Goal: Task Accomplishment & Management: Complete application form

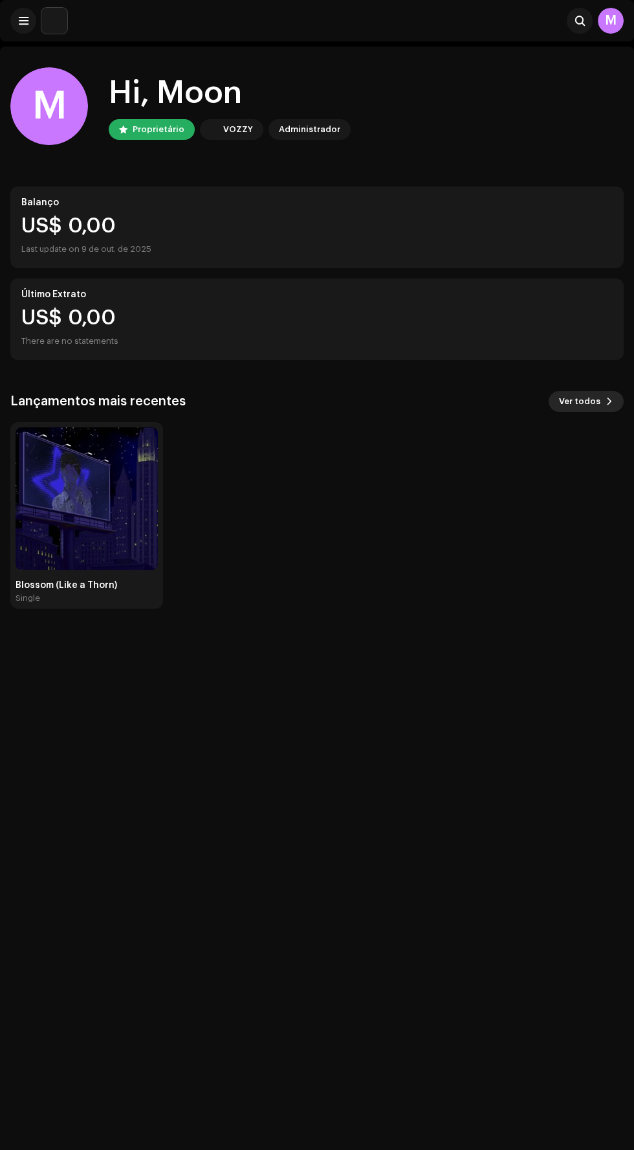
click at [577, 404] on span "Ver todos" at bounding box center [579, 401] width 41 height 26
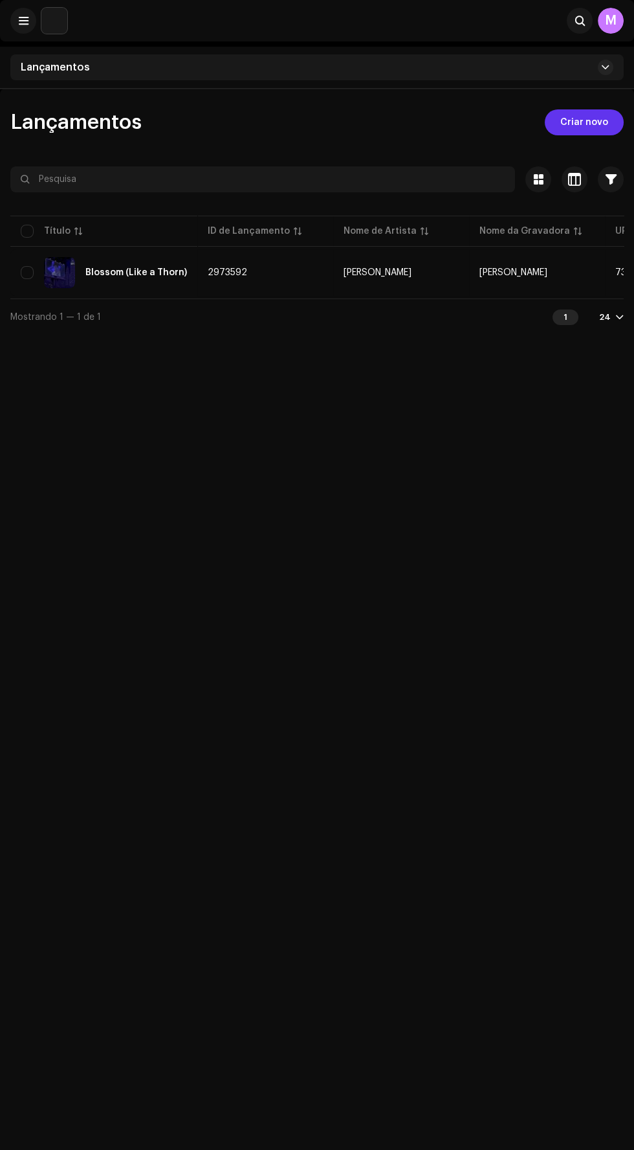
click at [593, 122] on span "Criar novo" at bounding box center [585, 122] width 48 height 26
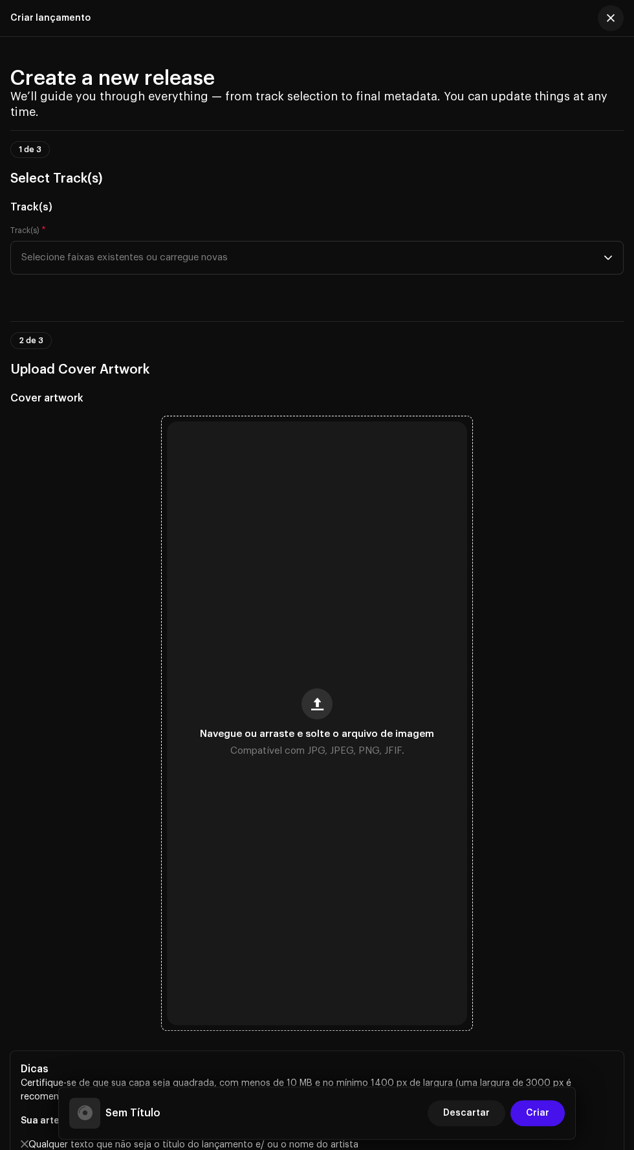
click at [319, 699] on span "button" at bounding box center [317, 704] width 12 height 10
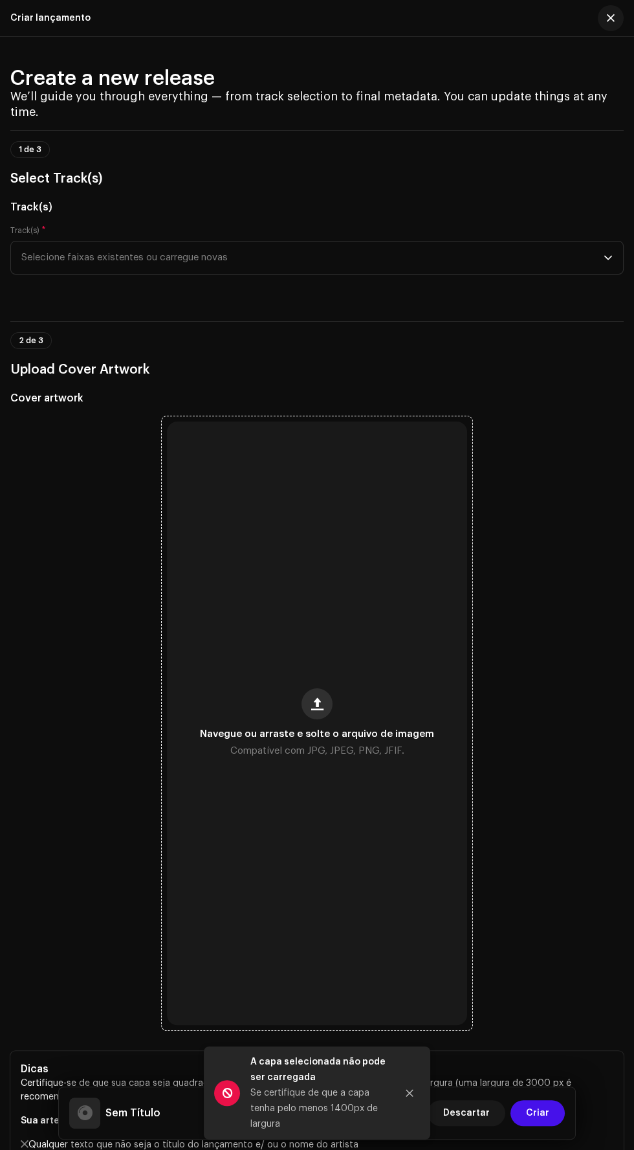
click at [320, 699] on span "button" at bounding box center [317, 704] width 12 height 10
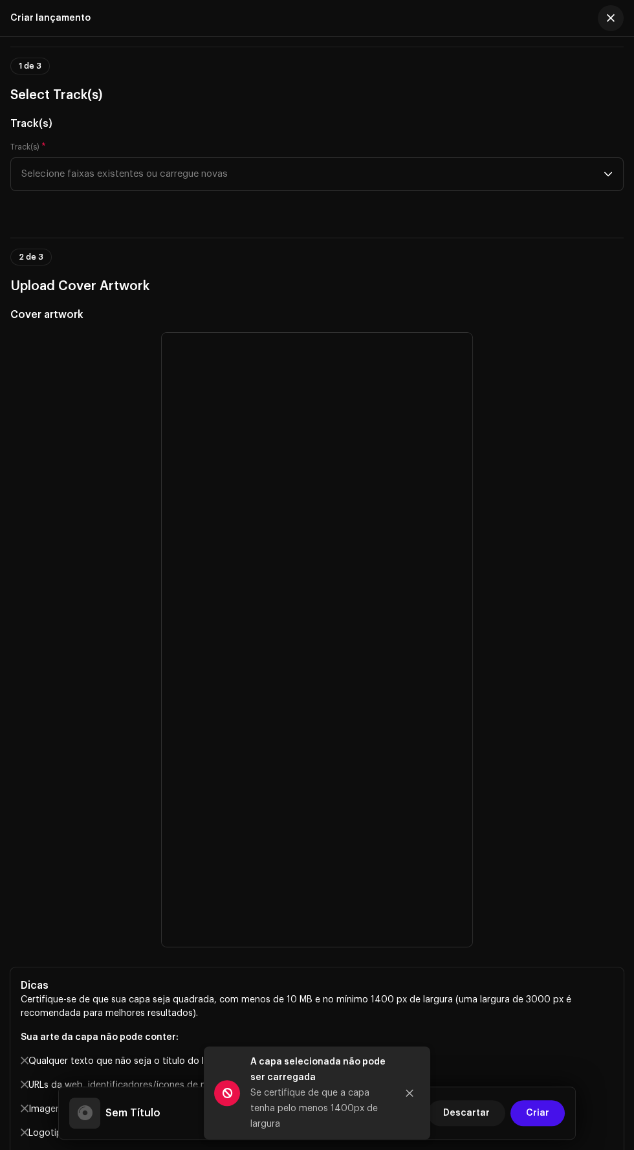
scroll to position [88, 0]
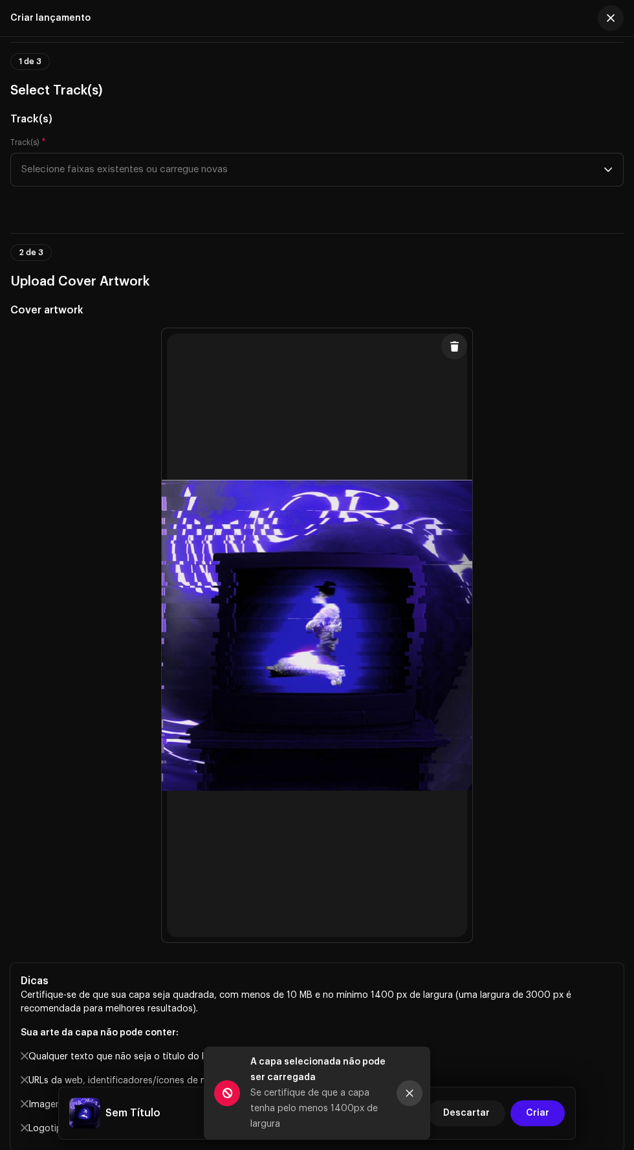
click at [409, 1093] on icon "Close" at bounding box center [410, 1093] width 7 height 7
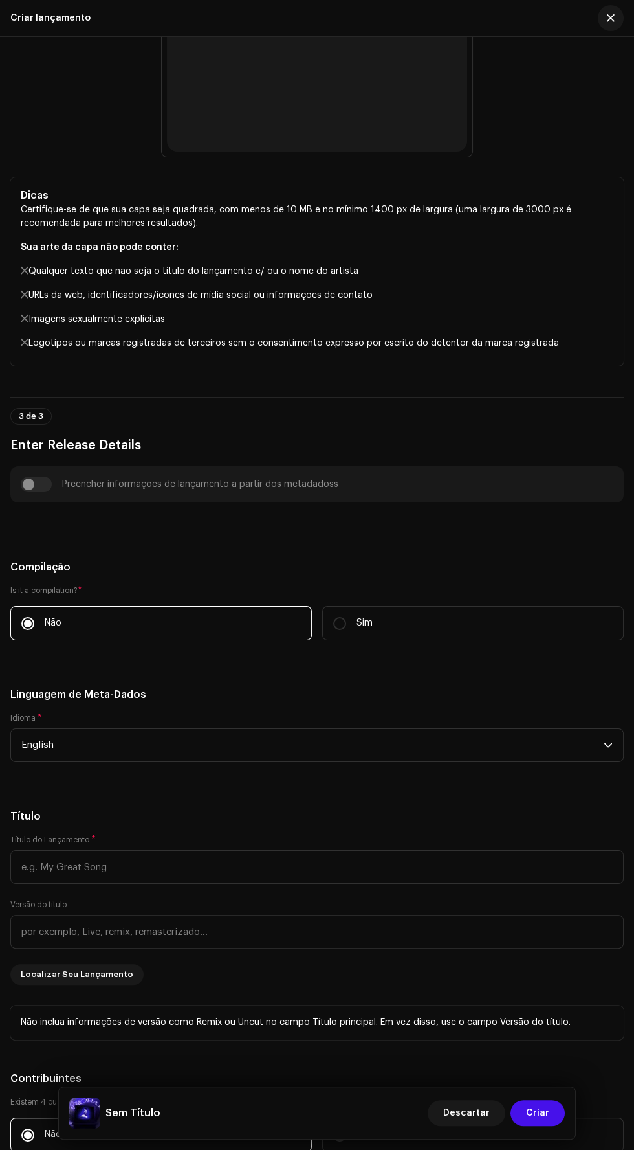
scroll to position [898, 0]
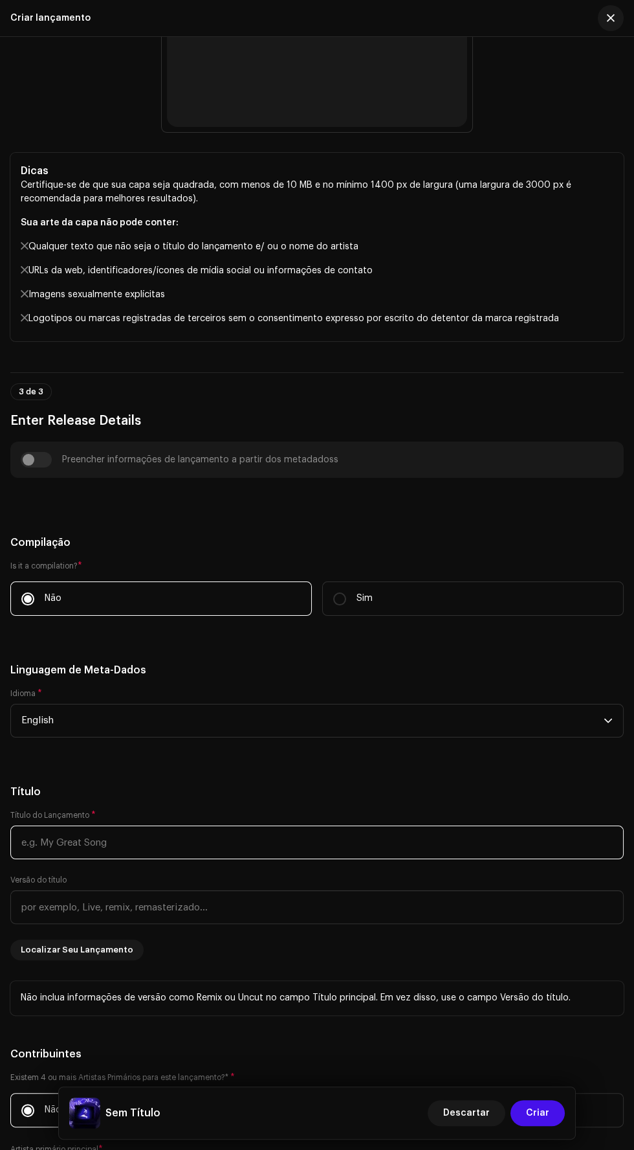
click at [449, 831] on input "text" at bounding box center [317, 842] width 614 height 34
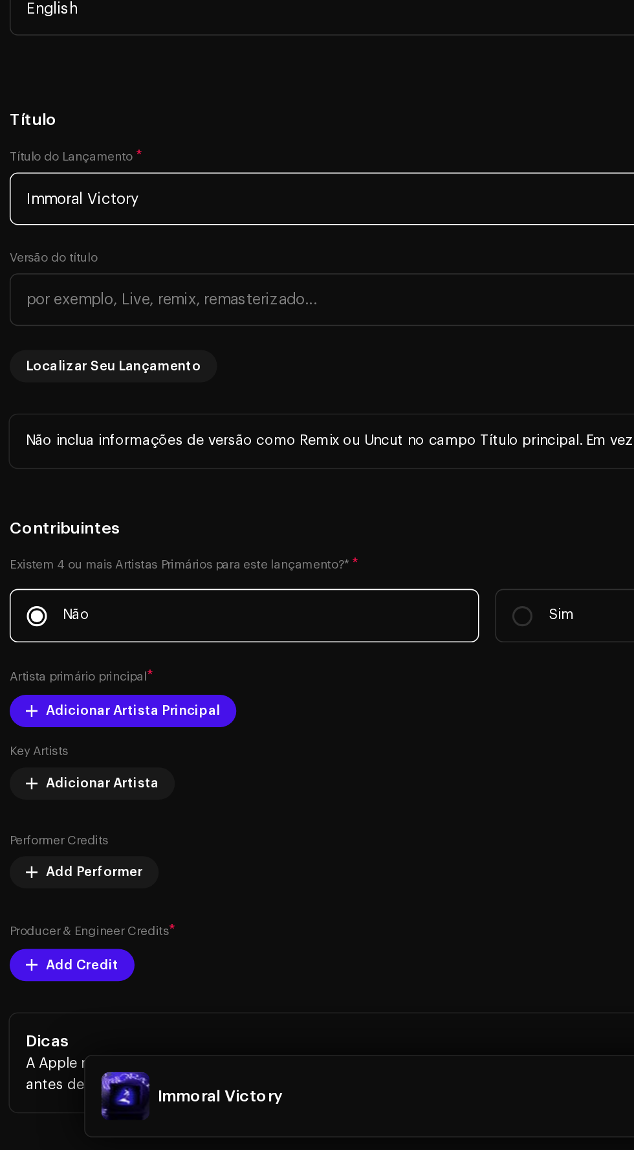
scroll to position [1208, 0]
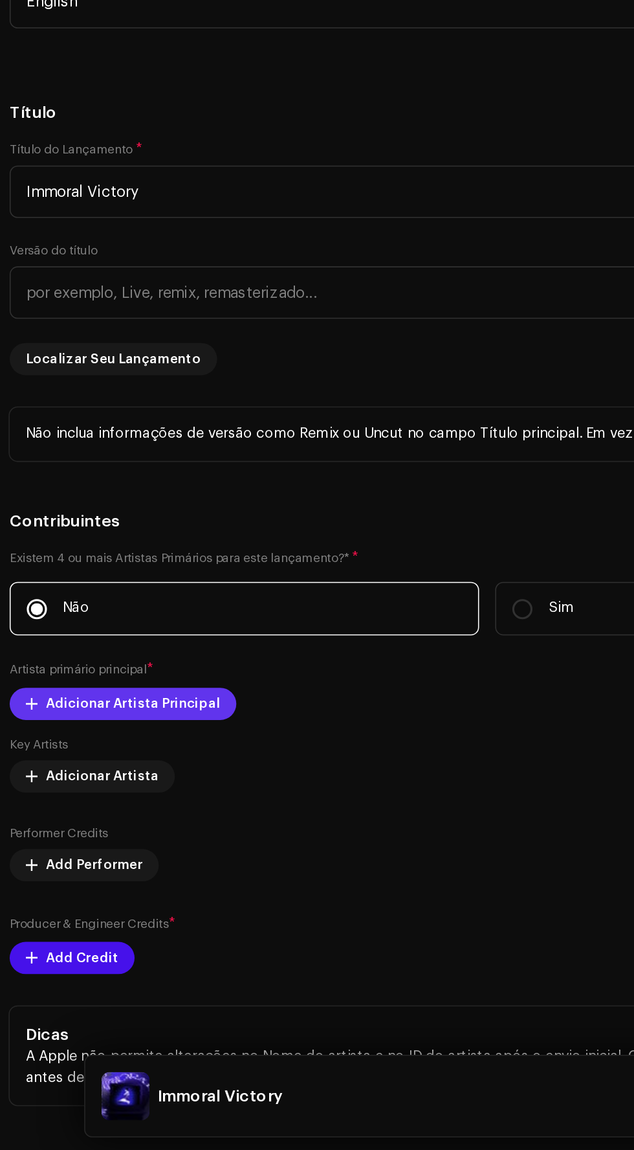
click at [45, 848] on span "Adicionar Artista Principal" at bounding box center [90, 861] width 112 height 26
type input "Immoral Victory"
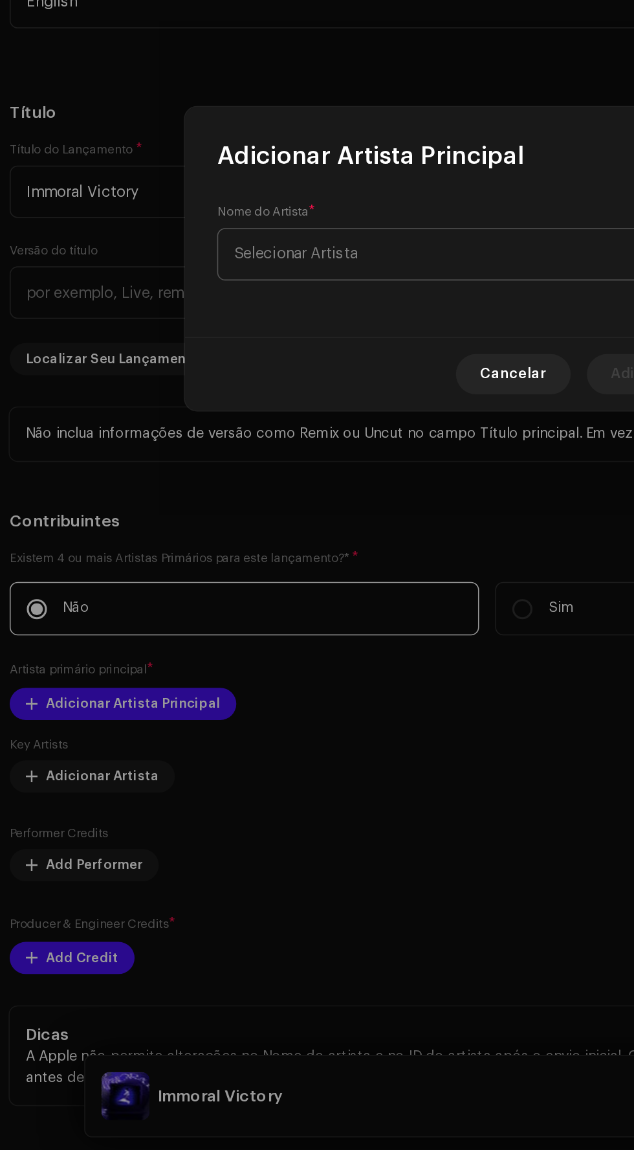
click at [335, 570] on span "Selecionar Artista" at bounding box center [313, 572] width 316 height 32
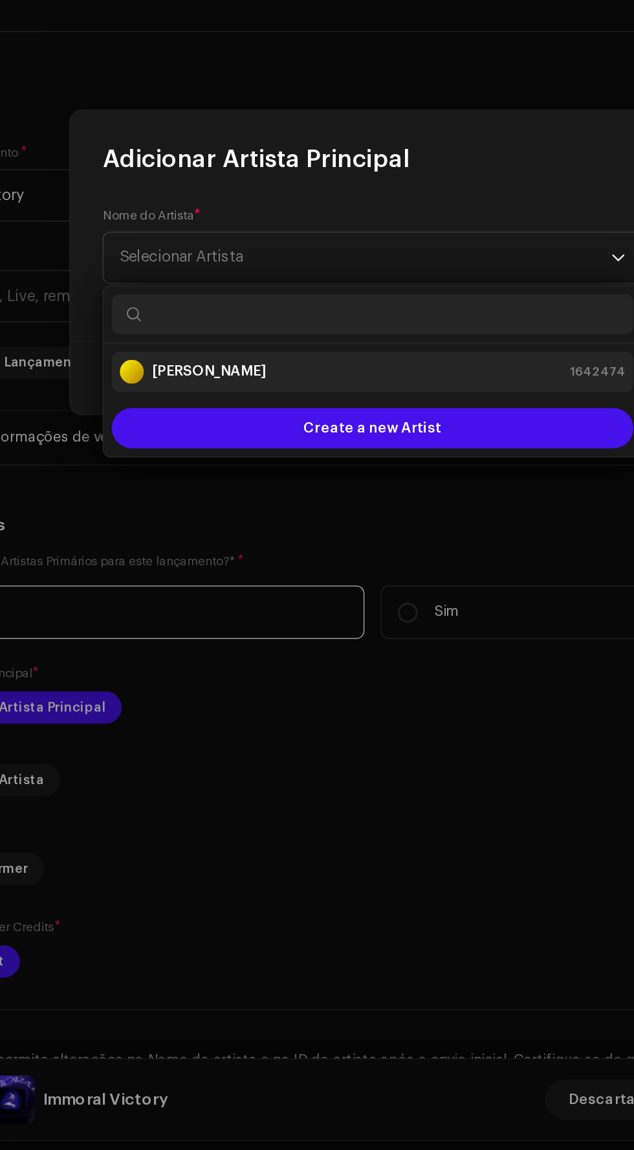
click at [370, 642] on div "[PERSON_NAME] 1642474" at bounding box center [317, 646] width 325 height 16
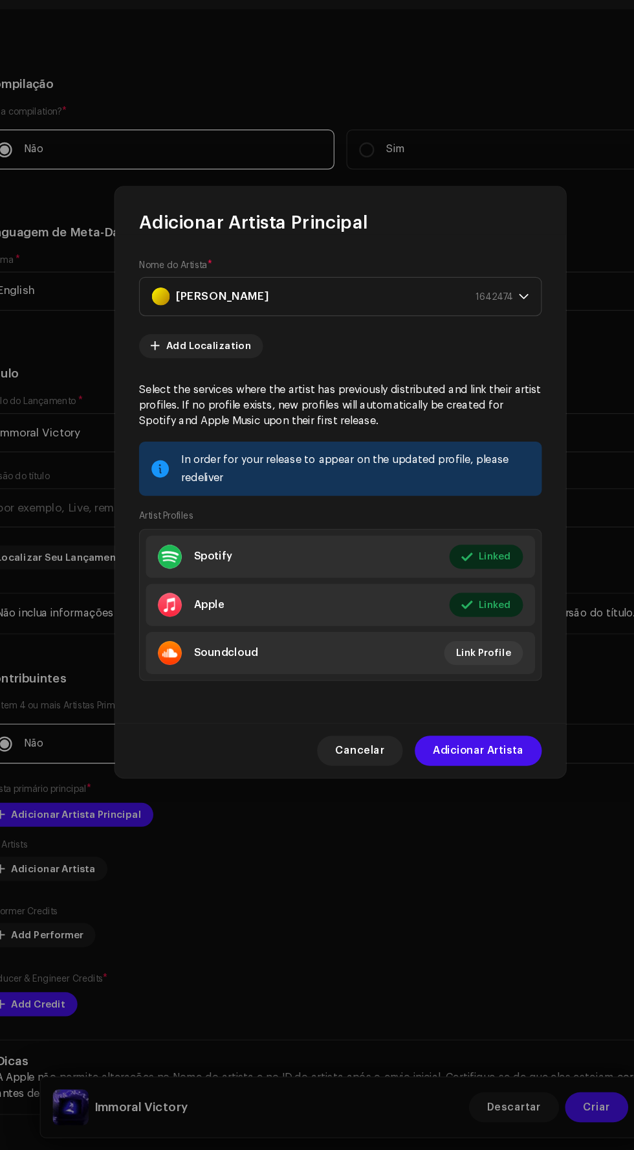
scroll to position [2, 0]
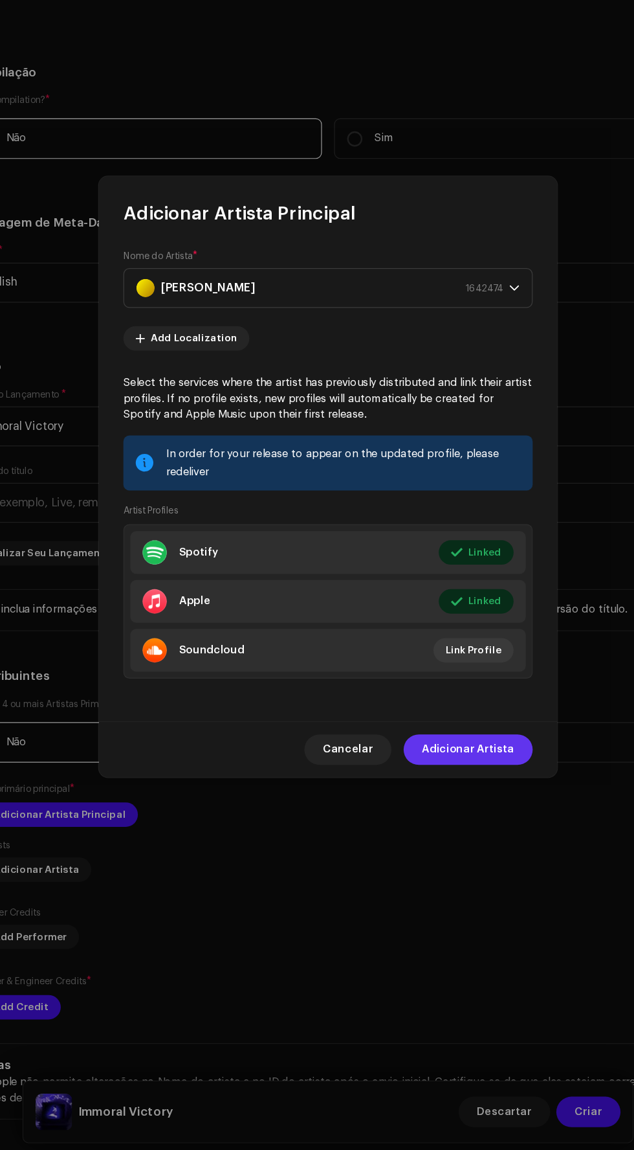
click at [457, 807] on span "Adicionar Artista" at bounding box center [436, 806] width 78 height 26
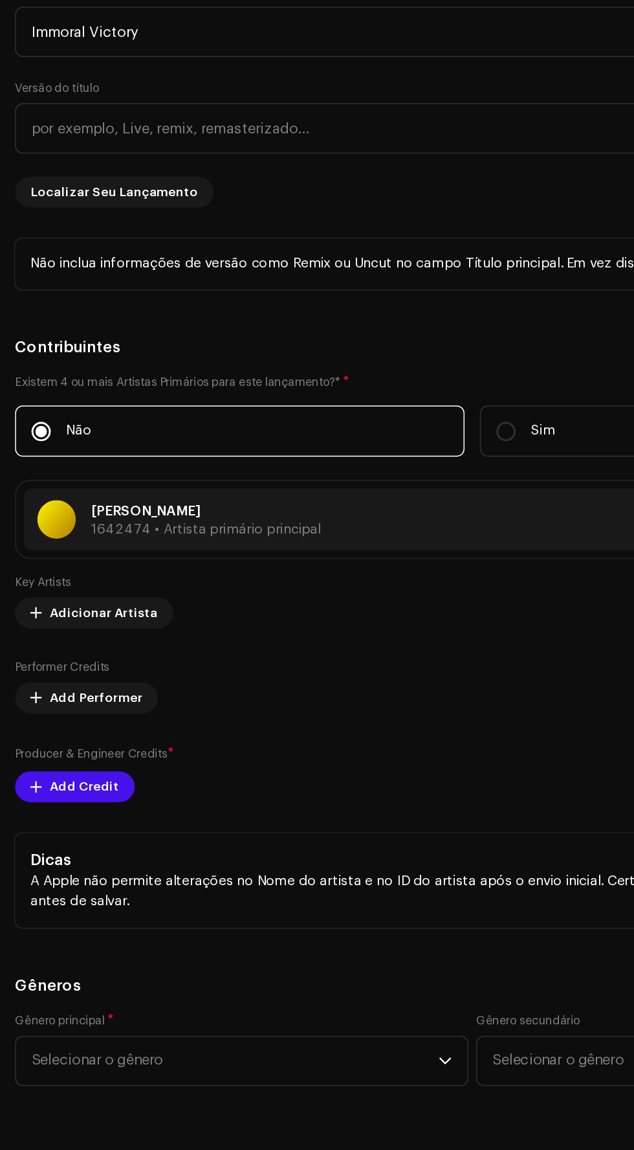
scroll to position [10, 0]
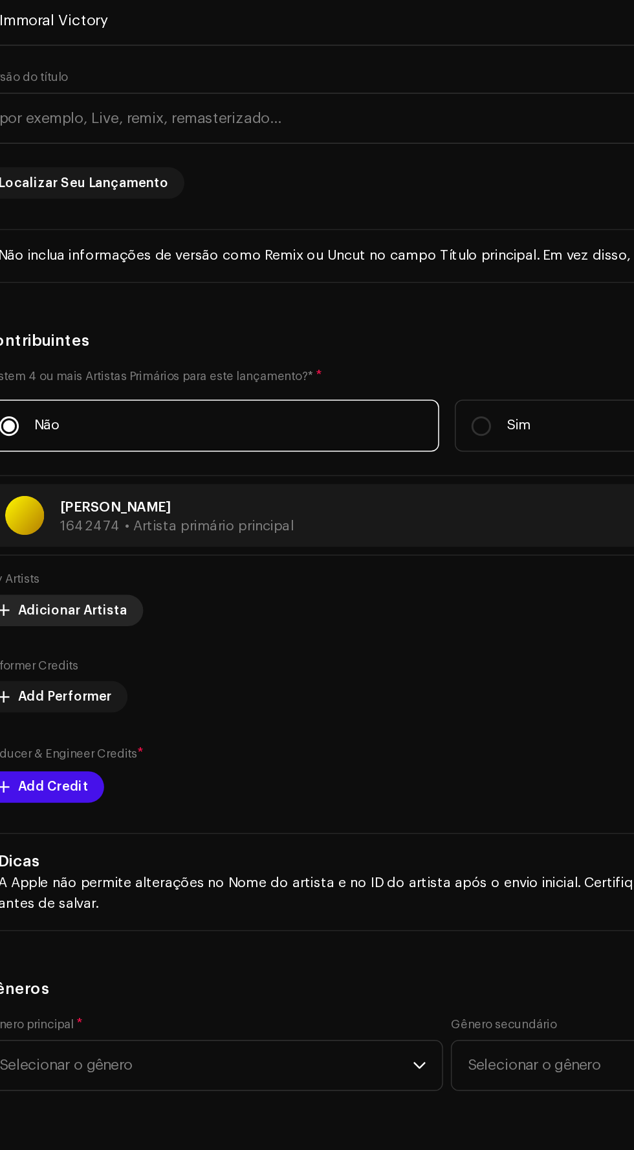
click at [47, 656] on span "Adicionar Artista" at bounding box center [70, 669] width 73 height 26
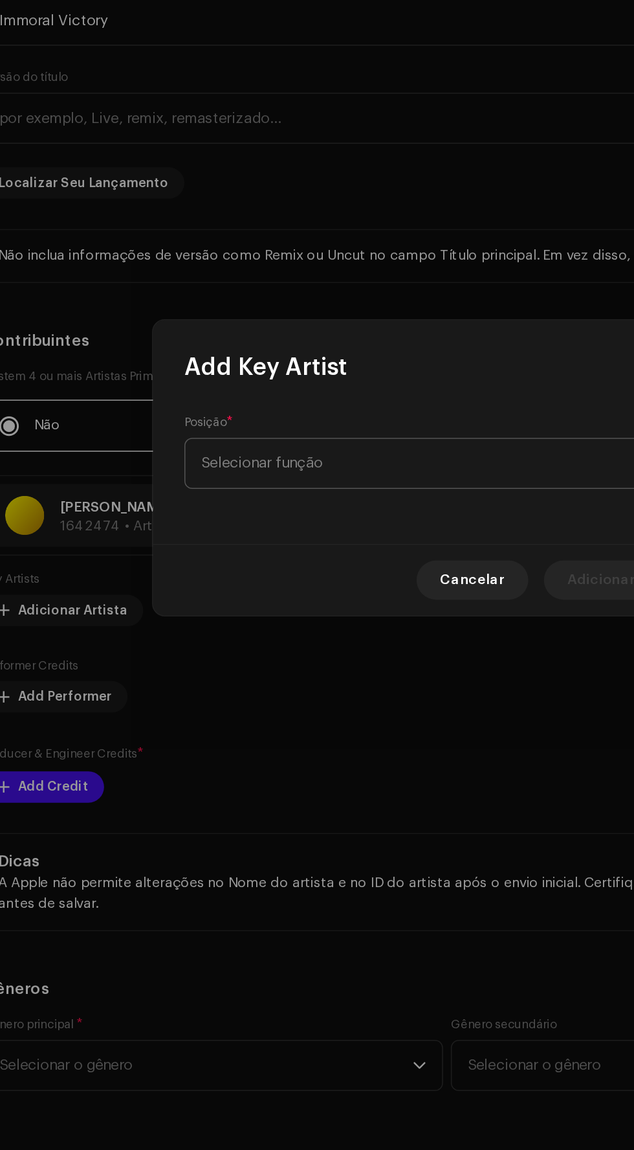
click at [339, 564] on span "Selecionar função" at bounding box center [313, 572] width 316 height 32
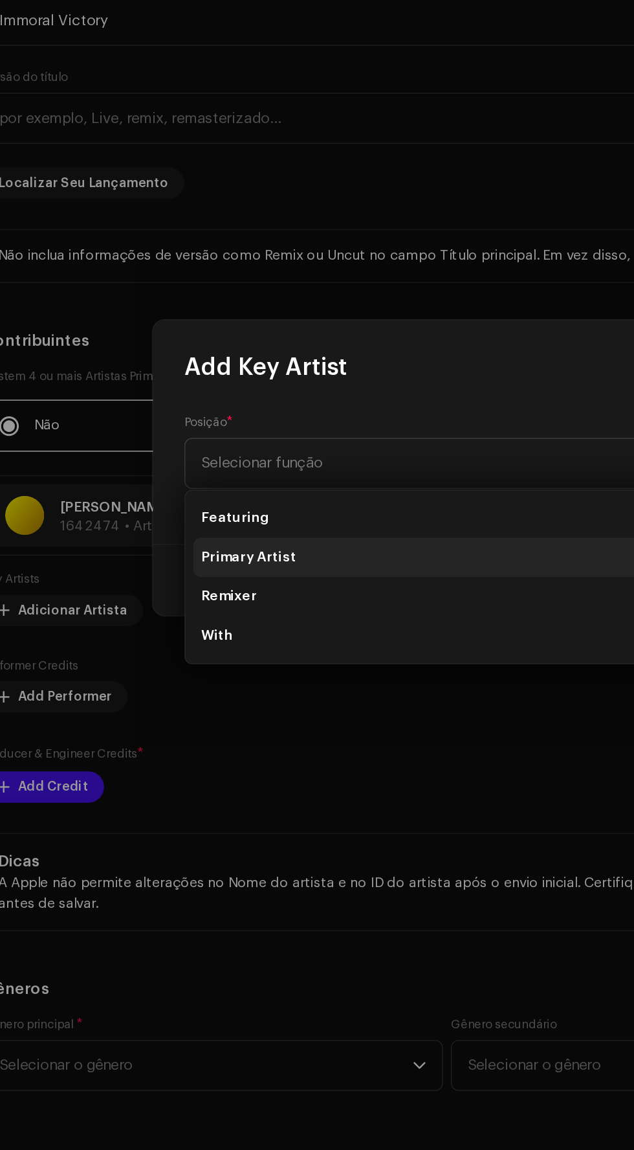
click at [315, 633] on li "Primary Artist" at bounding box center [317, 635] width 335 height 26
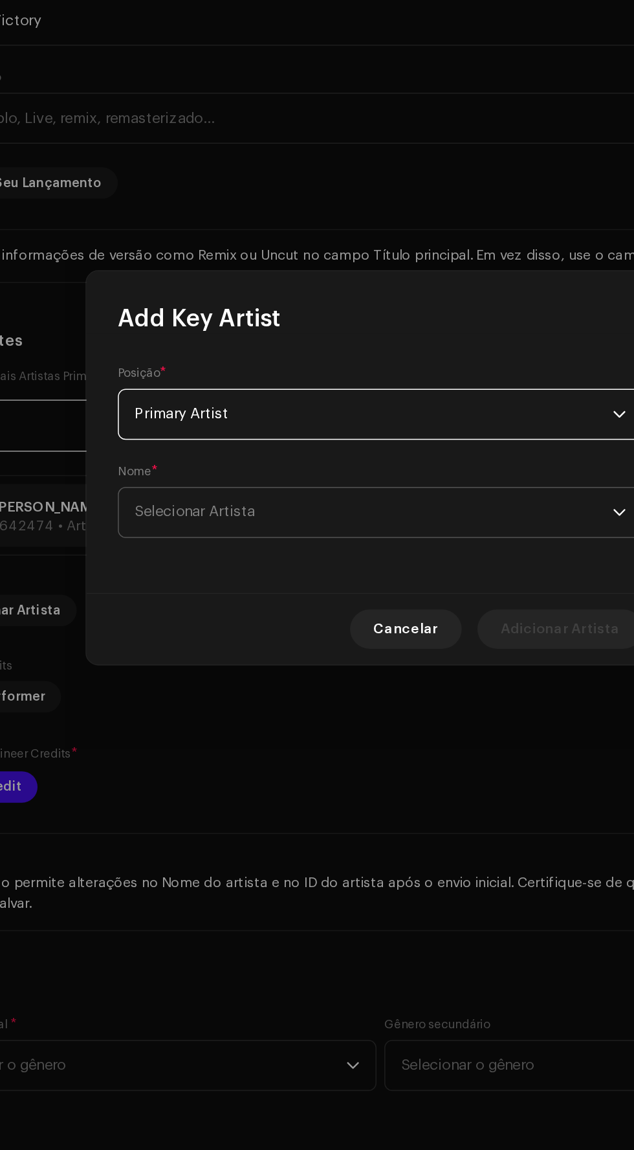
click at [373, 617] on span "Selecionar Artista" at bounding box center [313, 604] width 316 height 32
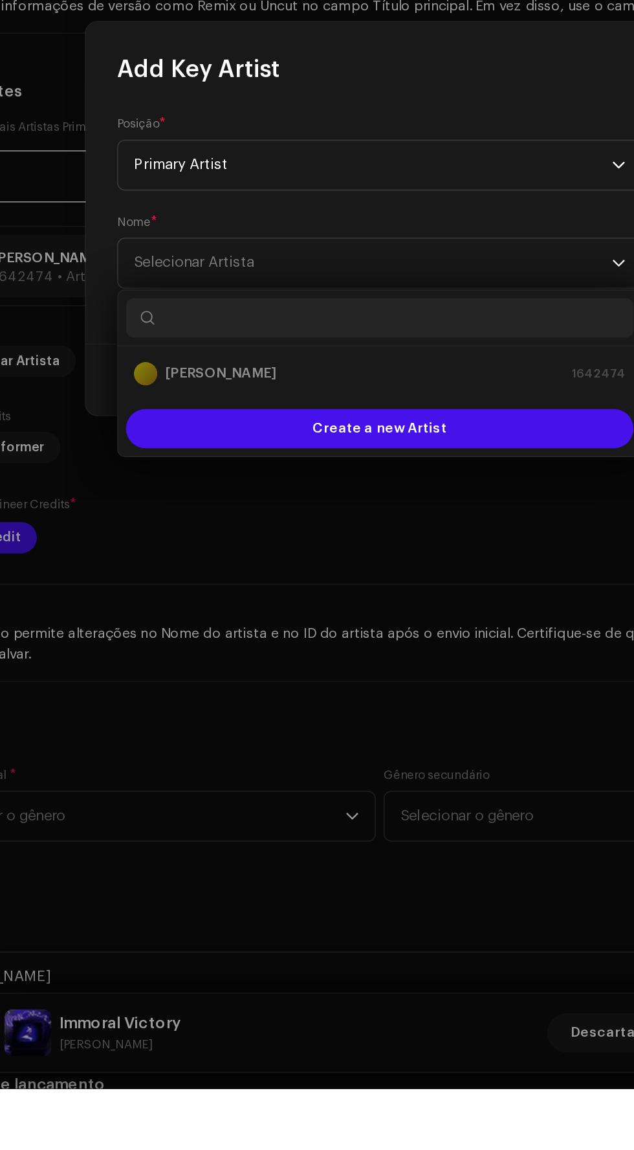
click at [414, 681] on div "[PERSON_NAME] 1642474" at bounding box center [317, 678] width 325 height 16
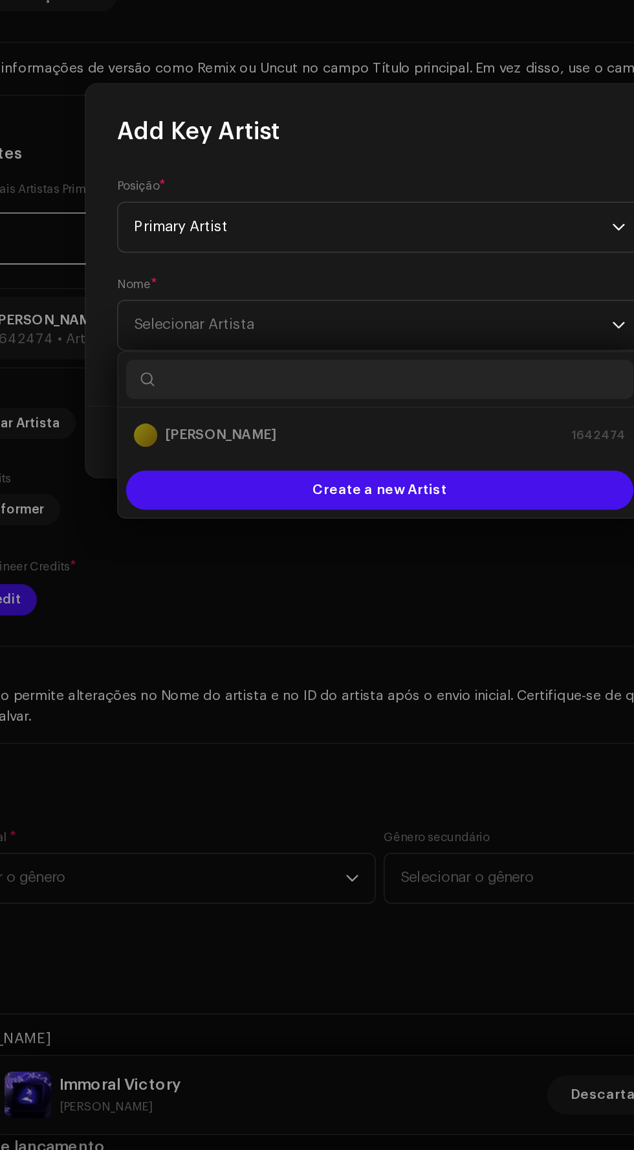
click at [420, 673] on div "[PERSON_NAME] 1642474" at bounding box center [317, 677] width 325 height 16
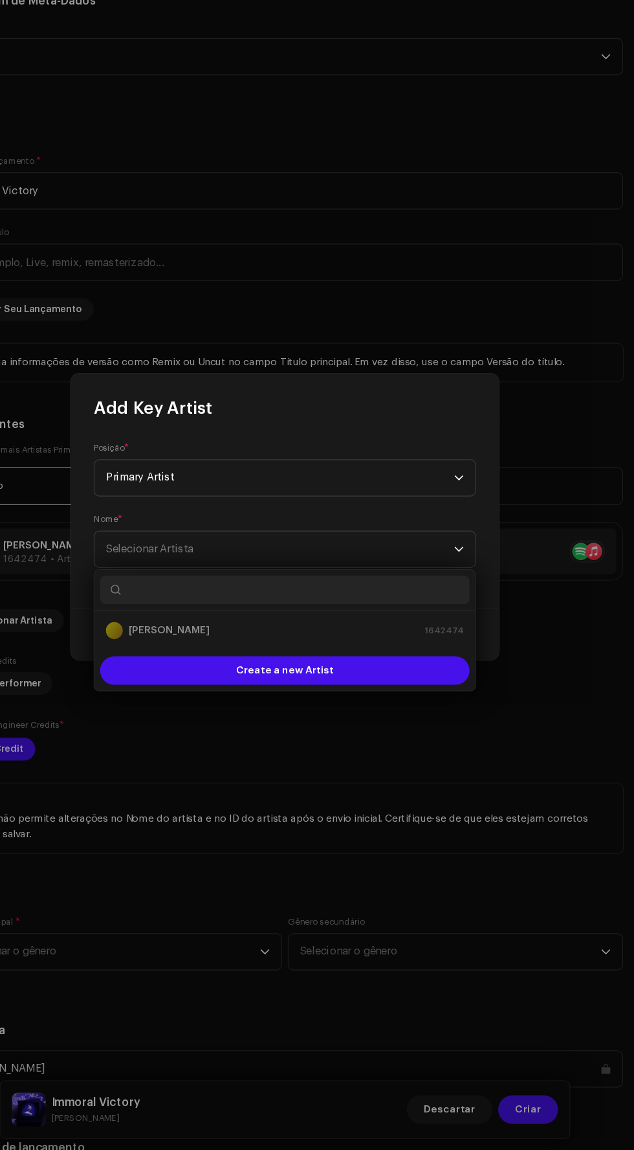
scroll to position [9, 0]
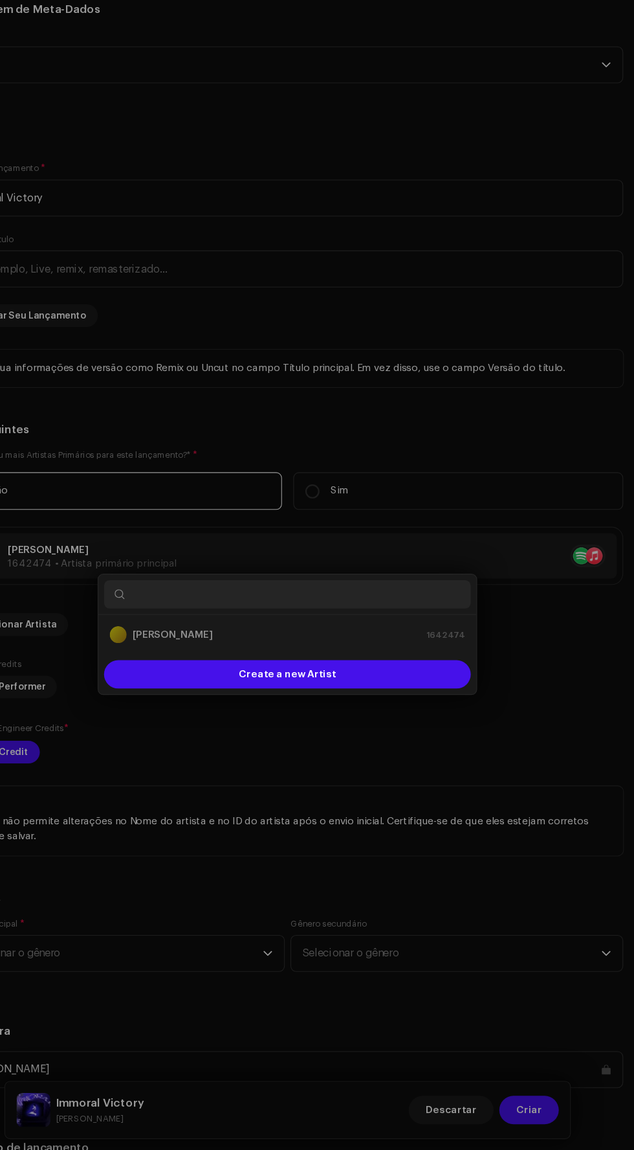
click at [592, 675] on div "Add Key Artist Posição * Primary Artist Nome * Selecionar Artista Cancelar Adic…" at bounding box center [317, 575] width 634 height 1150
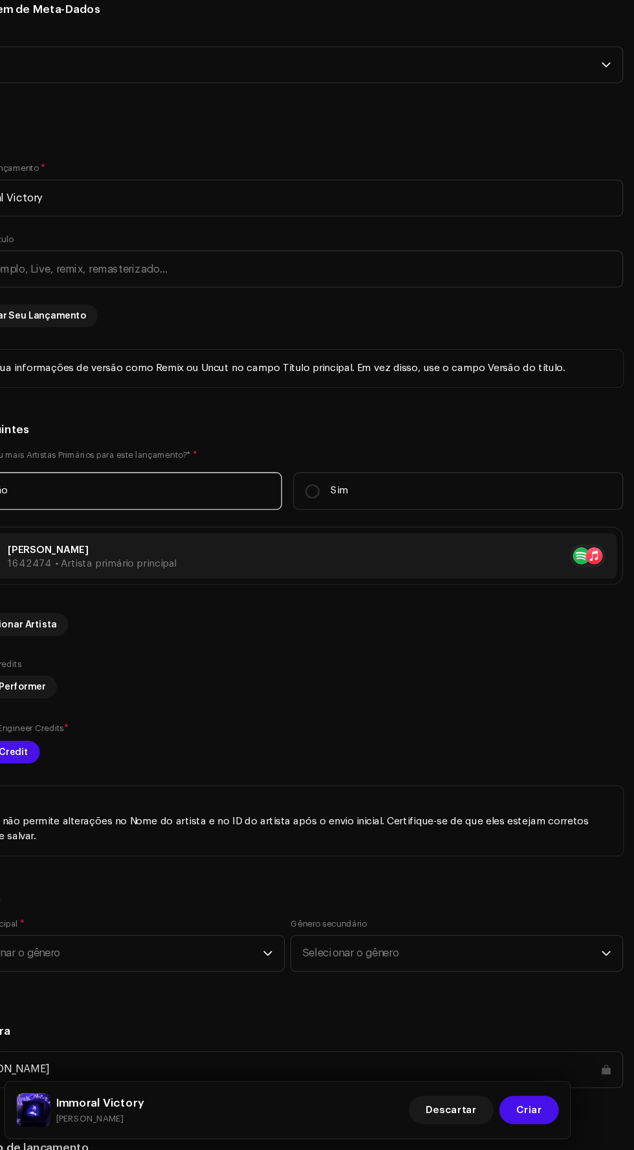
click at [444, 757] on div "Producer & Engineer Credits * Add Credit" at bounding box center [317, 776] width 614 height 39
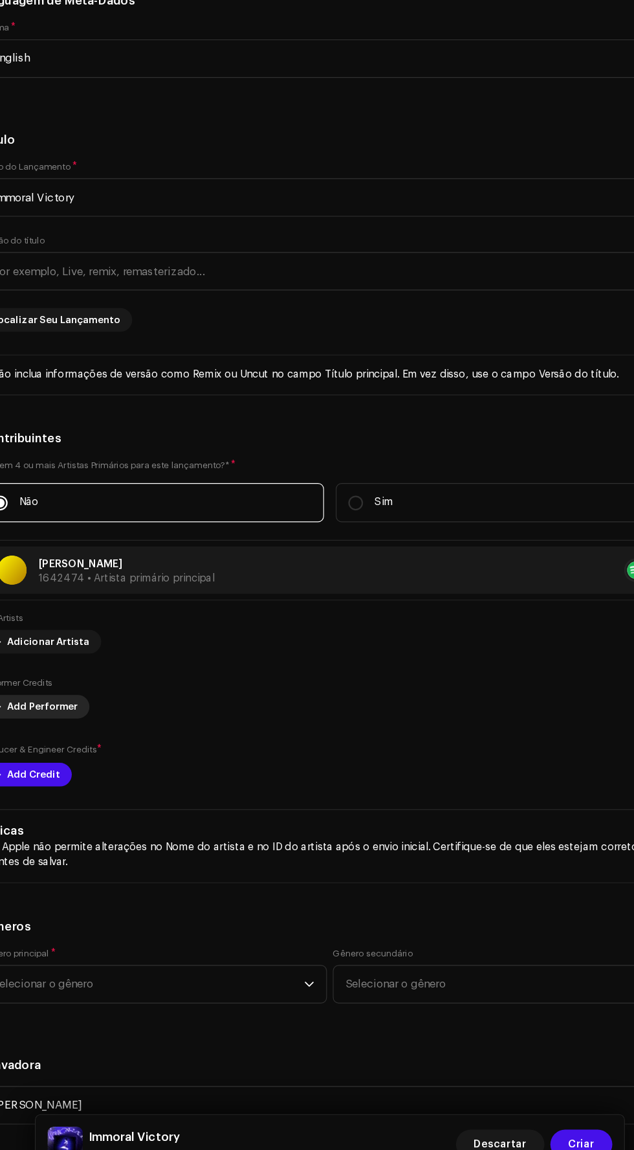
click at [63, 716] on span "Add Performer" at bounding box center [65, 729] width 62 height 26
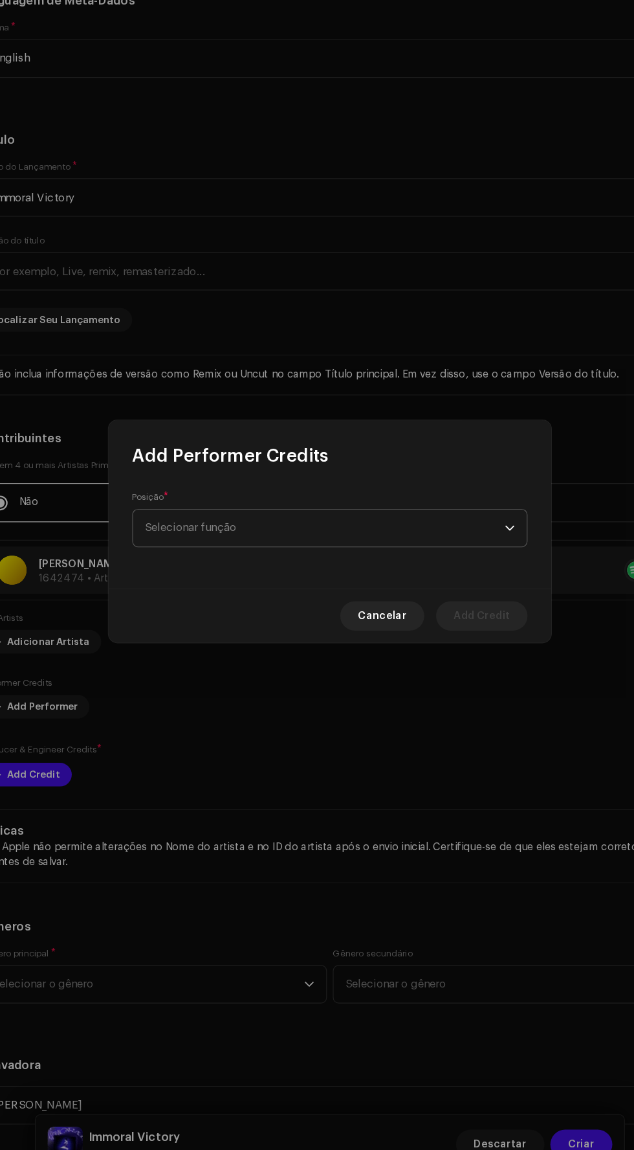
click at [430, 579] on span "Selecionar função" at bounding box center [313, 572] width 316 height 32
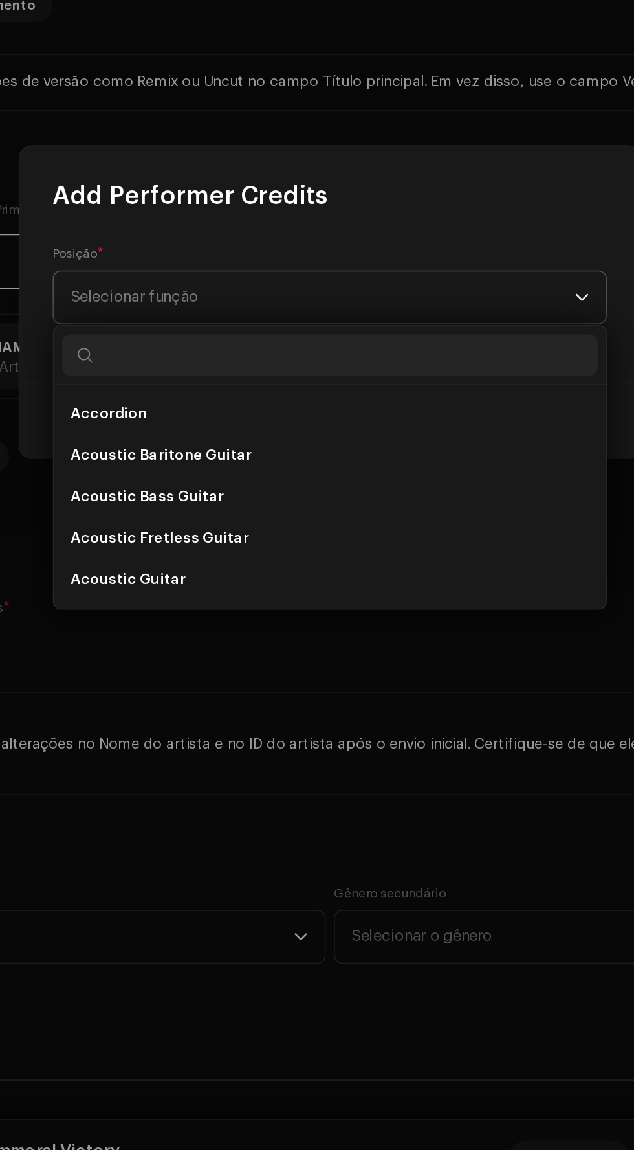
type input "R"
type input "P"
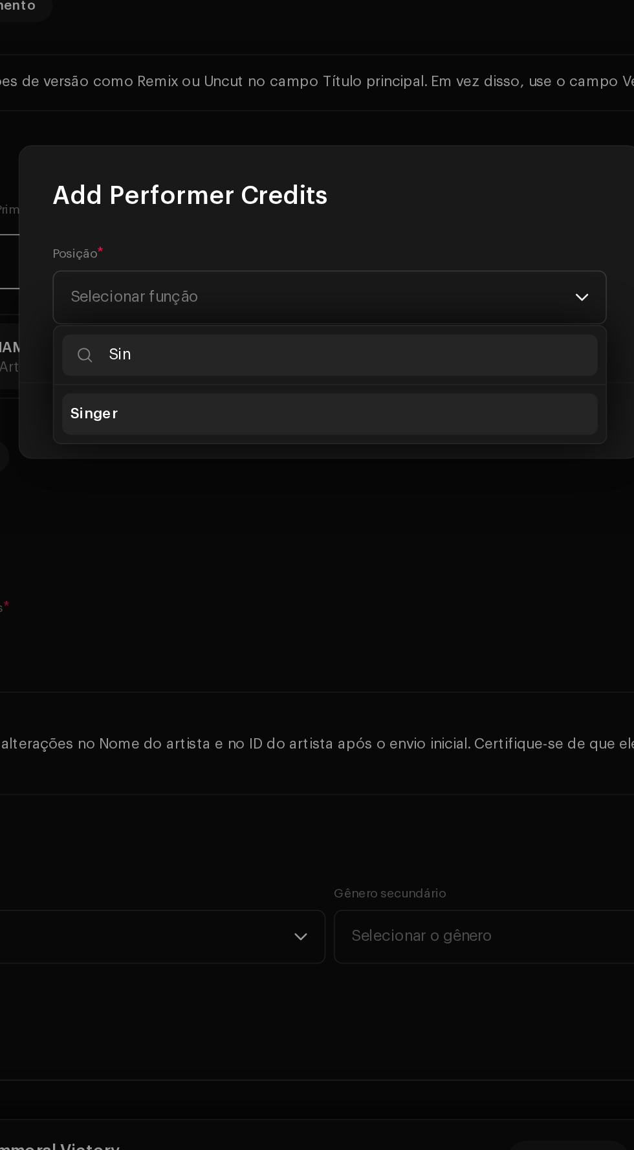
type input "Sin"
click at [376, 633] on li "Singer" at bounding box center [317, 646] width 335 height 26
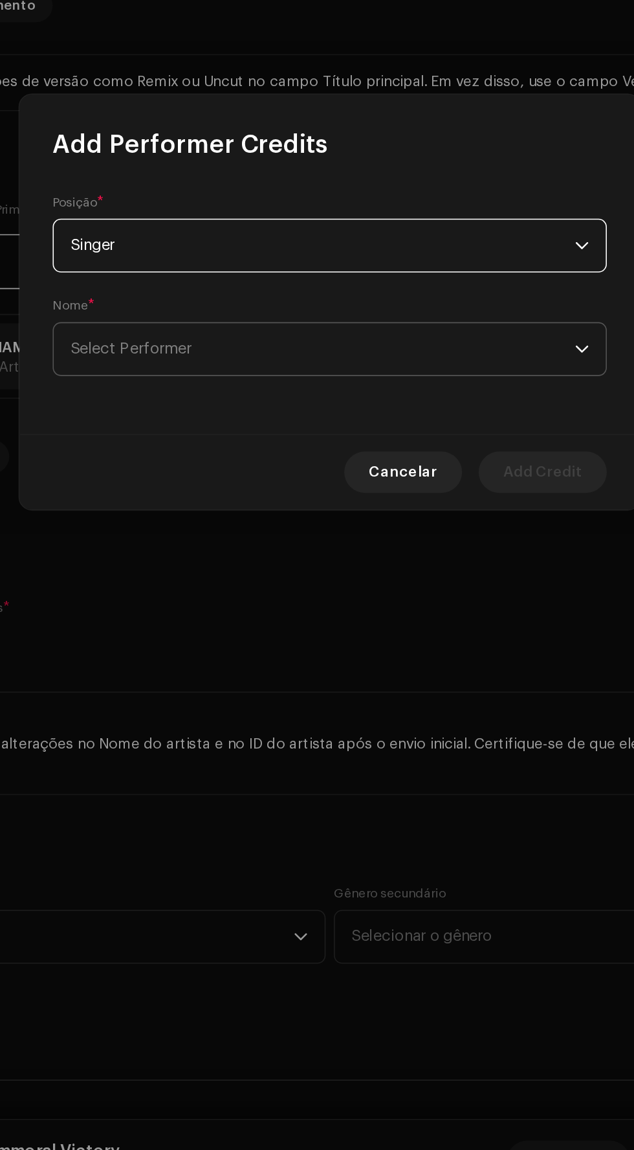
click at [413, 608] on span "Select Performer" at bounding box center [313, 604] width 316 height 32
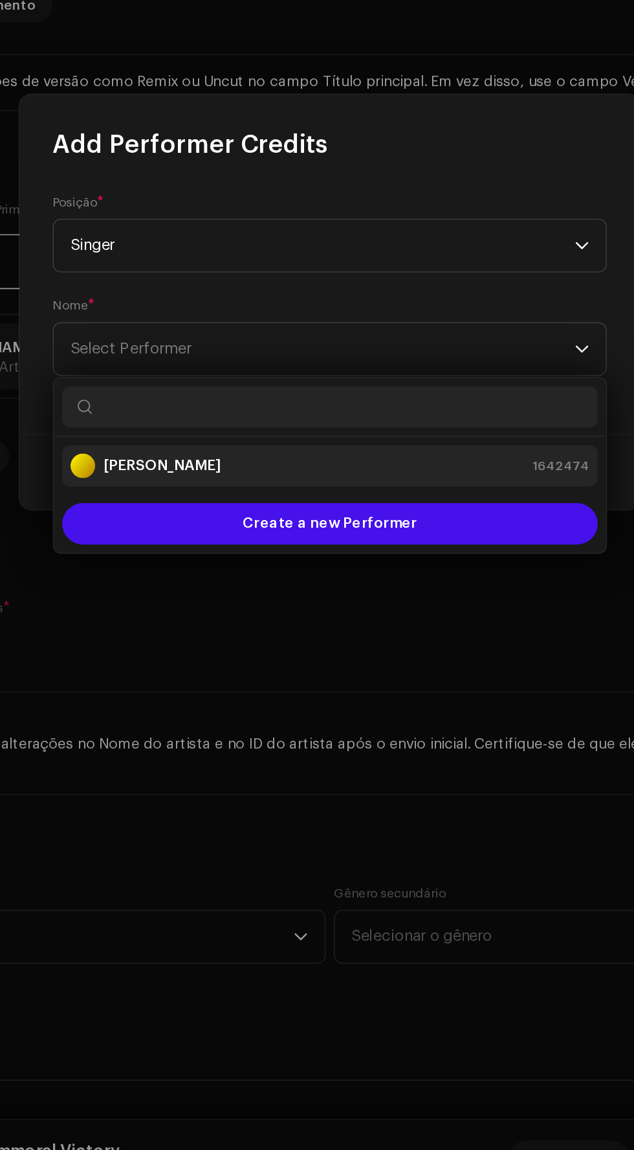
click at [409, 671] on div "[PERSON_NAME] 1642474" at bounding box center [317, 678] width 325 height 16
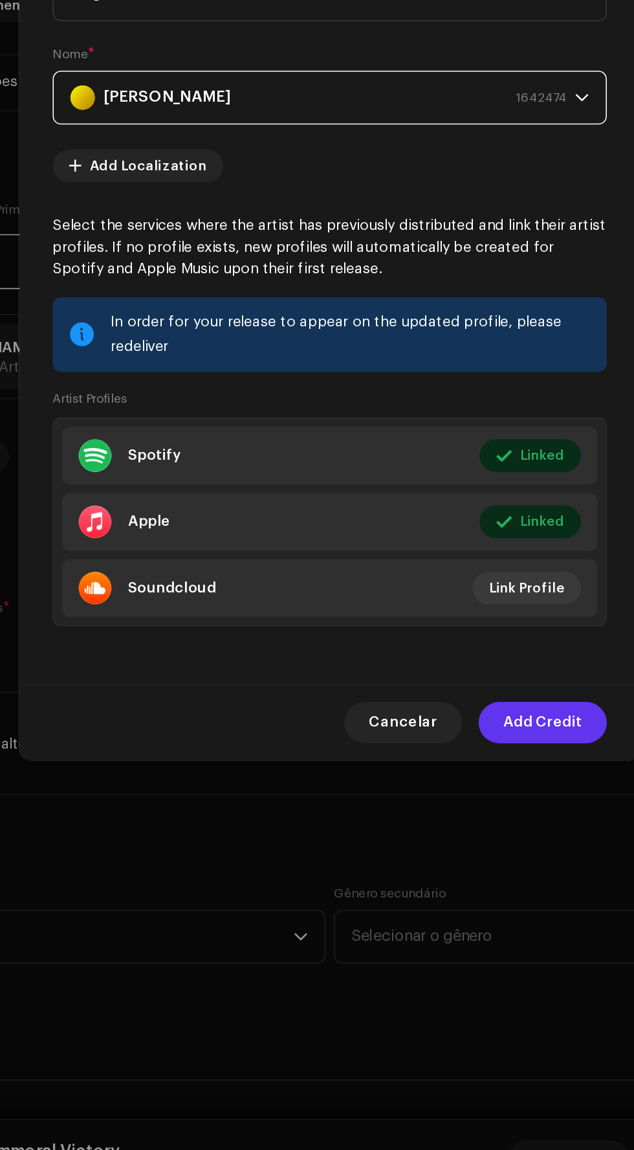
click at [465, 840] on span "Add Credit" at bounding box center [450, 838] width 49 height 26
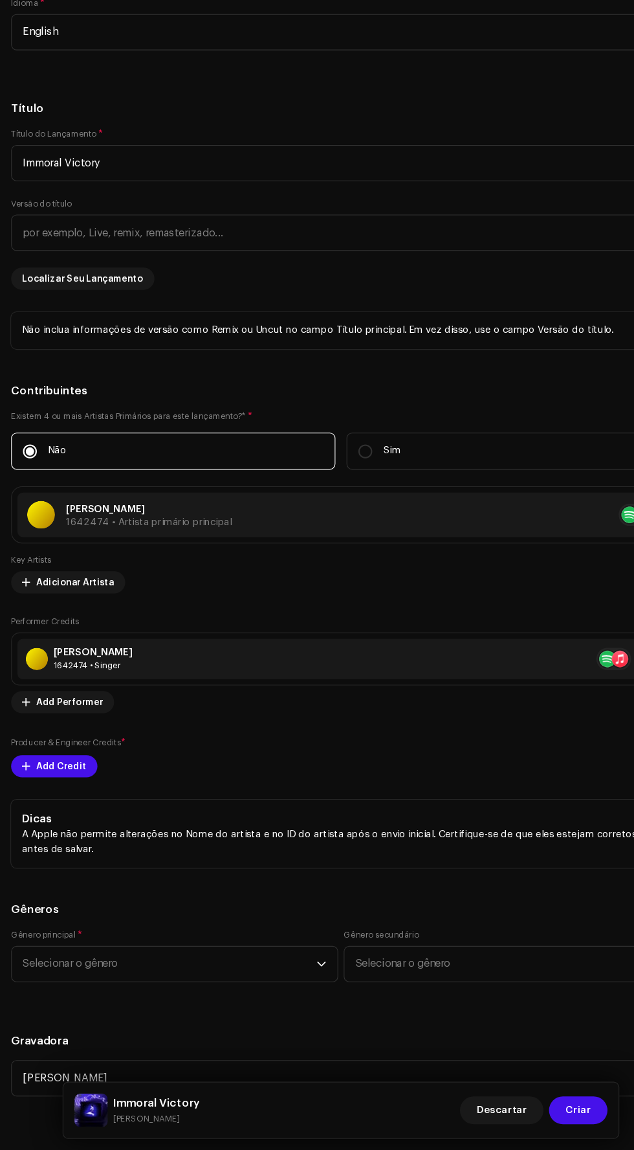
scroll to position [6, 0]
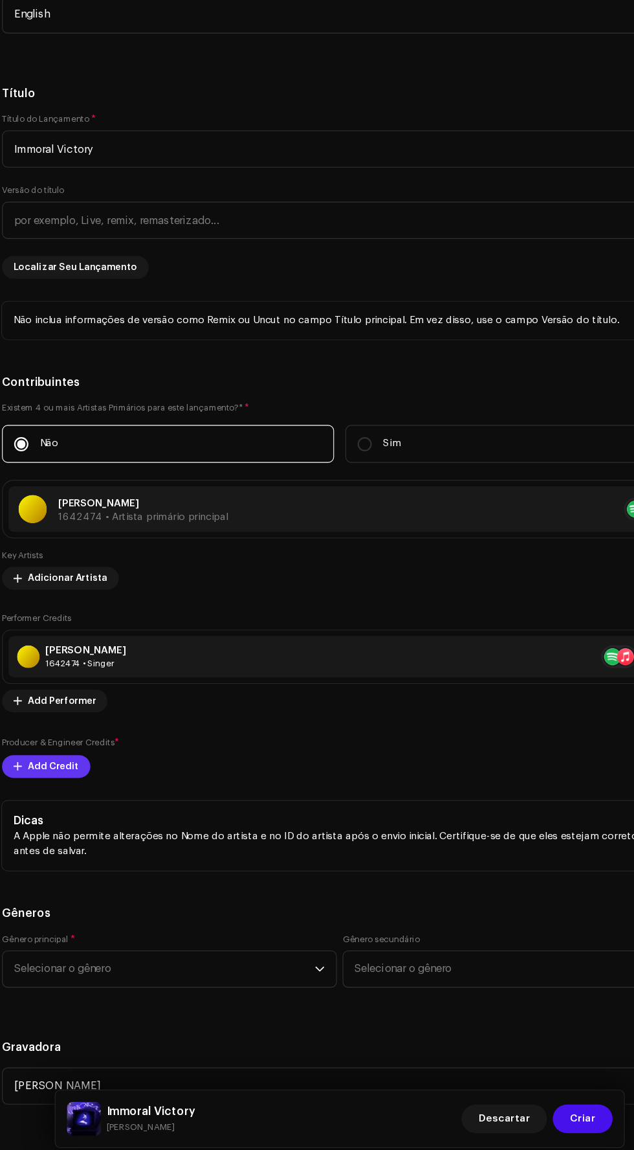
click at [57, 780] on span "Add Credit" at bounding box center [57, 793] width 47 height 26
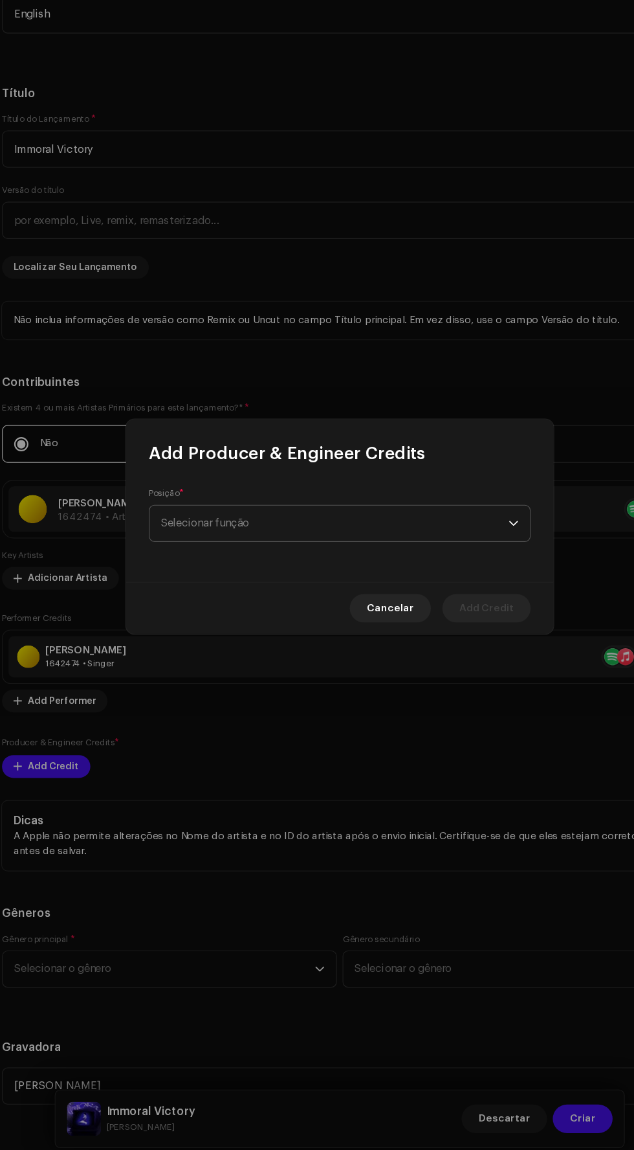
click at [389, 576] on span "Selecionar função" at bounding box center [313, 572] width 316 height 32
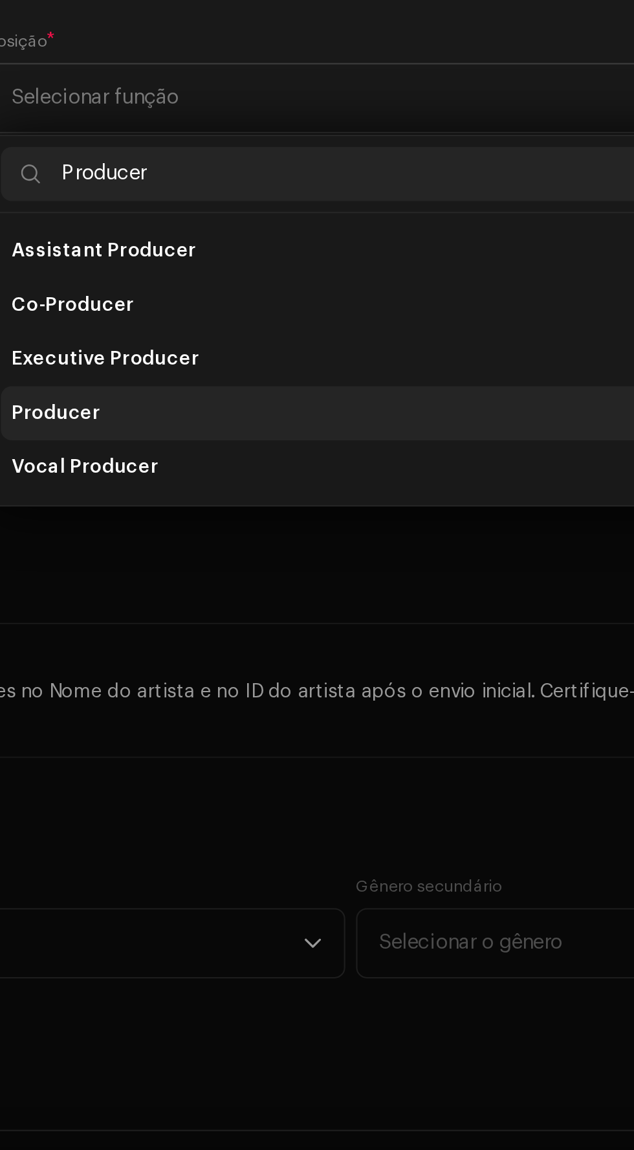
type input "Producer"
click at [358, 728] on li "Producer" at bounding box center [317, 723] width 335 height 26
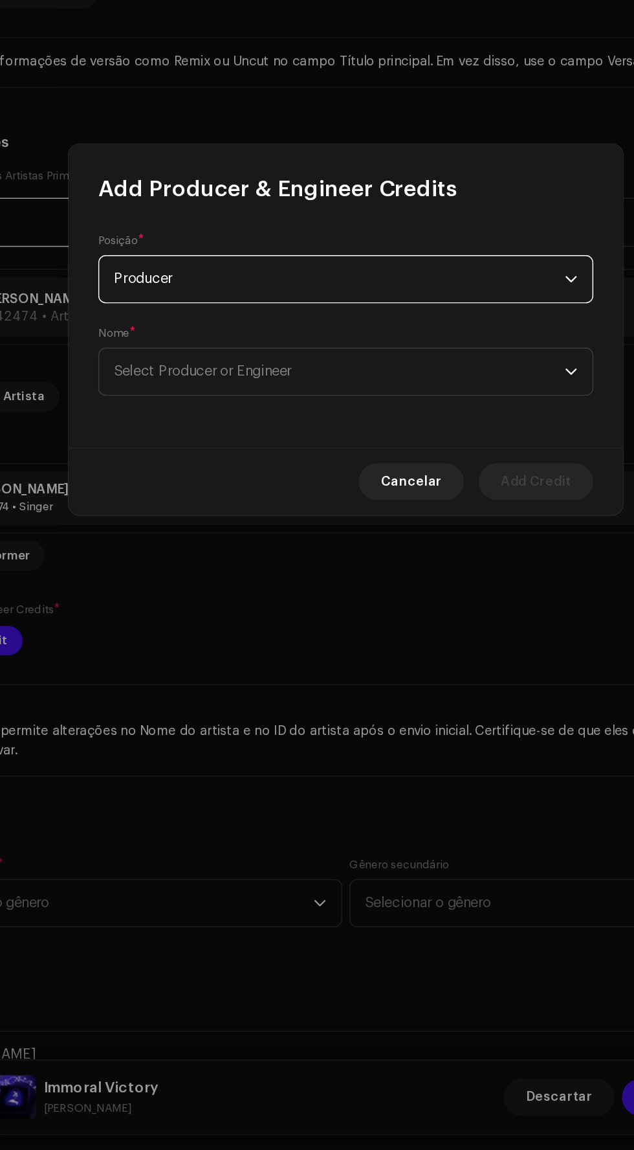
scroll to position [6, 0]
click at [390, 612] on span "Select Producer or Engineer" at bounding box center [313, 604] width 316 height 32
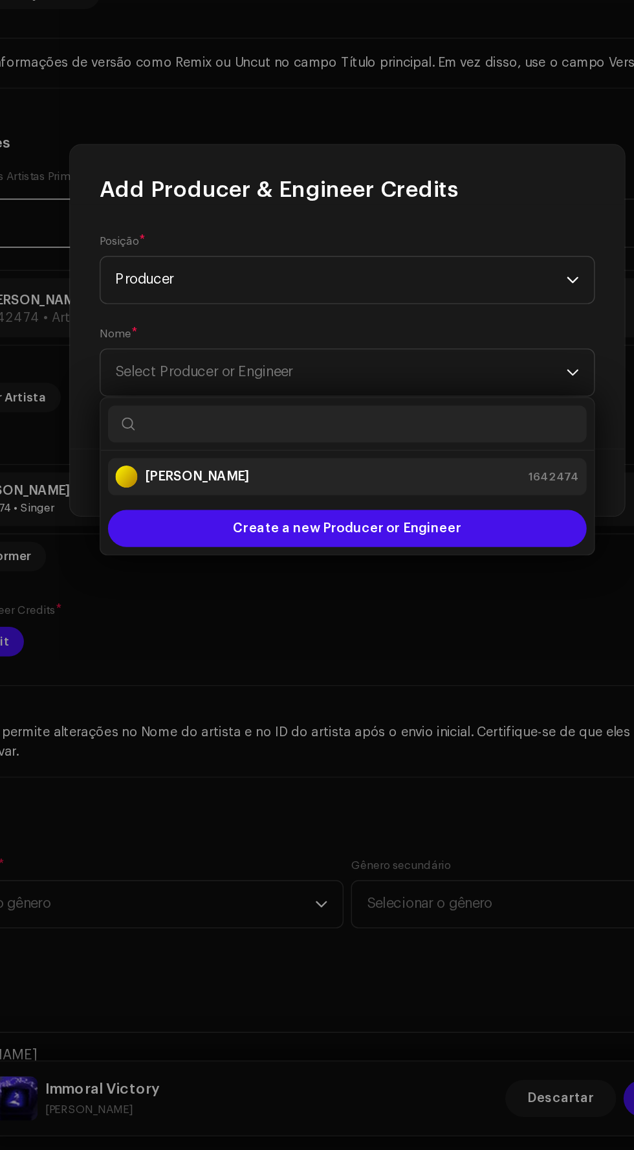
click at [370, 673] on div "[PERSON_NAME] 1642474" at bounding box center [317, 678] width 325 height 16
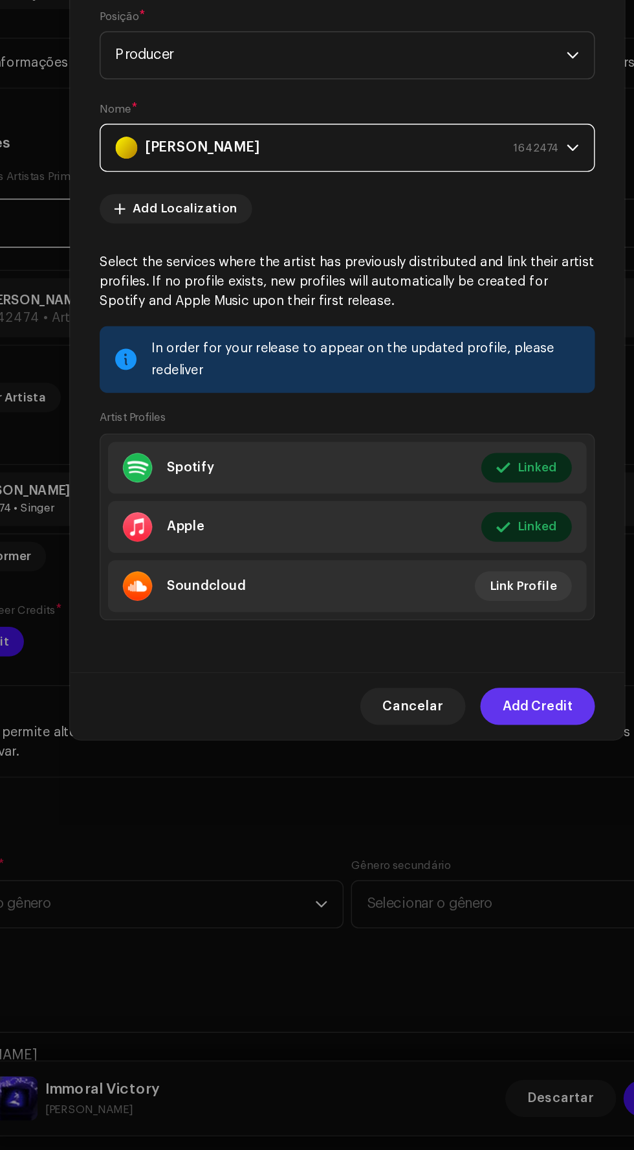
click at [458, 839] on span "Add Credit" at bounding box center [450, 838] width 49 height 26
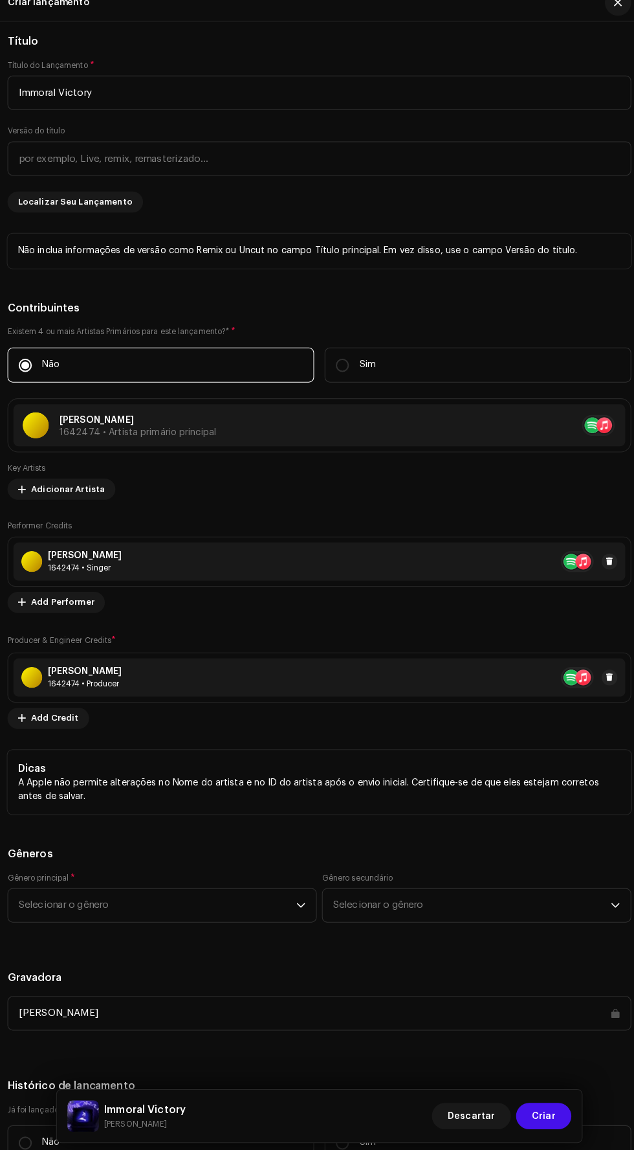
scroll to position [1651, 0]
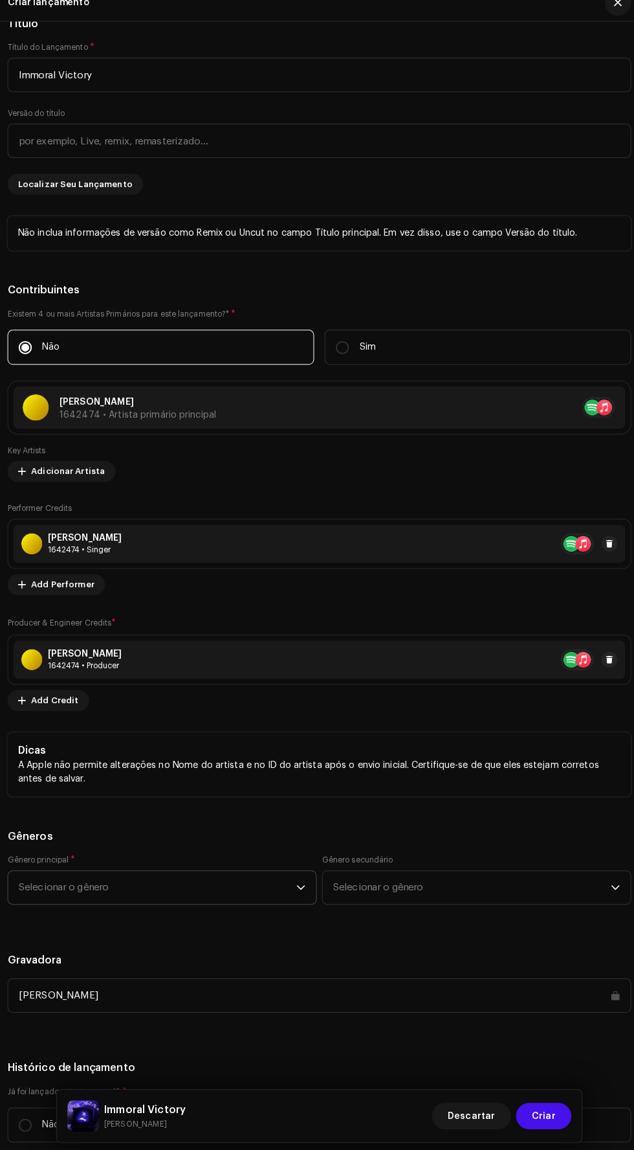
click at [269, 872] on span "Selecionar o gênero" at bounding box center [157, 888] width 273 height 32
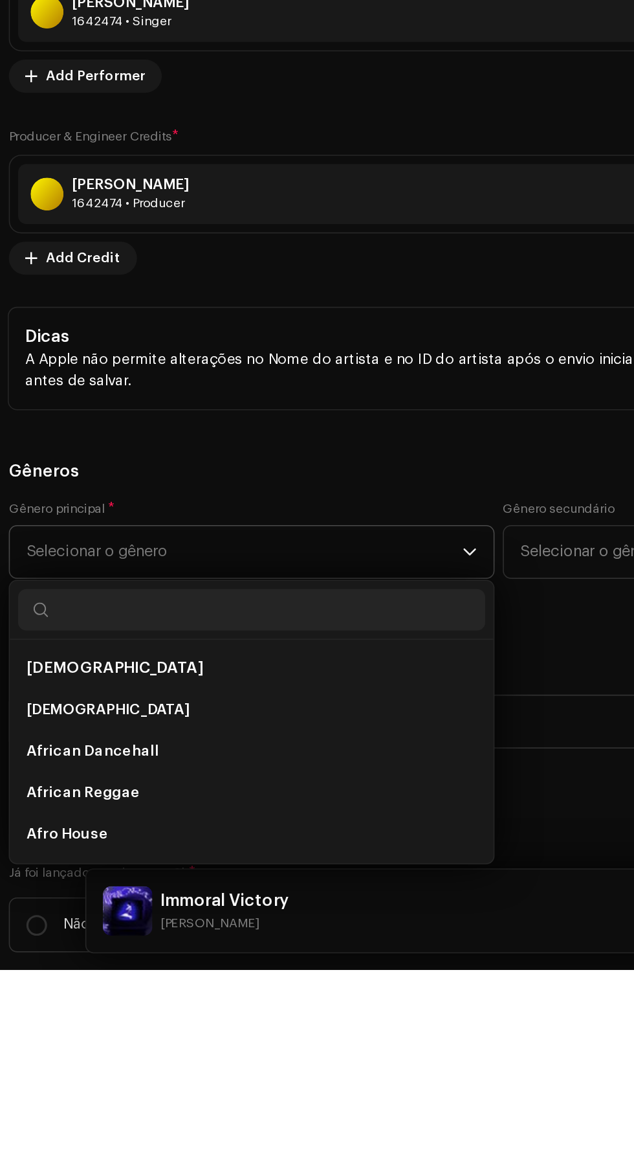
scroll to position [3, 0]
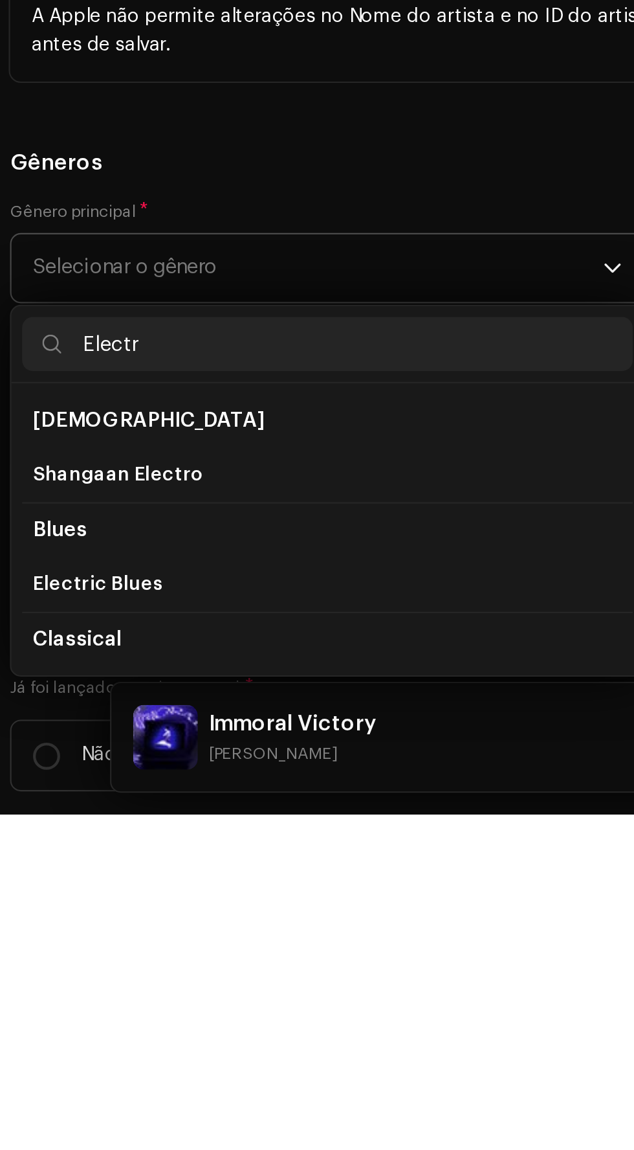
type input "Electro"
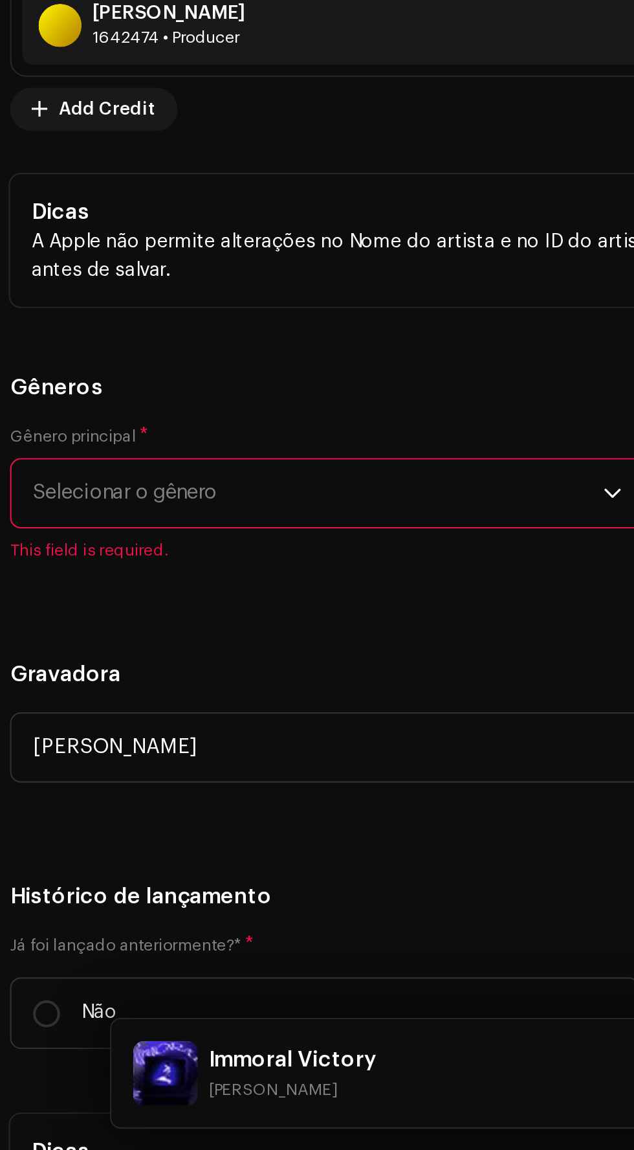
scroll to position [1703, 0]
click at [170, 824] on span "Selecionar o gênero" at bounding box center [157, 836] width 273 height 32
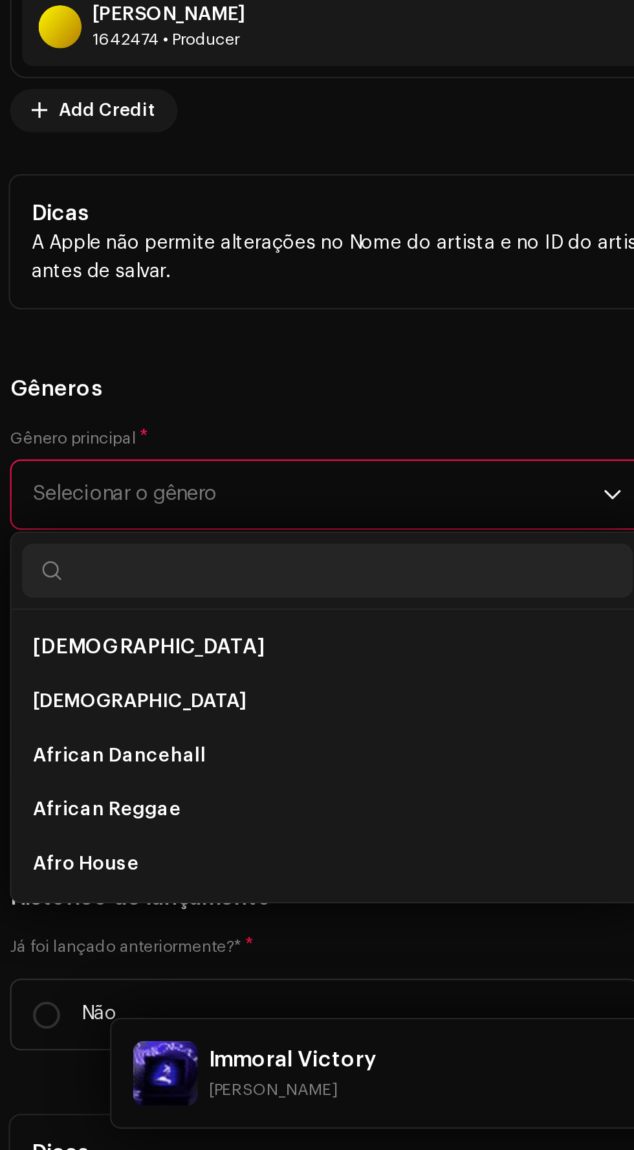
scroll to position [4, 0]
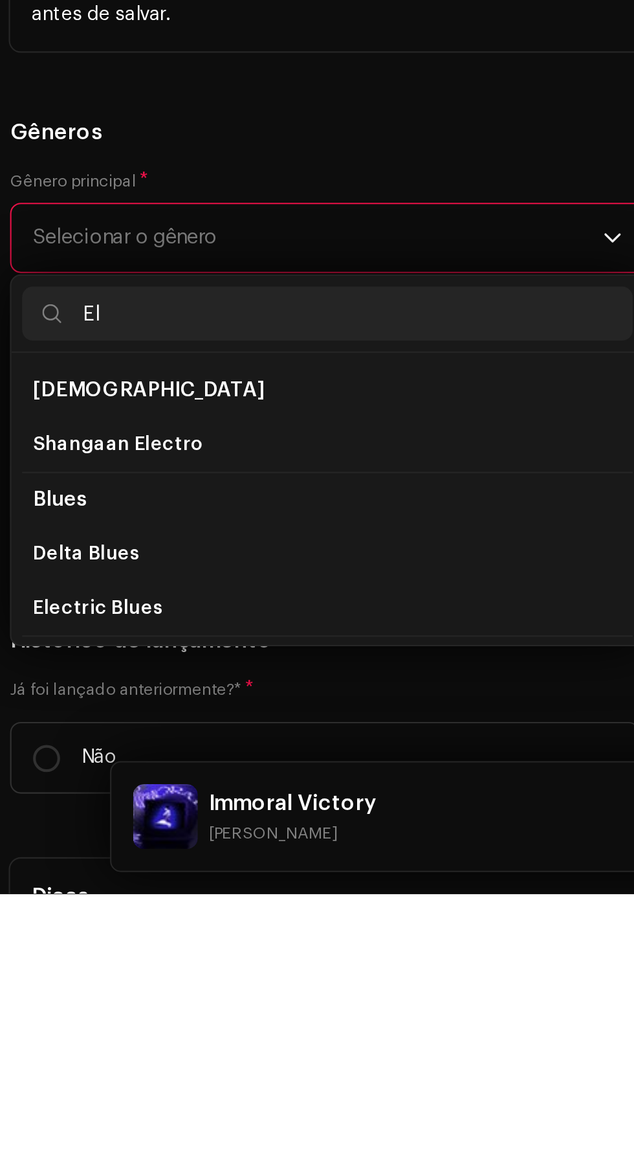
type input "E"
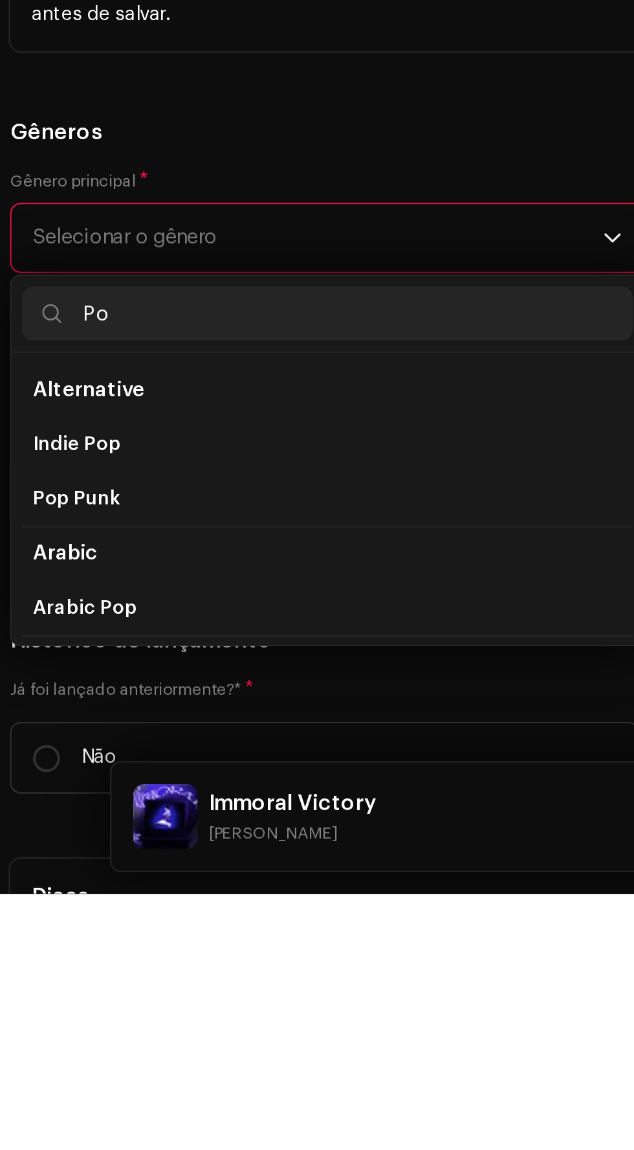
type input "Pop"
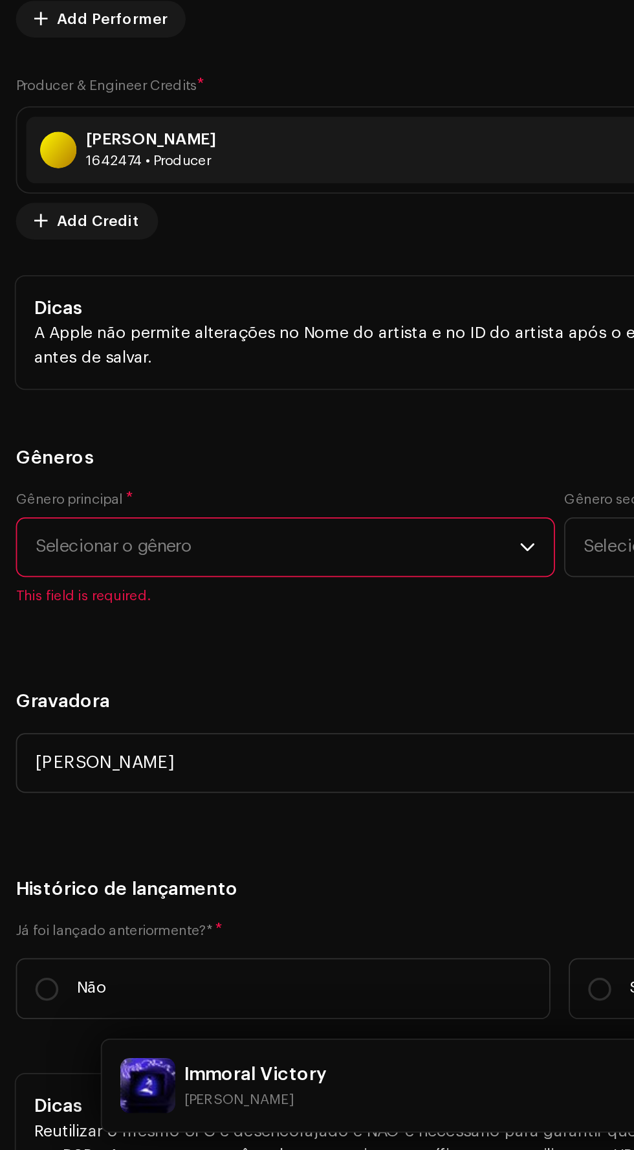
scroll to position [1719, 0]
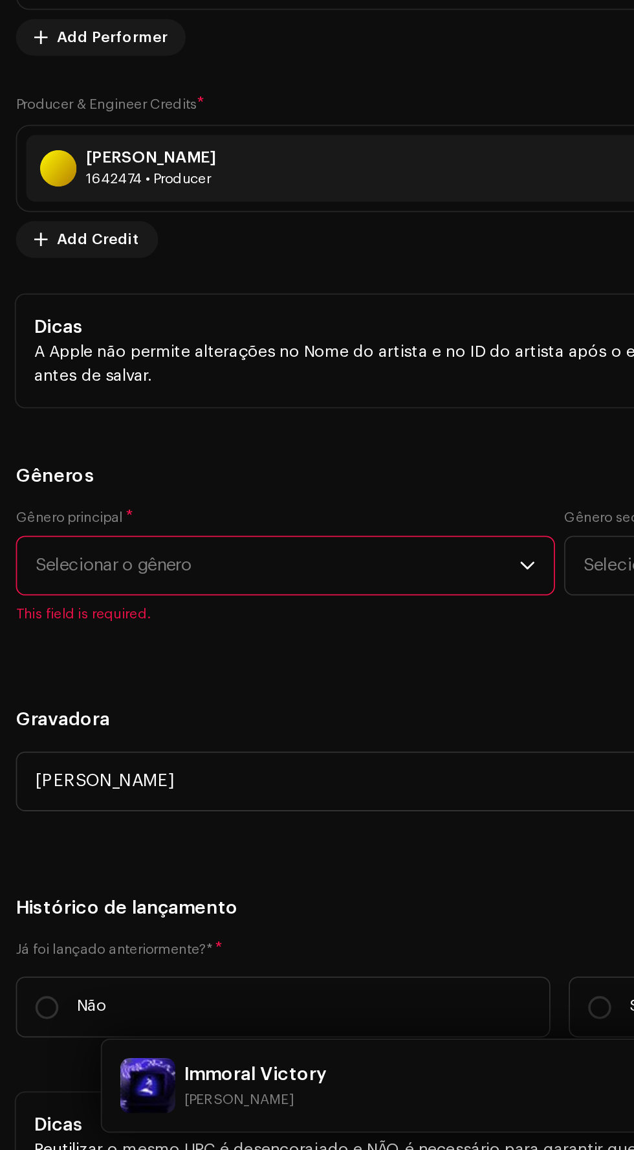
click at [241, 812] on span "Selecionar o gênero" at bounding box center [157, 819] width 273 height 32
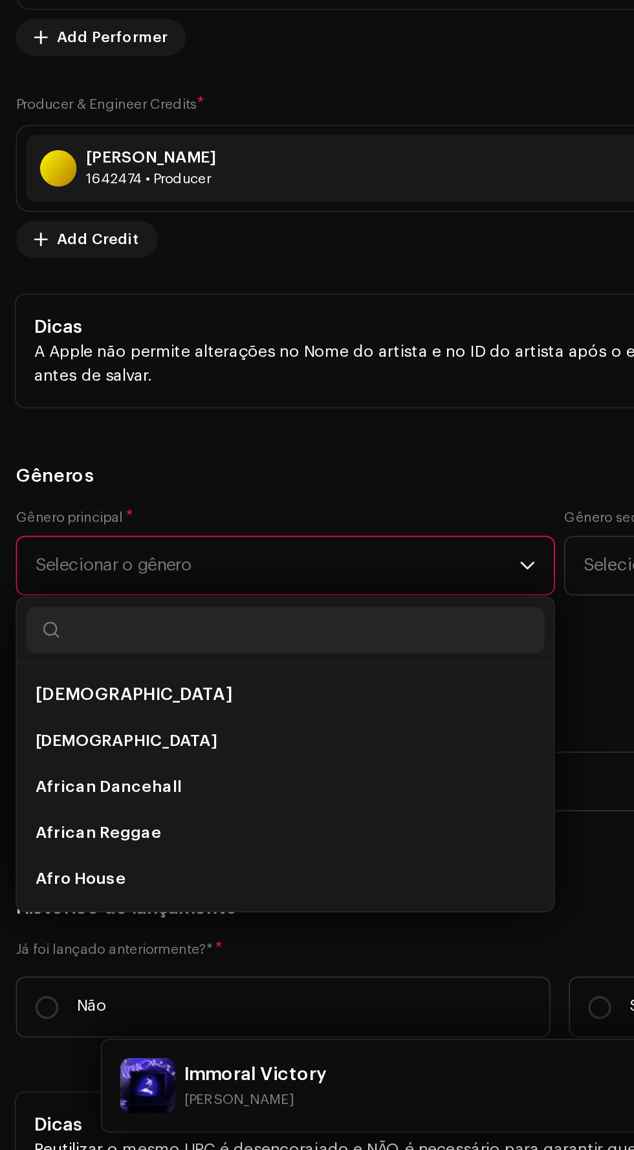
click at [166, 806] on span "Selecionar o gênero" at bounding box center [157, 819] width 273 height 32
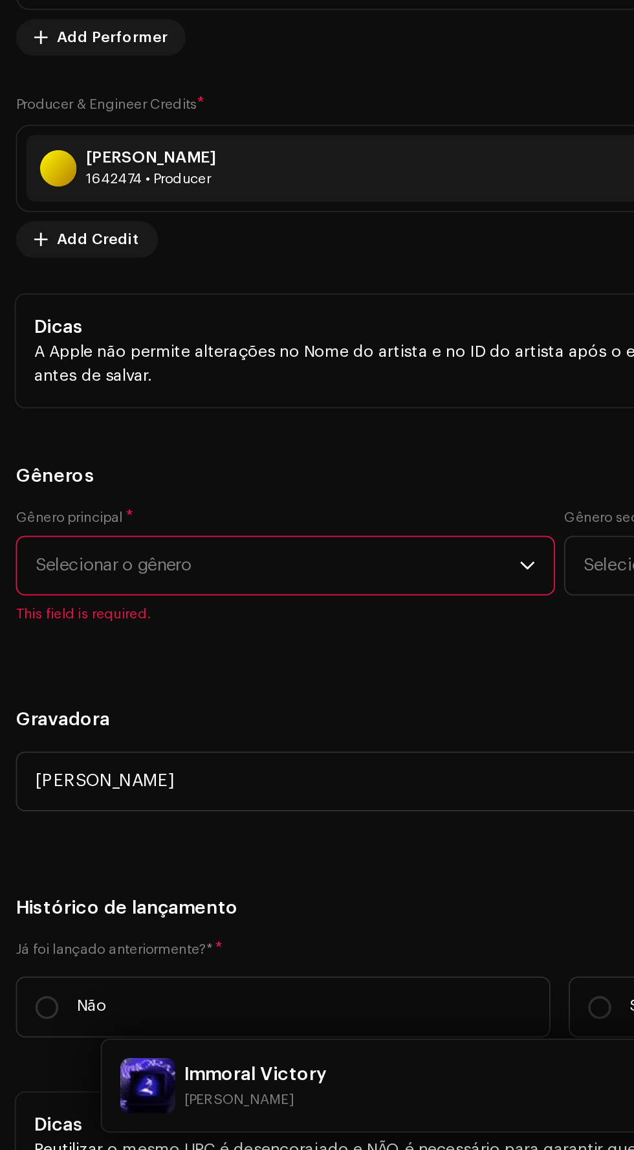
click at [175, 803] on span "Selecionar o gênero" at bounding box center [157, 819] width 273 height 32
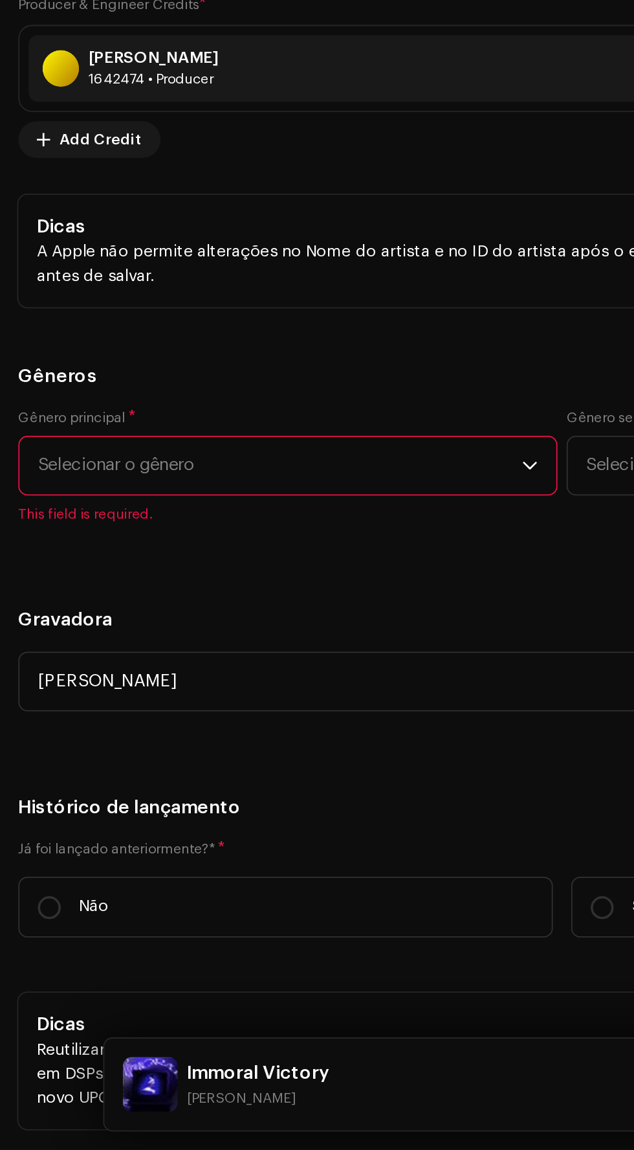
scroll to position [1776, 0]
click at [58, 747] on span "Selecionar o gênero" at bounding box center [157, 763] width 273 height 32
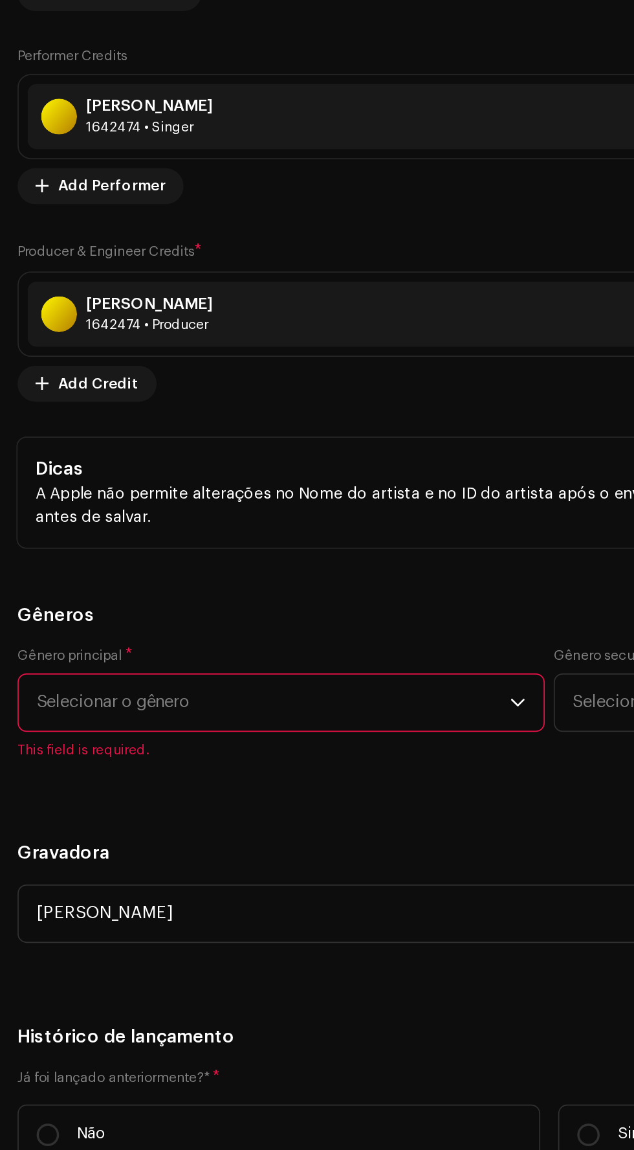
scroll to position [6, 0]
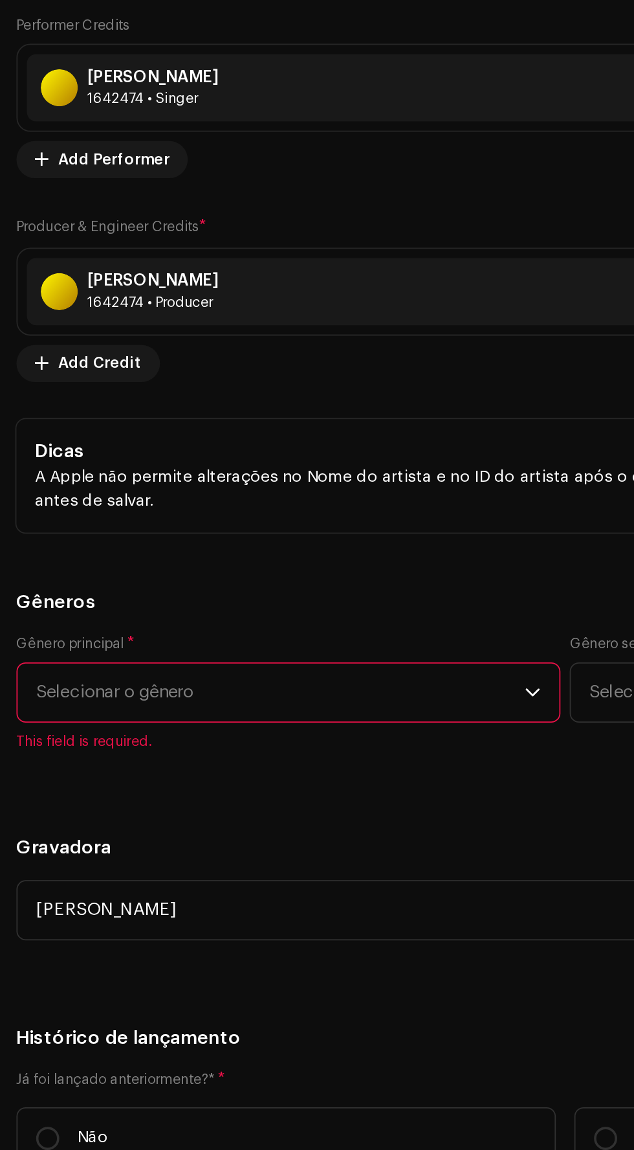
click at [290, 732] on span "Selecionar o gênero" at bounding box center [157, 745] width 273 height 32
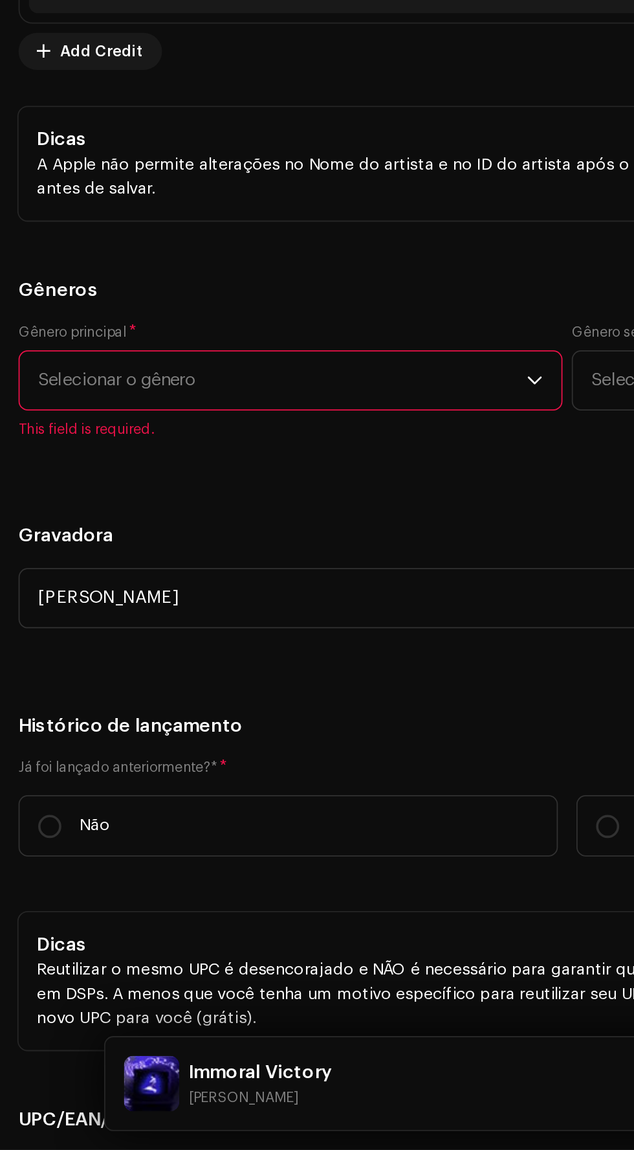
scroll to position [1826, 0]
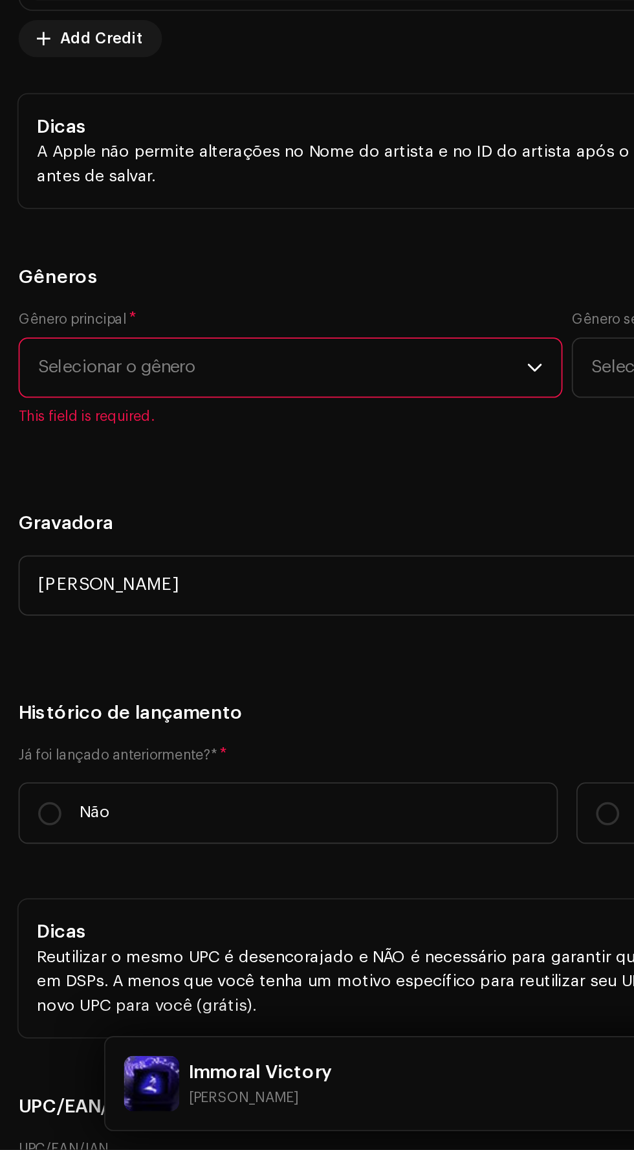
click at [38, 697] on span "Selecionar o gênero" at bounding box center [157, 713] width 273 height 32
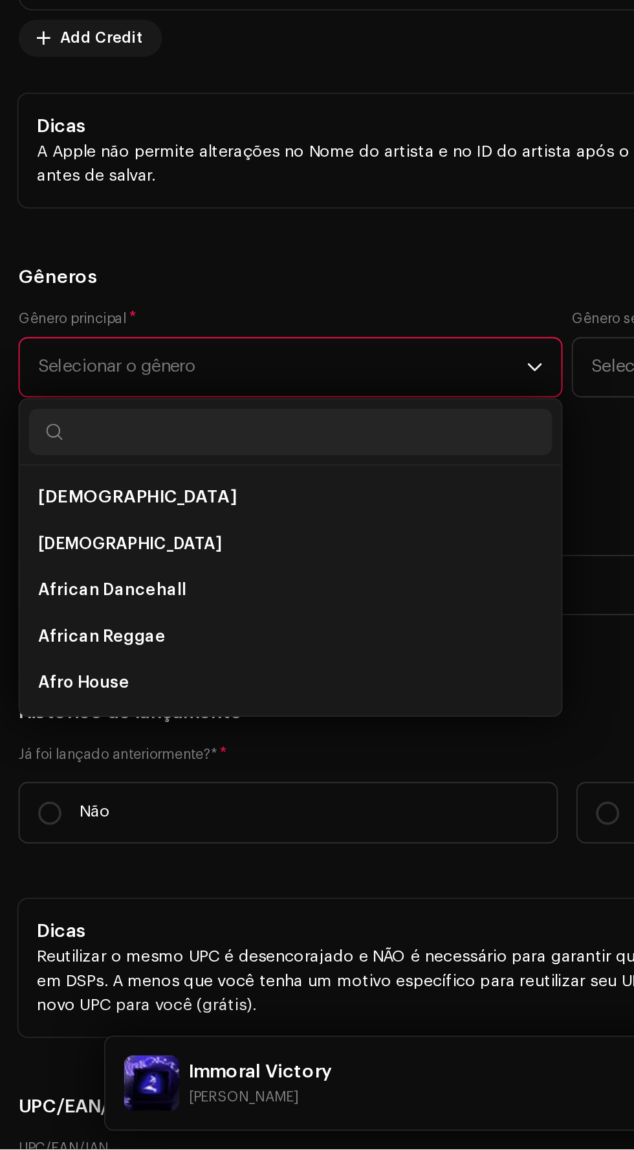
click at [47, 701] on span "Selecionar o gênero" at bounding box center [157, 713] width 273 height 32
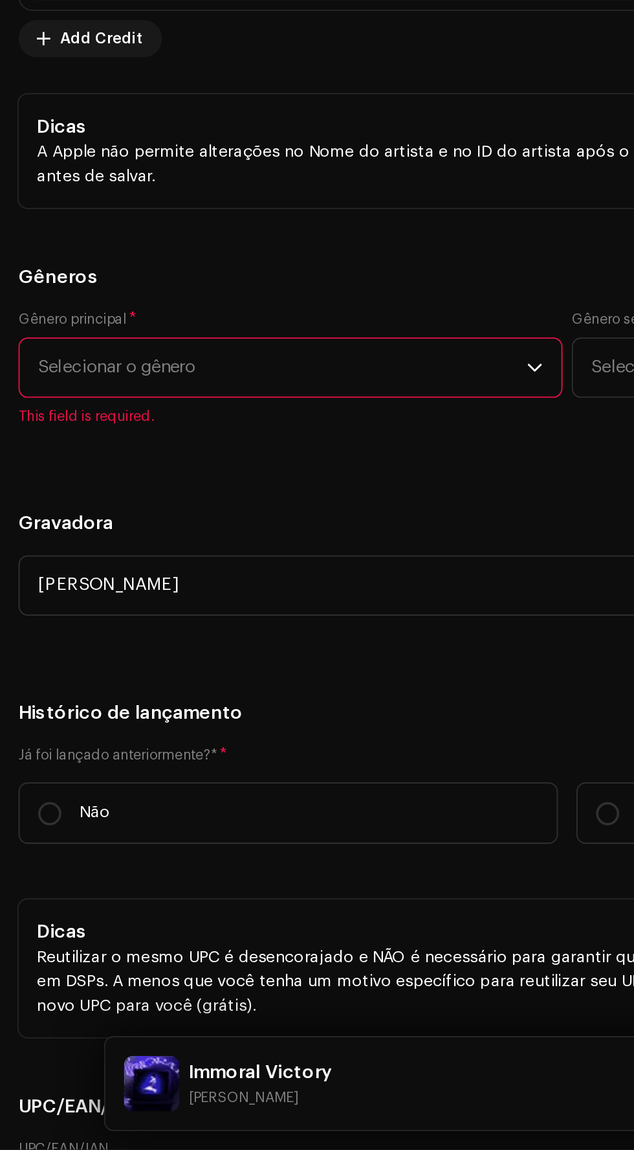
click at [44, 706] on span "Selecionar o gênero" at bounding box center [157, 713] width 273 height 32
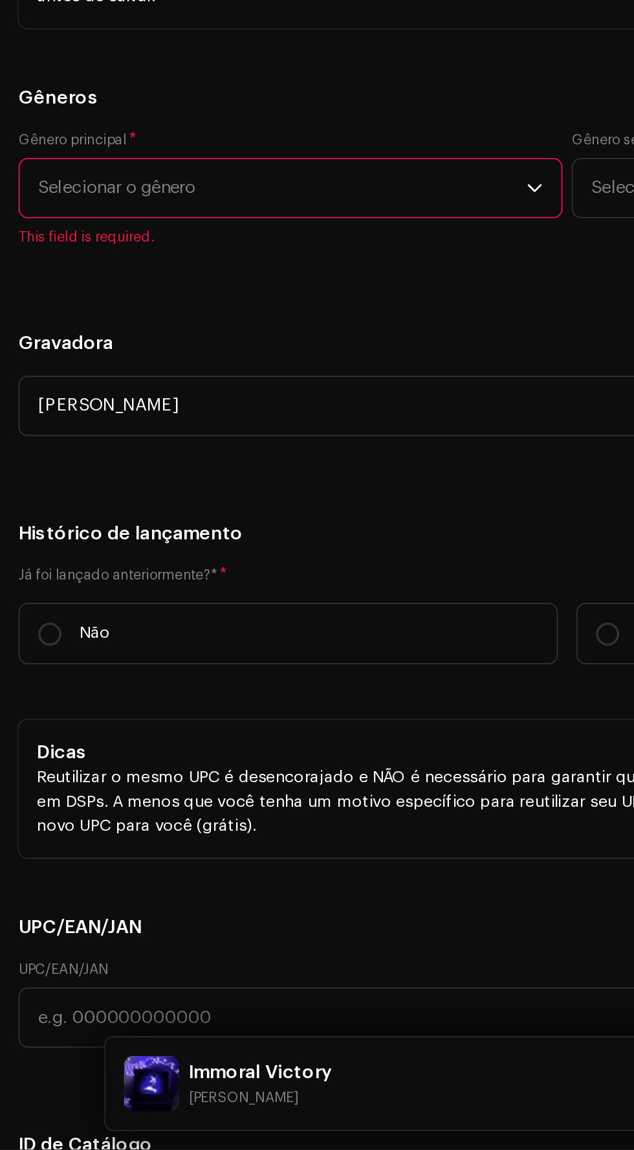
scroll to position [0, 0]
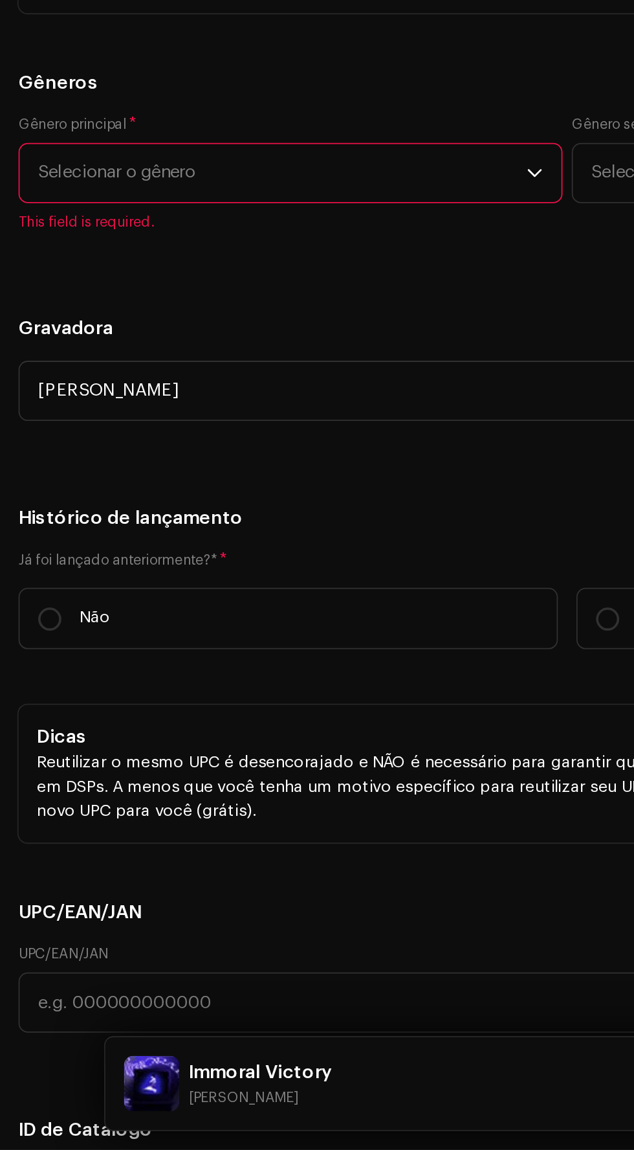
click at [244, 596] on span "Selecionar o gênero" at bounding box center [157, 604] width 273 height 32
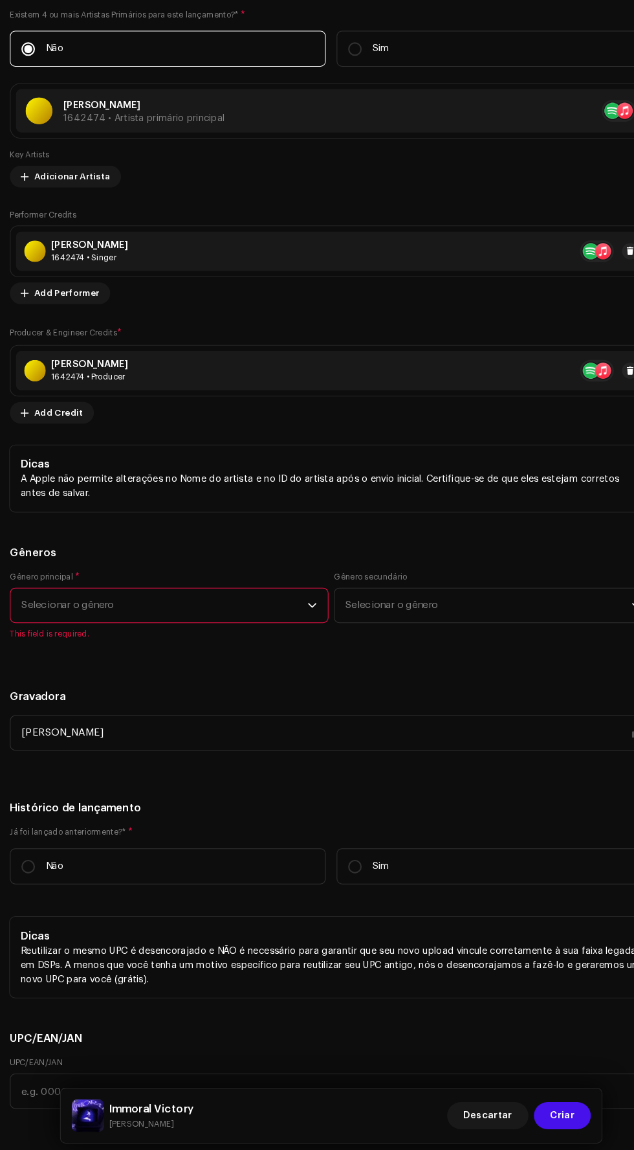
scroll to position [1944, 0]
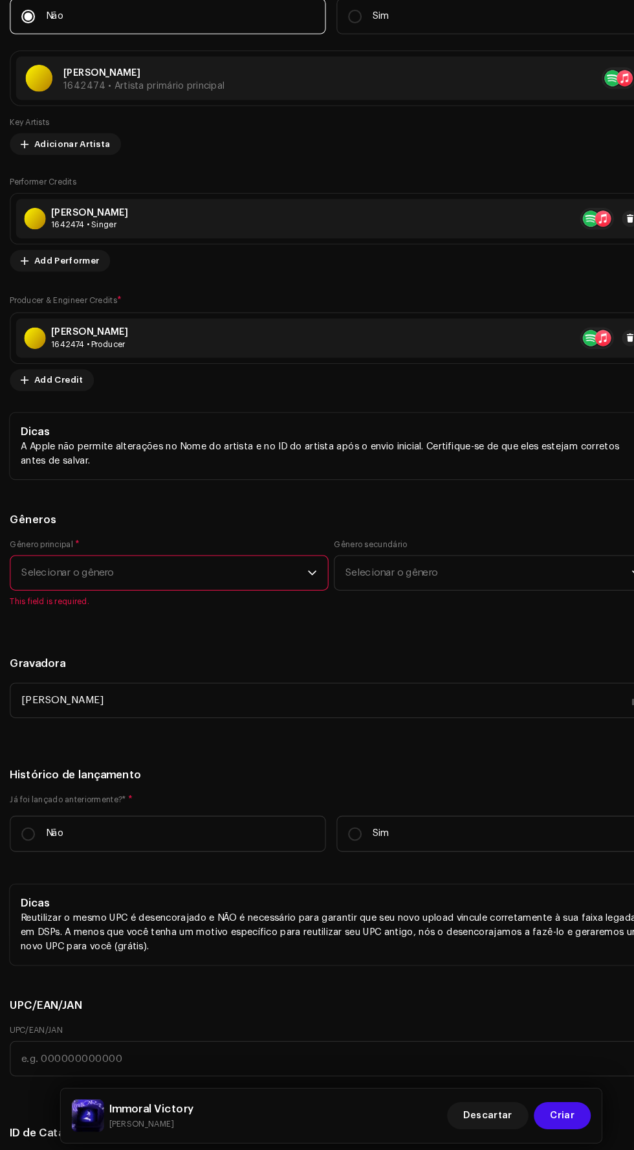
click at [174, 583] on span "Selecionar o gênero" at bounding box center [157, 595] width 273 height 32
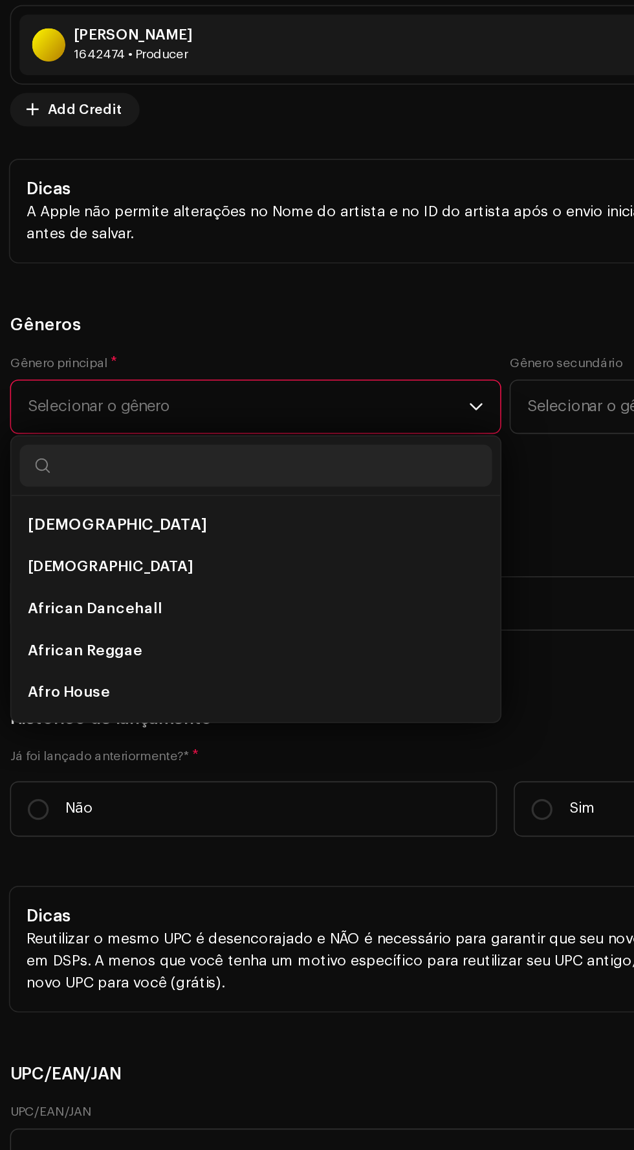
scroll to position [5, 0]
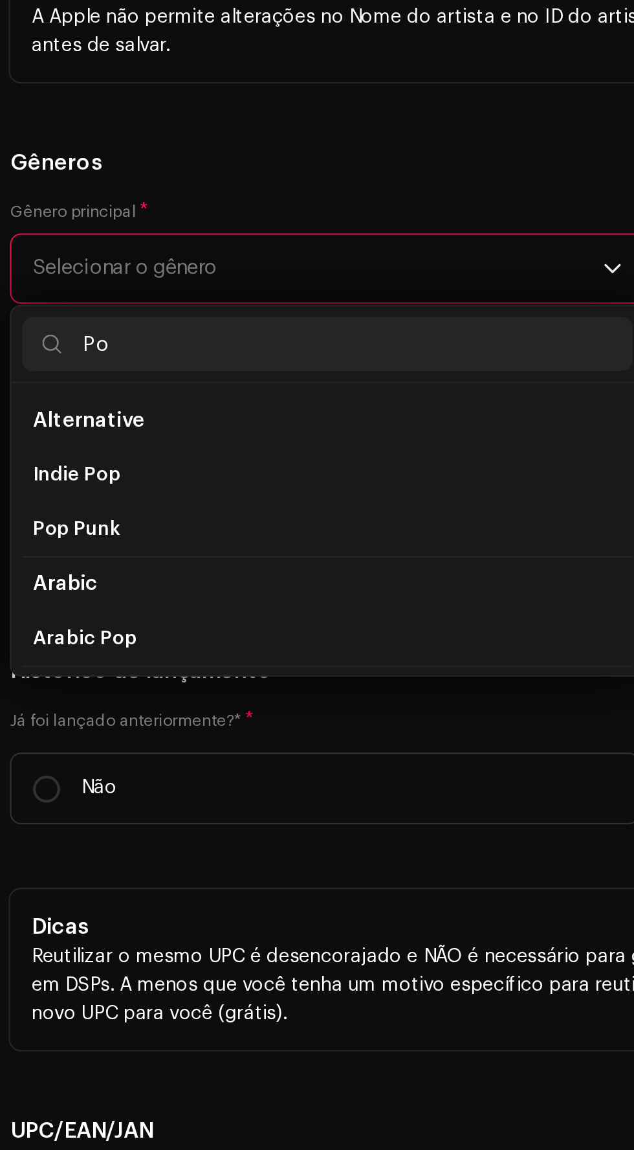
type input "Pop"
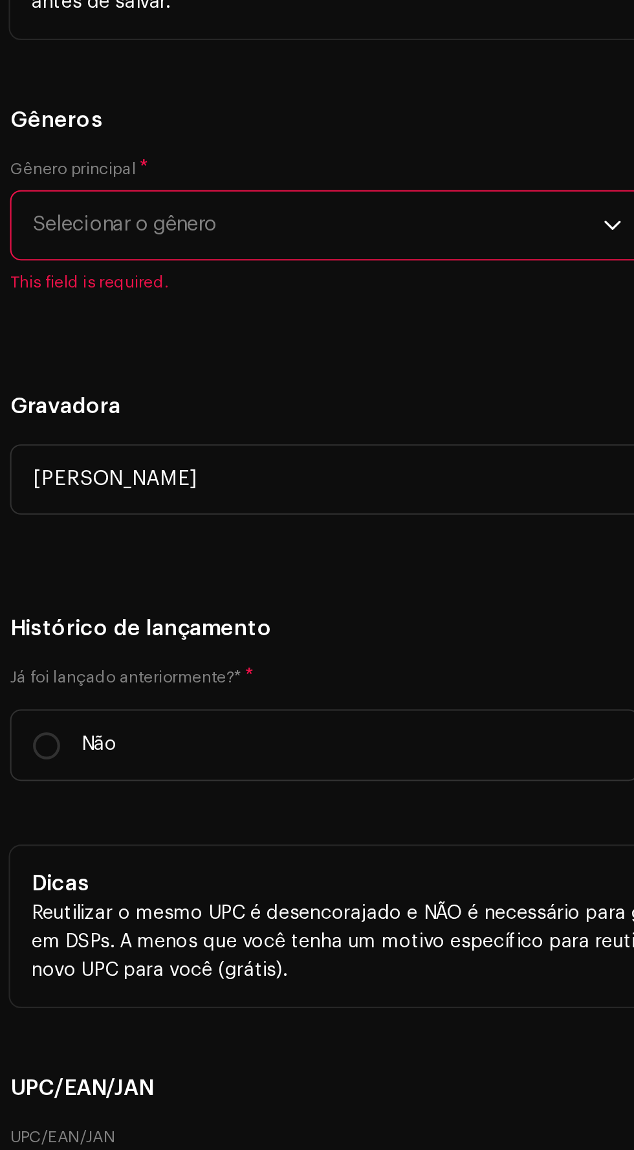
scroll to position [1962, 0]
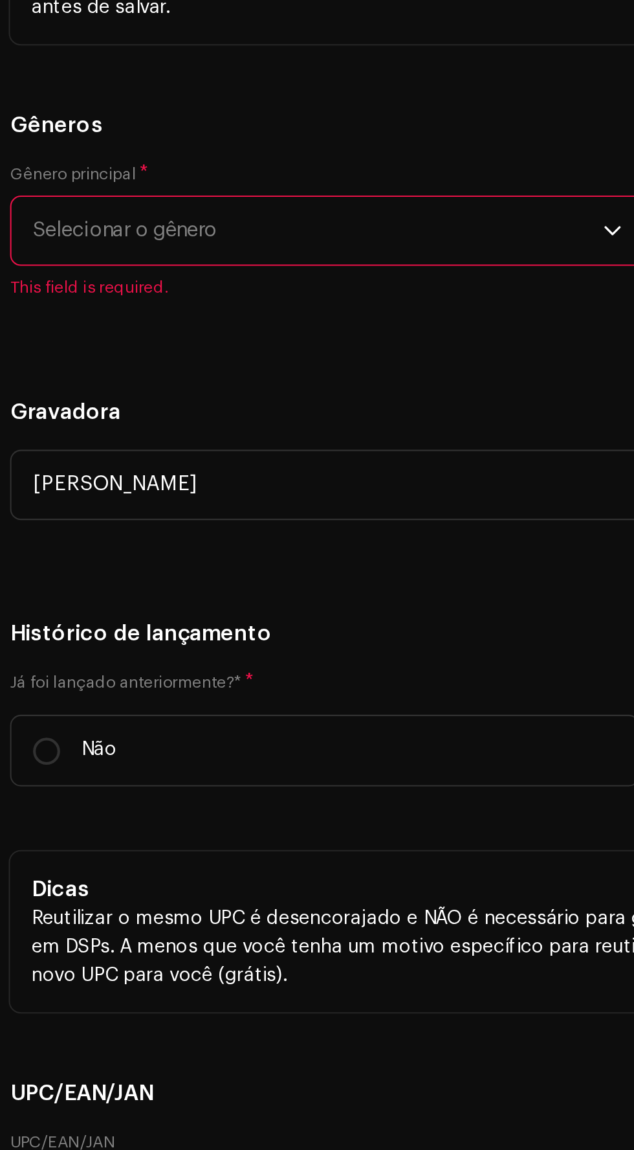
click at [117, 561] on span "Selecionar o gênero" at bounding box center [157, 577] width 273 height 32
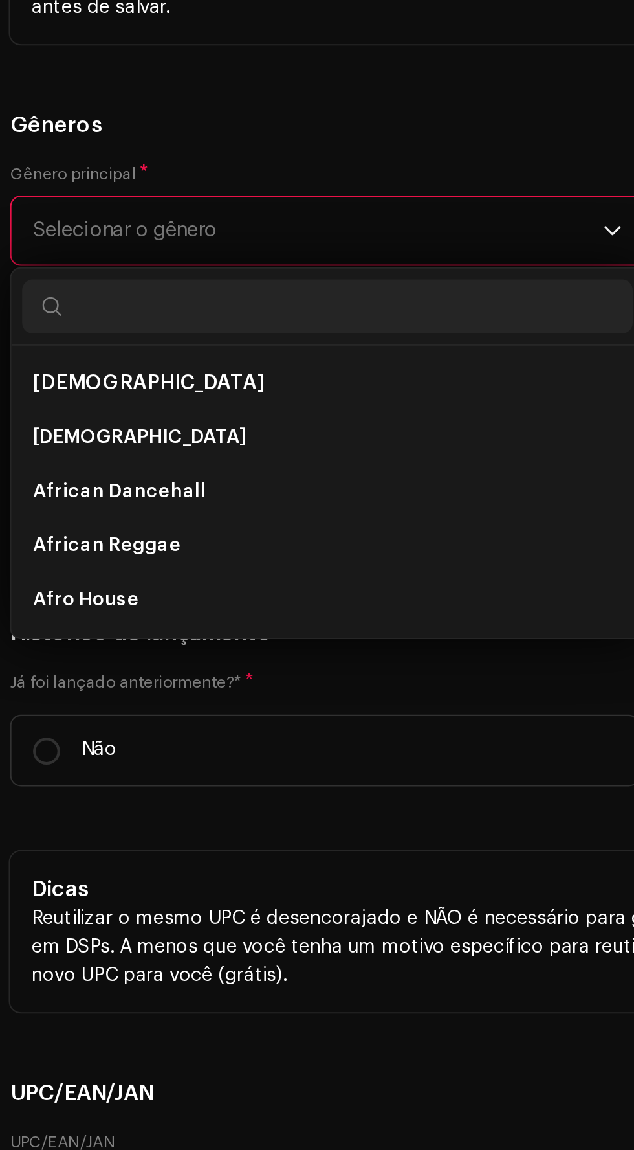
click at [299, 572] on icon "dropdown trigger" at bounding box center [299, 576] width 9 height 9
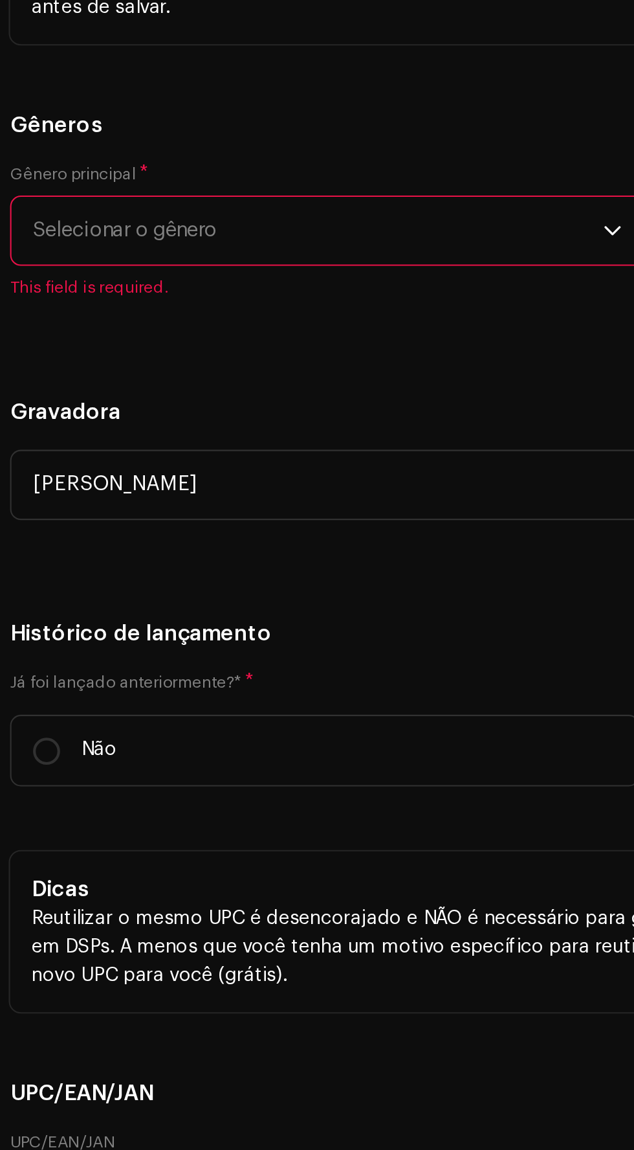
click at [298, 575] on icon "dropdown trigger" at bounding box center [299, 577] width 8 height 5
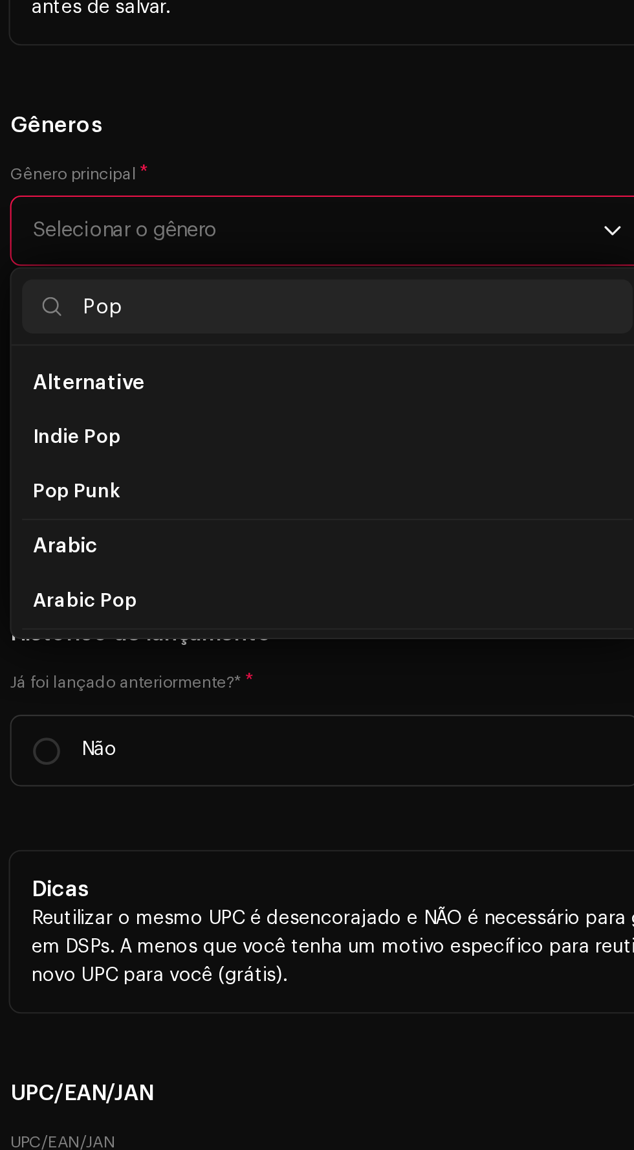
type input "Pop"
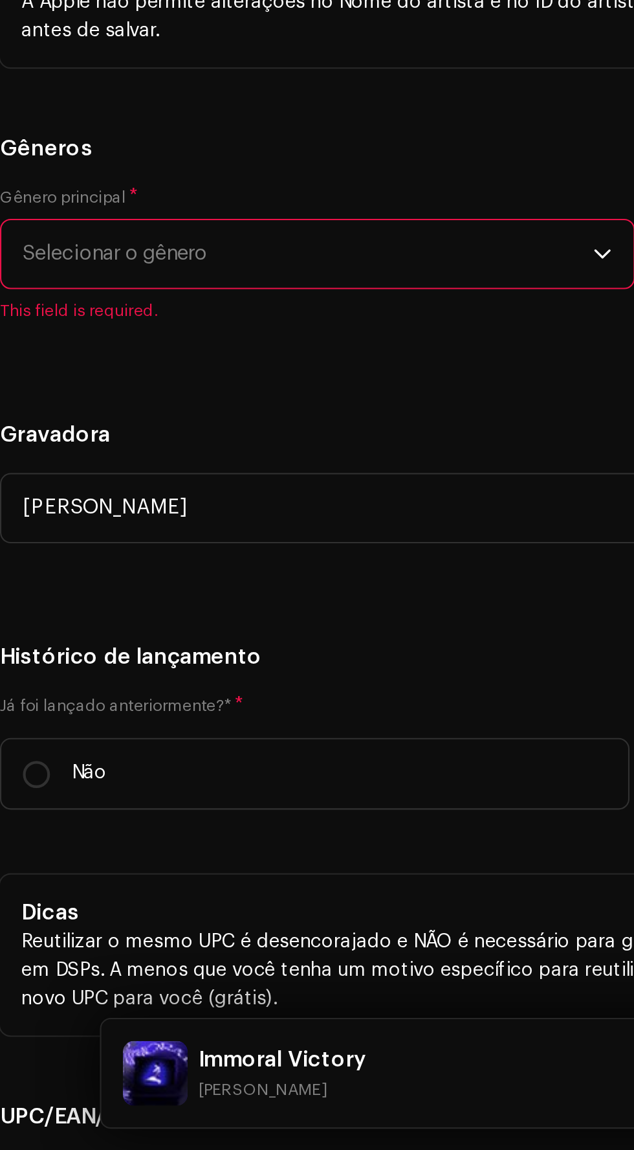
scroll to position [1809, 0]
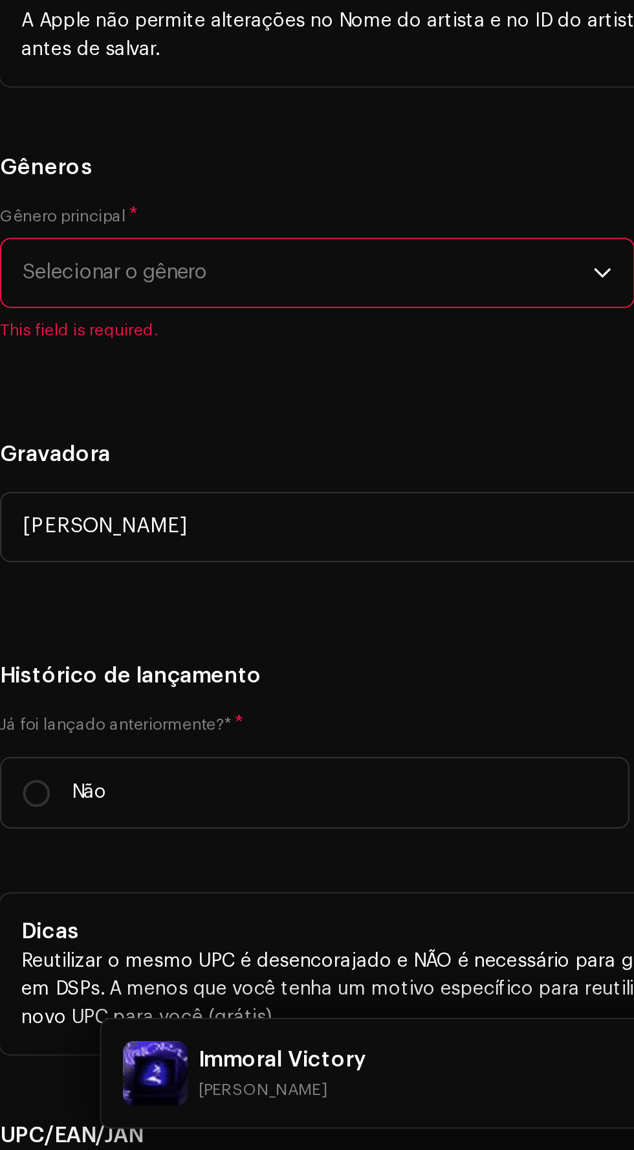
click at [200, 713] on span "Selecionar o gênero" at bounding box center [157, 729] width 273 height 32
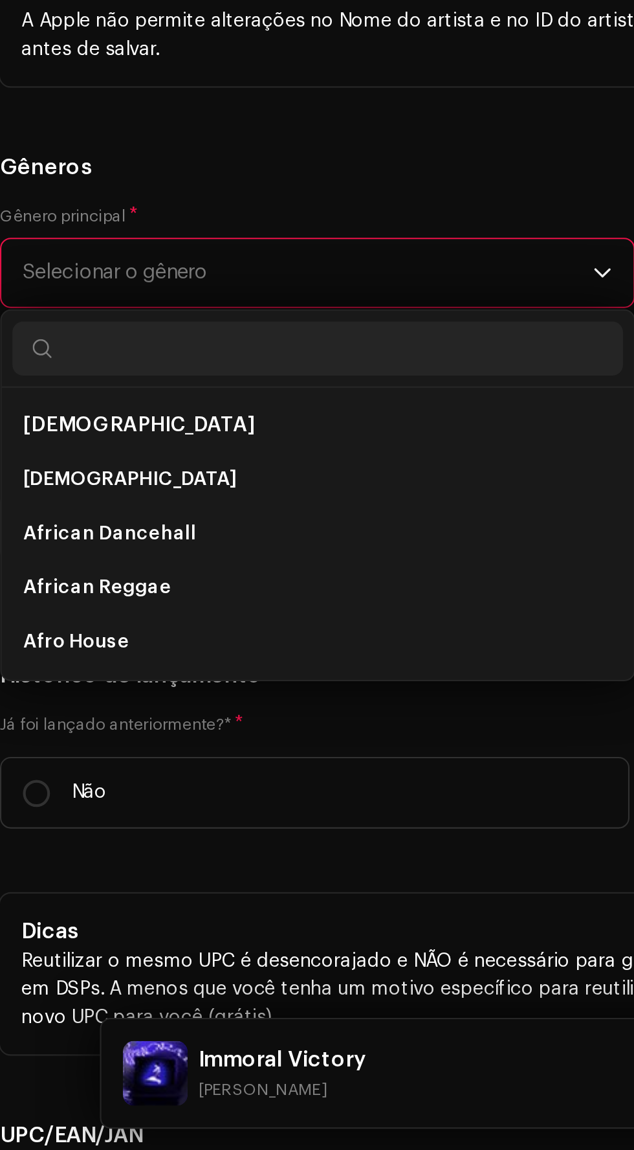
click at [147, 719] on span "Selecionar o gênero" at bounding box center [157, 729] width 273 height 32
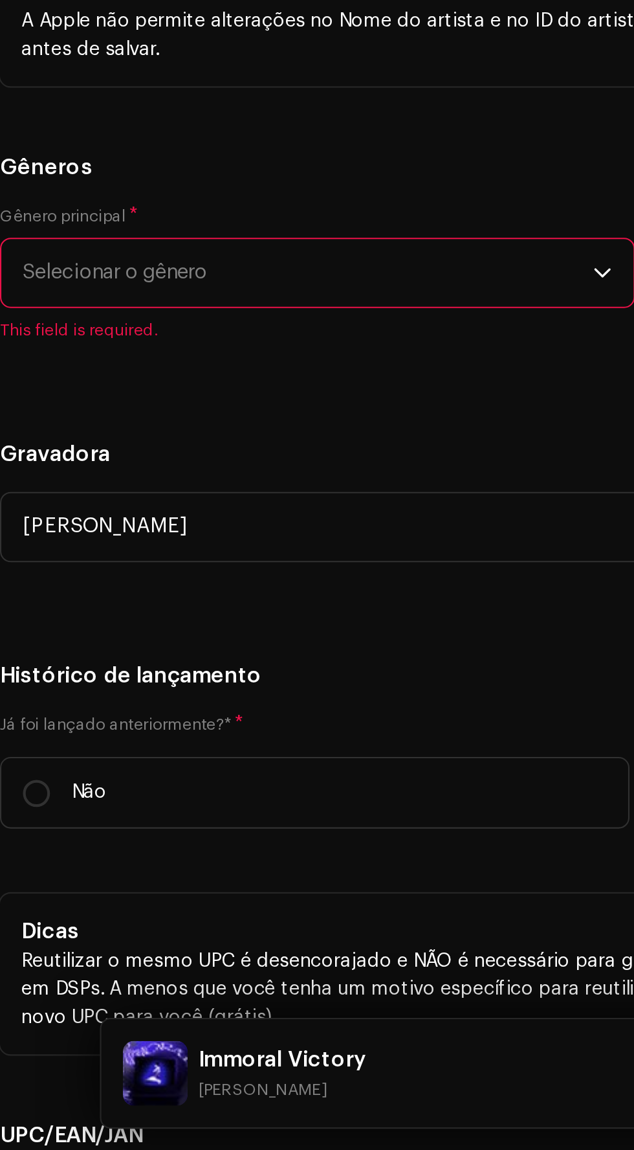
click at [214, 713] on span "Selecionar o gênero" at bounding box center [157, 729] width 273 height 32
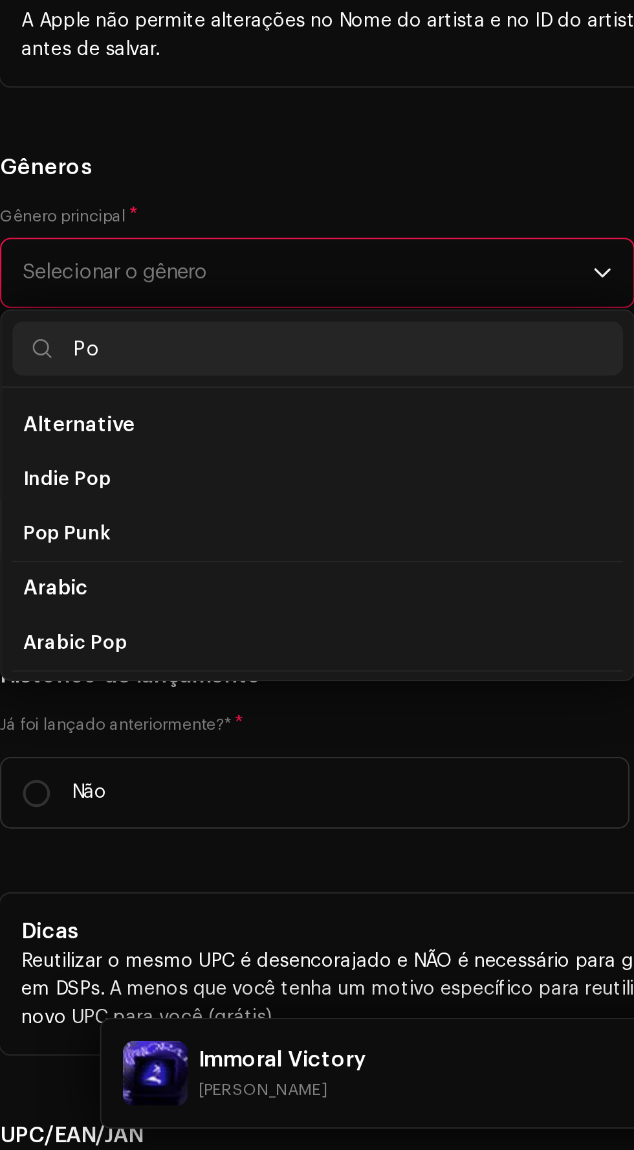
type input "Pop"
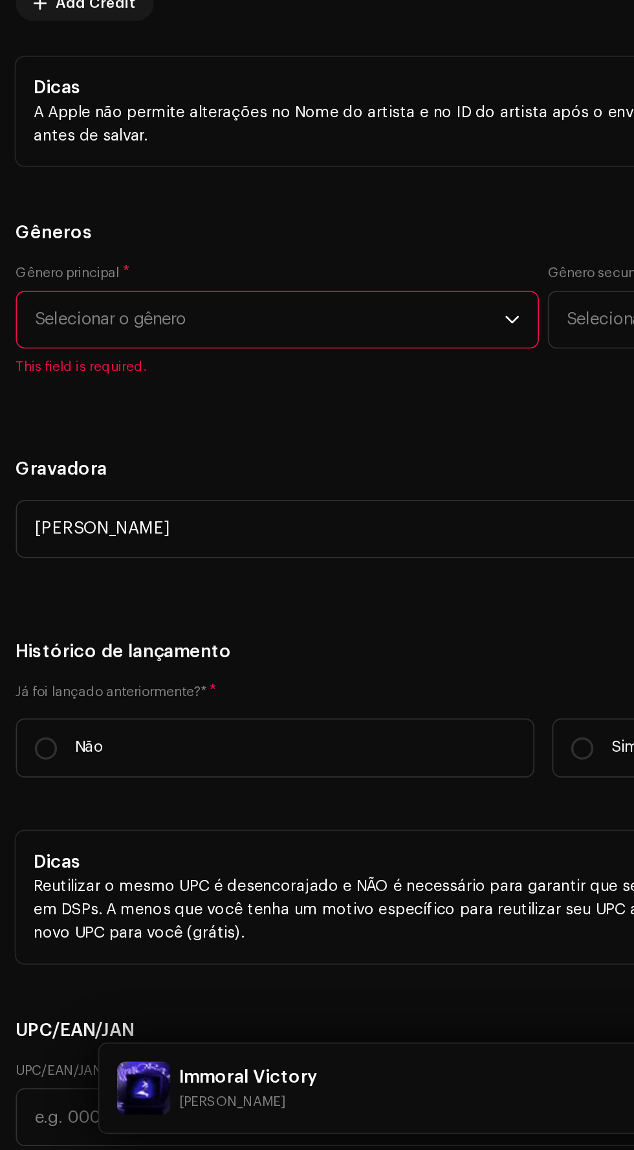
scroll to position [1872, 0]
click at [100, 651] on span "Selecionar o gênero" at bounding box center [157, 667] width 273 height 32
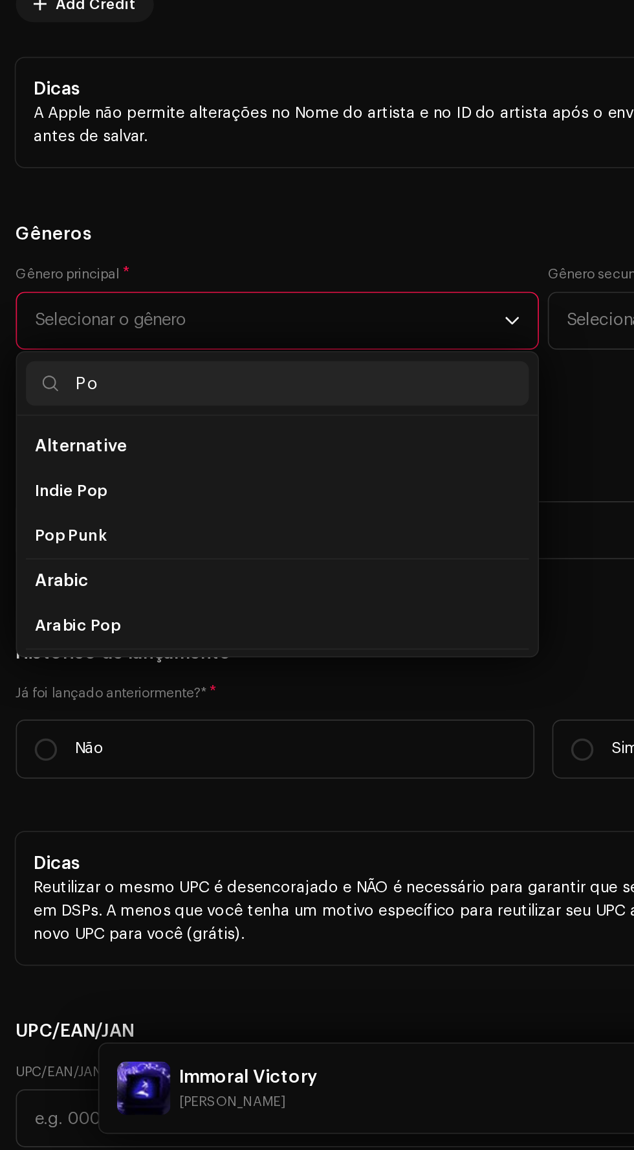
type input "Pop"
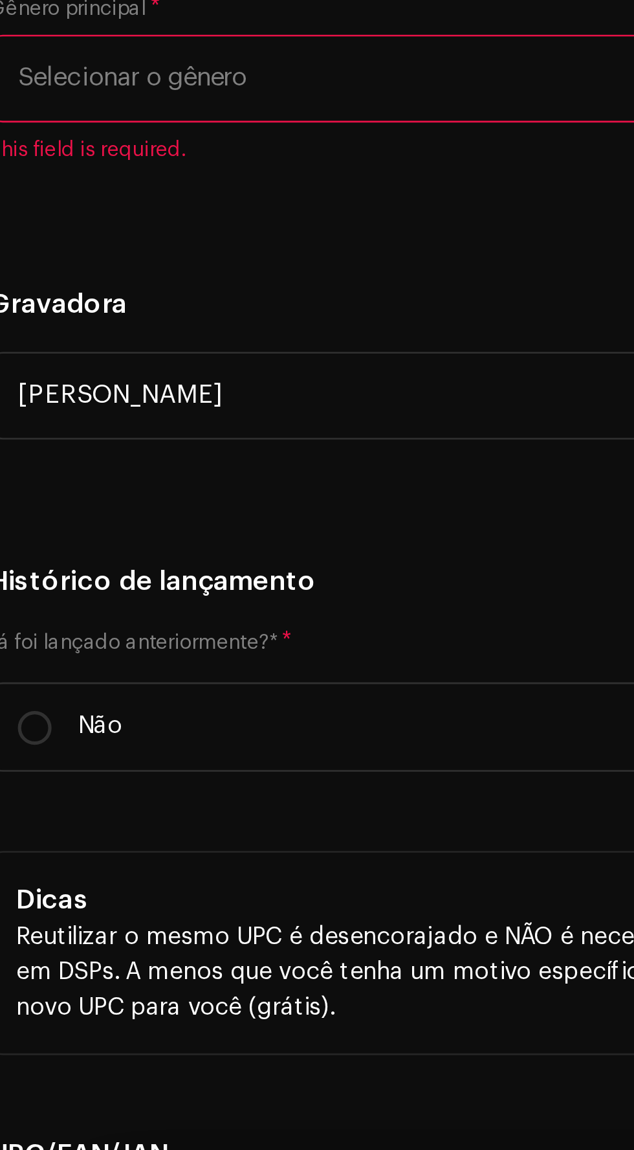
scroll to position [1879, 0]
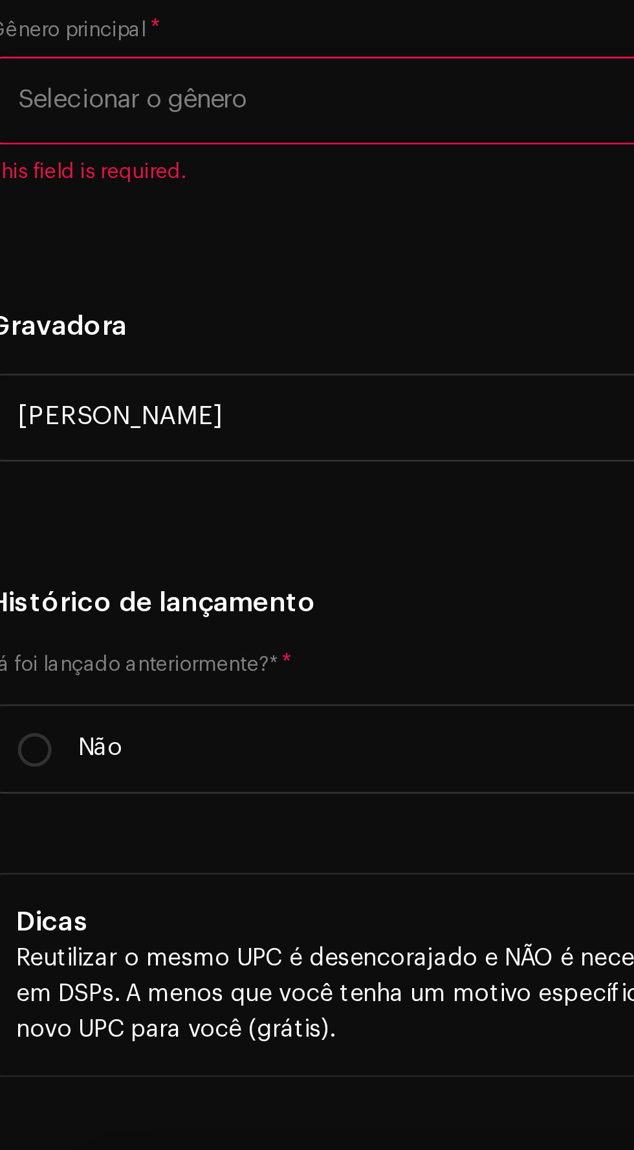
click at [105, 649] on span "Selecionar o gênero" at bounding box center [157, 660] width 273 height 32
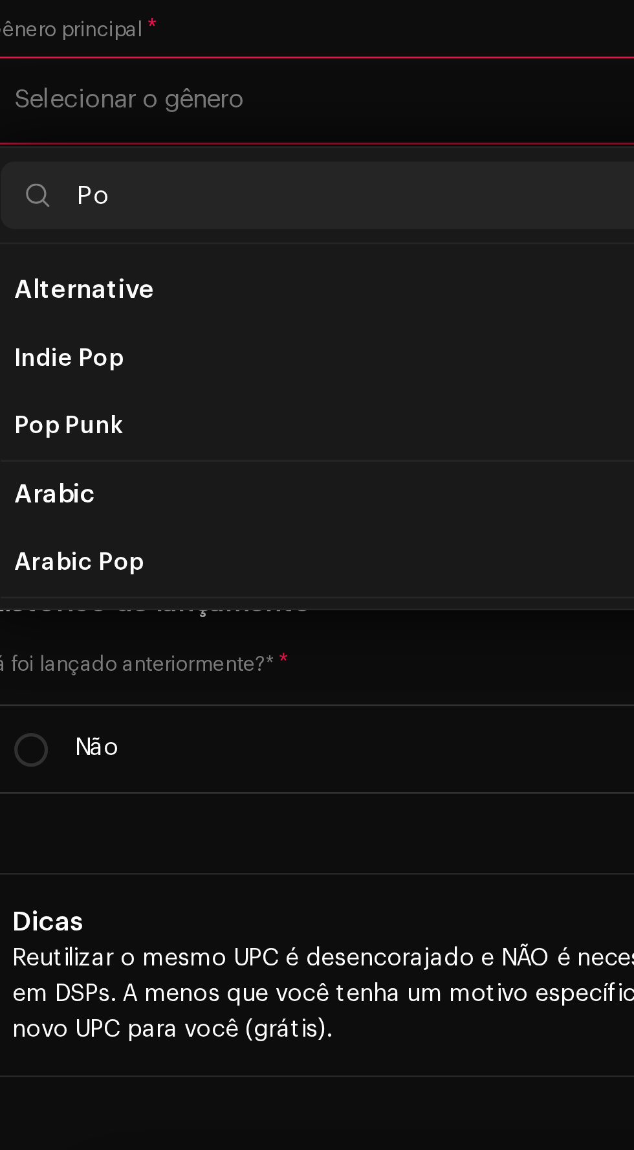
type input "Pop"
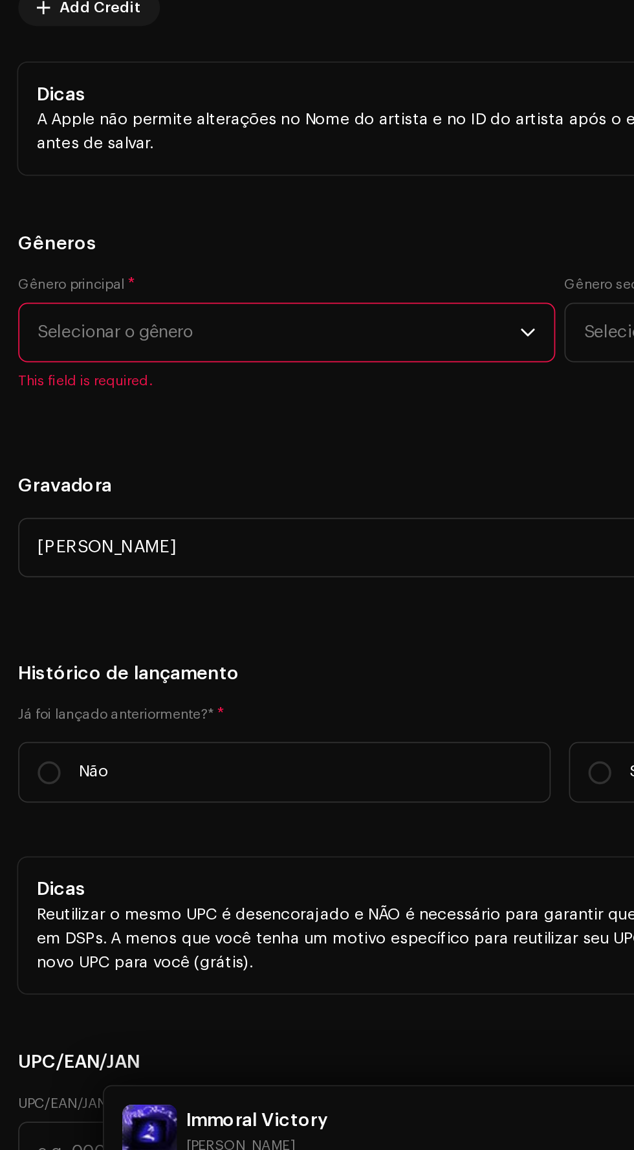
scroll to position [3, 0]
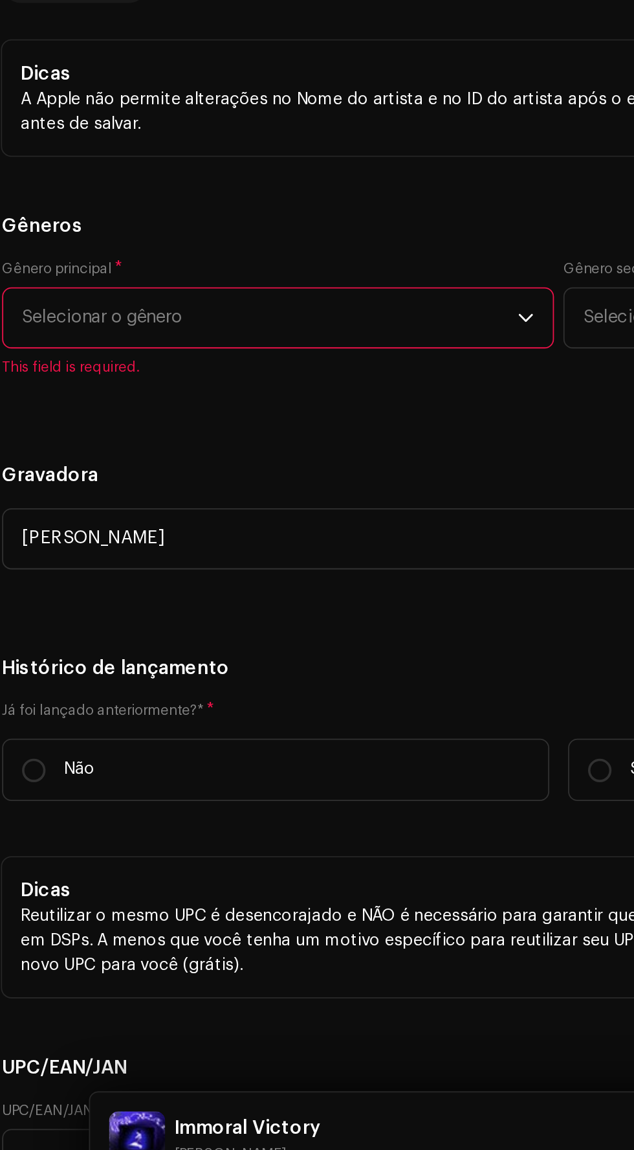
click at [197, 646] on span "Selecionar o gênero" at bounding box center [157, 660] width 273 height 32
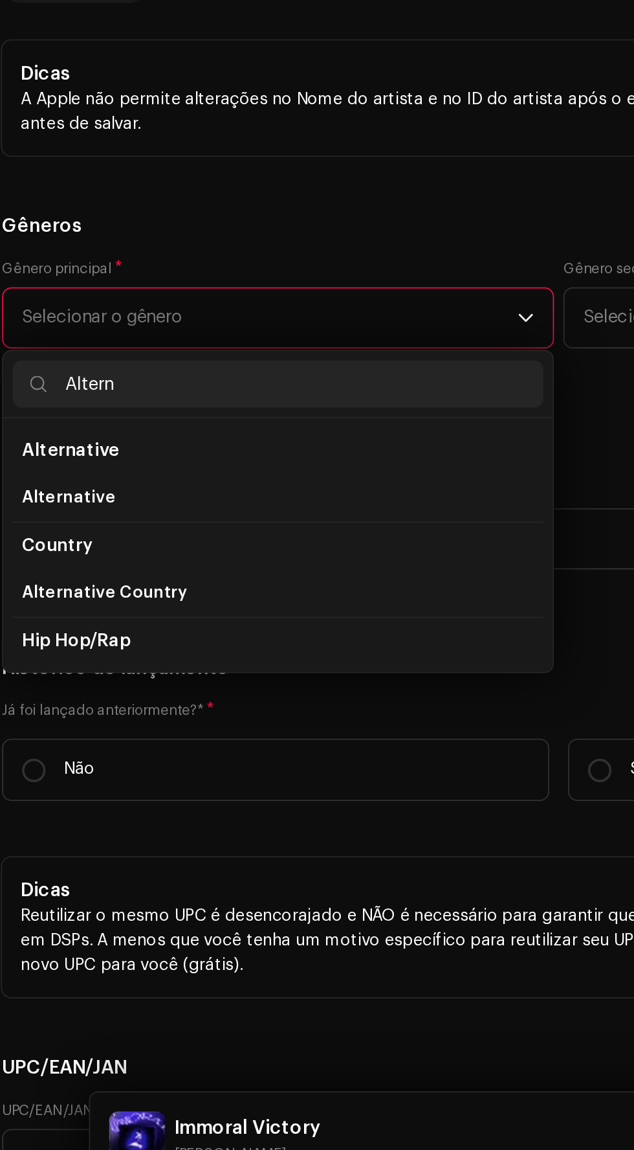
type input "Alterna"
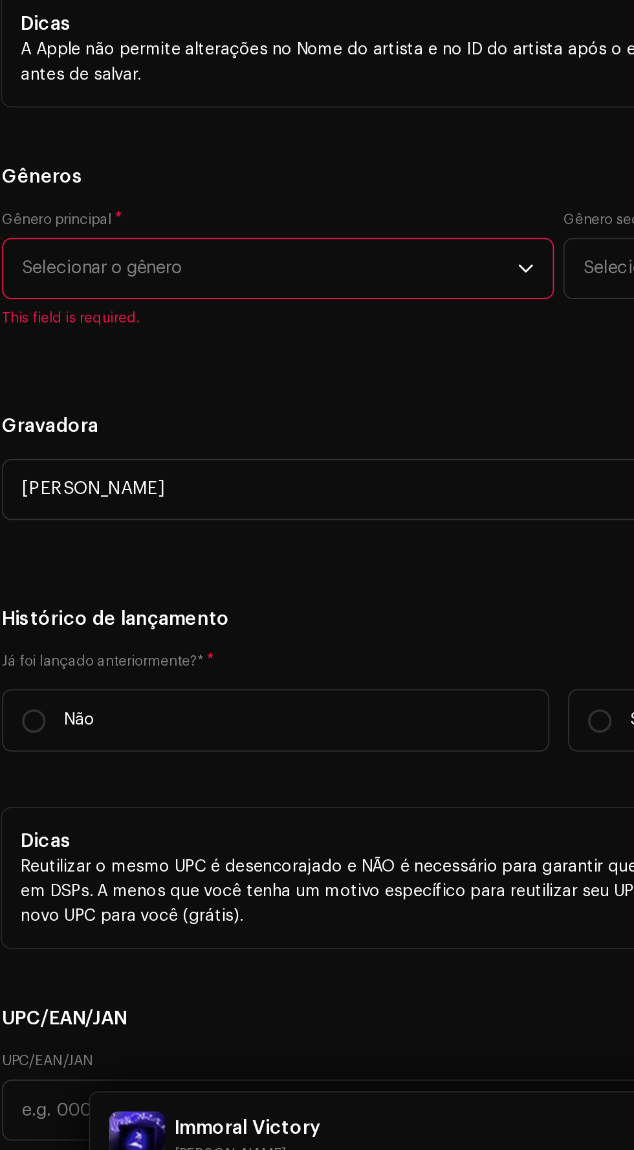
scroll to position [1909, 0]
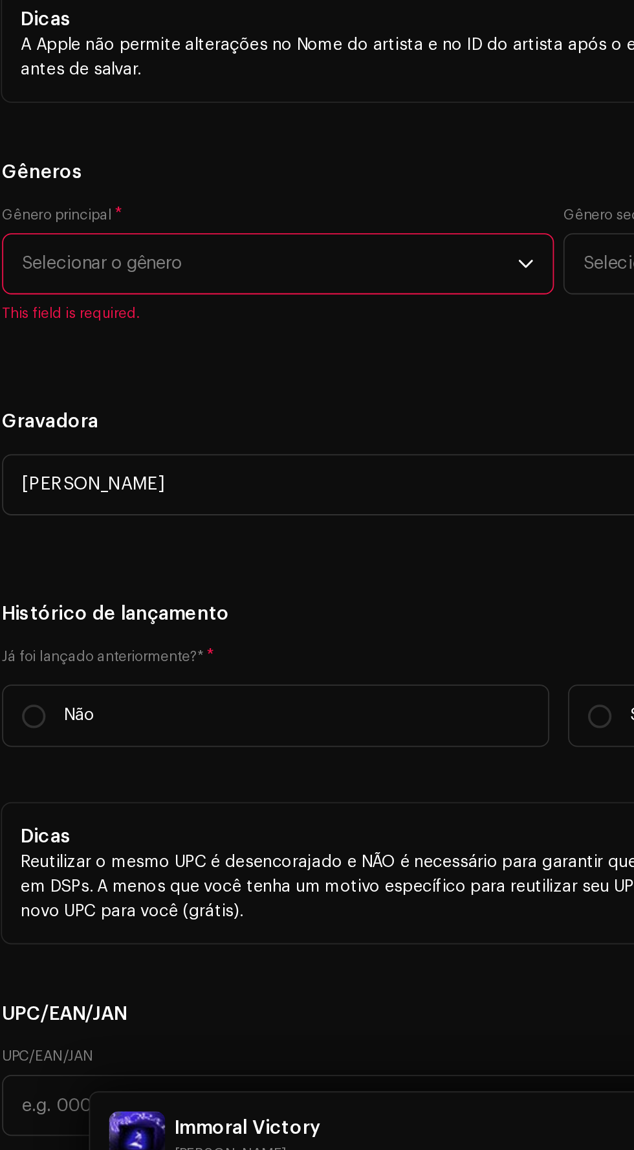
click at [132, 626] on span "Selecionar o gênero" at bounding box center [157, 630] width 273 height 32
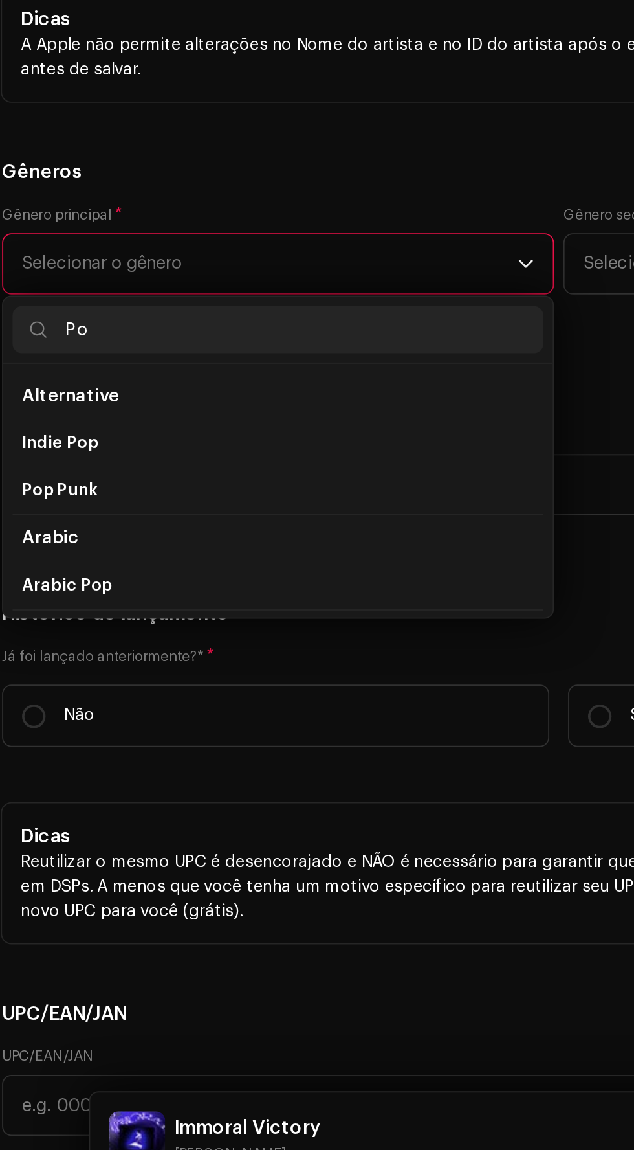
type input "P"
type input "D"
type input "P"
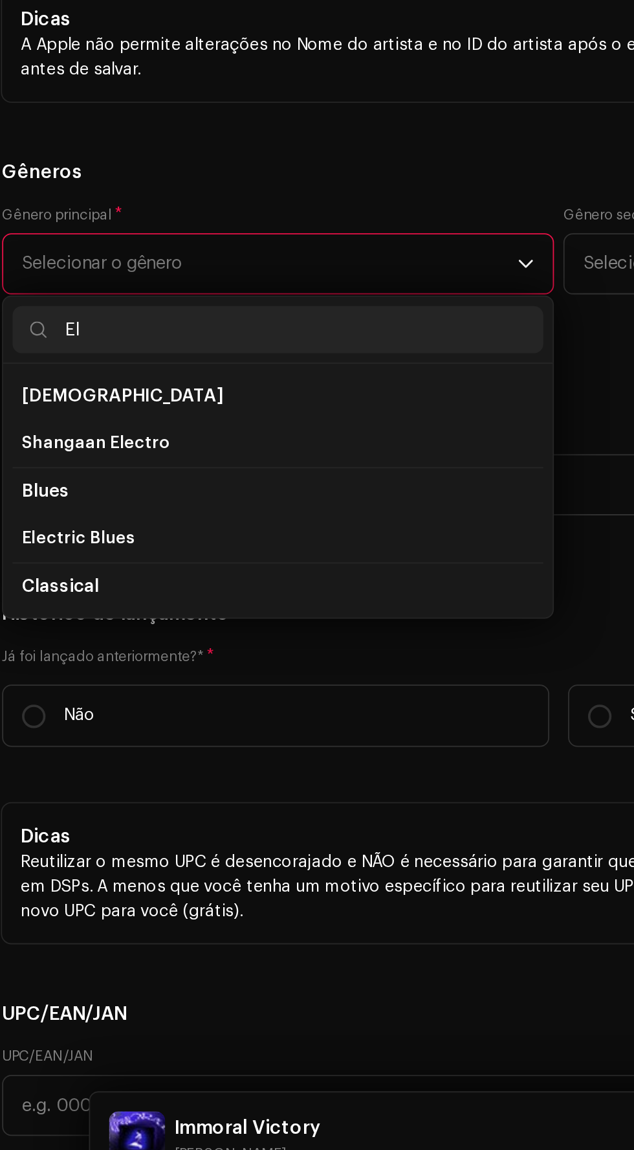
type input "E"
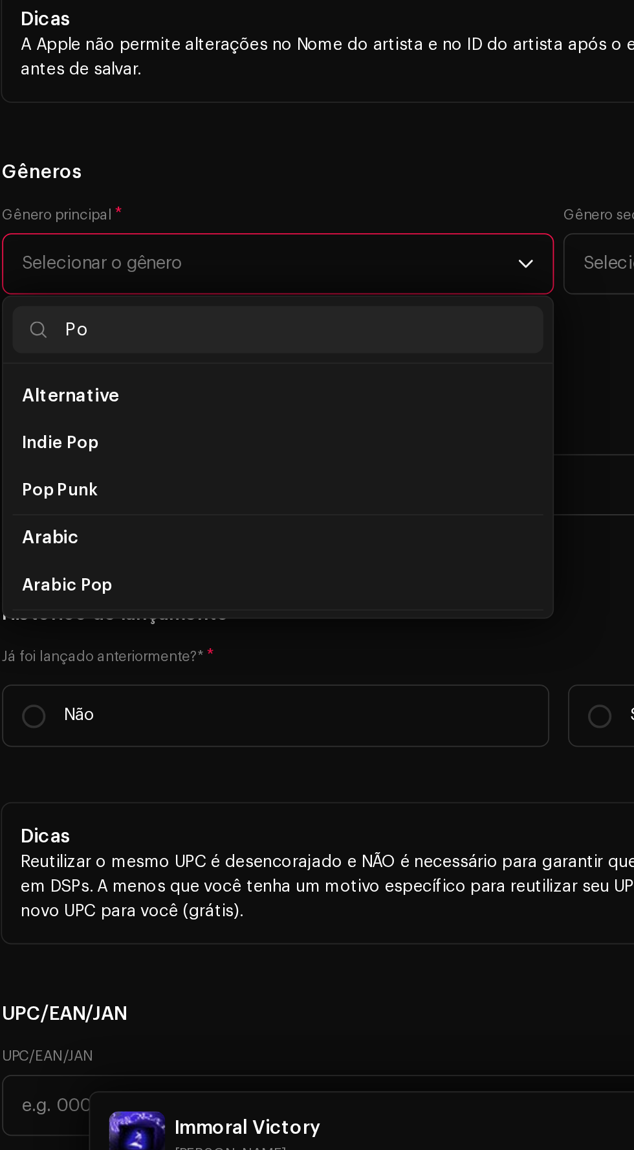
type input "P"
click at [243, 654] on input "Alternative" at bounding box center [162, 667] width 293 height 26
type input "Al"
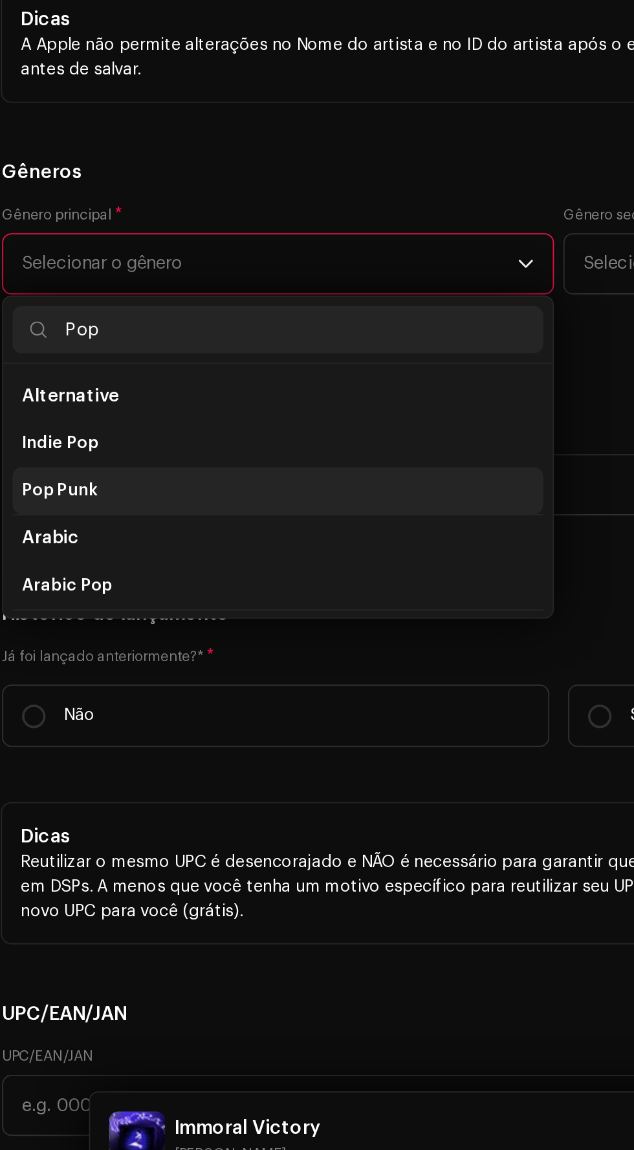
type input "Pop"
click at [203, 743] on li "Pop Punk" at bounding box center [162, 756] width 293 height 26
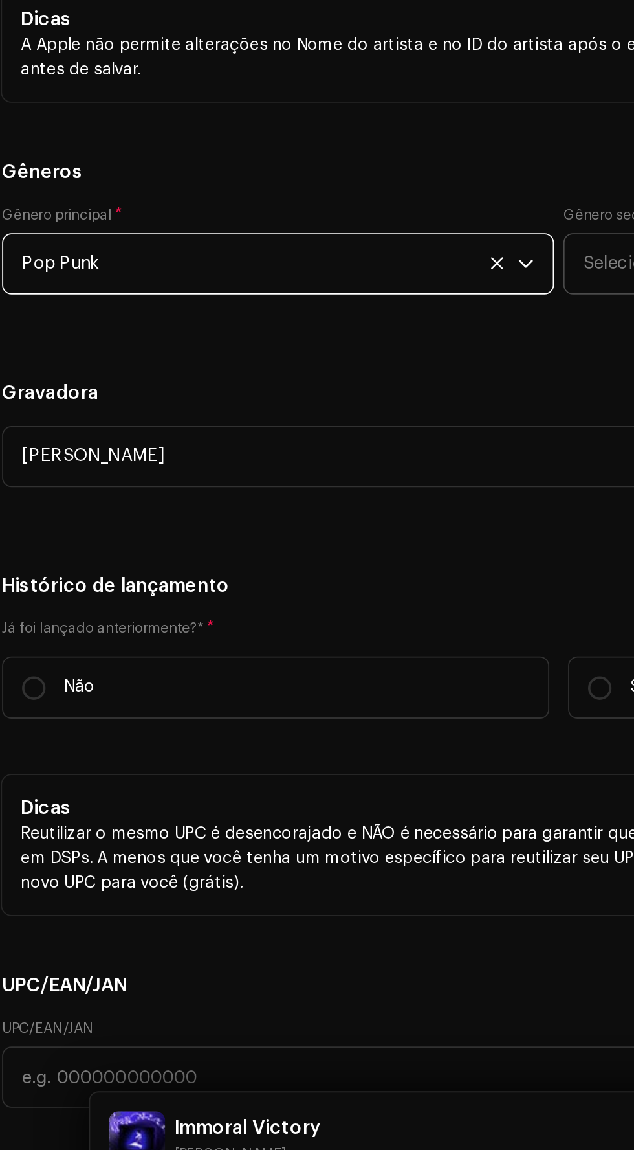
click at [344, 614] on span "Selecionar o gênero" at bounding box center [467, 630] width 273 height 32
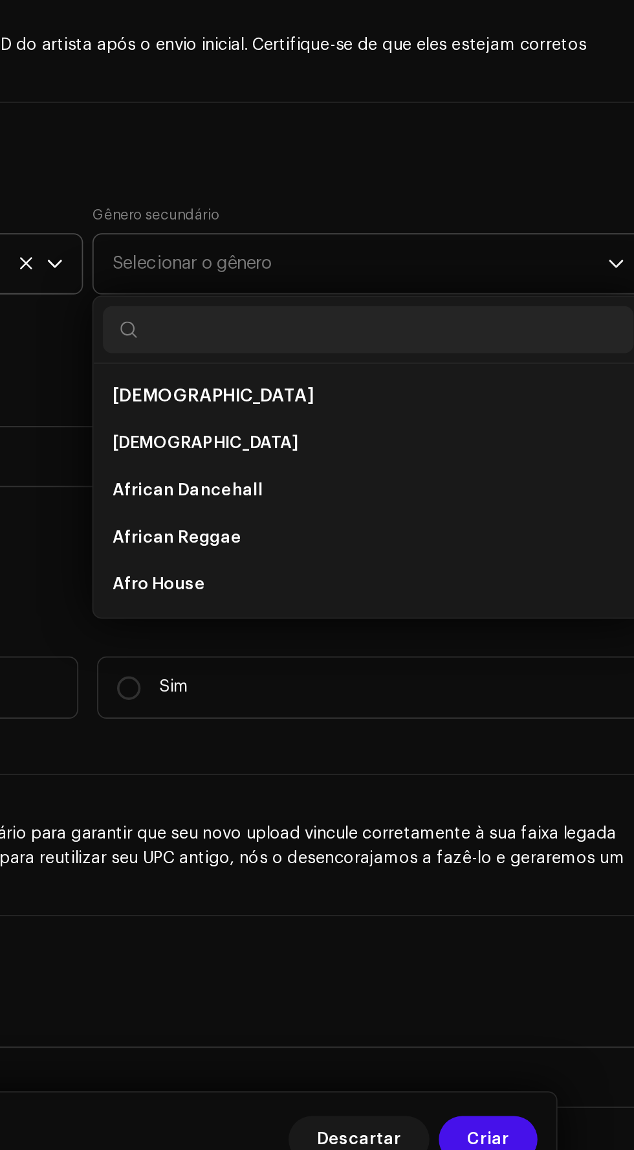
click at [598, 614] on span "Selecionar o gênero" at bounding box center [467, 630] width 273 height 32
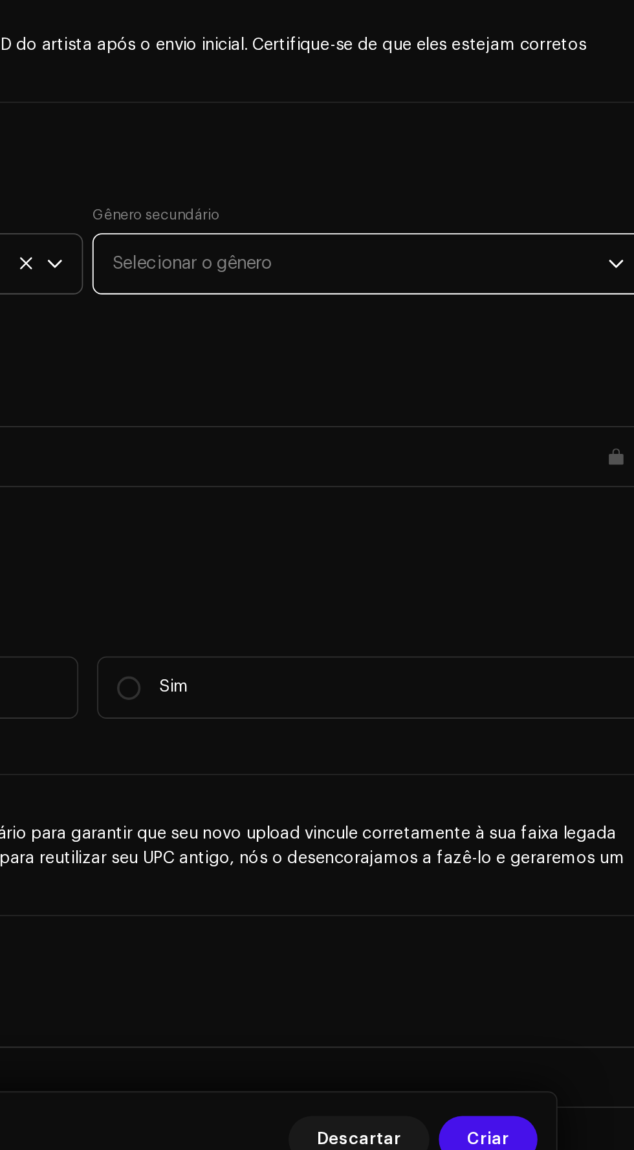
click at [484, 621] on span "Selecionar o gênero" at bounding box center [467, 630] width 273 height 32
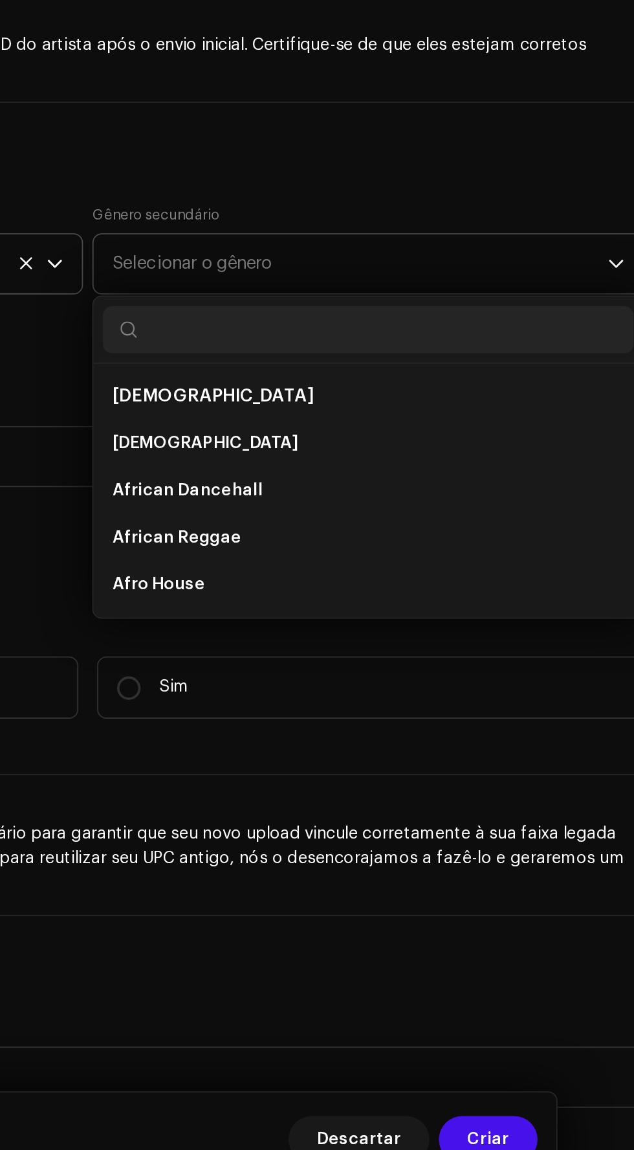
scroll to position [3, 0]
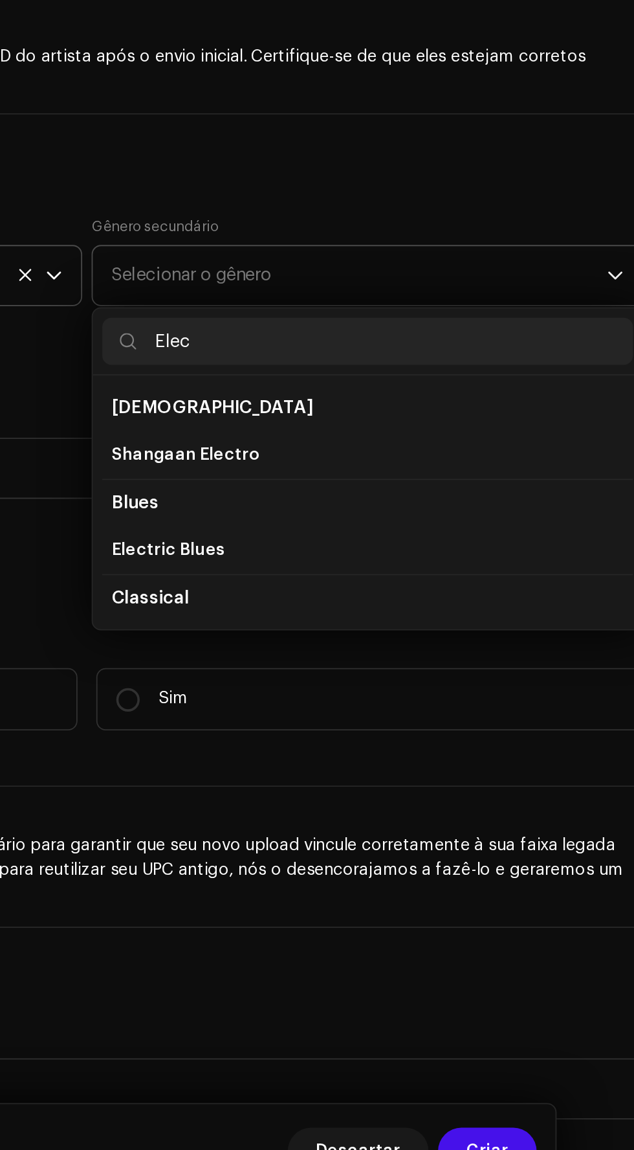
click at [478, 655] on input "Elec" at bounding box center [472, 667] width 293 height 26
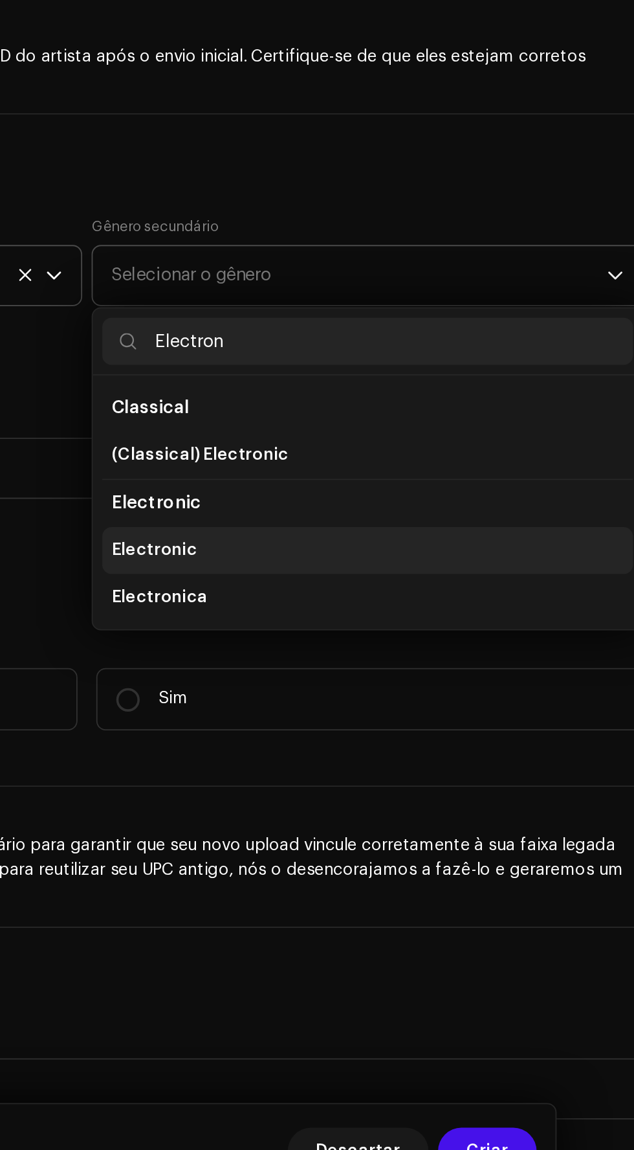
type input "Electron"
click at [433, 769] on li "Electronic" at bounding box center [472, 782] width 293 height 26
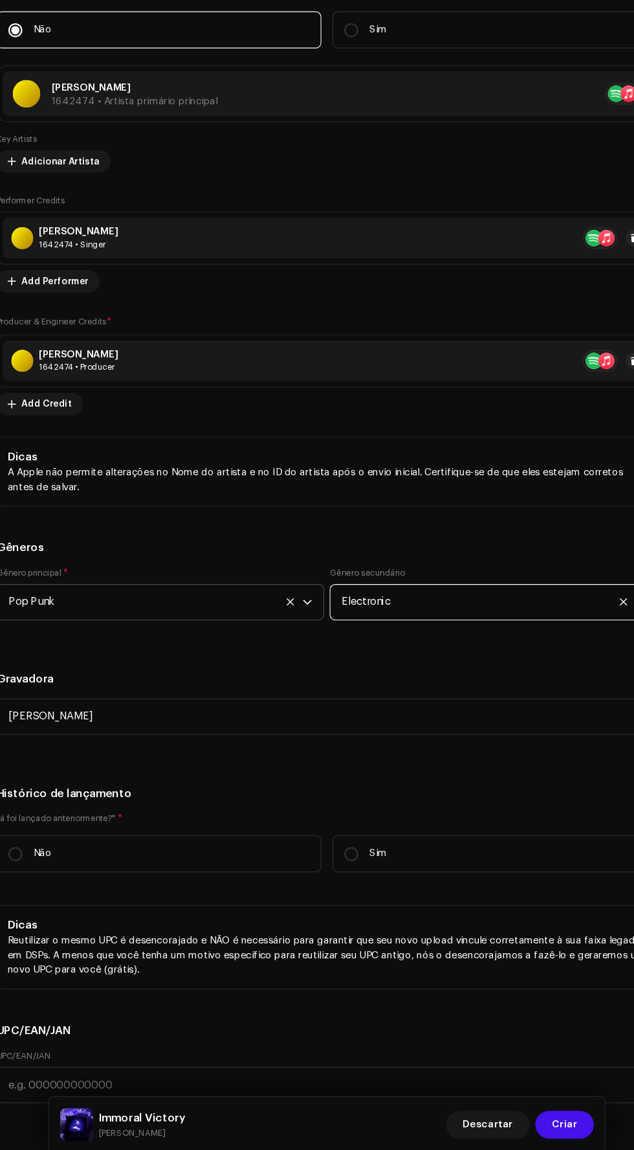
scroll to position [36, 0]
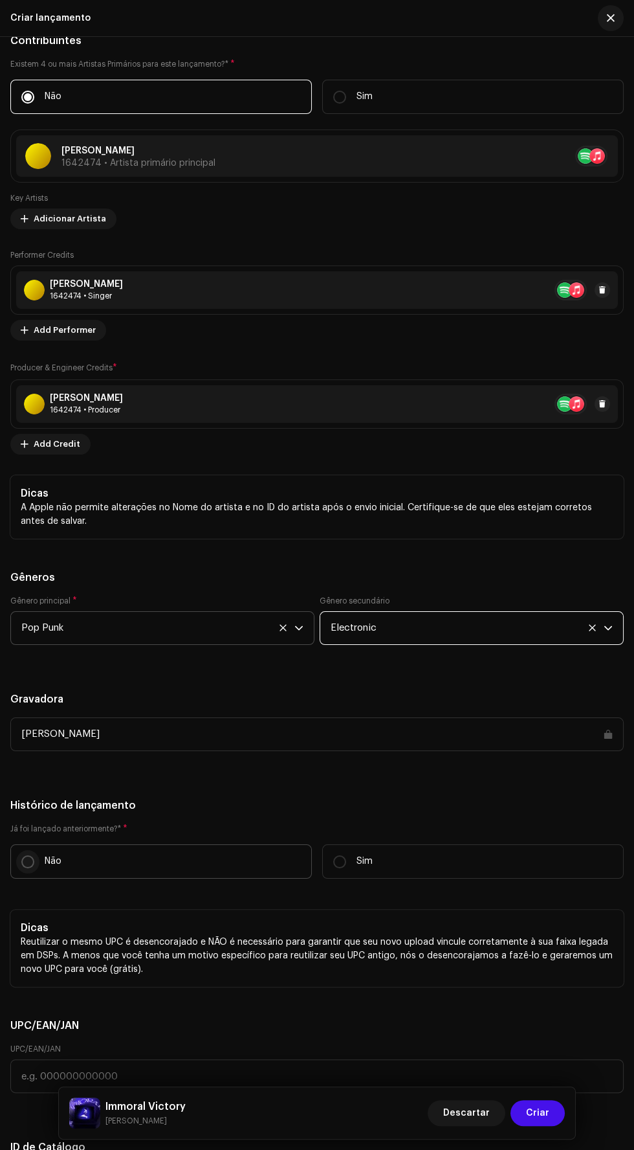
click at [27, 855] on input "Não" at bounding box center [27, 861] width 13 height 13
radio input "true"
click at [47, 431] on span "Add Credit" at bounding box center [57, 444] width 47 height 26
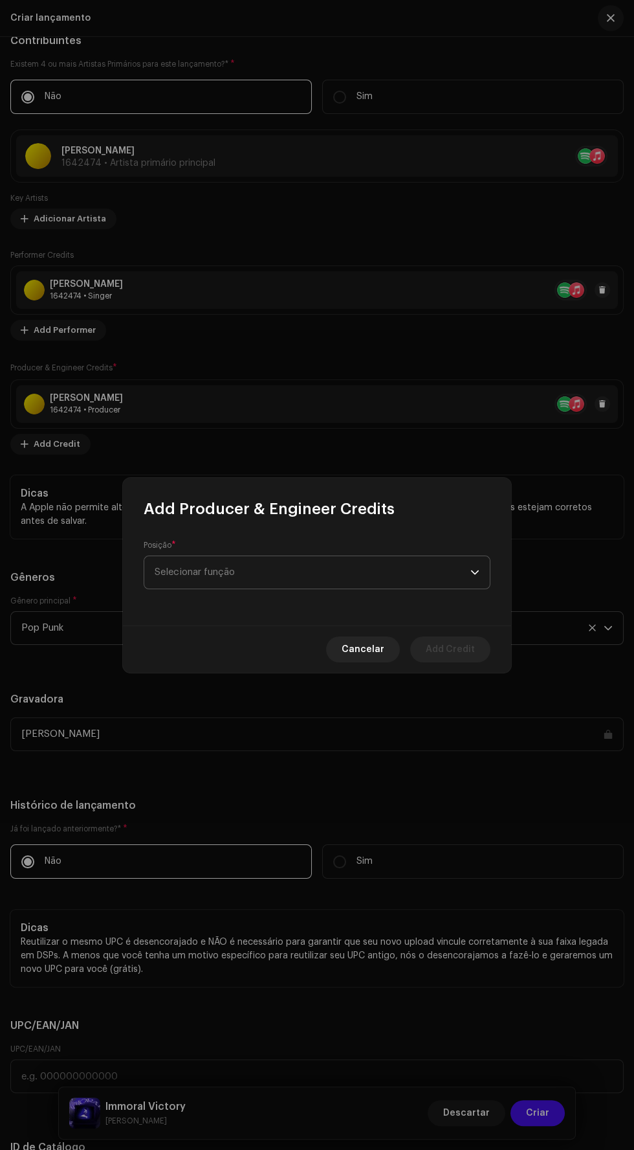
click at [340, 581] on span "Selecionar função" at bounding box center [313, 572] width 316 height 32
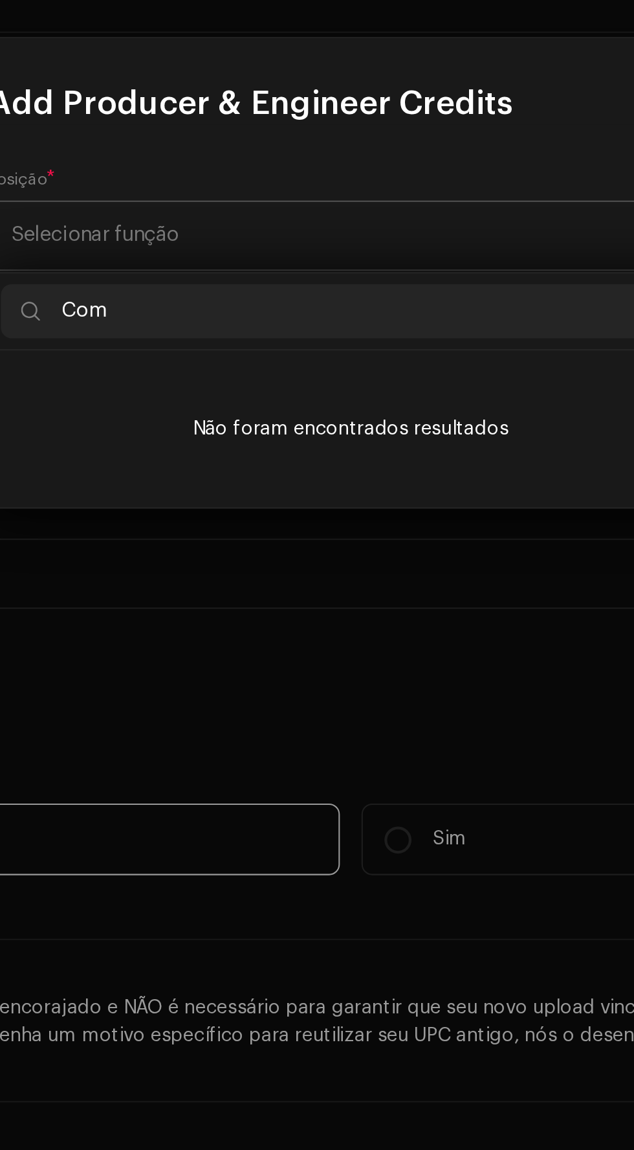
type input "Co"
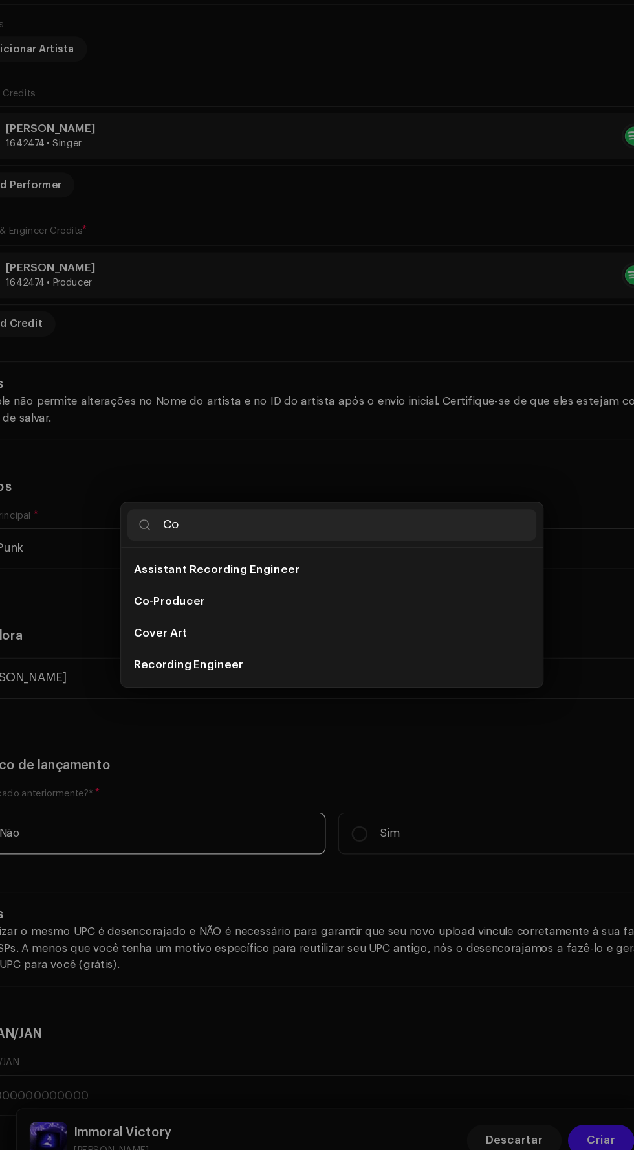
click at [503, 370] on div "Add Producer & Engineer Credits Posição * Selecionar função Cancelar Add Credit" at bounding box center [317, 575] width 634 height 1150
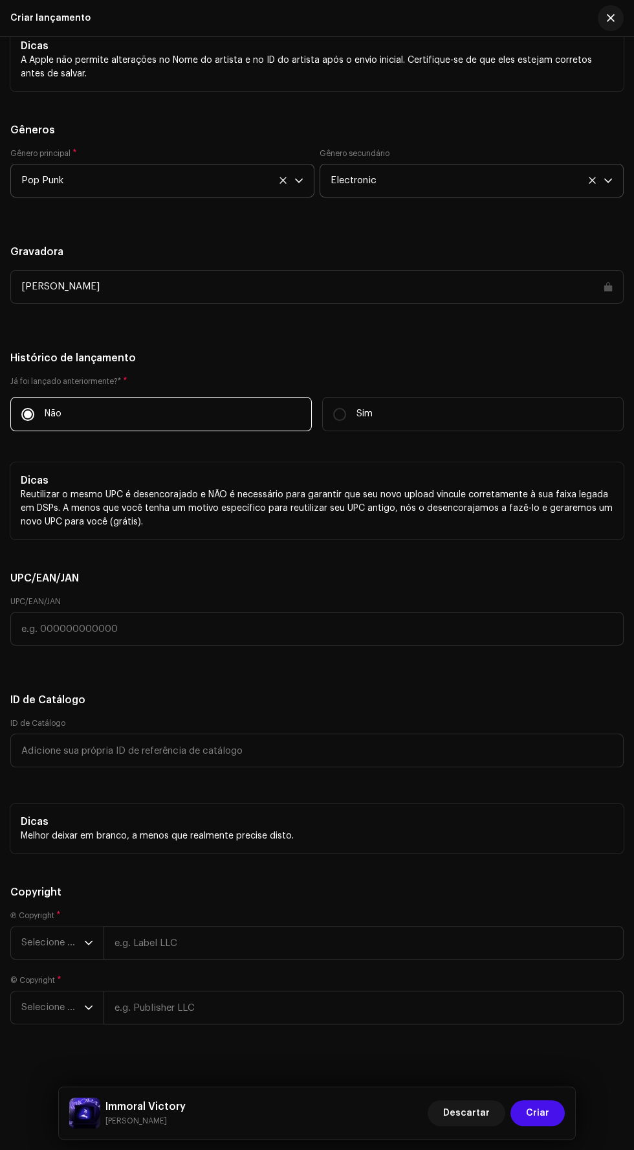
scroll to position [2356, 0]
click at [56, 930] on span "Selecione o ano" at bounding box center [52, 945] width 63 height 32
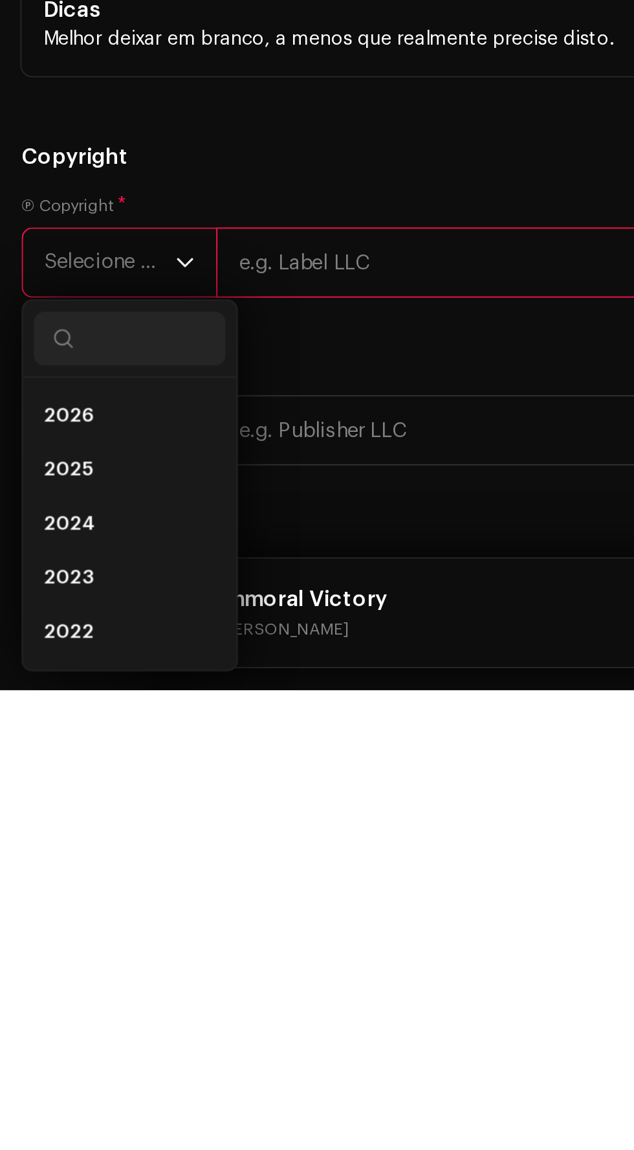
scroll to position [36, 0]
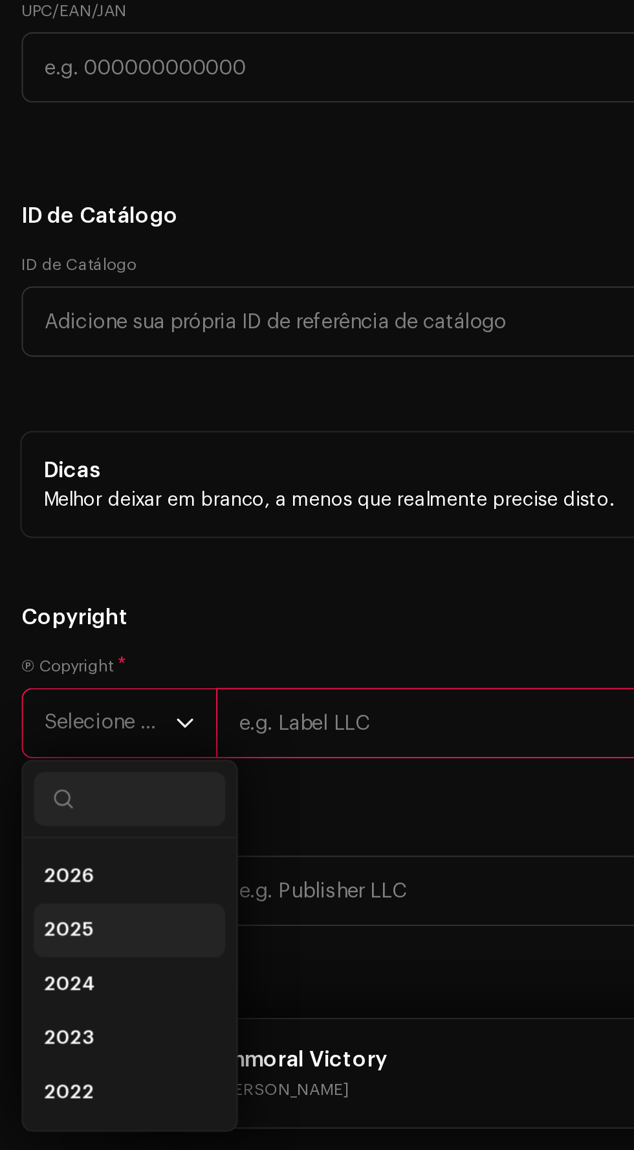
click at [36, 1038] on span "2025" at bounding box center [32, 1044] width 23 height 13
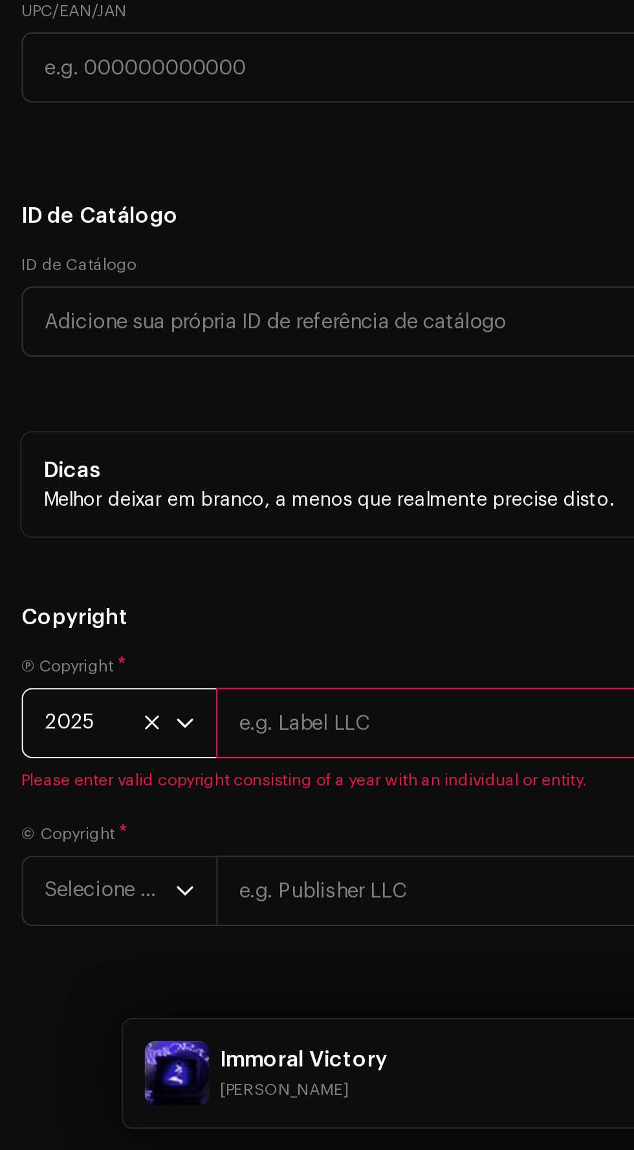
click at [232, 933] on input "text" at bounding box center [364, 945] width 521 height 34
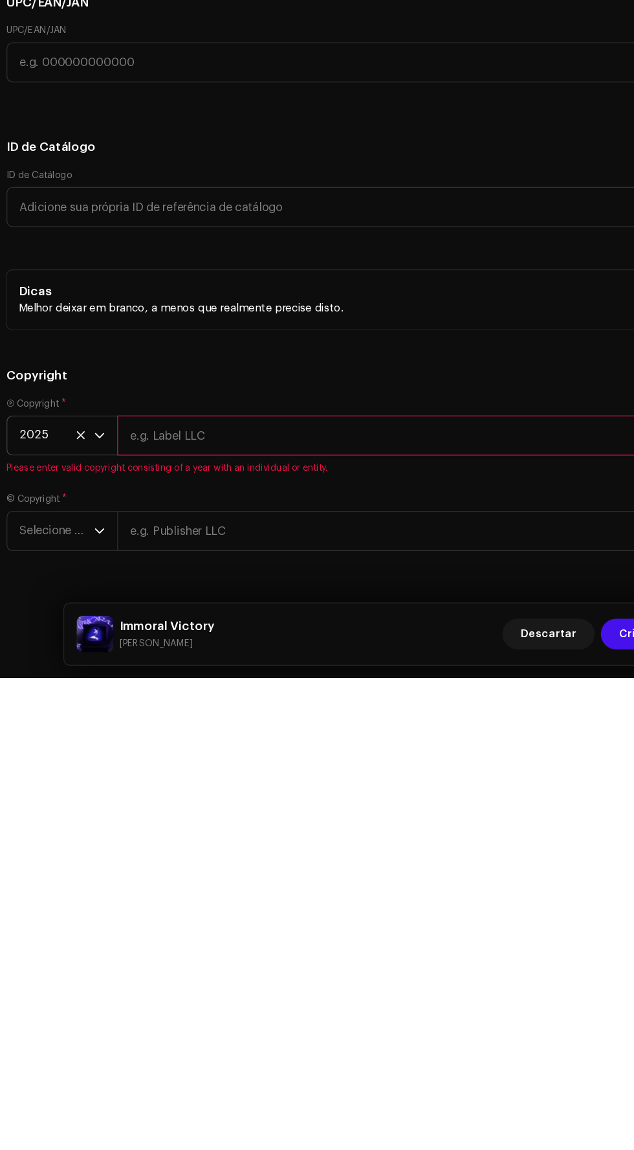
click at [32, 930] on span "2025" at bounding box center [52, 946] width 63 height 32
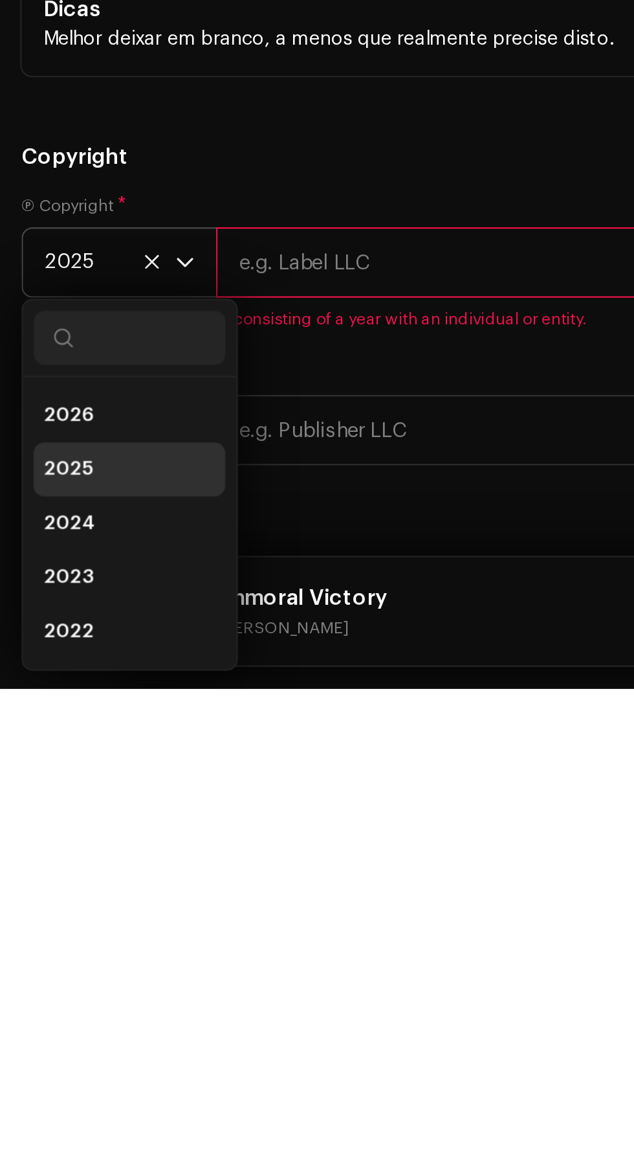
scroll to position [5, 0]
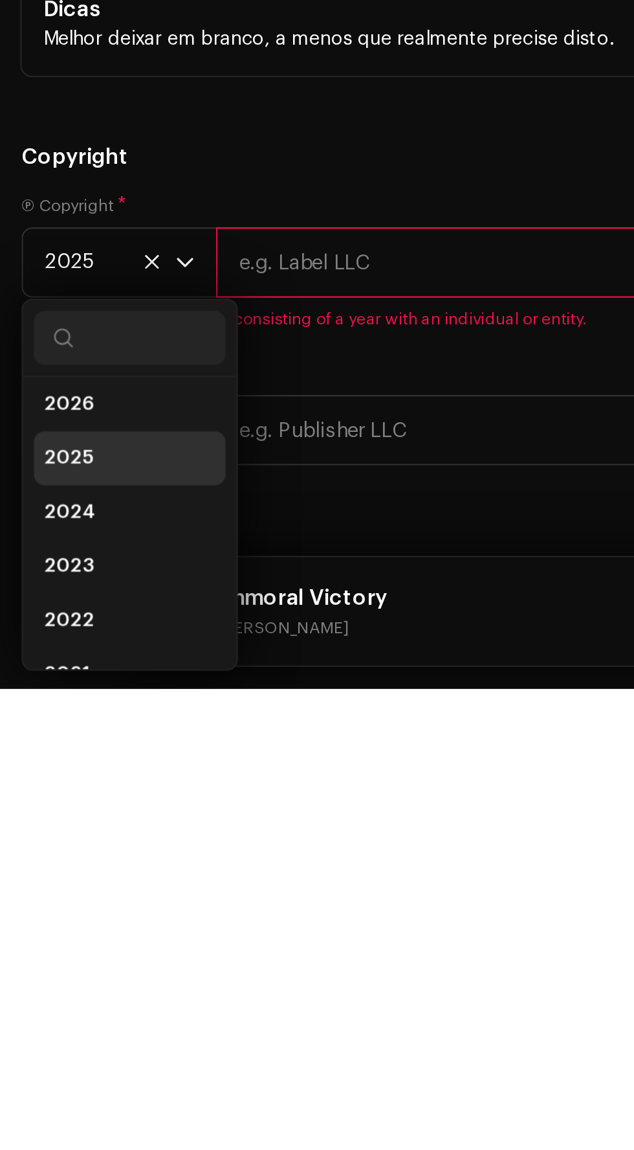
click at [223, 935] on input "text" at bounding box center [364, 946] width 521 height 34
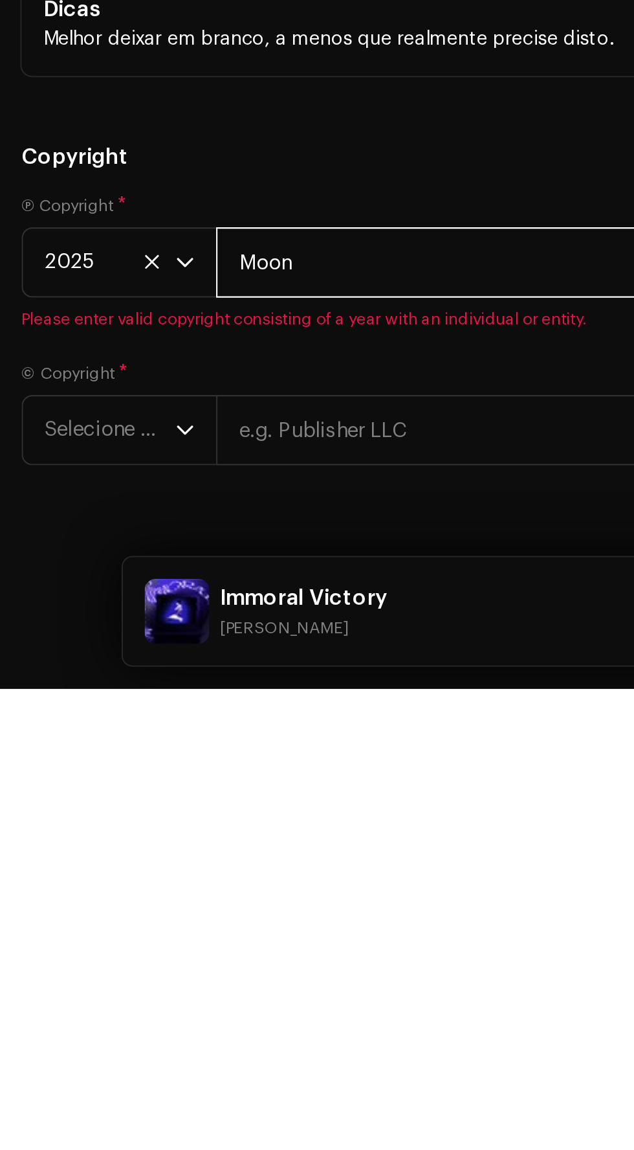
type input "[PERSON_NAME]"
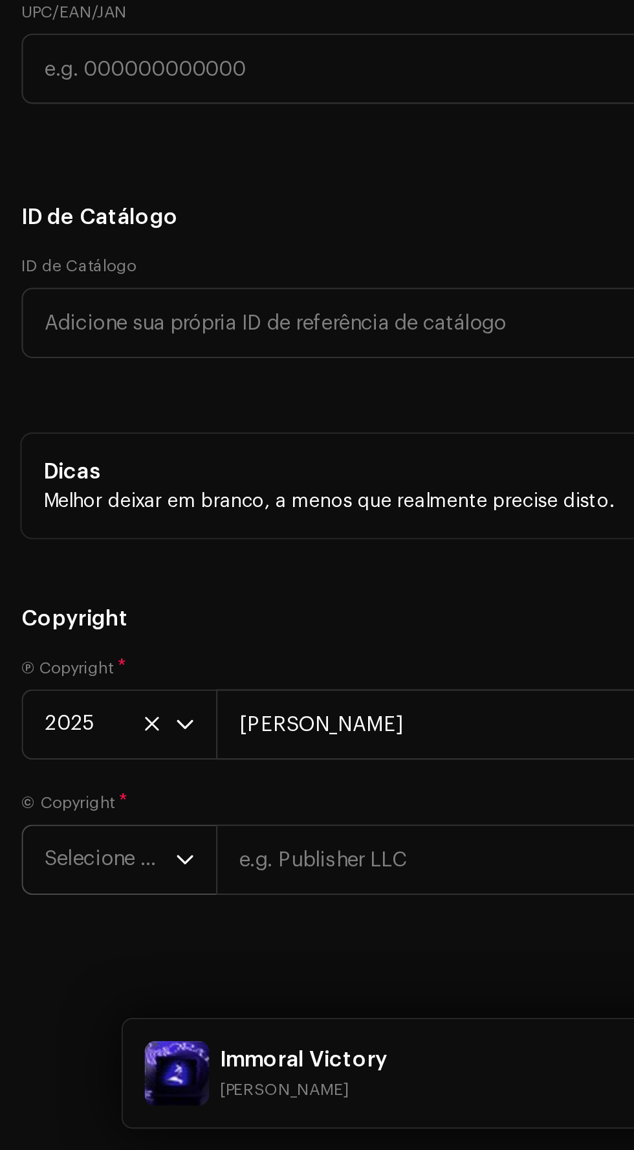
click at [44, 994] on span "Selecione o ano" at bounding box center [52, 1010] width 63 height 32
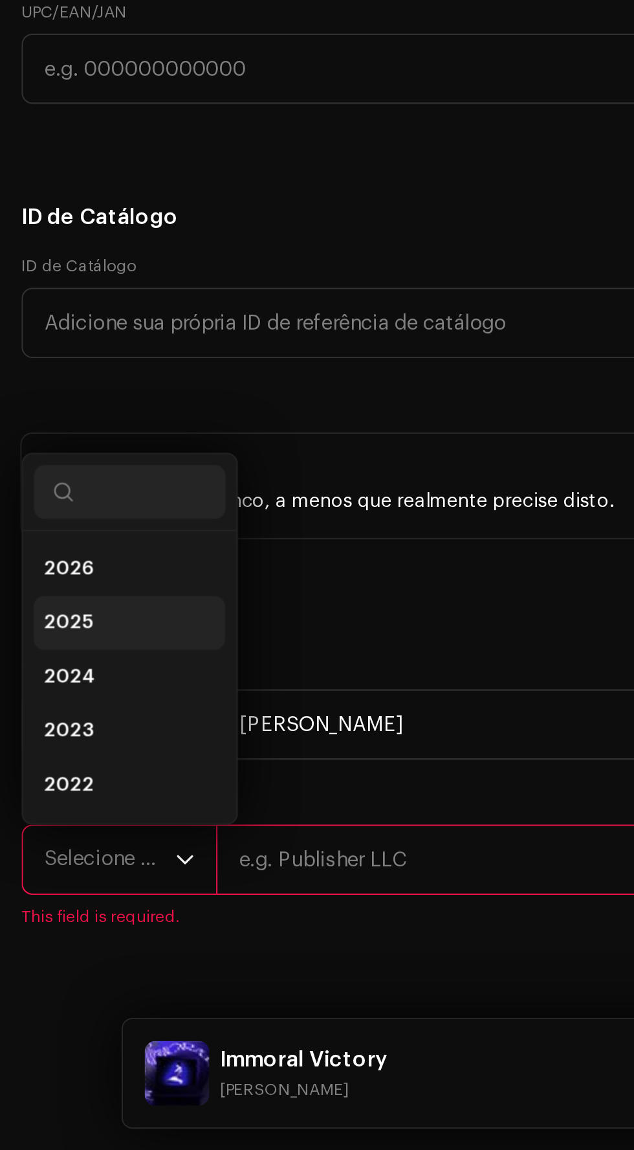
click at [25, 891] on span "2025" at bounding box center [32, 897] width 23 height 13
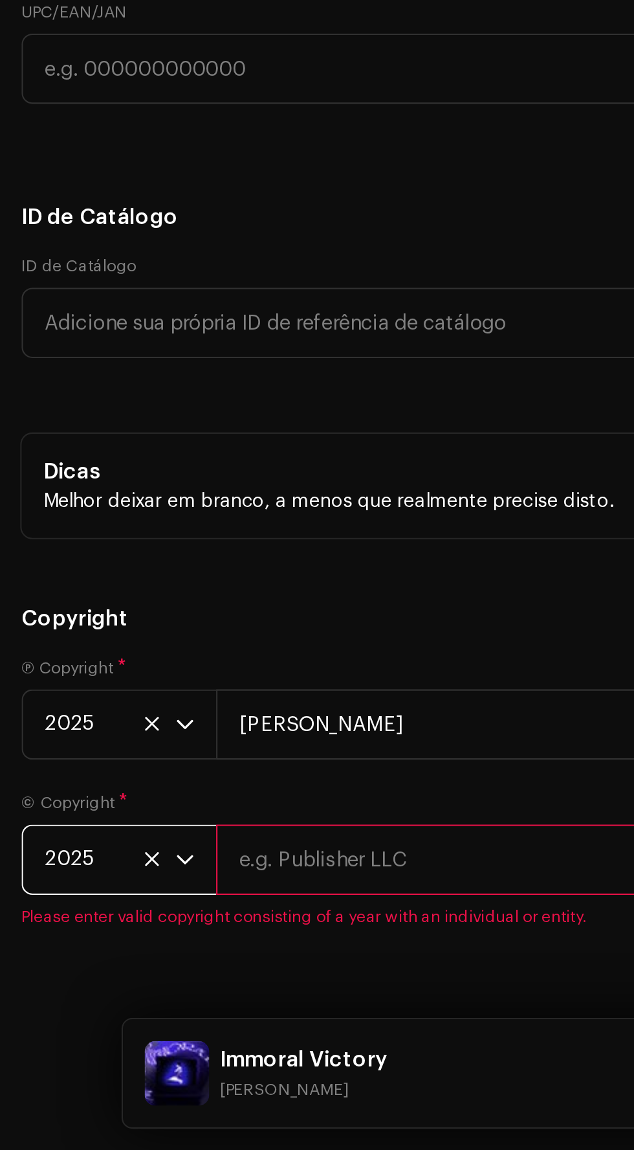
click at [204, 996] on input "text" at bounding box center [364, 1011] width 521 height 34
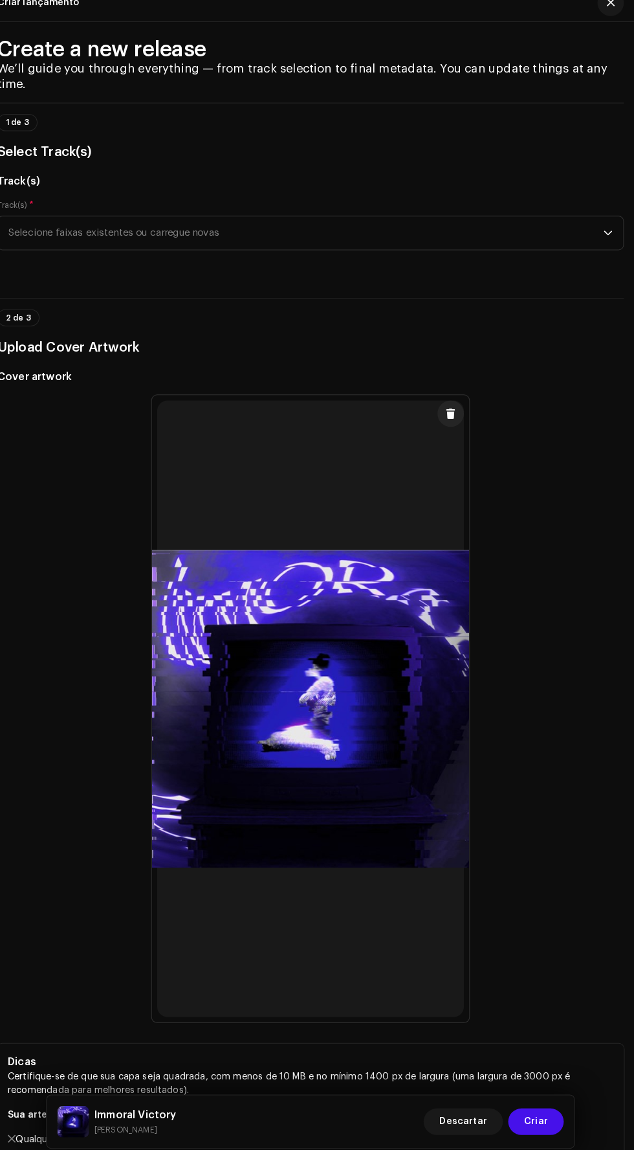
scroll to position [0, 0]
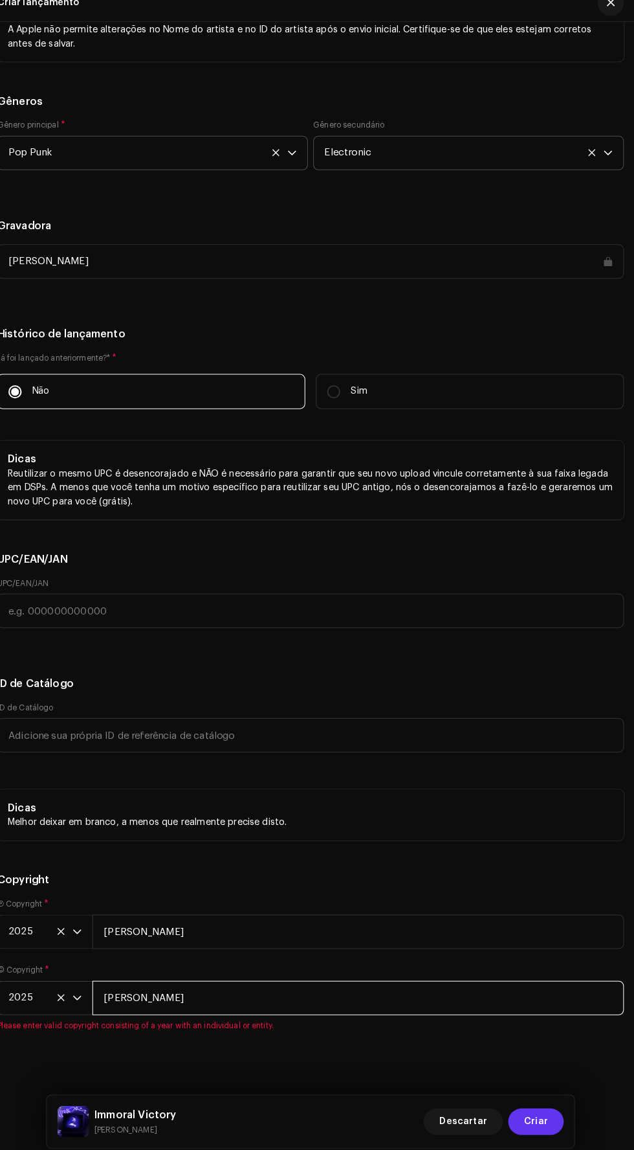
type input "[PERSON_NAME]"
click at [544, 1116] on span "Criar" at bounding box center [537, 1113] width 23 height 26
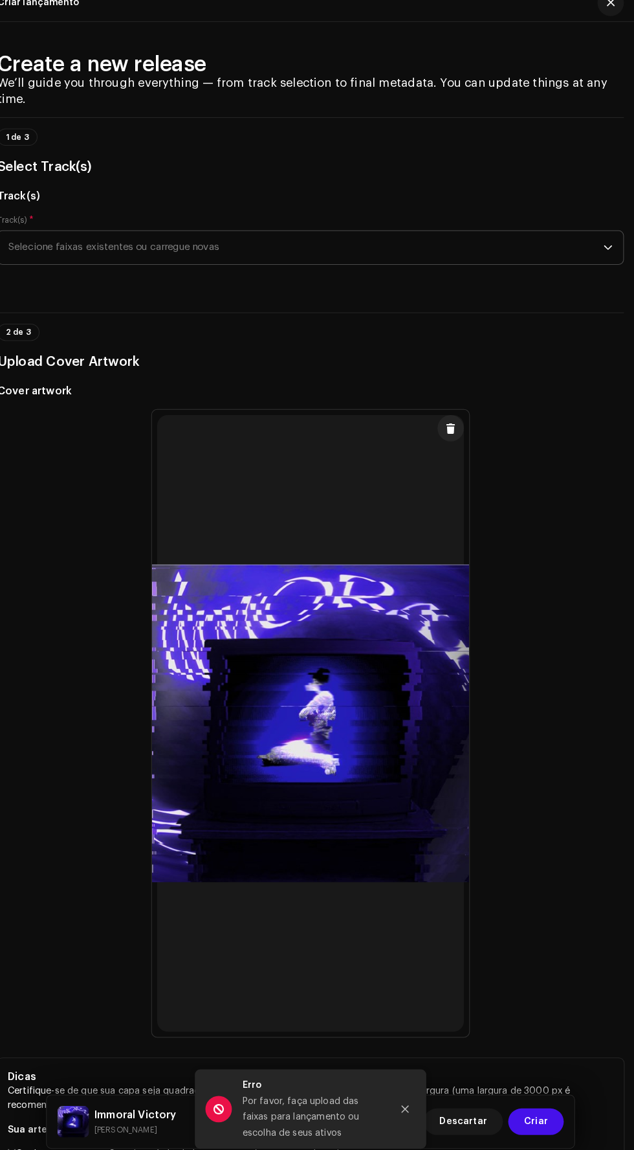
click at [438, 241] on span "Selecione faixas existentes ou carregue novas" at bounding box center [312, 257] width 583 height 32
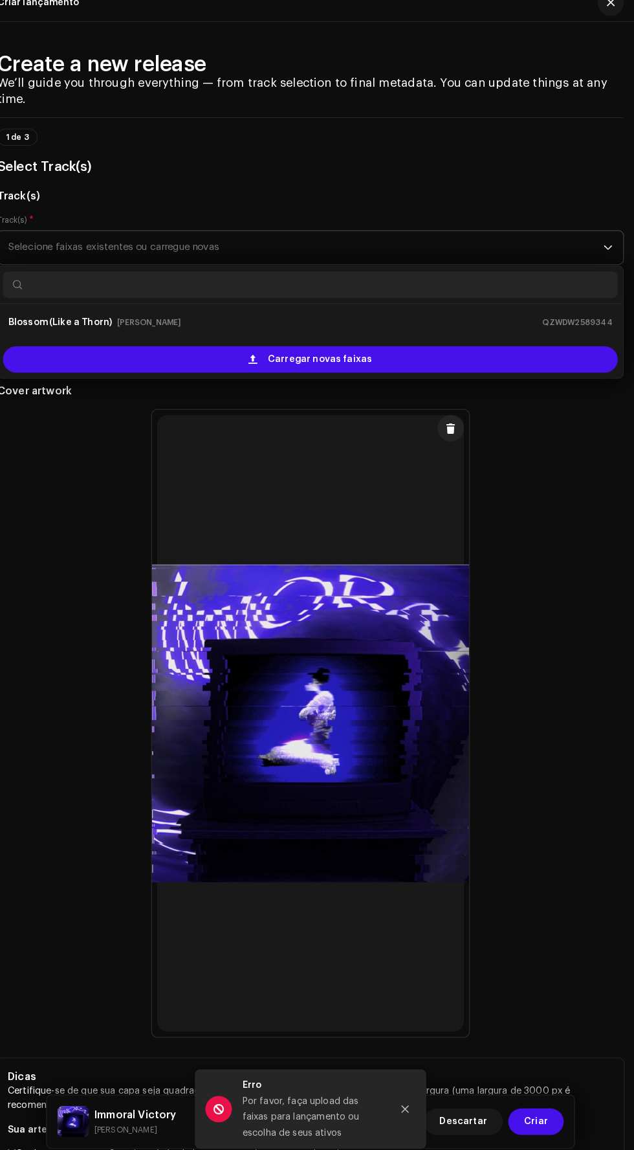
scroll to position [36, 0]
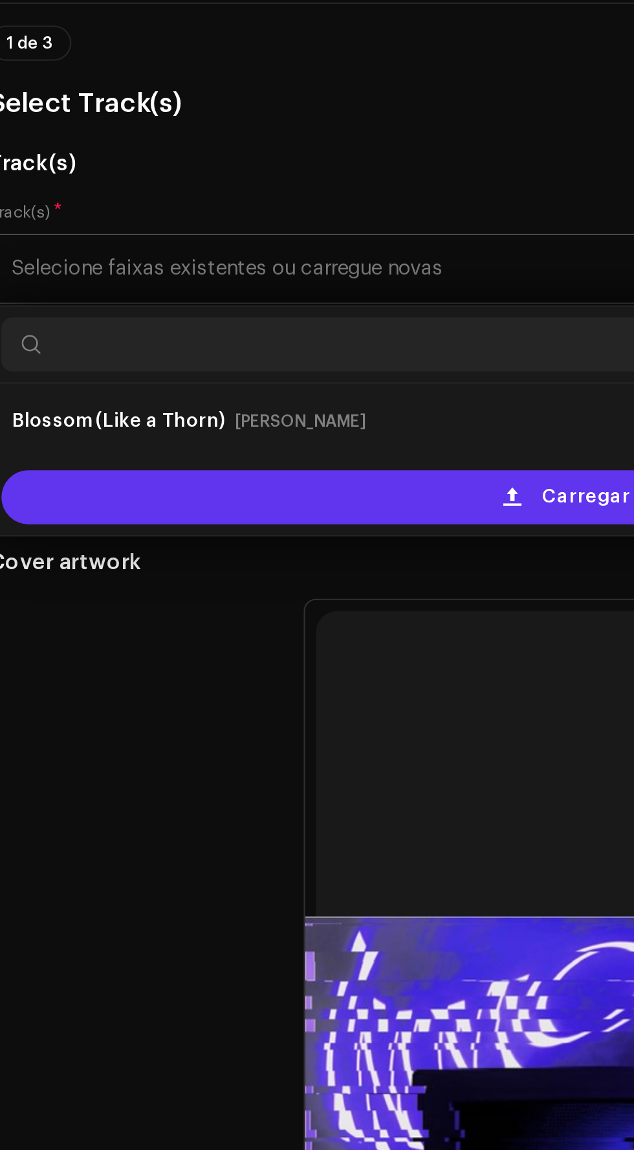
click at [265, 362] on span at bounding box center [261, 367] width 8 height 10
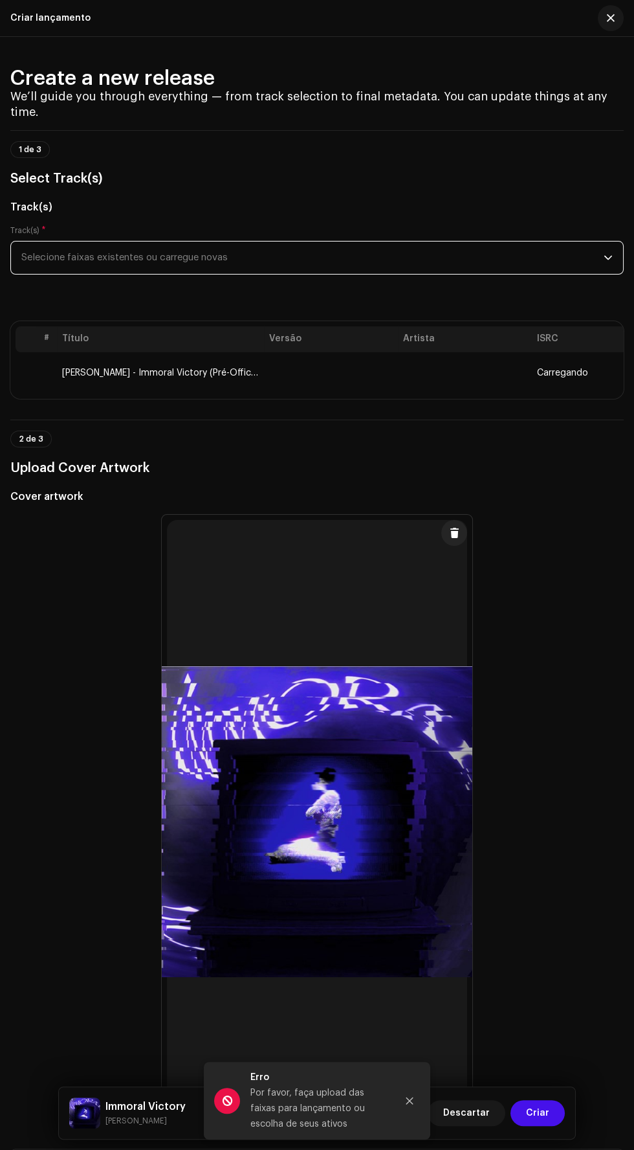
scroll to position [19, 0]
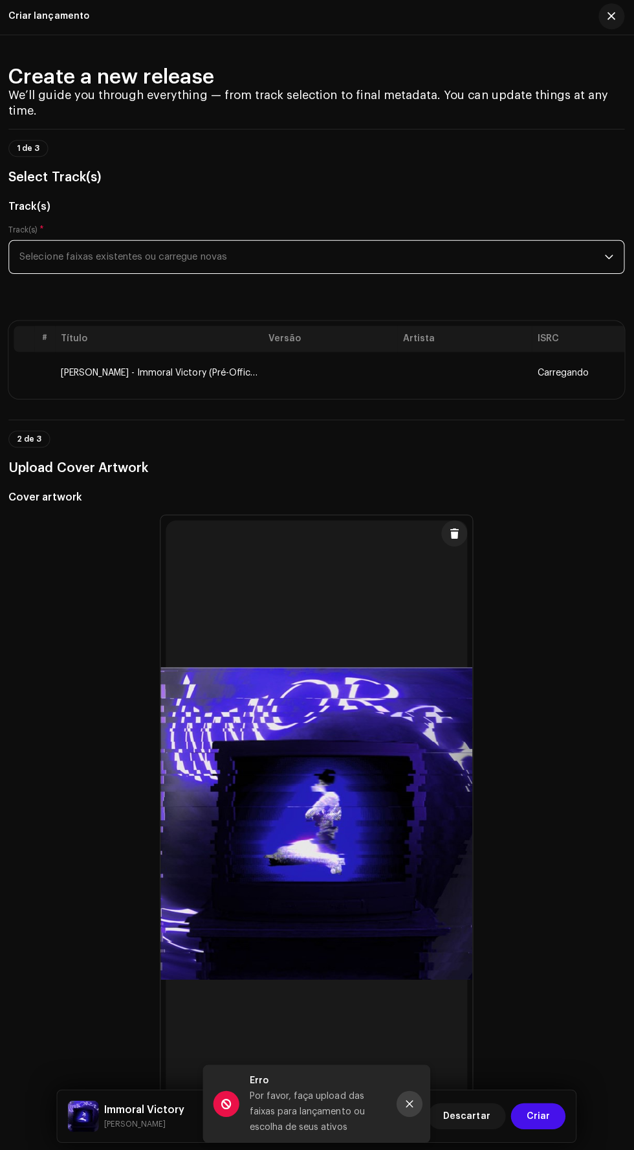
click at [406, 1097] on icon "Close" at bounding box center [409, 1100] width 9 height 9
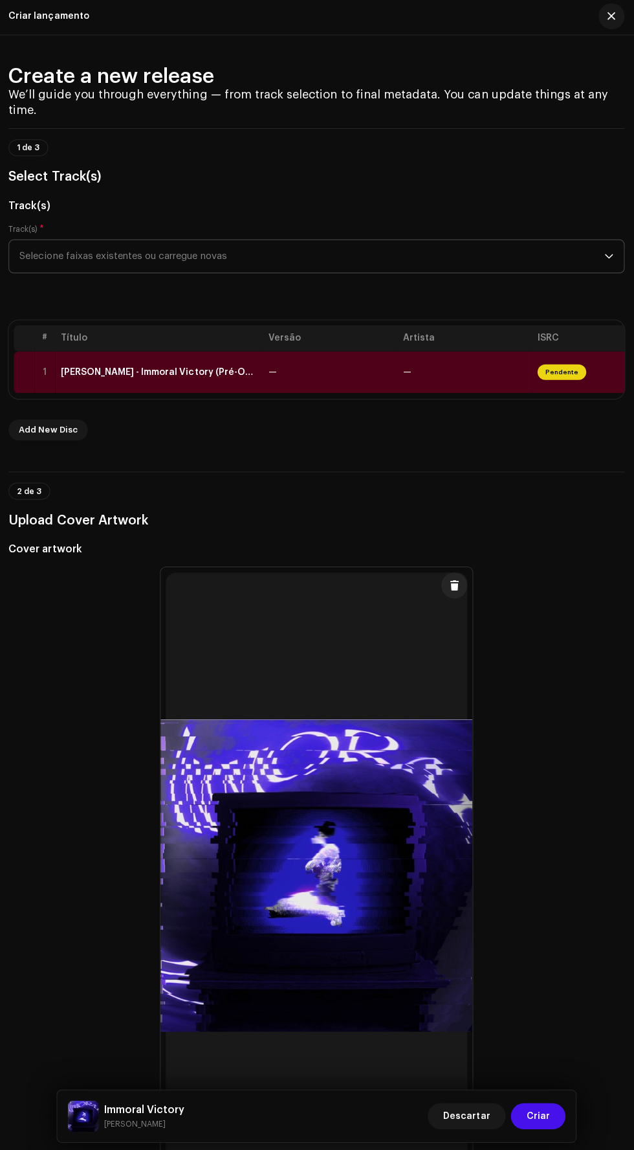
scroll to position [5, 0]
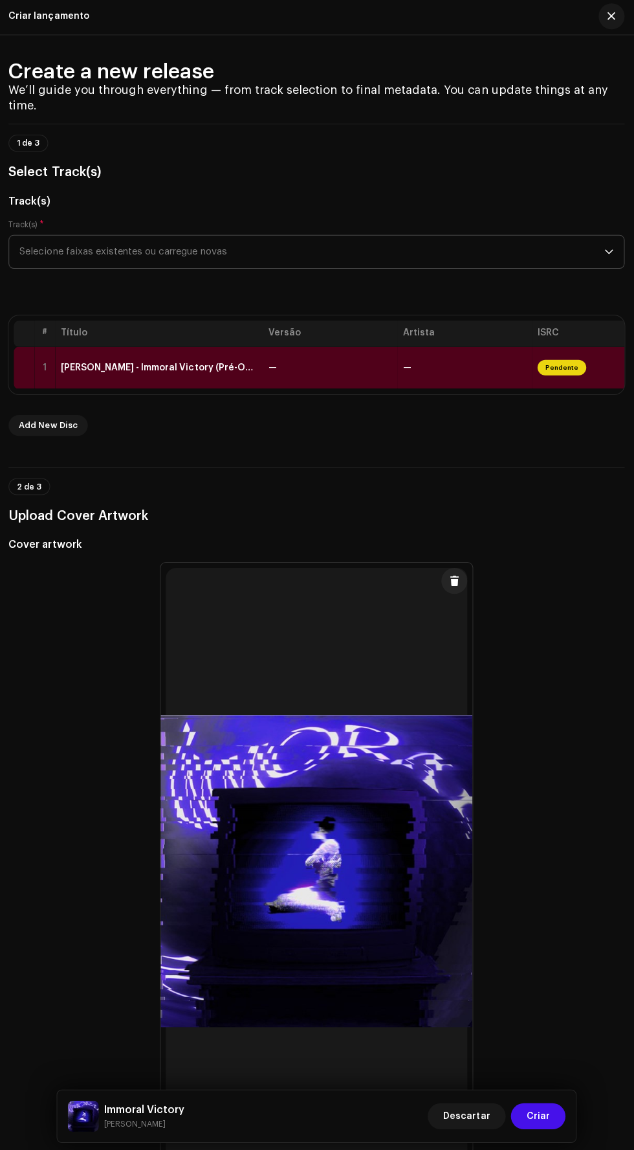
click at [548, 360] on span "Pendente" at bounding box center [561, 368] width 49 height 16
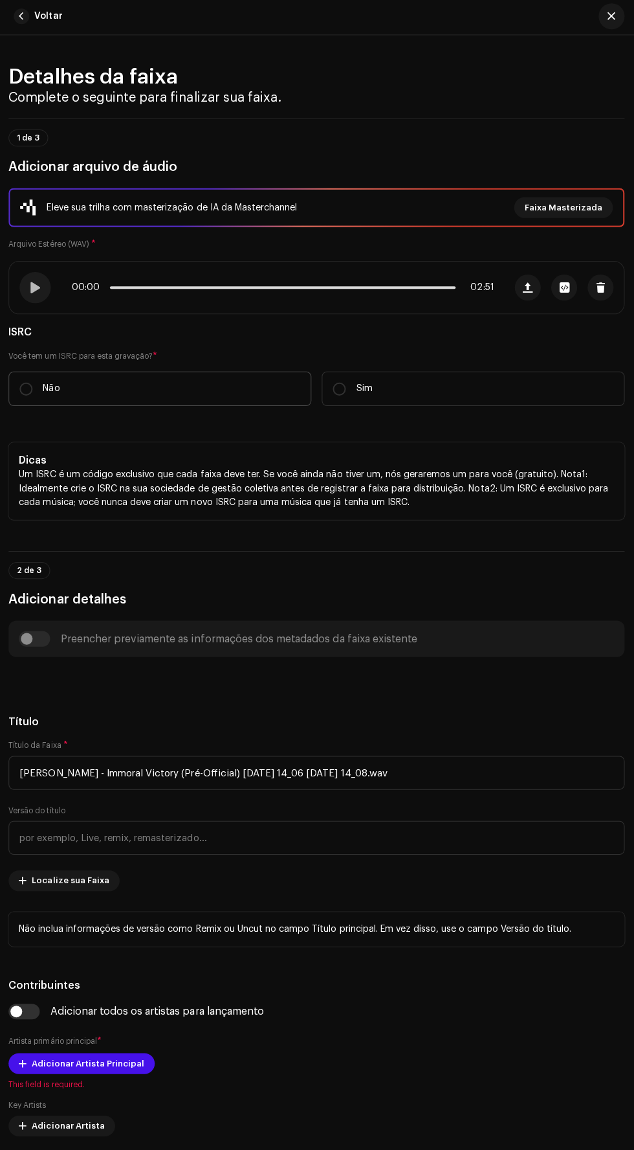
click at [88, 389] on label "Não" at bounding box center [161, 389] width 302 height 34
click at [34, 389] on input "Não" at bounding box center [27, 389] width 13 height 13
radio input "true"
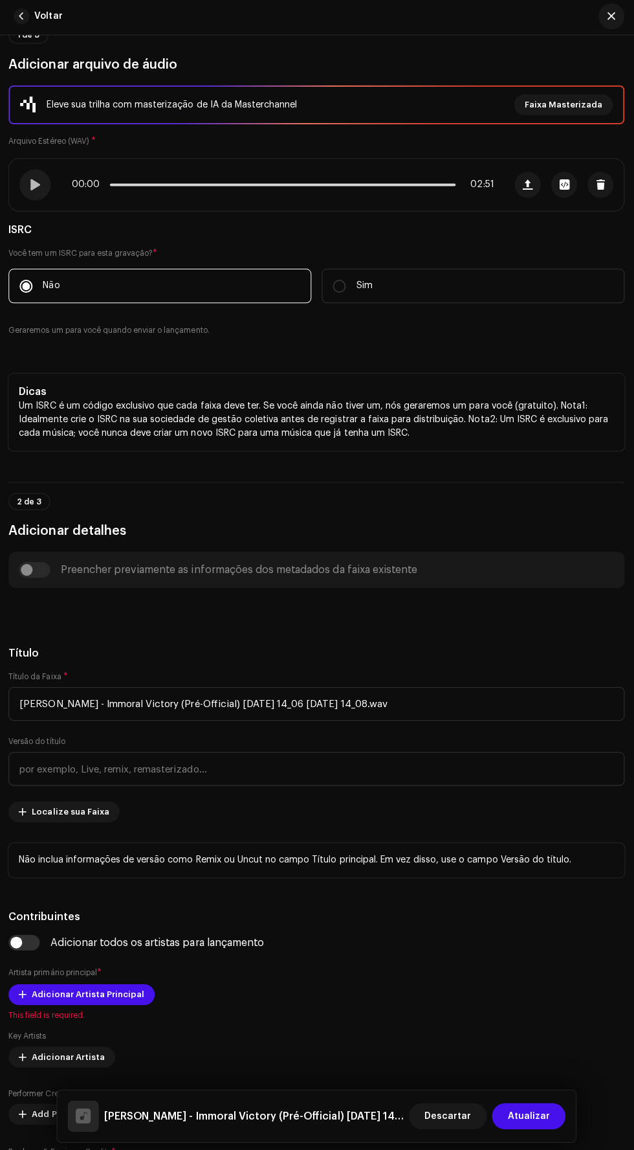
scroll to position [104, 0]
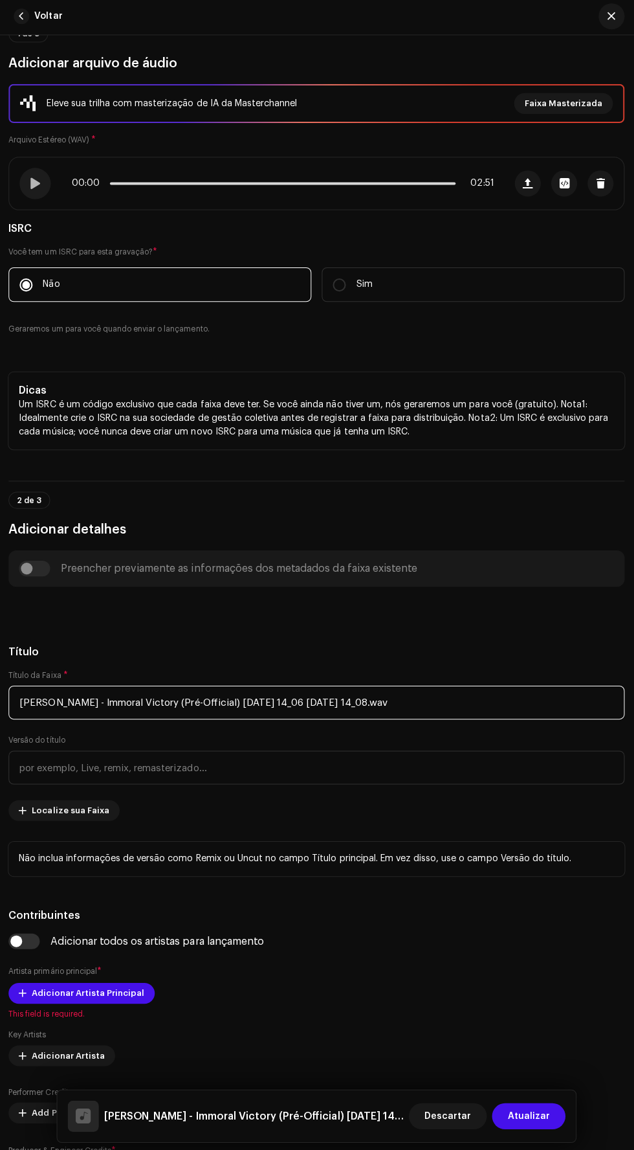
click at [486, 697] on input "[PERSON_NAME] - Immoral Victory (Pré-Official) [DATE] 14_06 [DATE] 14_08.wav" at bounding box center [317, 701] width 614 height 34
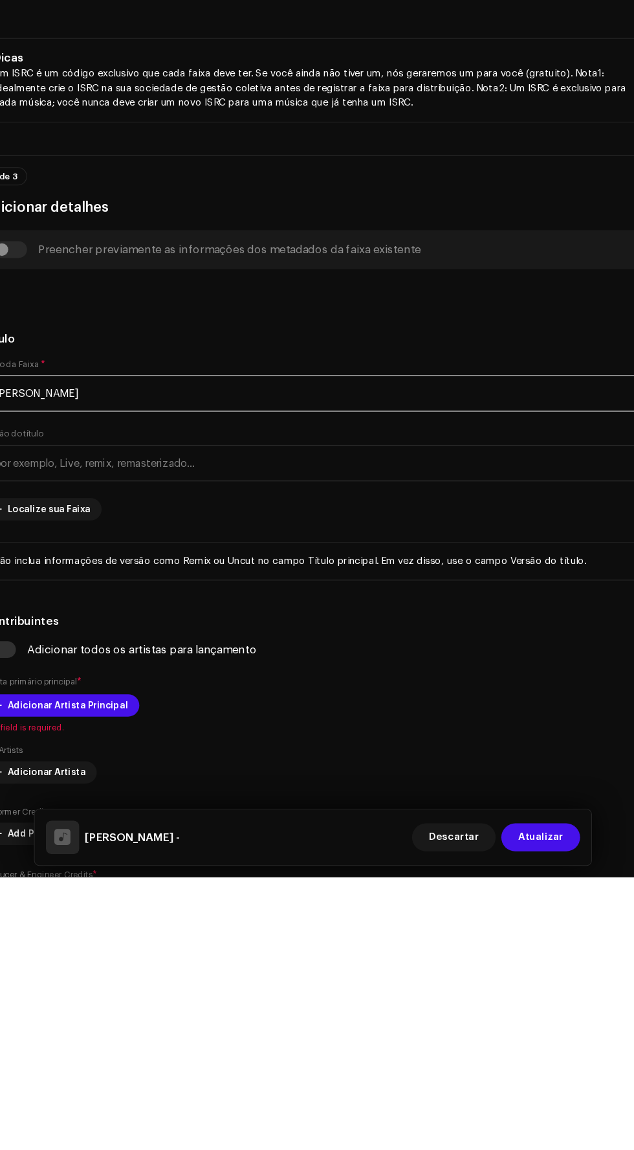
type input "Moon"
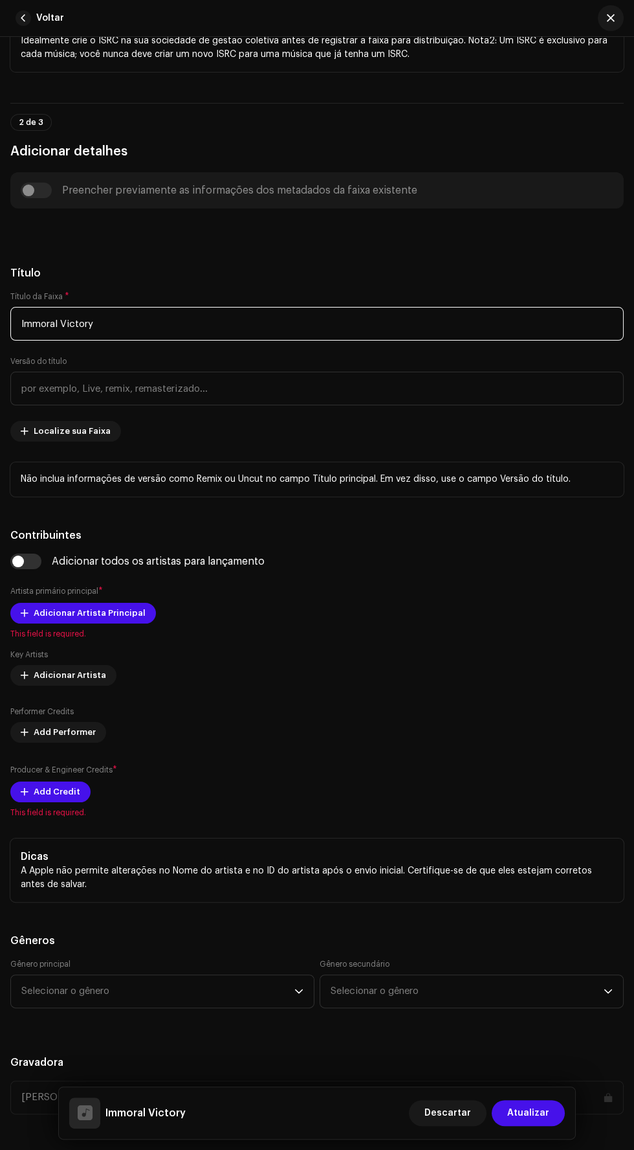
scroll to position [487, 0]
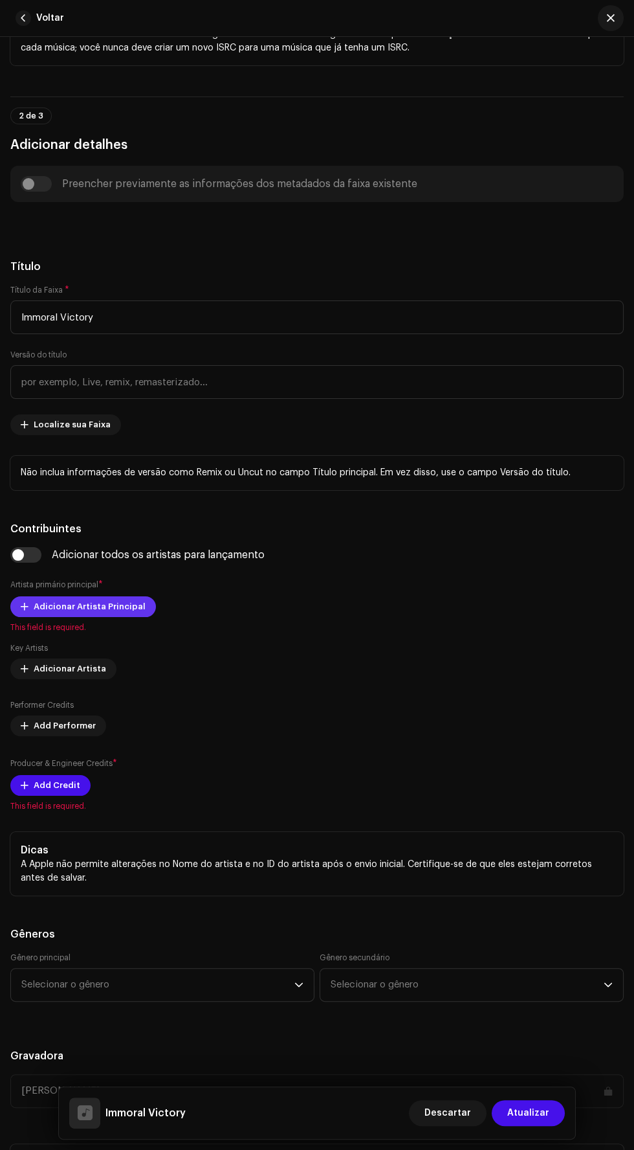
click at [55, 605] on span "Adicionar Artista Principal" at bounding box center [90, 607] width 112 height 26
type input "Immoral Victory"
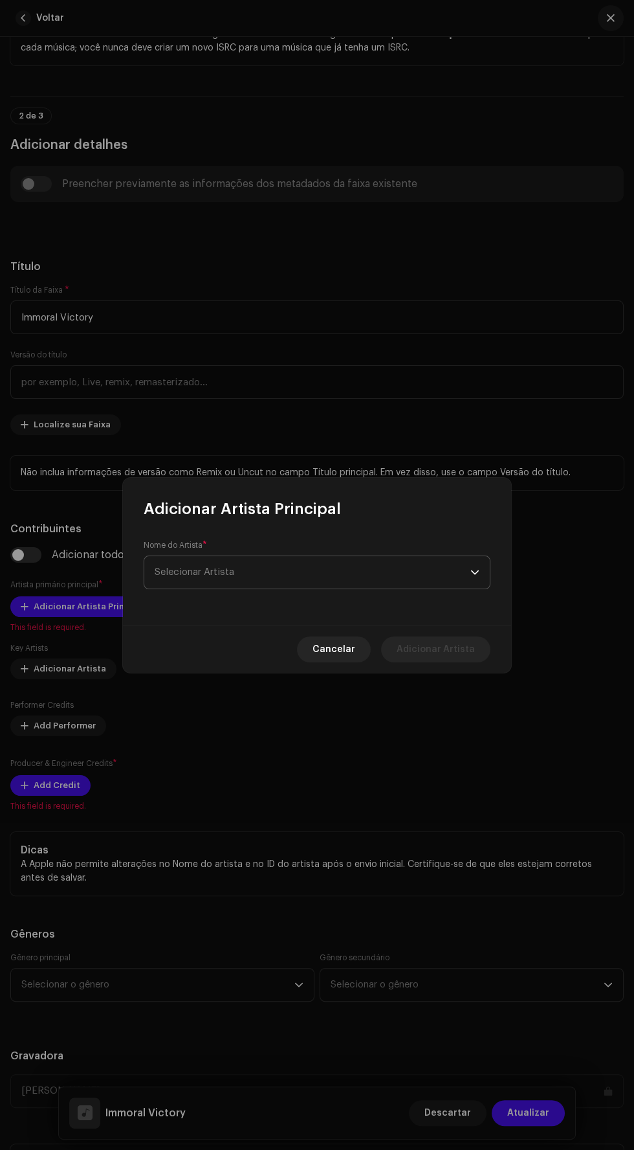
click at [309, 572] on span "Selecionar Artista" at bounding box center [313, 572] width 316 height 32
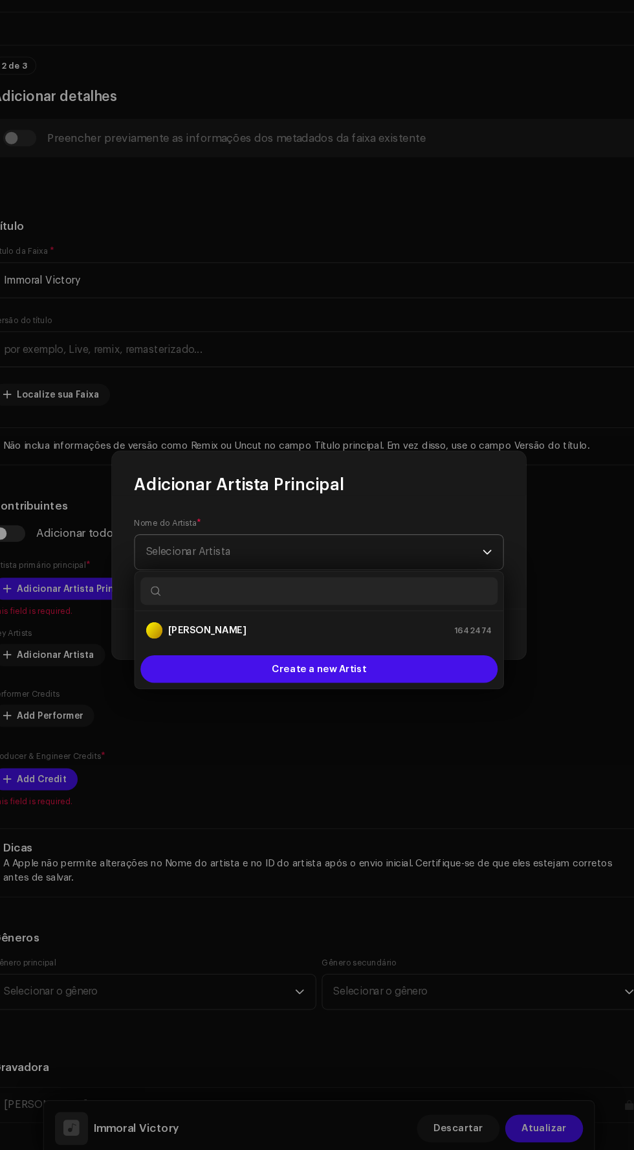
scroll to position [19, 0]
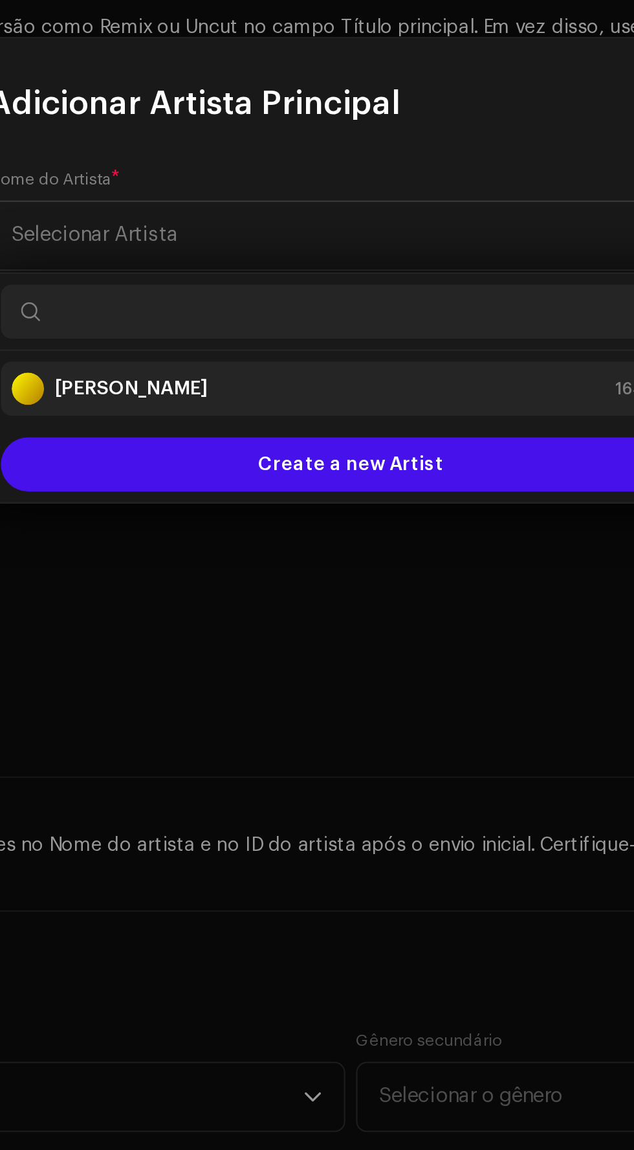
click at [352, 647] on div "[PERSON_NAME] 1642474" at bounding box center [317, 646] width 325 height 16
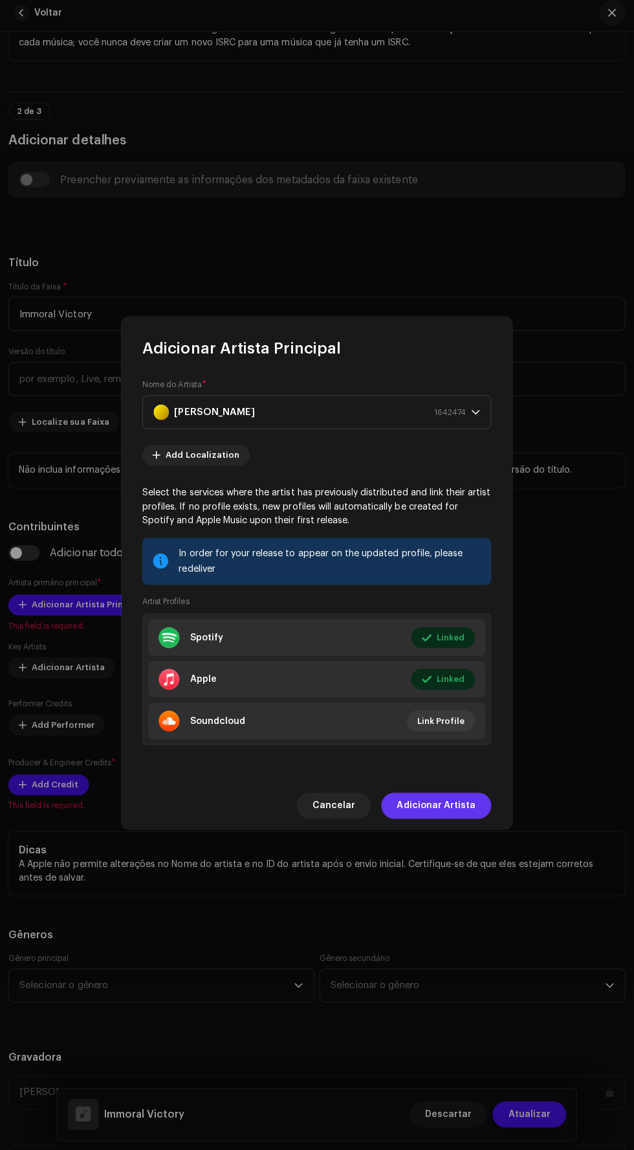
click at [456, 806] on span "Adicionar Artista" at bounding box center [436, 806] width 78 height 26
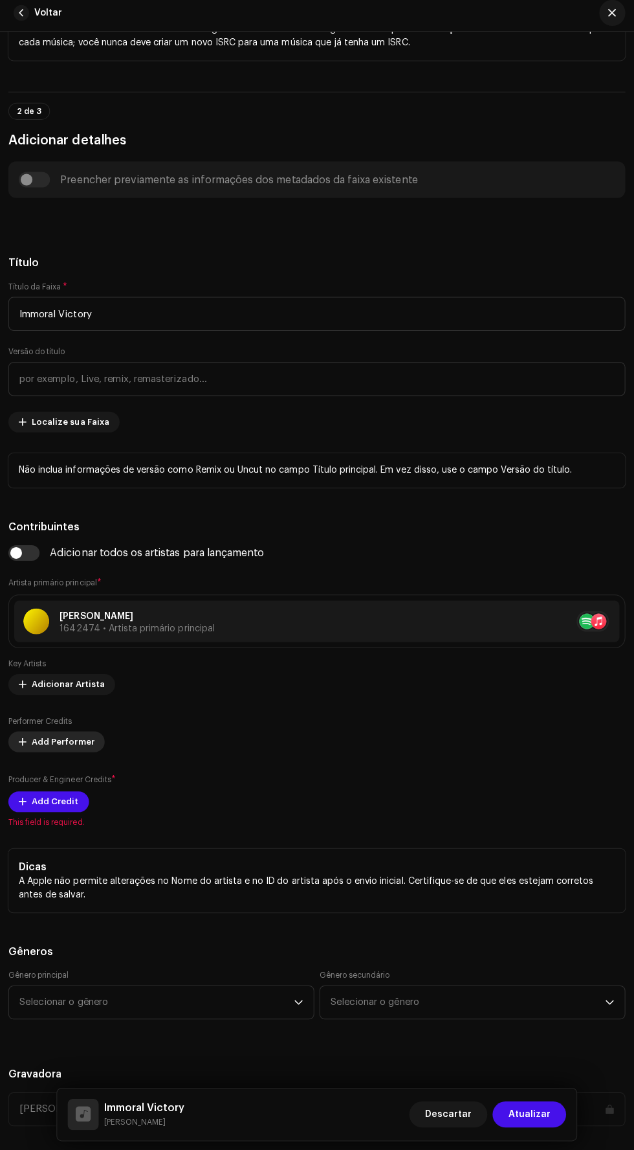
click at [60, 743] on span "Add Performer" at bounding box center [65, 743] width 62 height 26
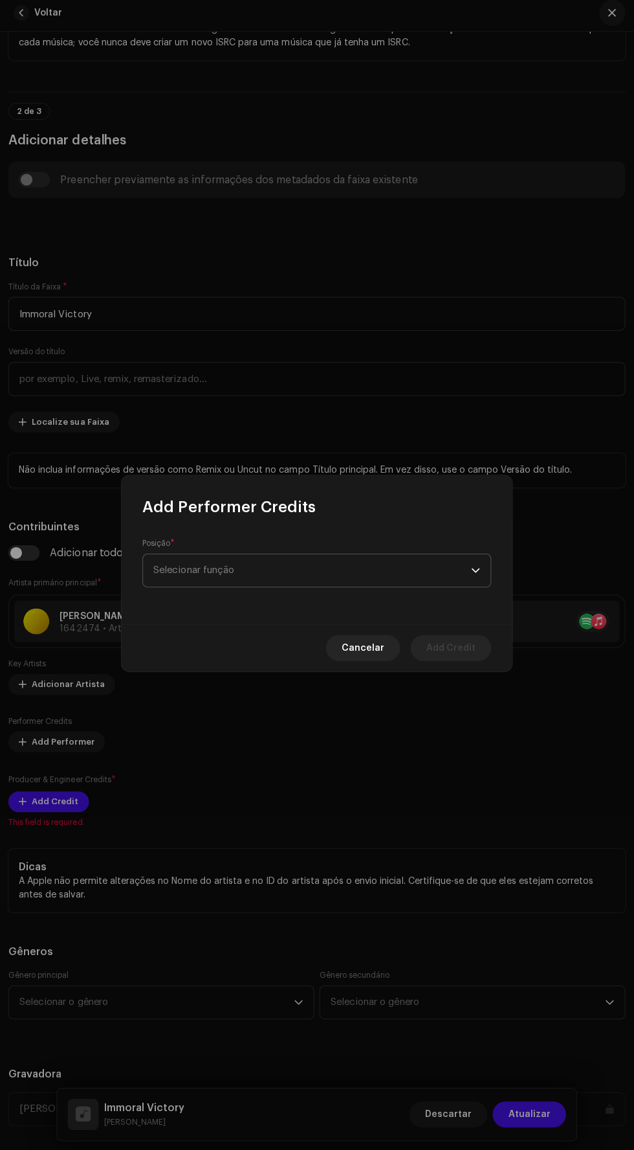
click at [370, 576] on span "Selecionar função" at bounding box center [313, 572] width 316 height 32
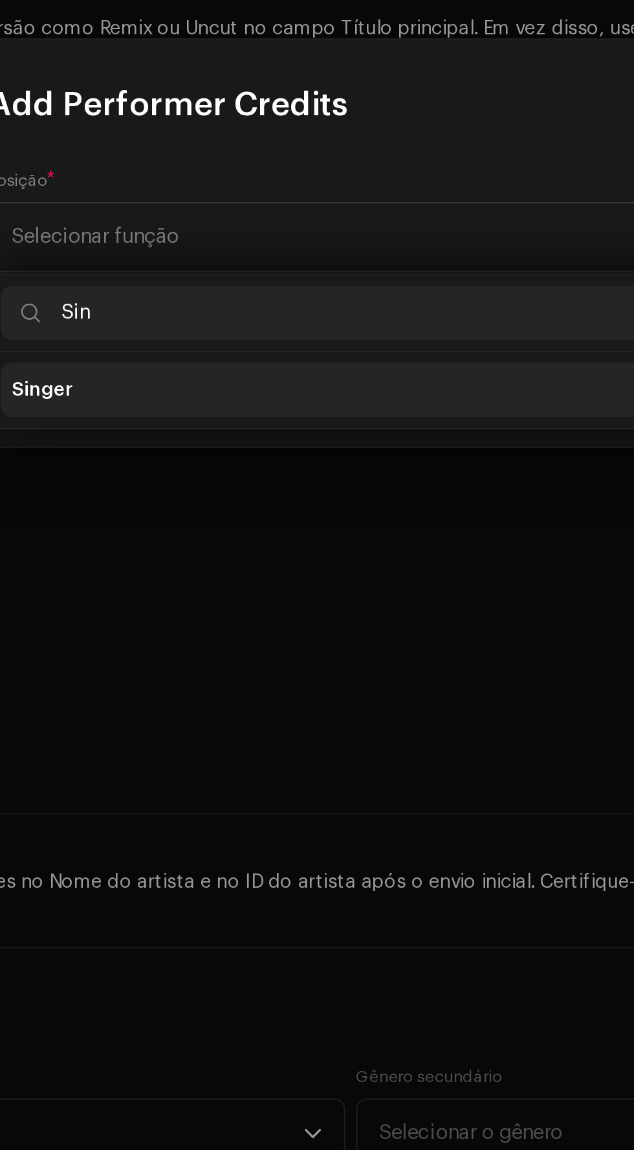
type input "Sin"
click at [354, 640] on li "Singer" at bounding box center [317, 646] width 335 height 26
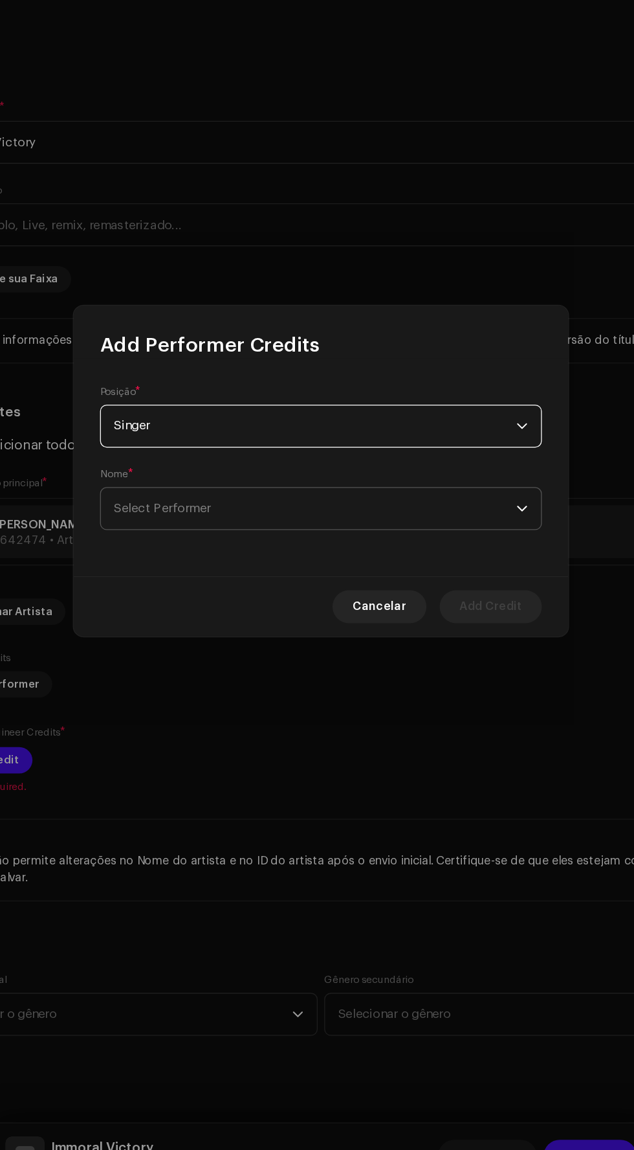
click at [420, 609] on span "Select Performer" at bounding box center [313, 604] width 316 height 32
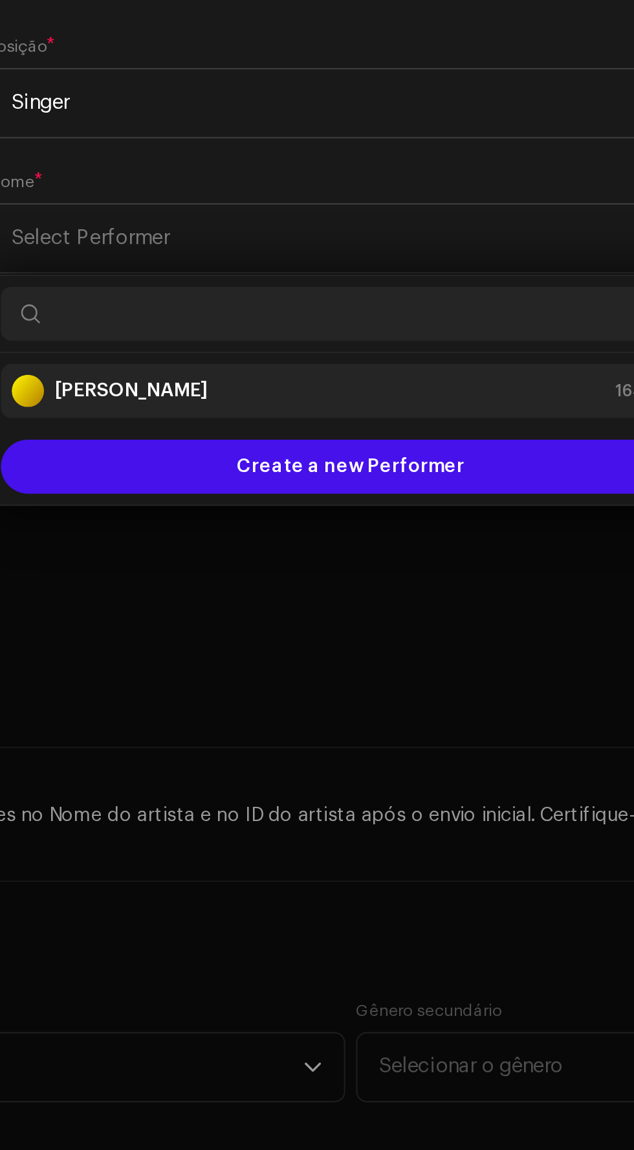
click at [358, 679] on div "[PERSON_NAME] 1642474" at bounding box center [317, 678] width 325 height 16
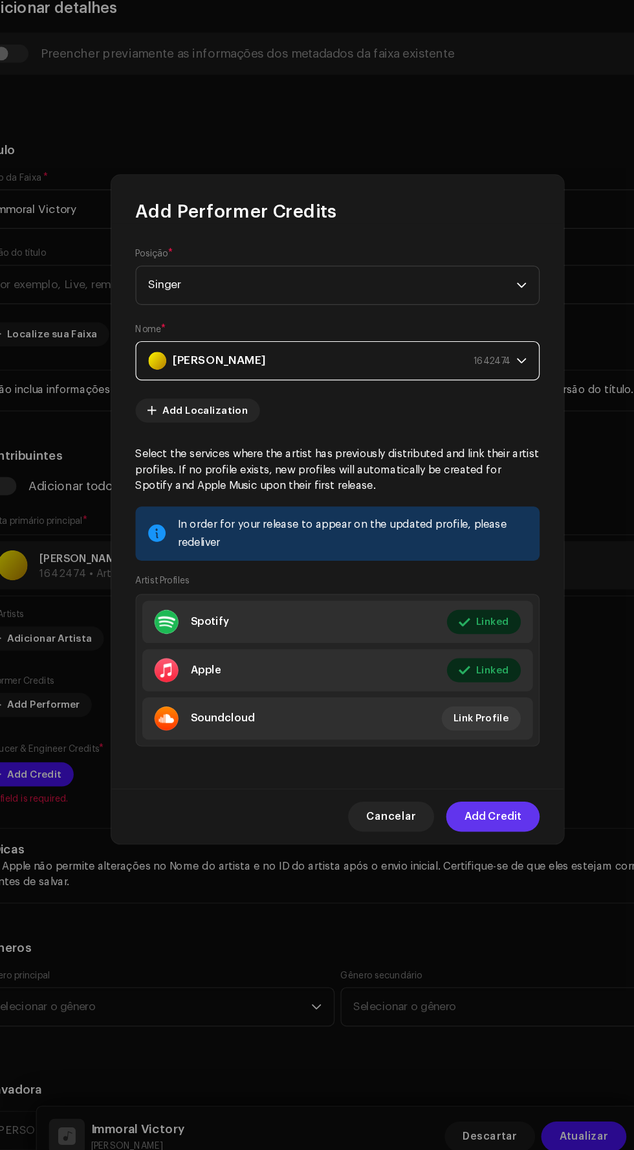
click at [458, 840] on span "Add Credit" at bounding box center [450, 838] width 49 height 26
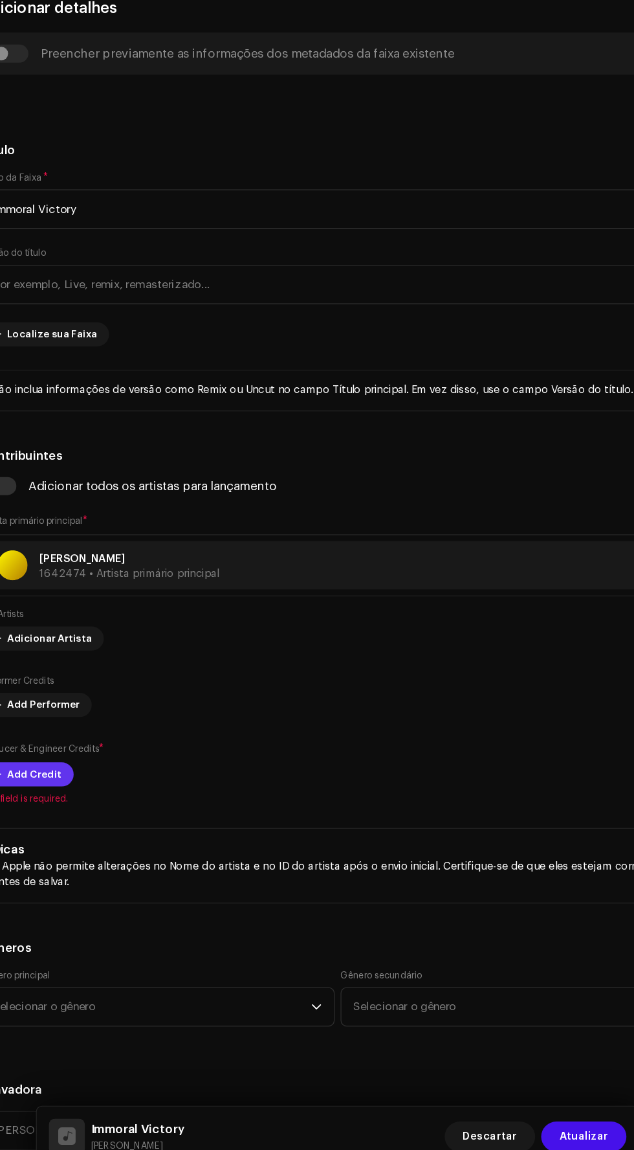
click at [60, 800] on span "Add Credit" at bounding box center [57, 802] width 47 height 26
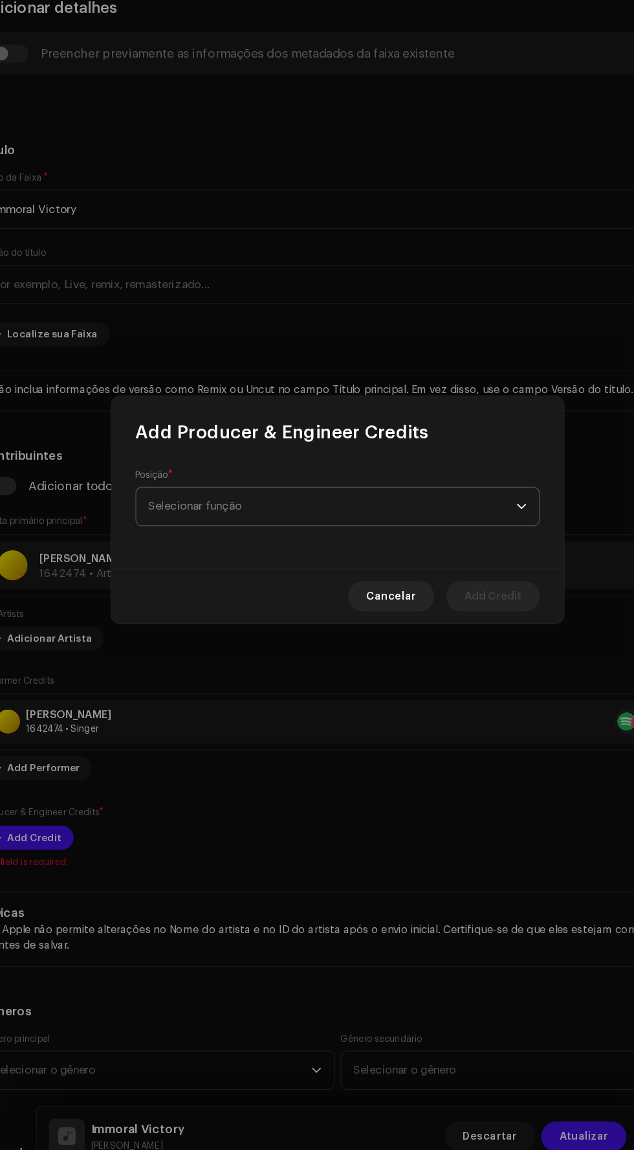
click at [348, 564] on span "Selecionar função" at bounding box center [313, 572] width 316 height 32
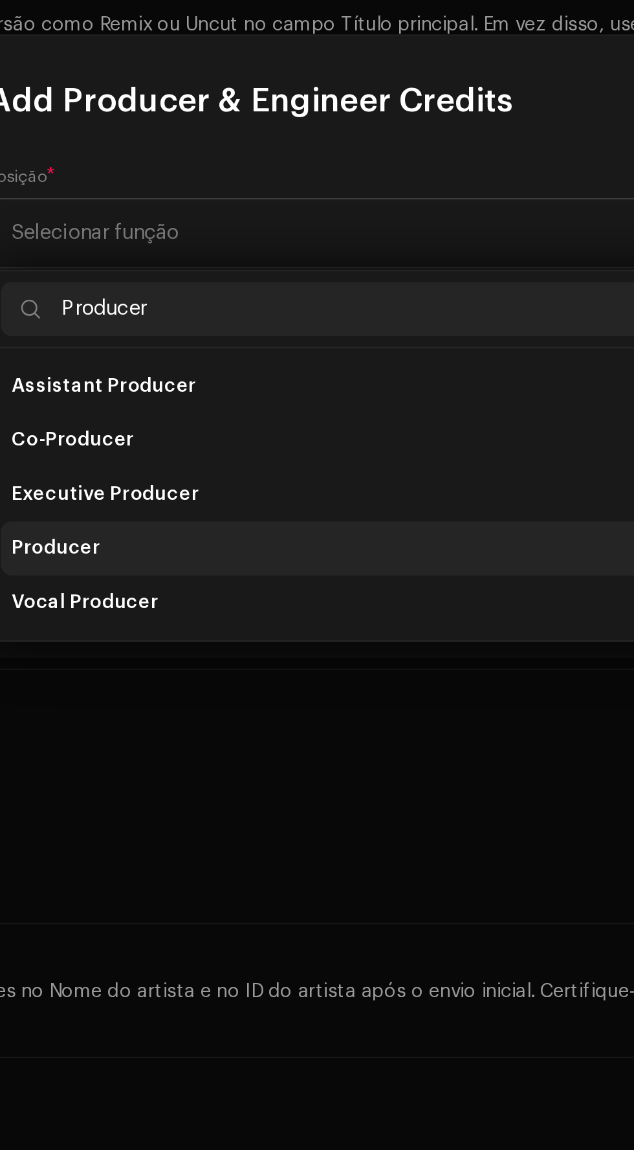
type input "Producer"
click at [169, 719] on span "Producer" at bounding box center [176, 723] width 43 height 13
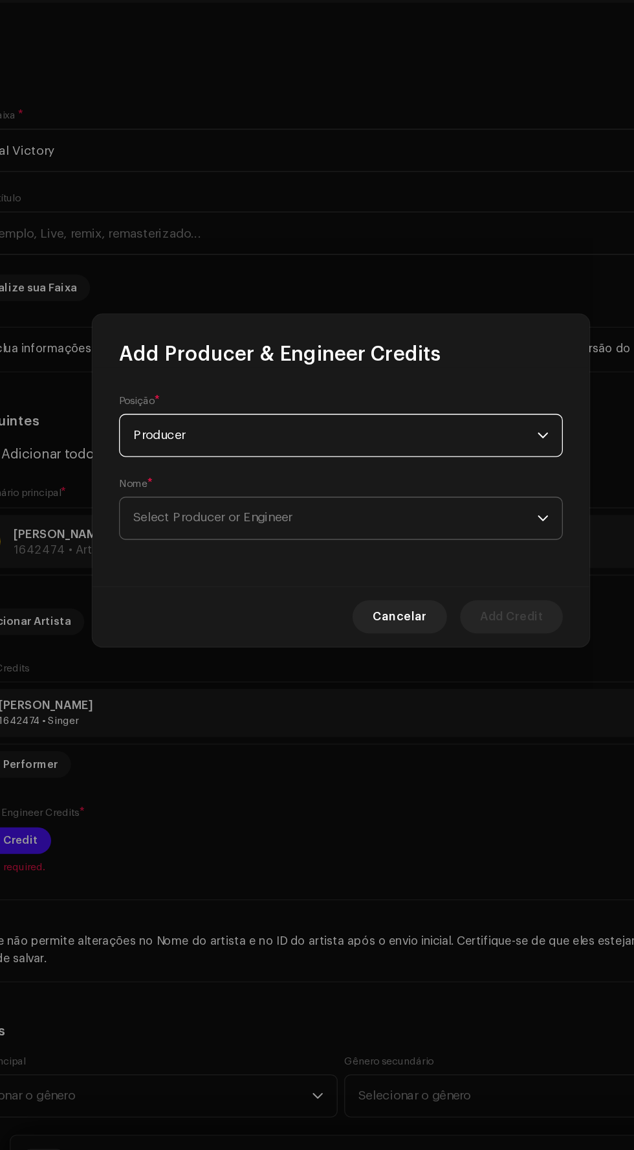
click at [357, 596] on span "Select Producer or Engineer" at bounding box center [313, 604] width 316 height 32
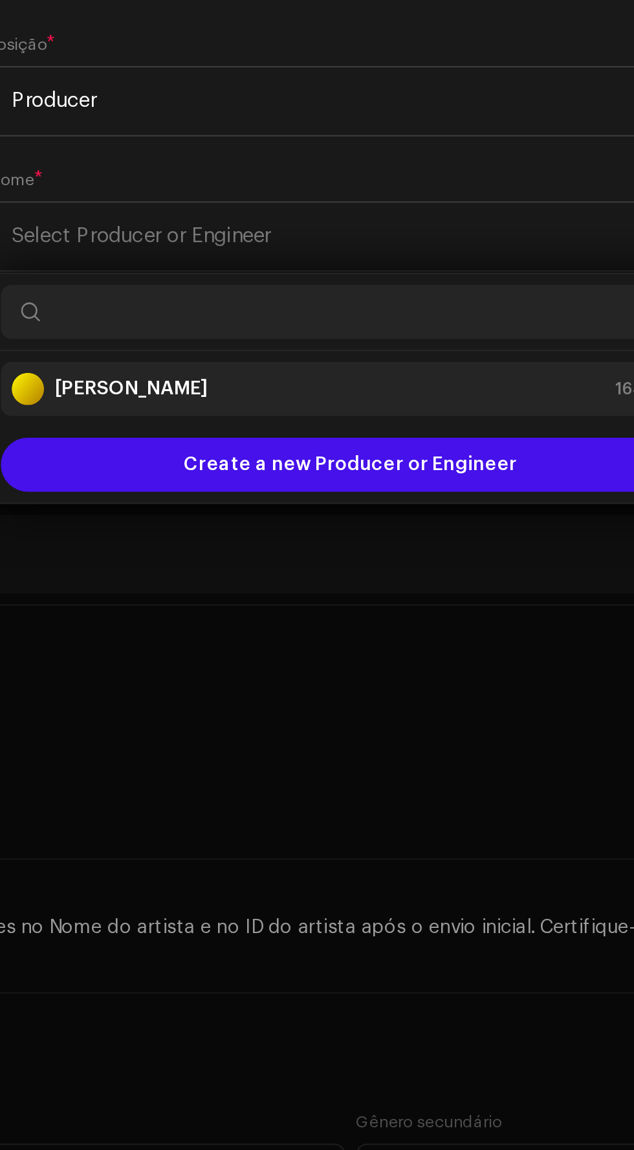
click at [357, 674] on div "[PERSON_NAME] 1642474" at bounding box center [317, 678] width 325 height 16
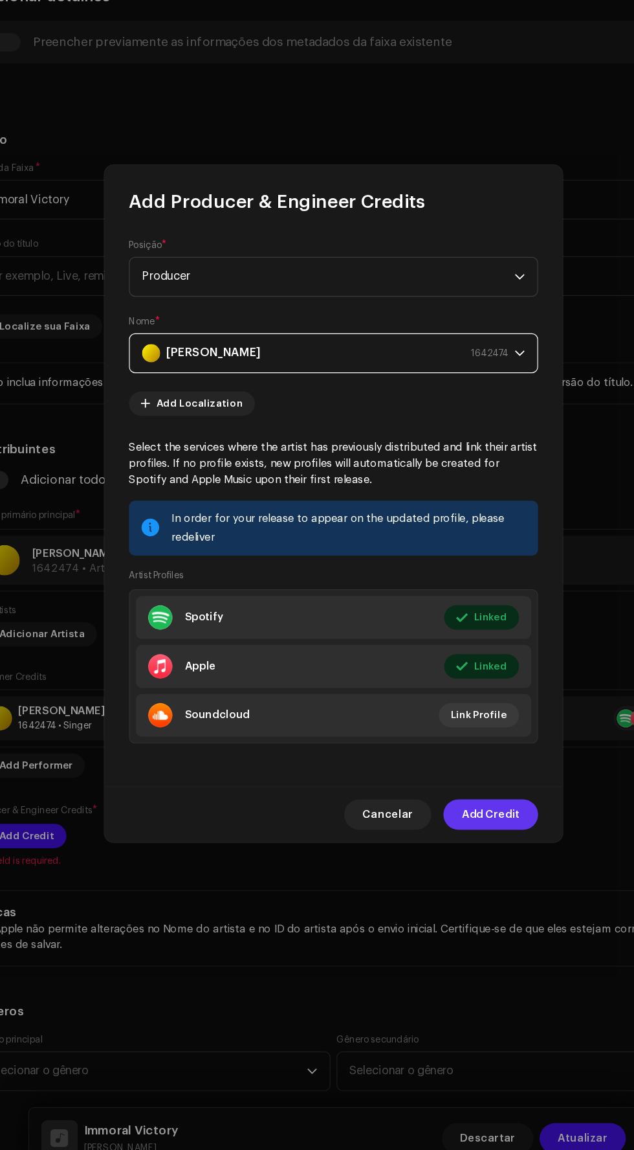
click at [463, 838] on span "Add Credit" at bounding box center [450, 838] width 49 height 26
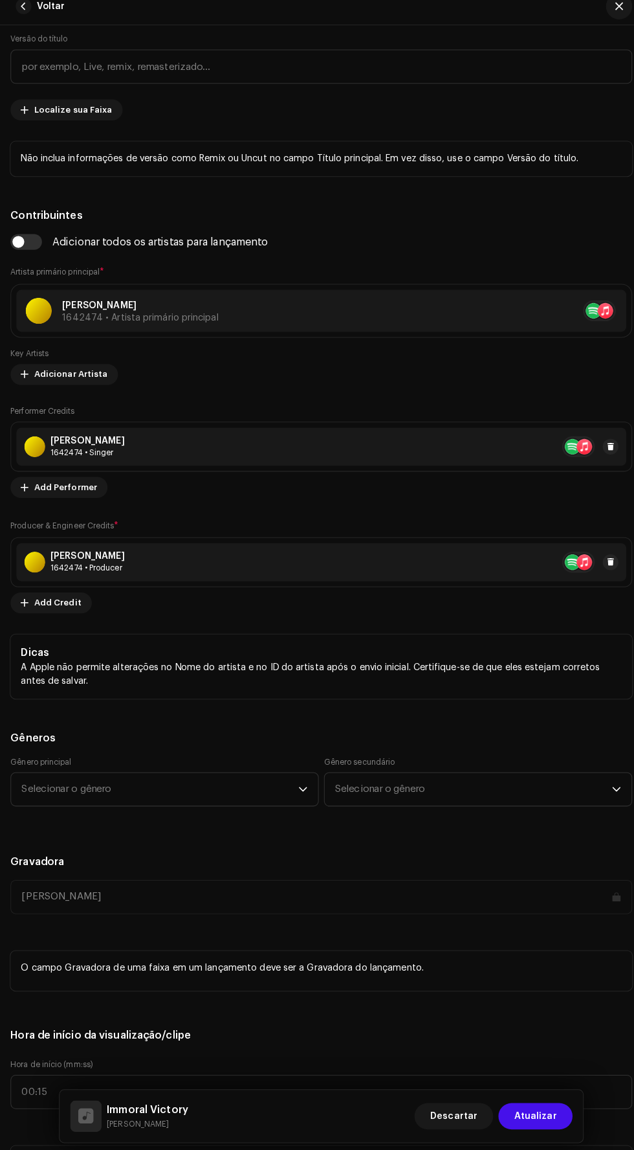
scroll to position [818, 0]
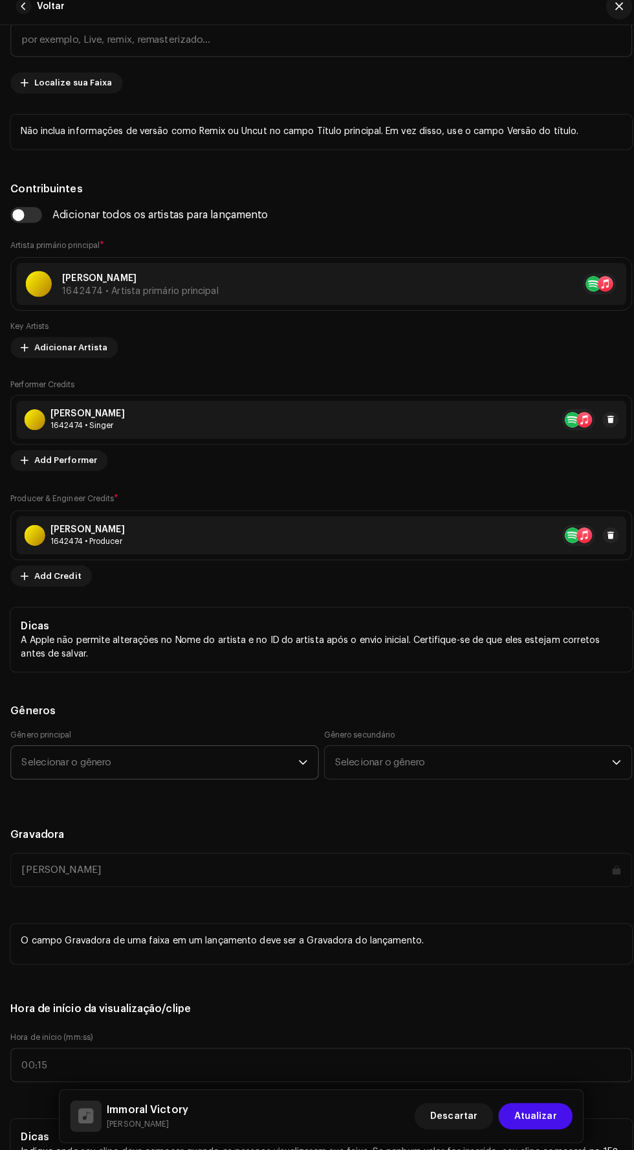
click at [73, 759] on span "Selecionar o gênero" at bounding box center [157, 764] width 273 height 32
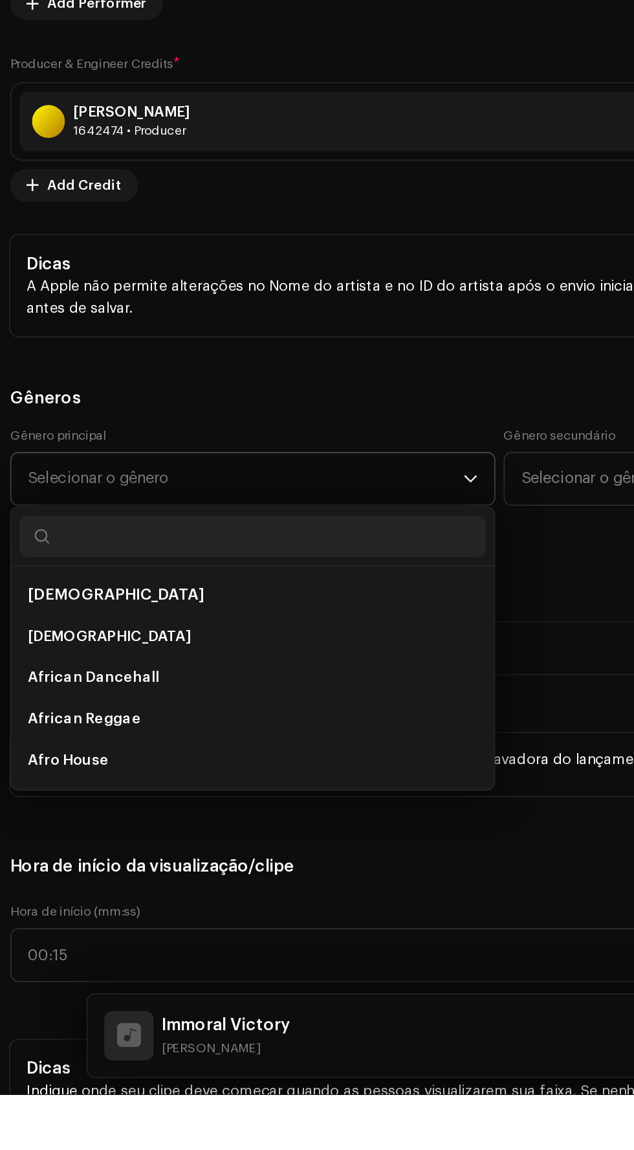
scroll to position [19, 0]
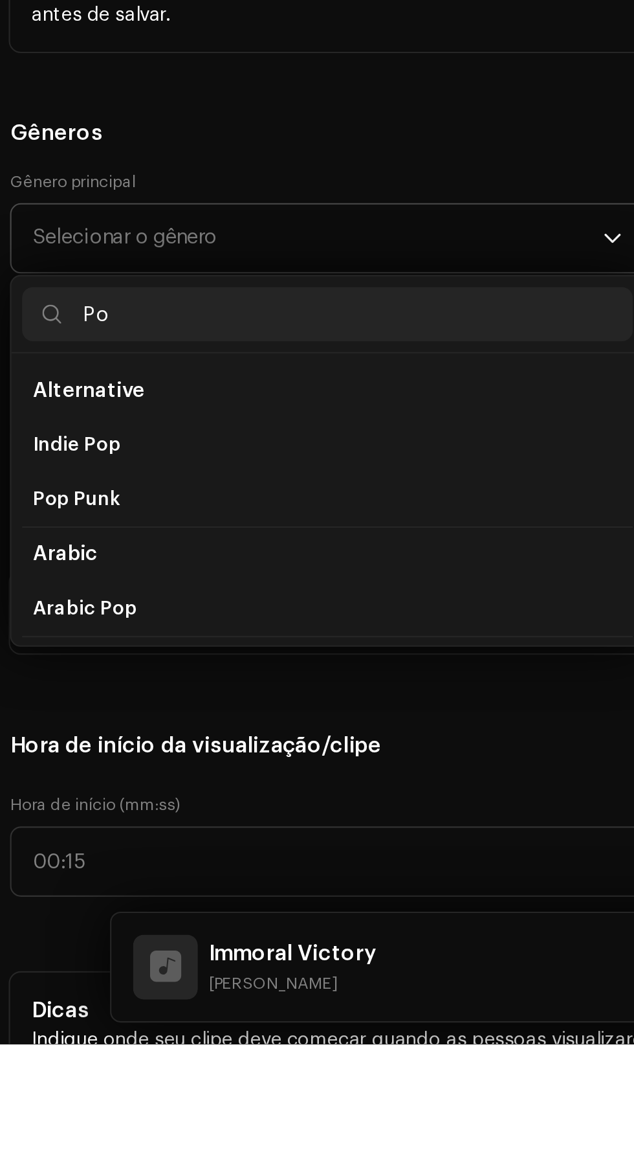
type input "Pop"
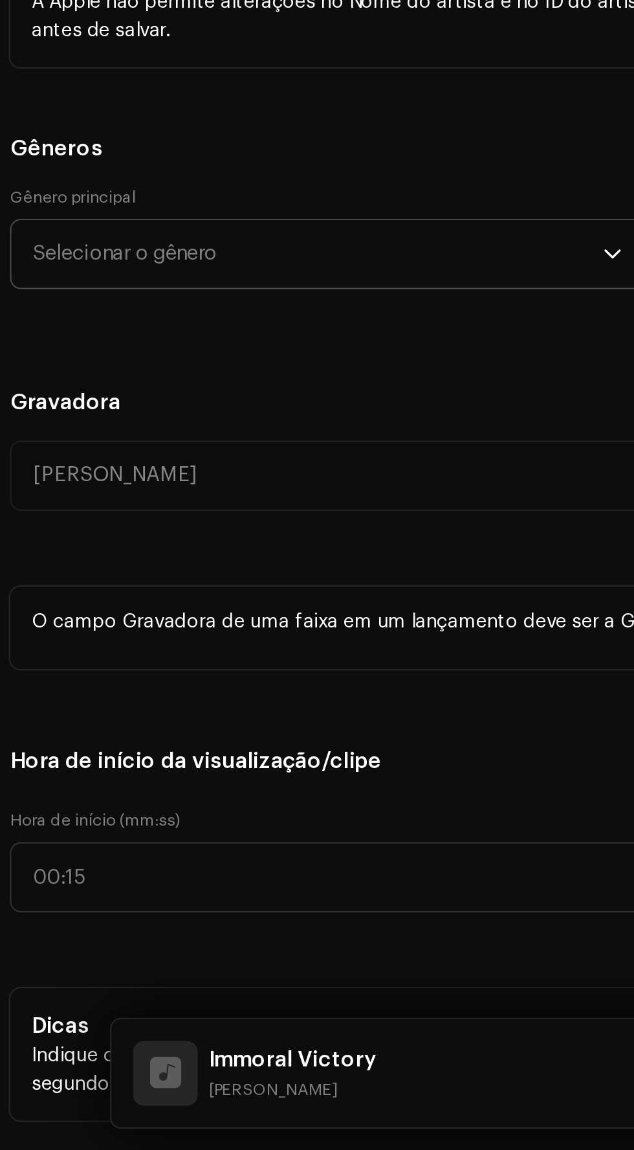
scroll to position [862, 0]
click at [98, 828] on div "[PERSON_NAME]" at bounding box center [317, 827] width 614 height 34
click at [168, 708] on span "Selecionar o gênero" at bounding box center [157, 720] width 273 height 32
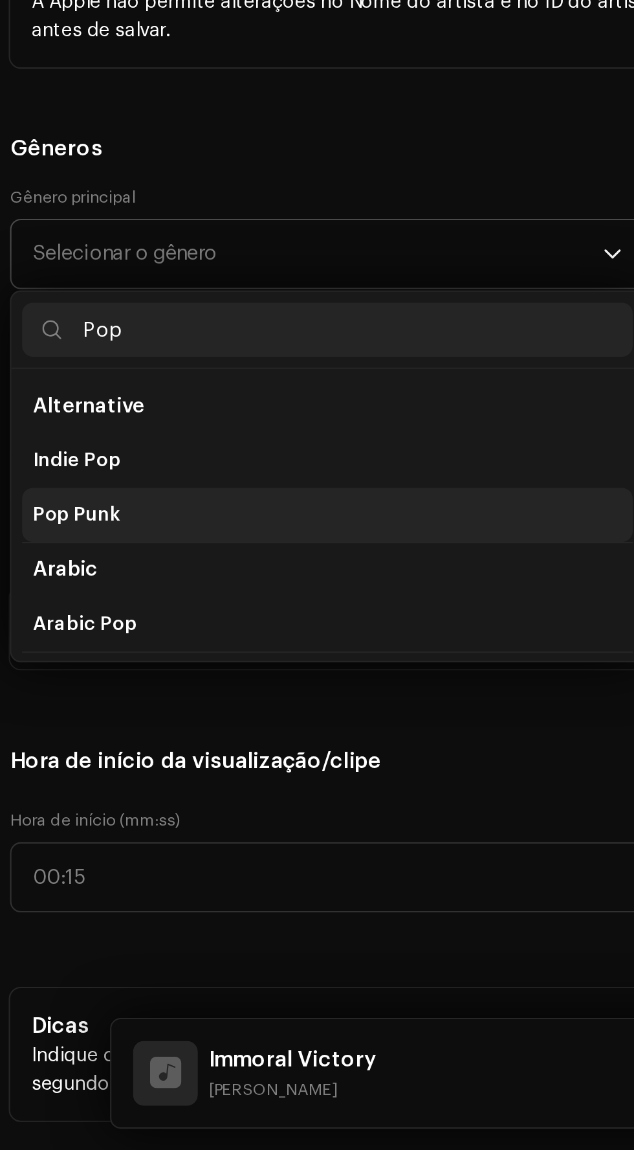
type input "Pop"
click at [28, 839] on span "Pop Punk" at bounding box center [42, 845] width 42 height 13
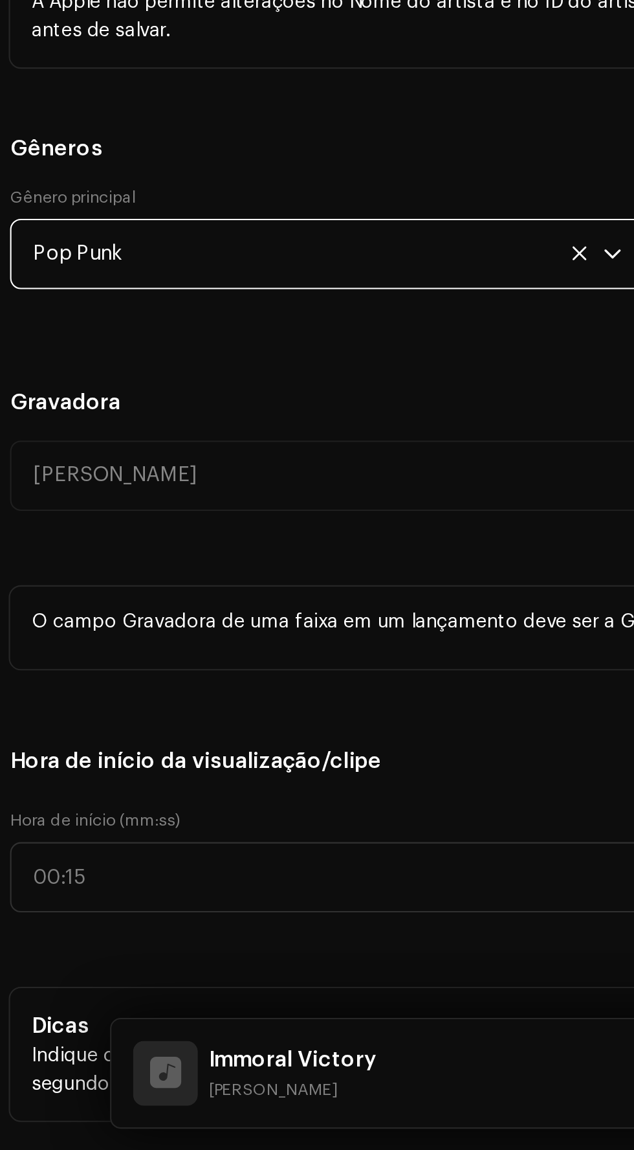
scroll to position [18, 0]
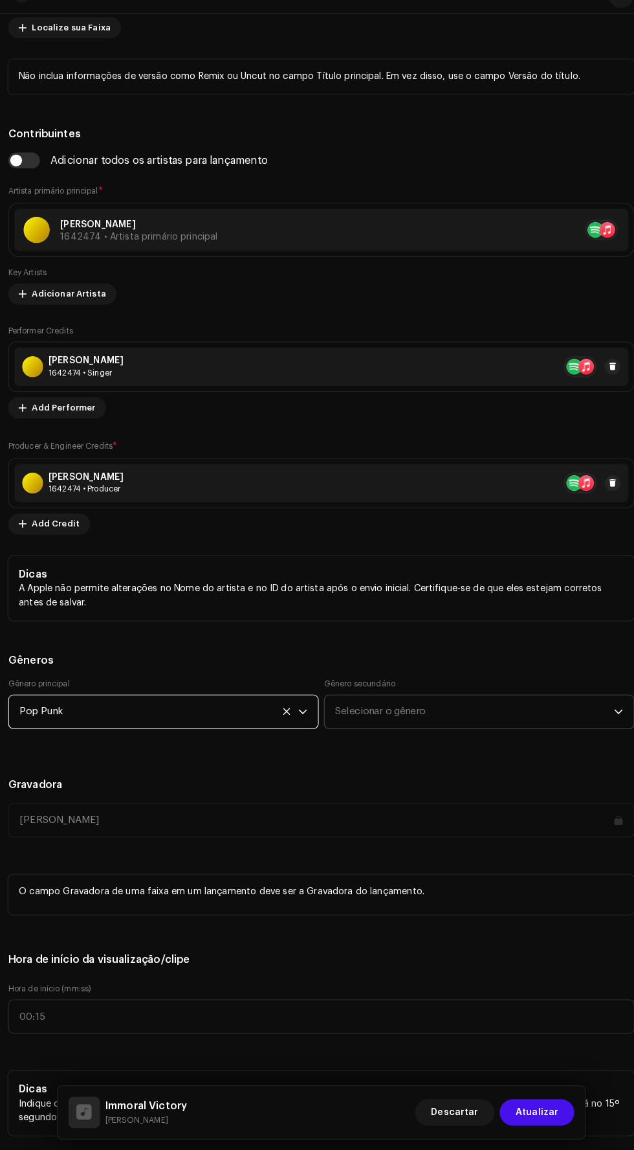
click at [437, 719] on span "Selecionar o gênero" at bounding box center [467, 720] width 273 height 32
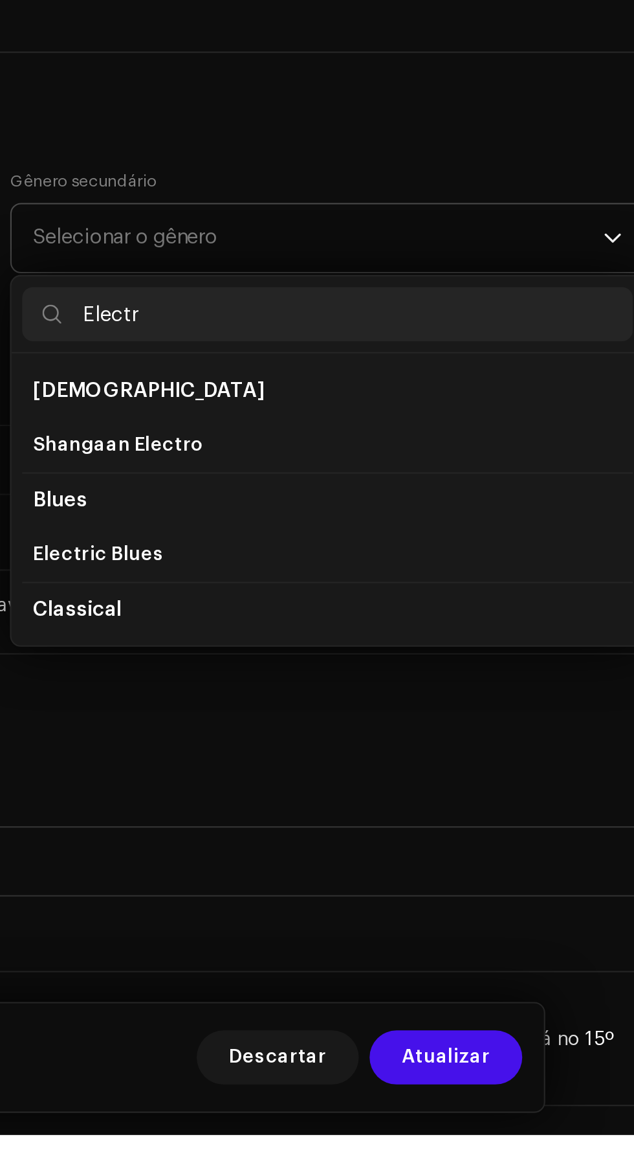
scroll to position [19, 0]
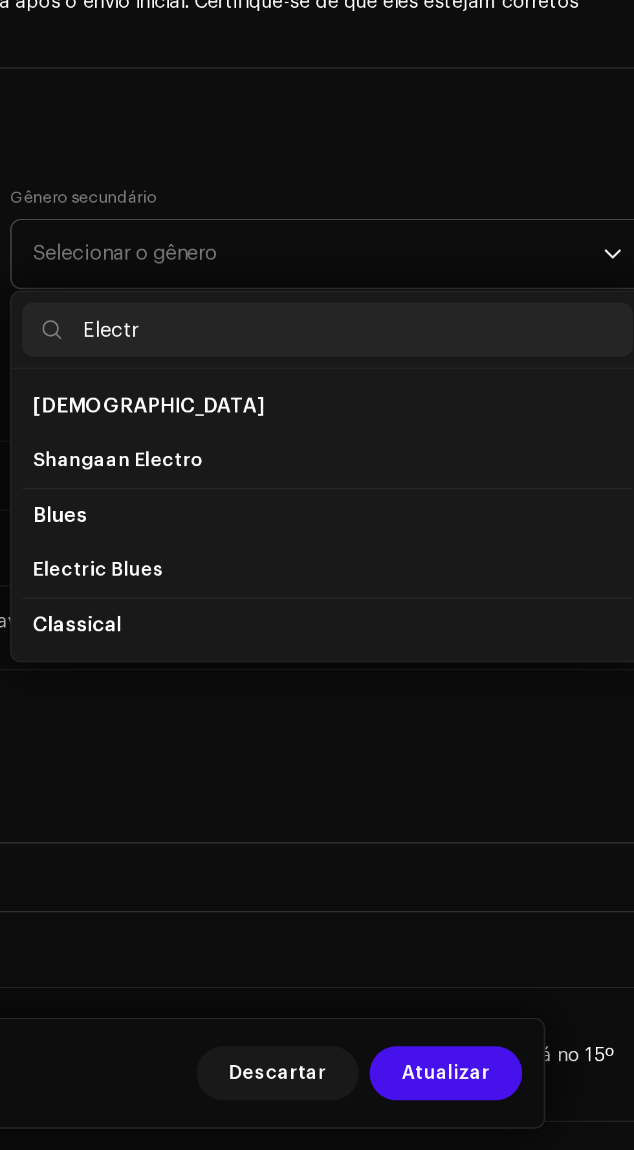
click at [506, 758] on input "Electr" at bounding box center [472, 757] width 293 height 26
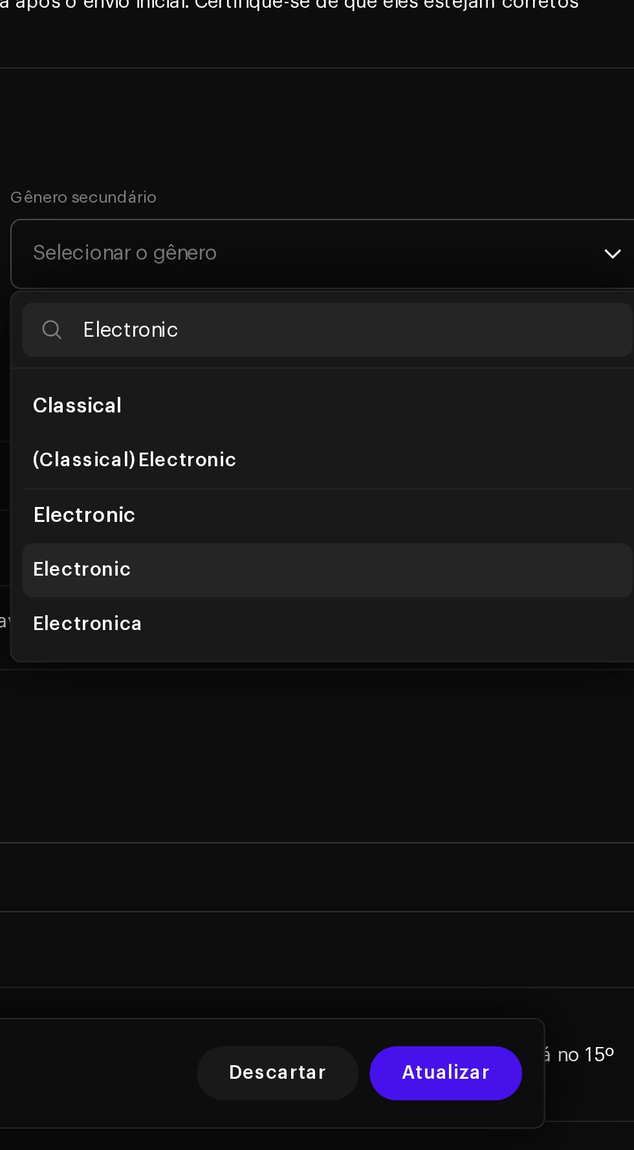
type input "Electronic"
click at [477, 868] on li "Electronic" at bounding box center [472, 872] width 293 height 26
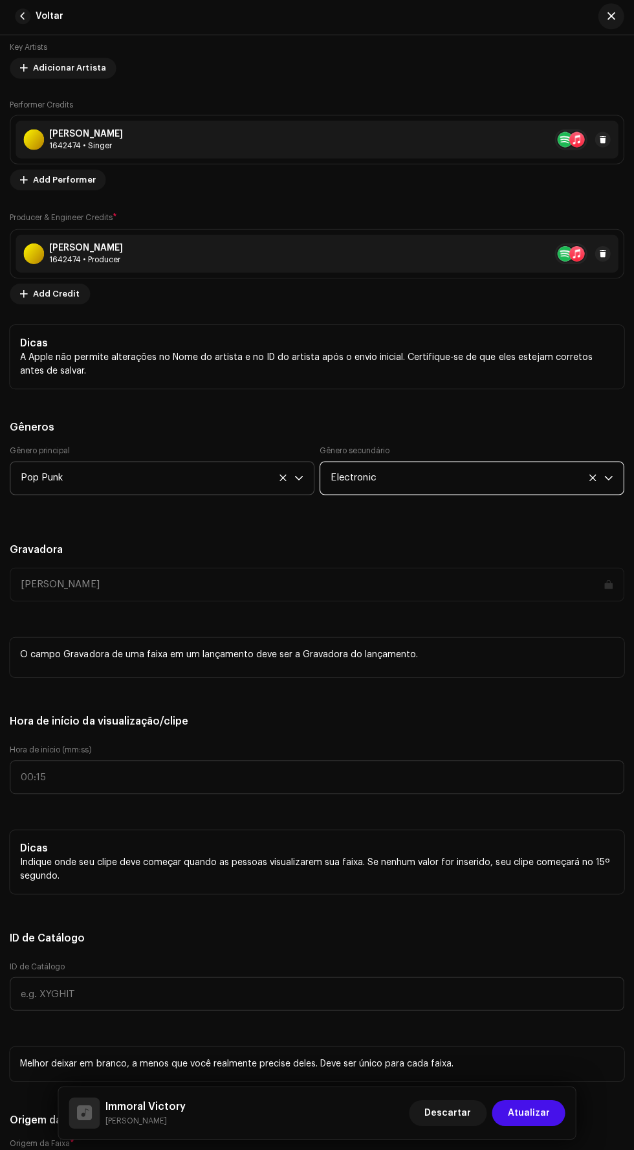
scroll to position [1103, 0]
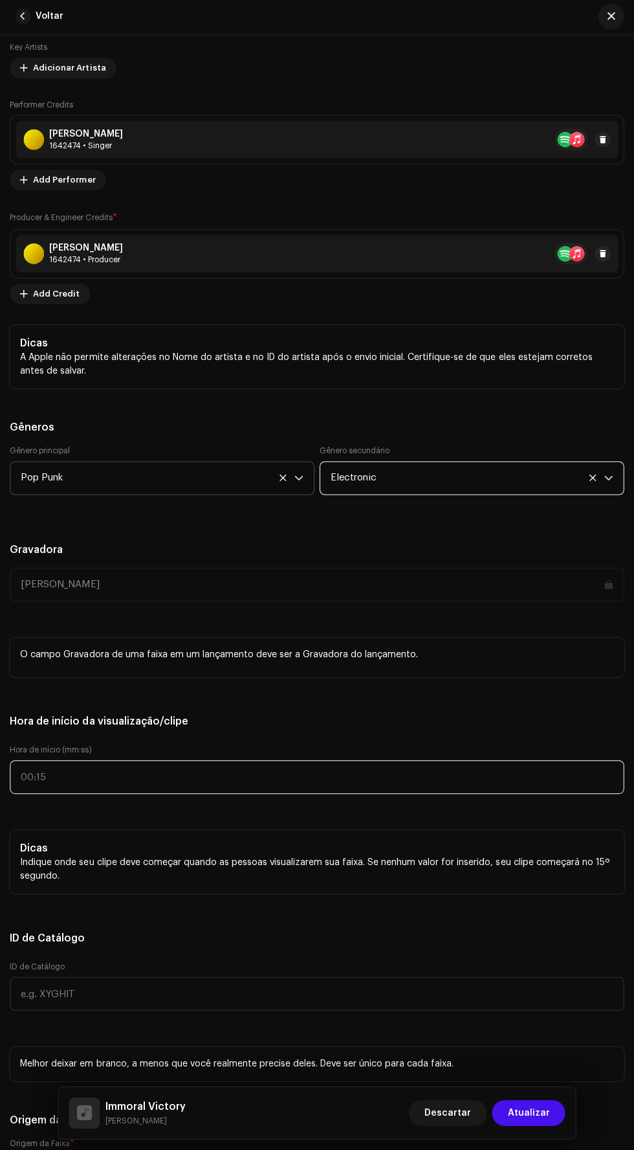
click at [457, 771] on input "text" at bounding box center [317, 778] width 614 height 34
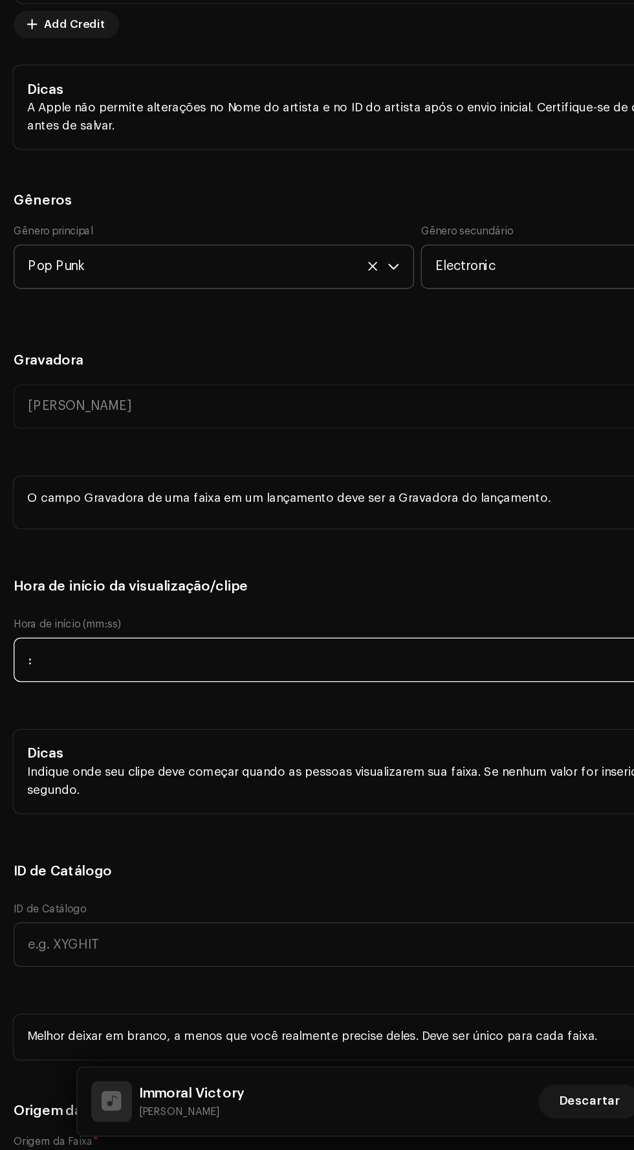
scroll to position [17, 0]
click at [297, 778] on input ":" at bounding box center [317, 778] width 614 height 34
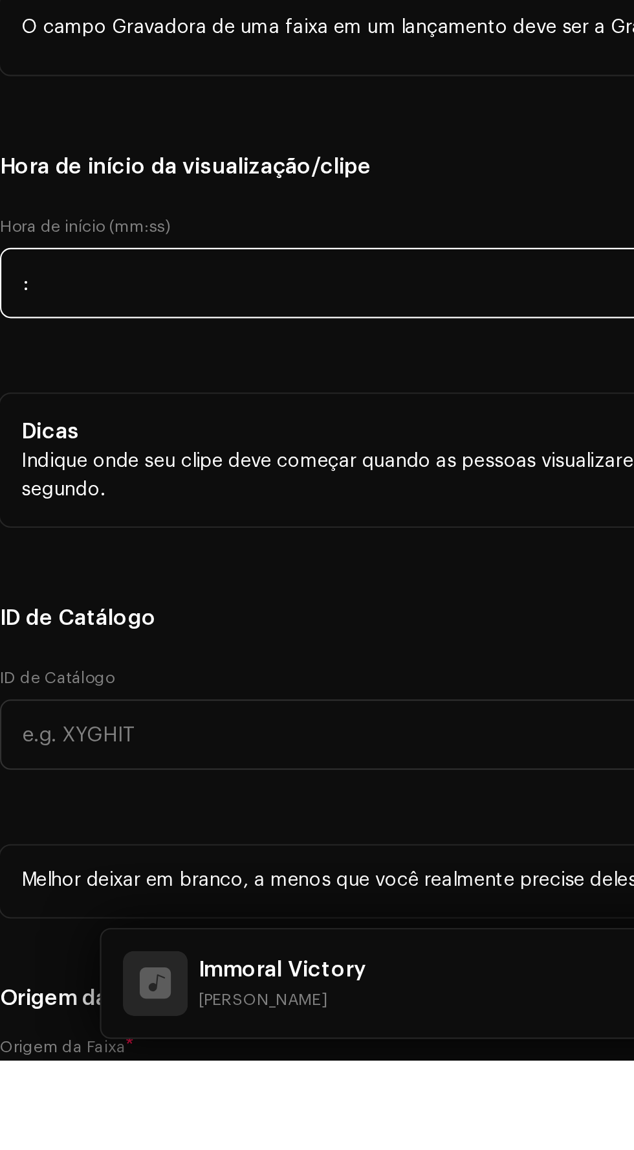
click at [25, 778] on input ":" at bounding box center [317, 778] width 614 height 34
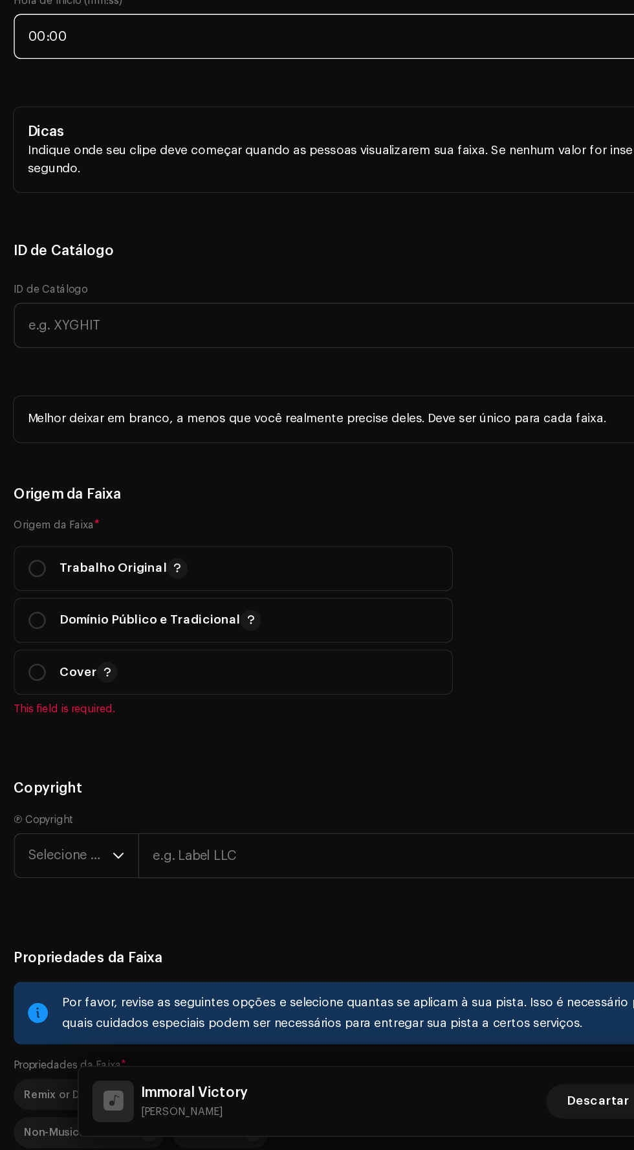
scroll to position [1571, 0]
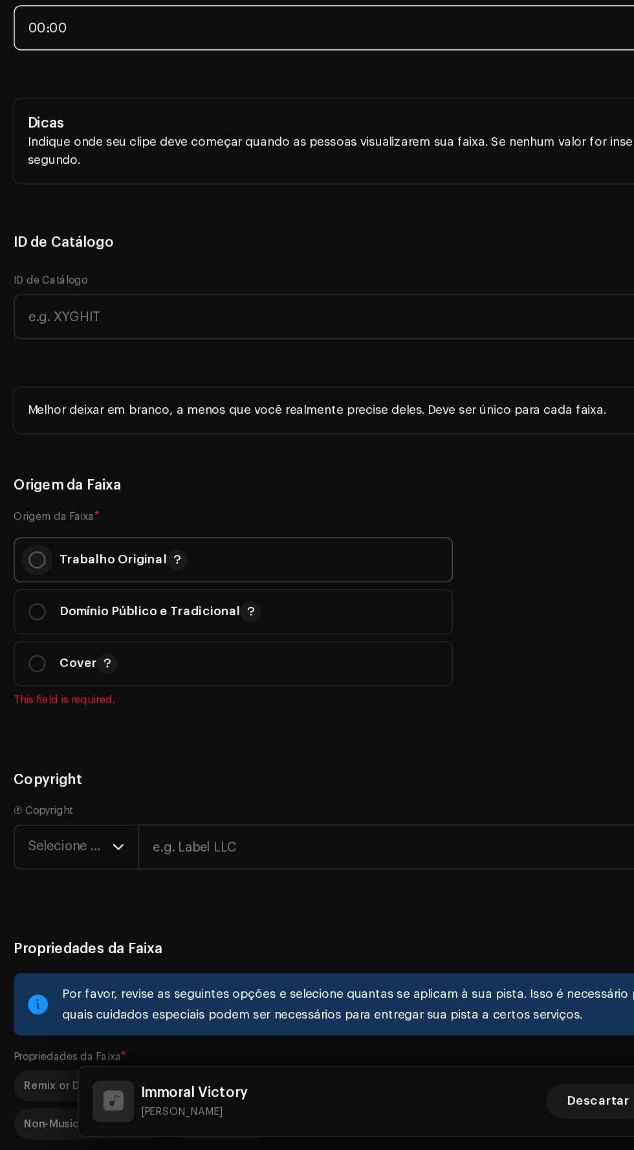
type input "00:00"
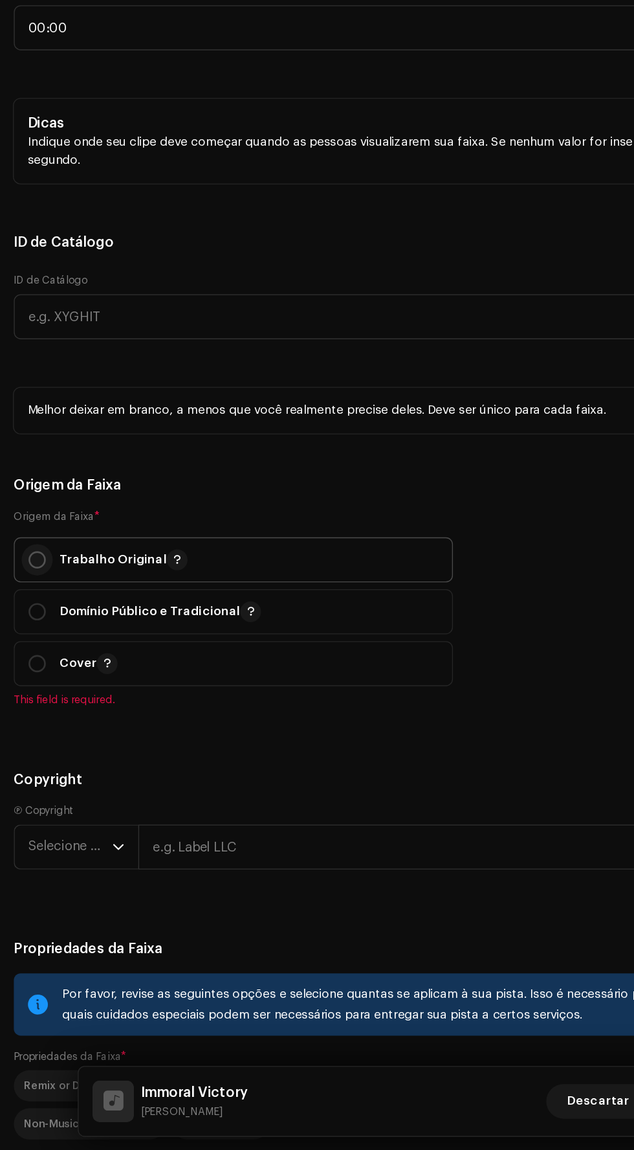
click at [27, 705] on input "radio" at bounding box center [27, 707] width 13 height 13
radio input "true"
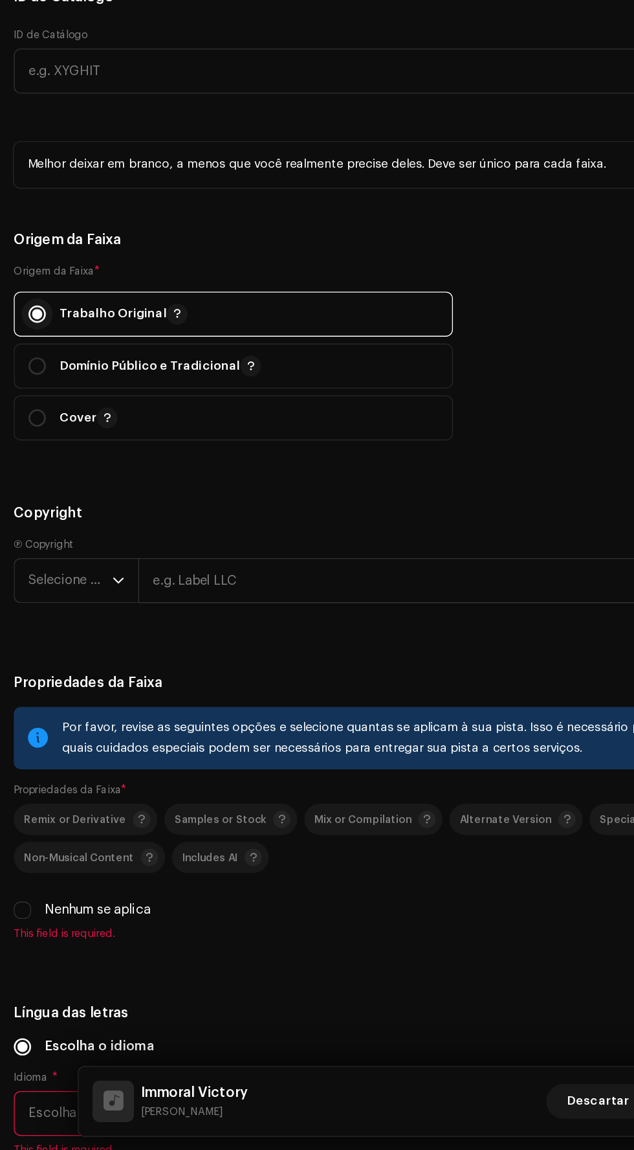
scroll to position [1775, 0]
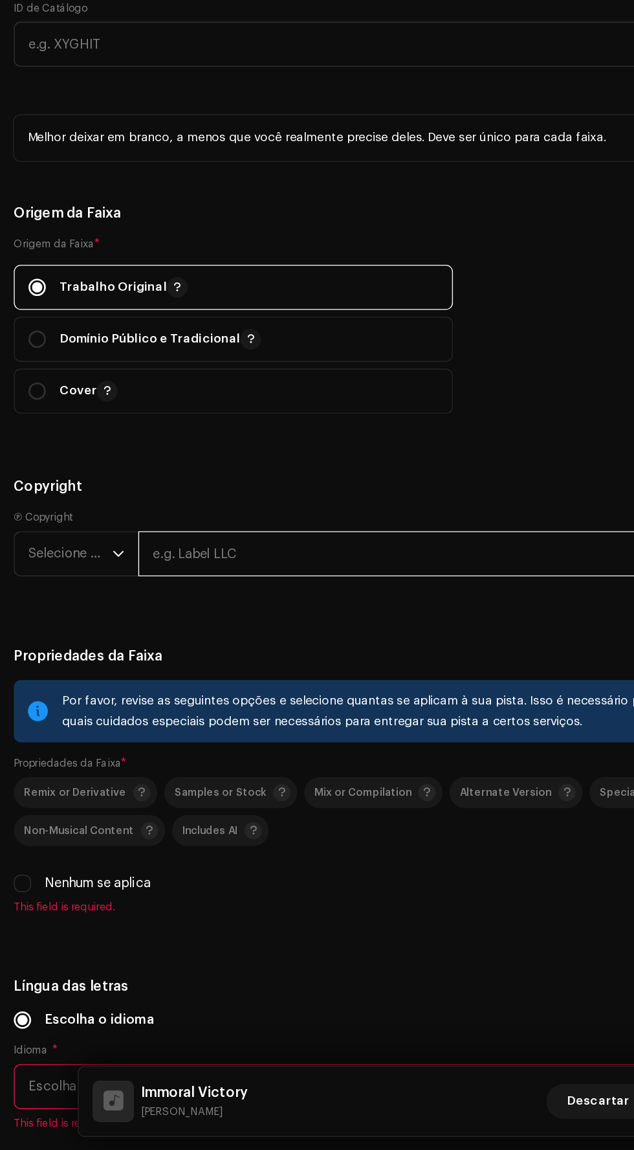
click at [302, 703] on input "text" at bounding box center [364, 703] width 521 height 34
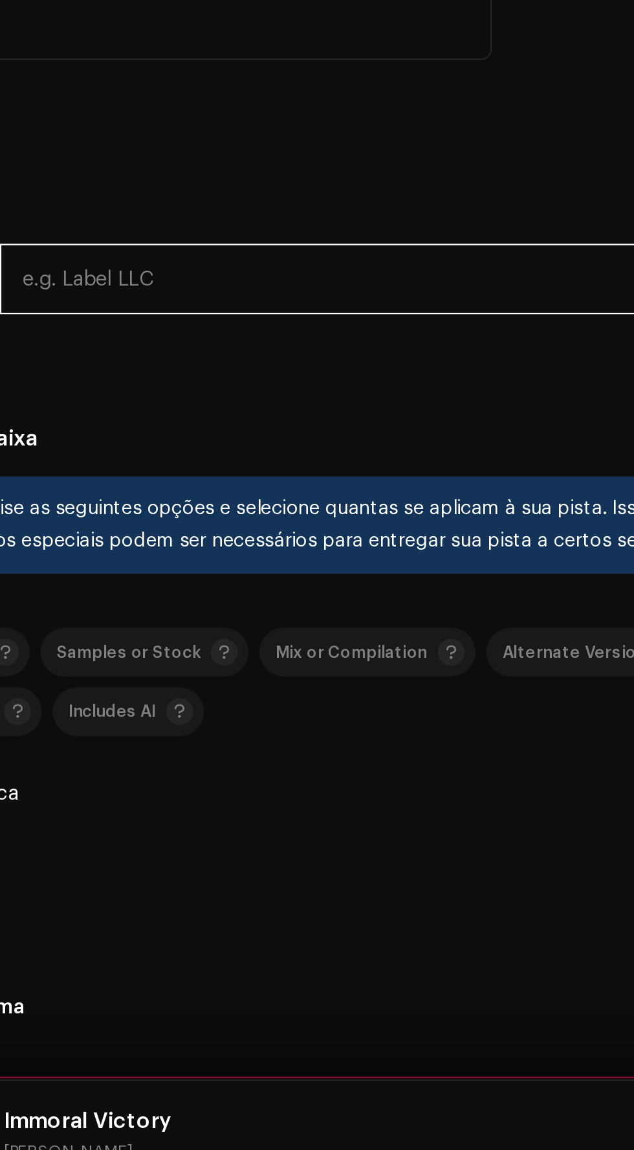
type input "[PERSON_NAME]"
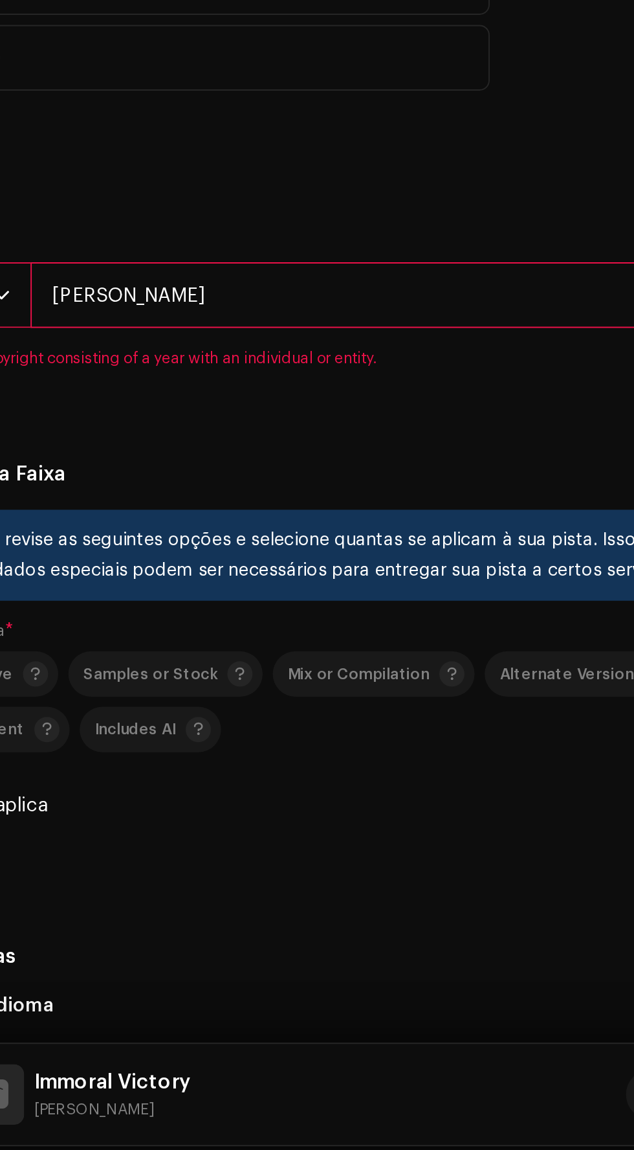
scroll to position [17, 0]
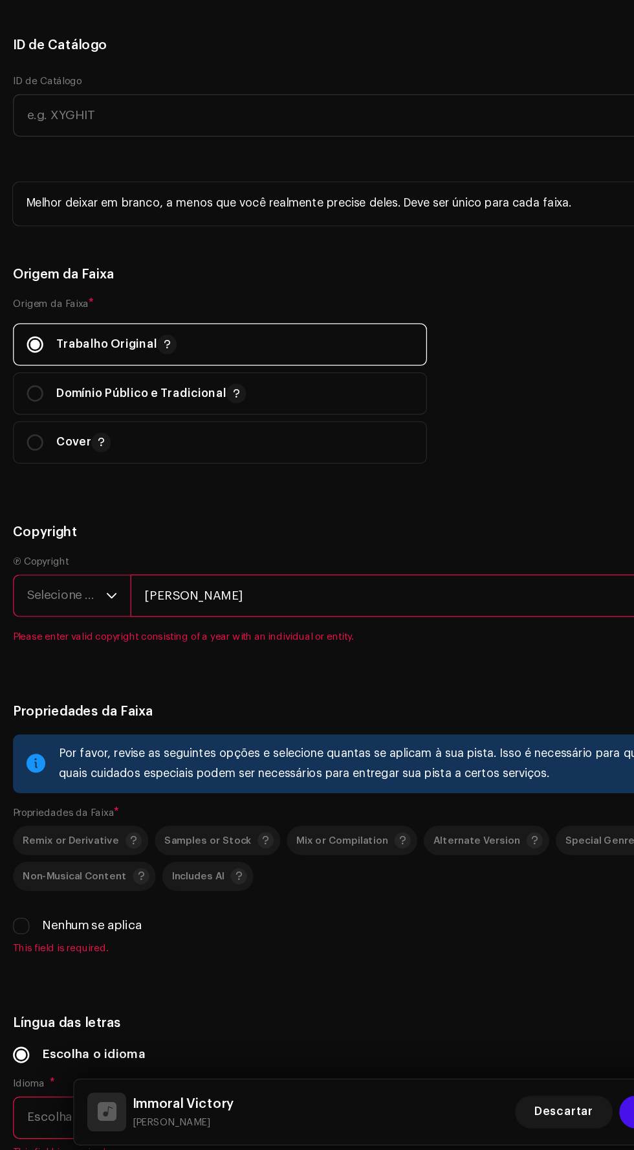
click at [45, 717] on span "Selecione o ano" at bounding box center [52, 703] width 63 height 32
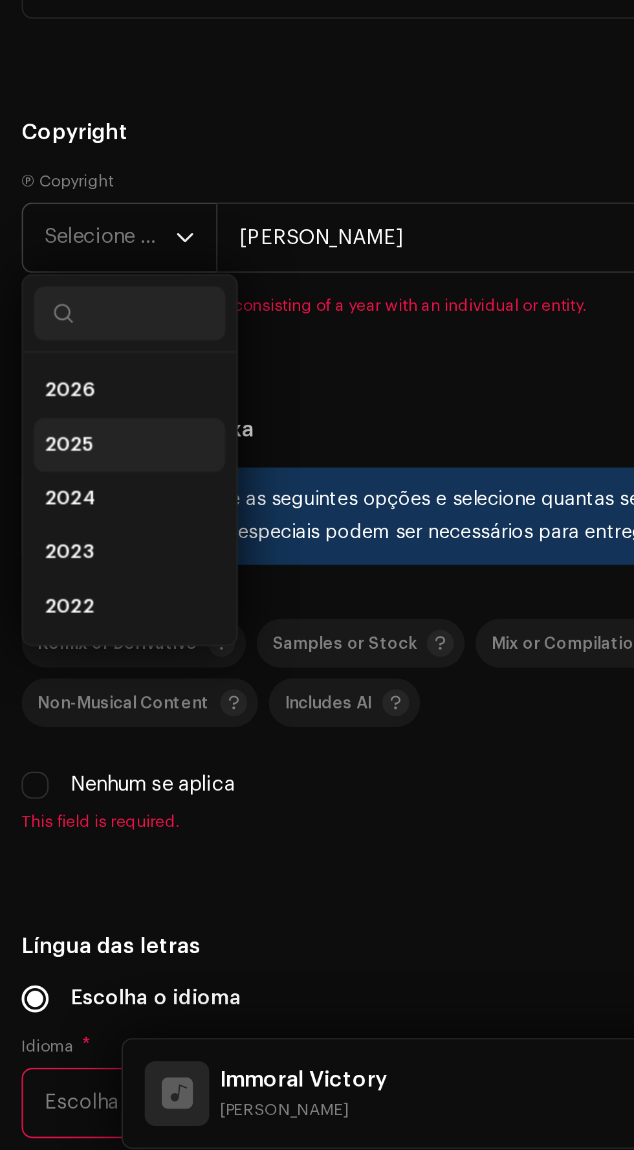
click at [31, 805] on span "2025" at bounding box center [32, 802] width 23 height 13
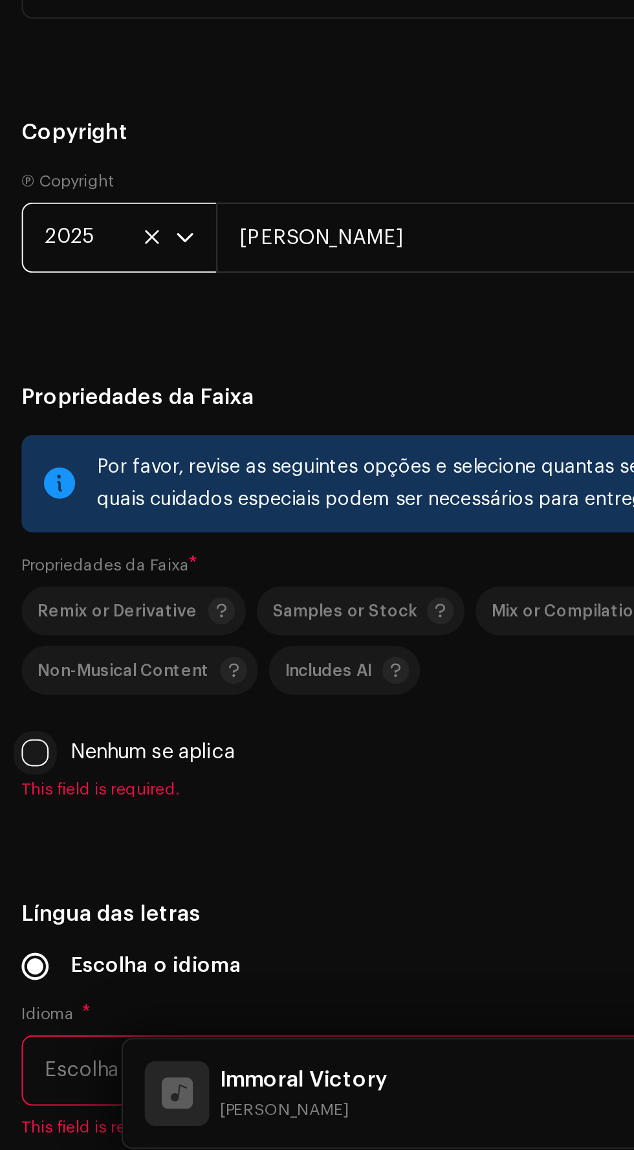
click at [16, 946] on input "Nenhum se aplica" at bounding box center [16, 949] width 13 height 13
checkbox input "true"
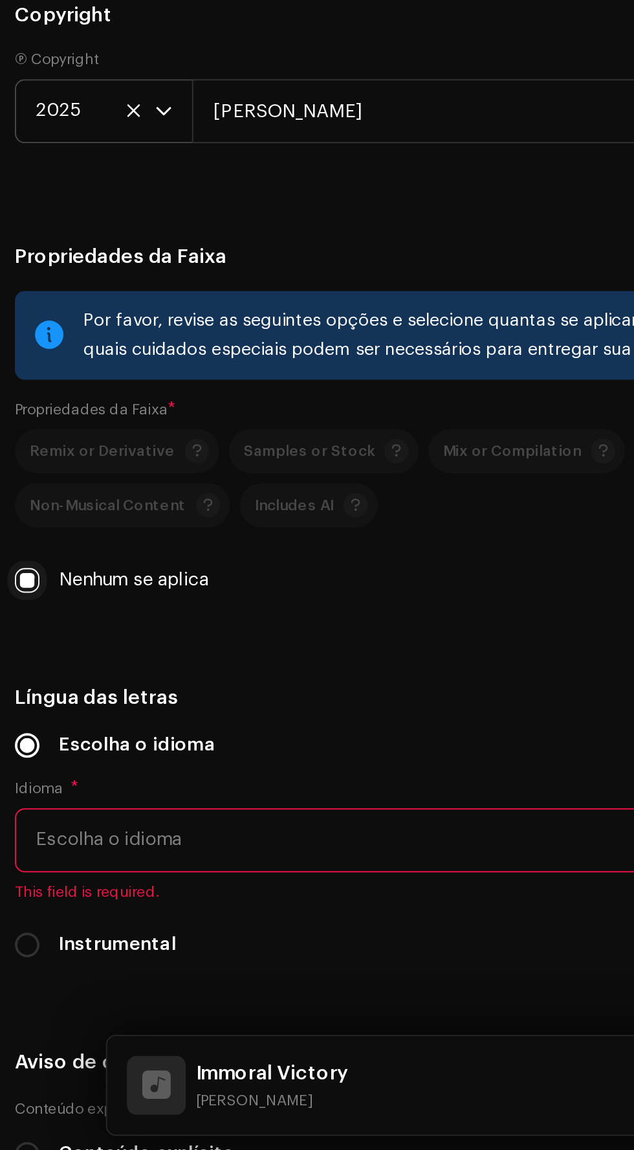
scroll to position [1901, 0]
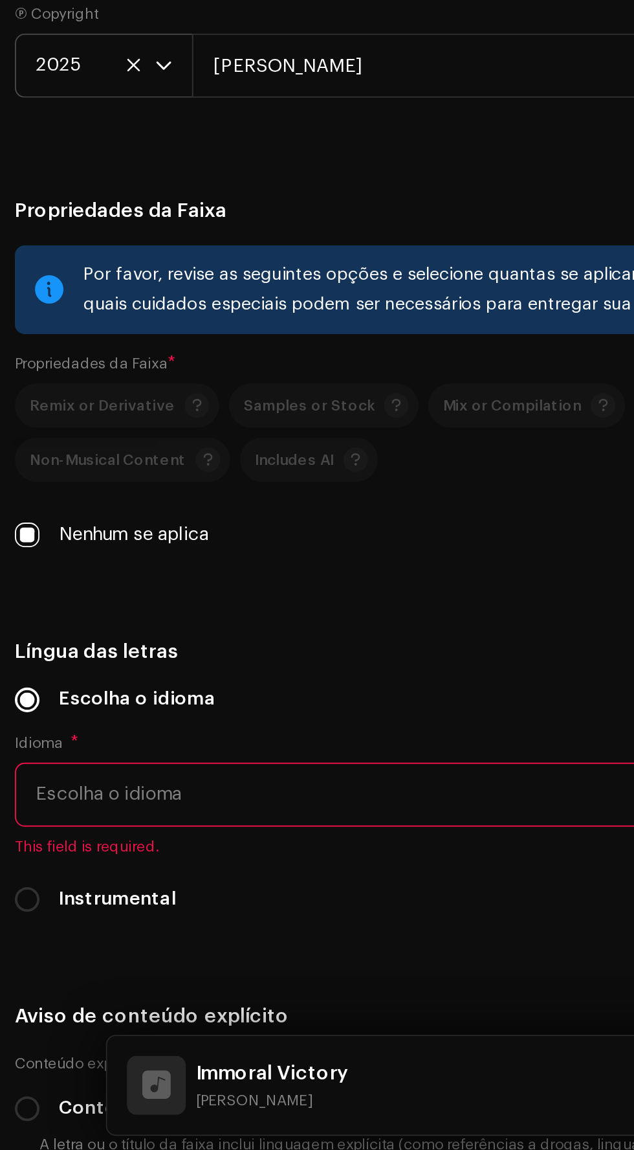
click at [203, 957] on span "Escolha o idioma" at bounding box center [312, 960] width 583 height 32
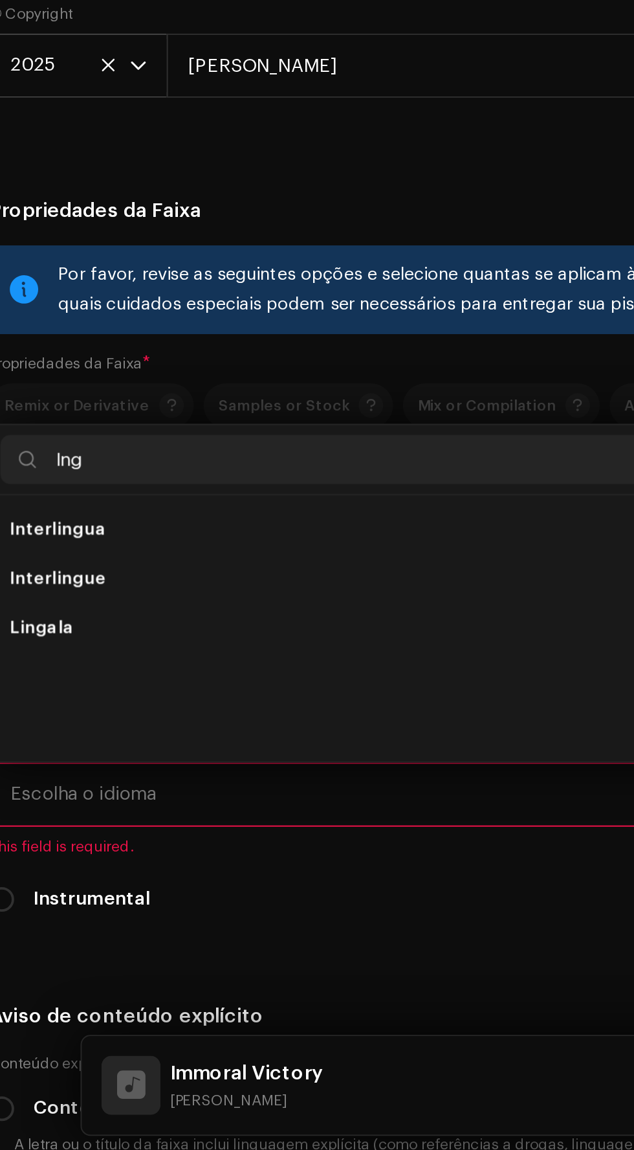
scroll to position [0, 0]
type input "I"
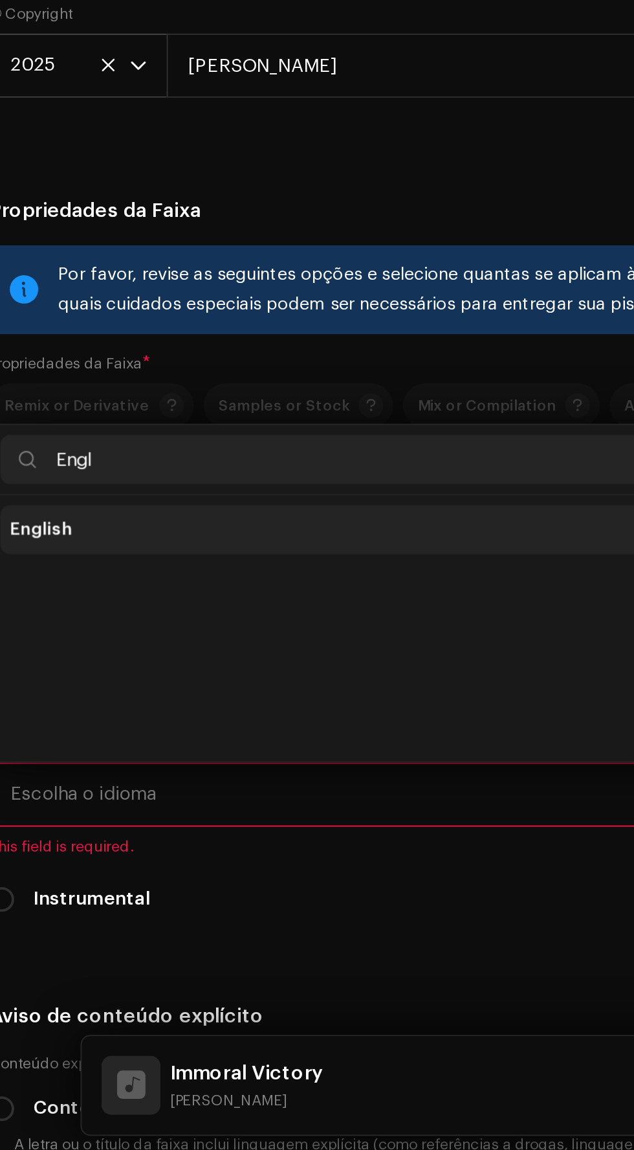
type input "Engl"
click at [39, 820] on span "English" at bounding box center [37, 820] width 33 height 13
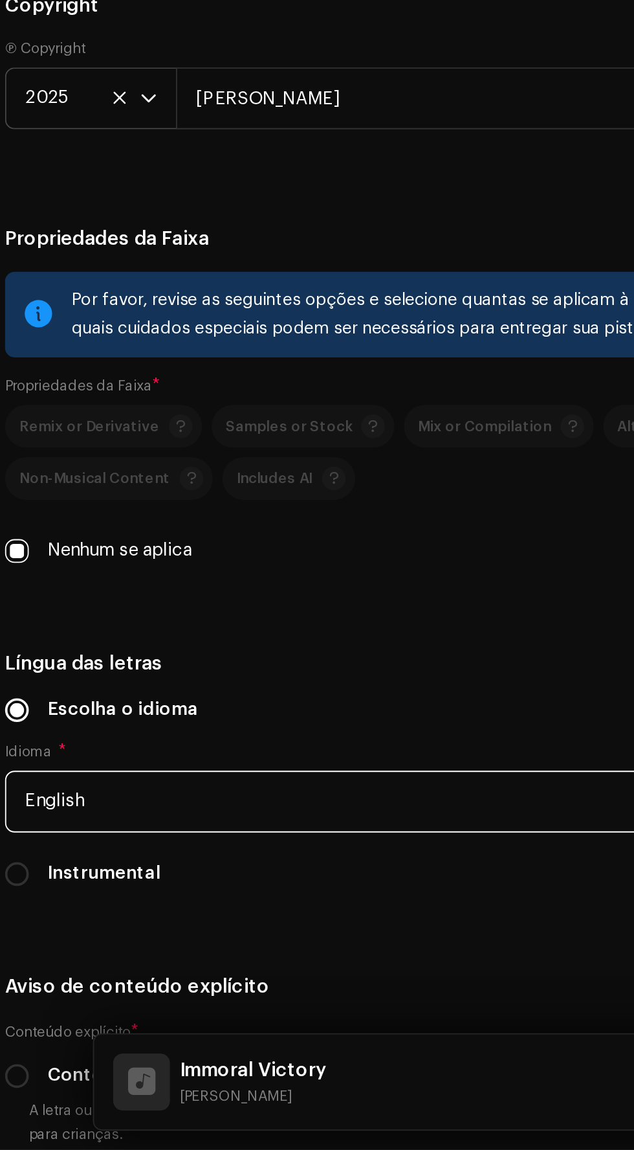
scroll to position [1901, 0]
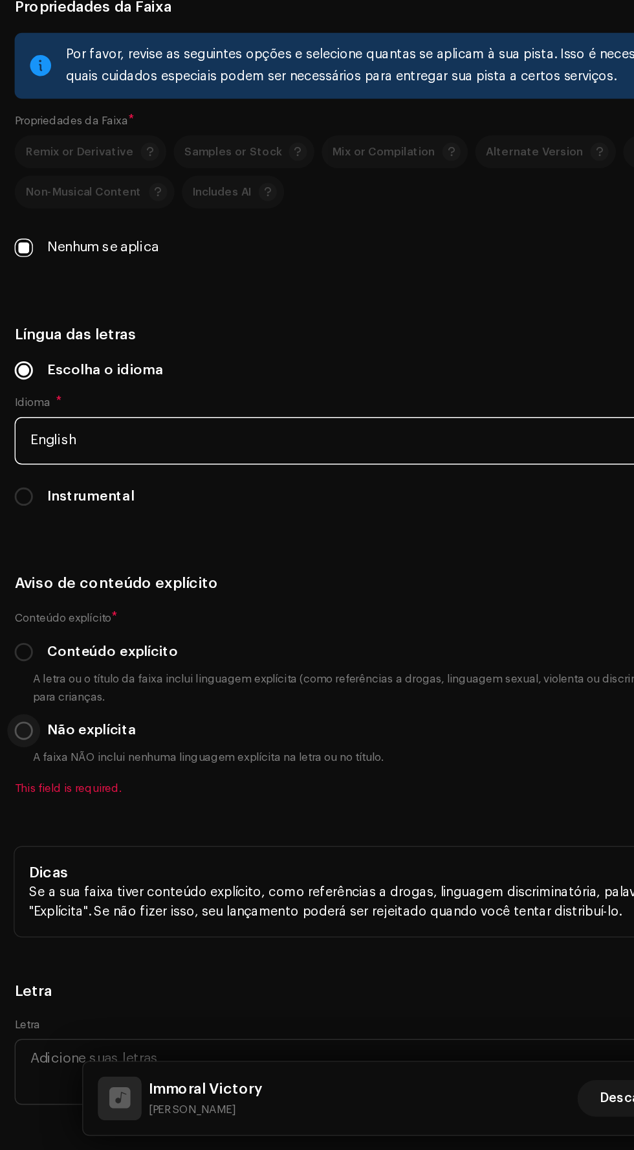
click at [17, 851] on input "Não explícita" at bounding box center [16, 852] width 13 height 13
radio input "true"
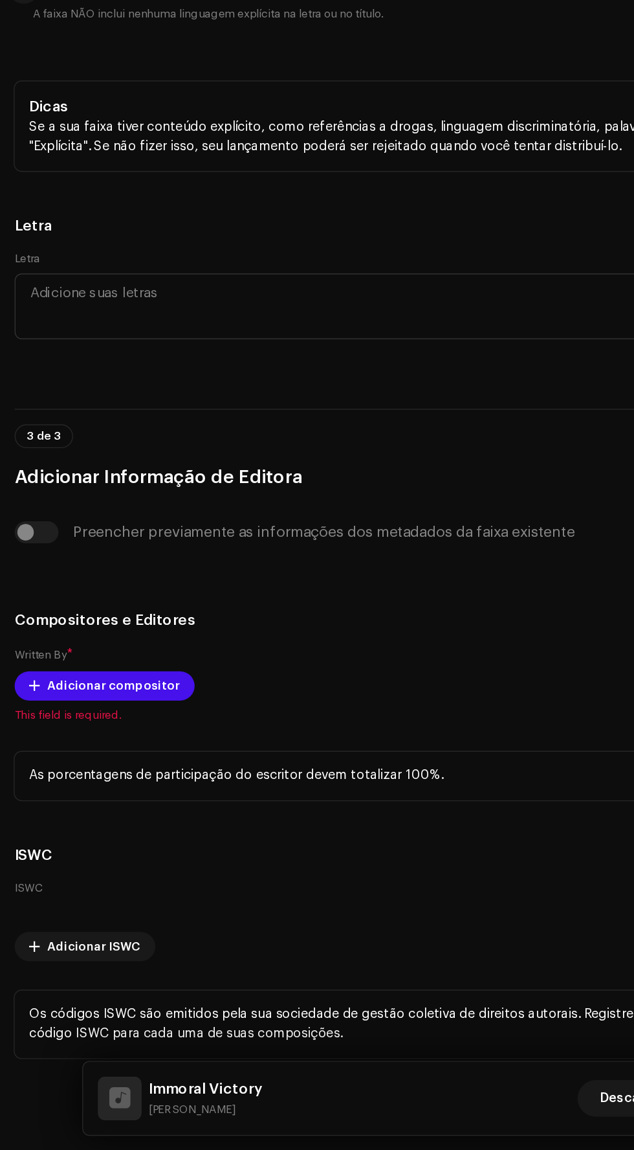
scroll to position [2744, 0]
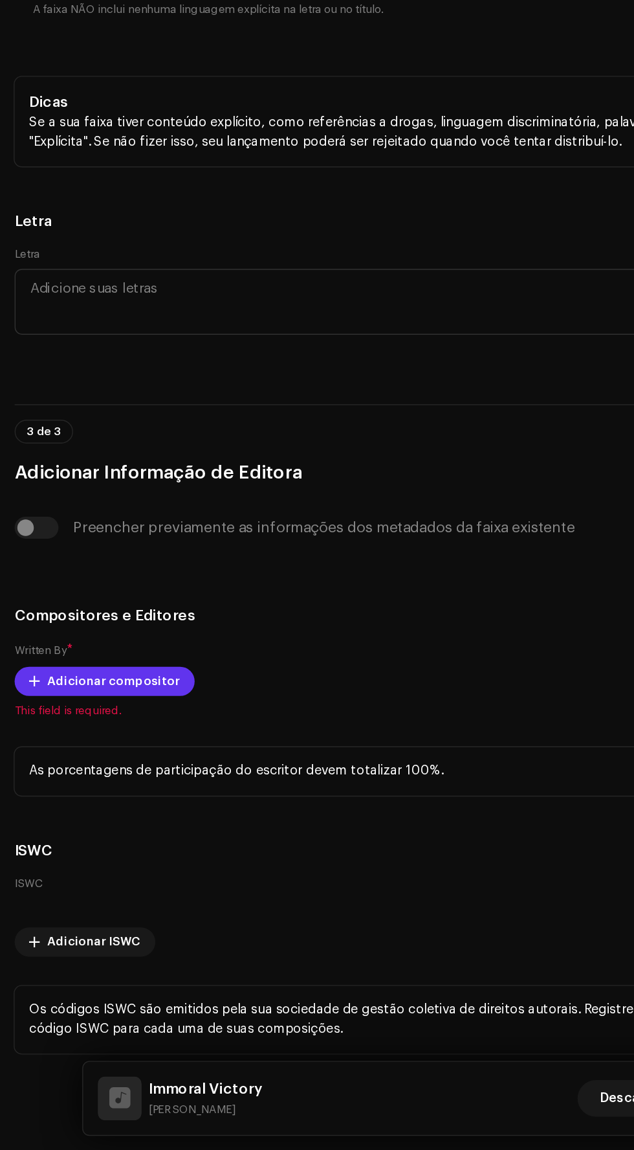
click at [46, 817] on span "Adicionar compositor" at bounding box center [81, 818] width 94 height 26
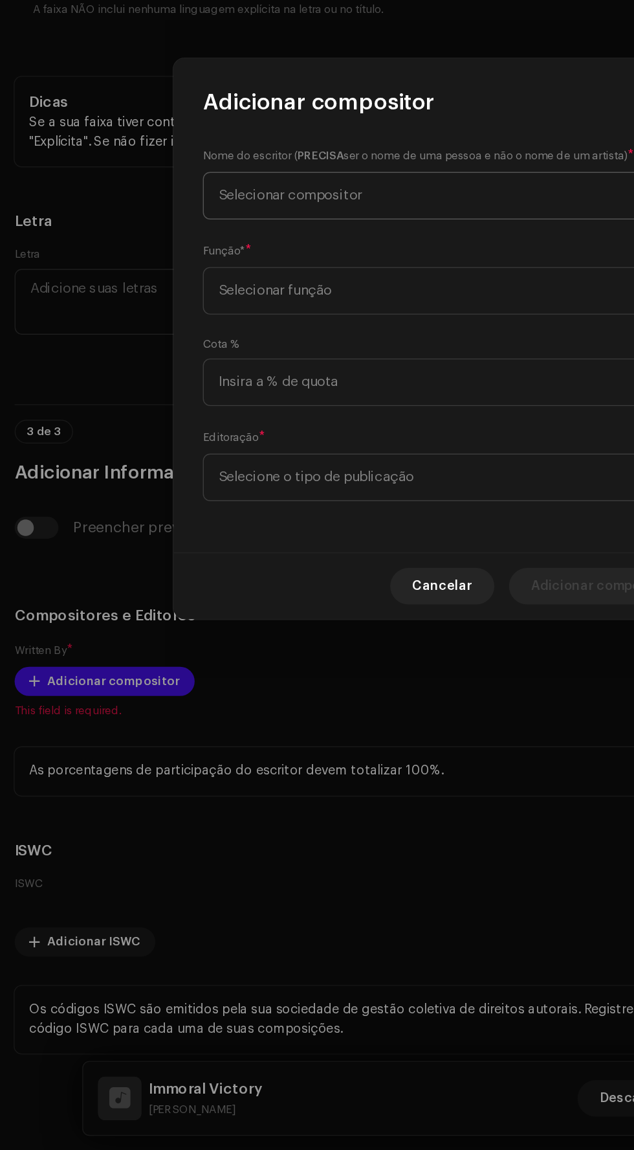
click at [350, 476] on span "Selecionar compositor" at bounding box center [313, 474] width 316 height 32
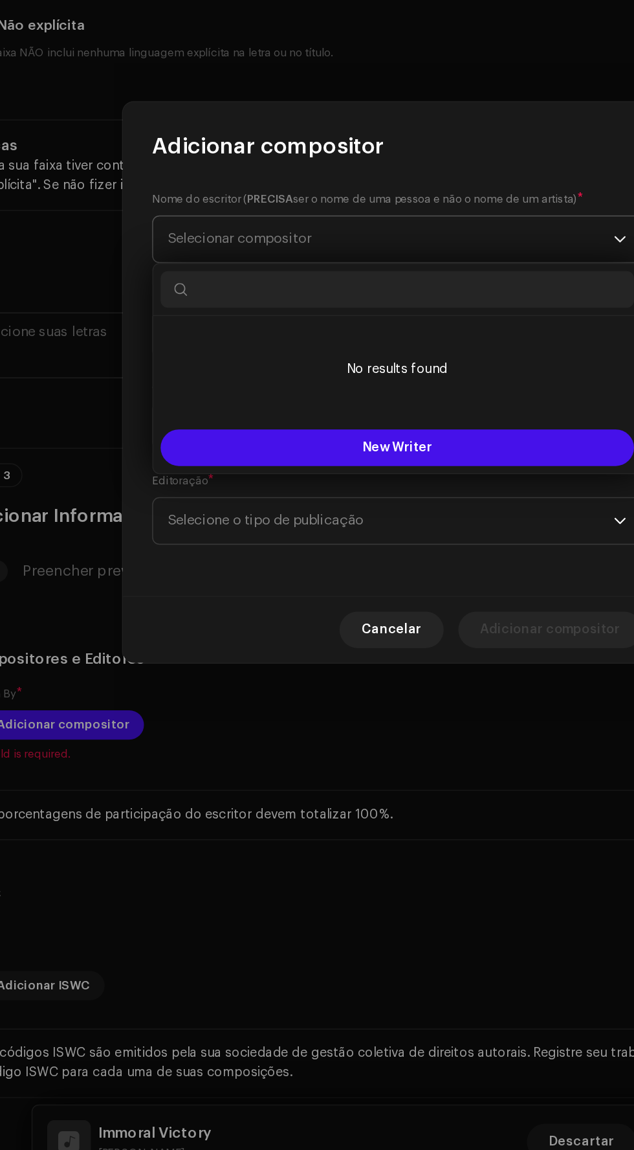
scroll to position [71, 0]
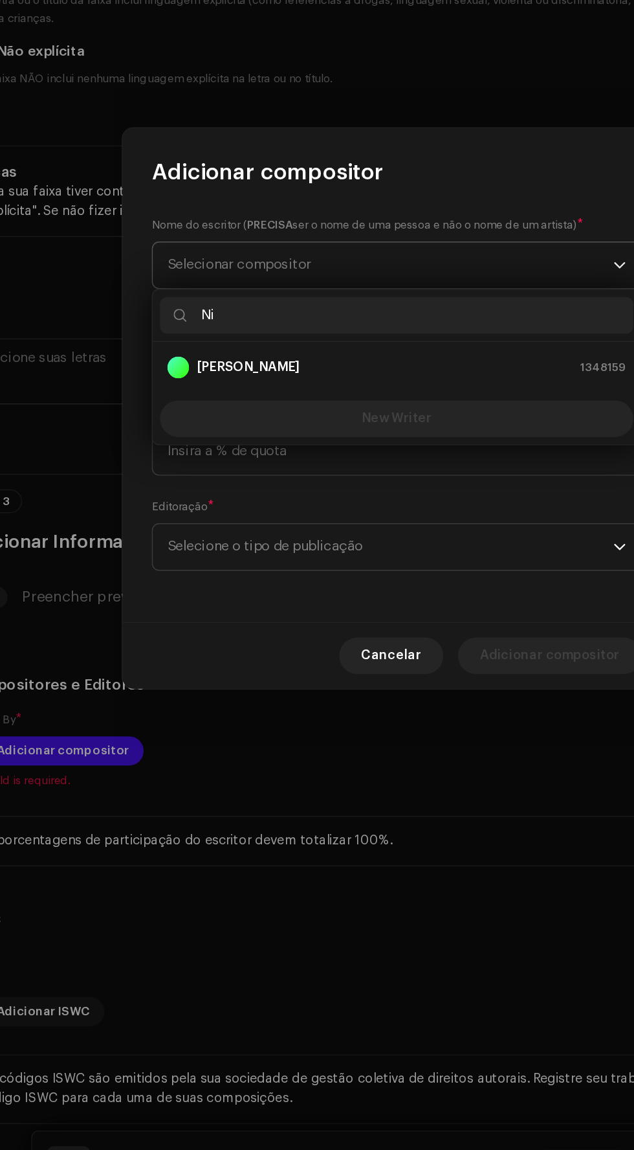
type input "N"
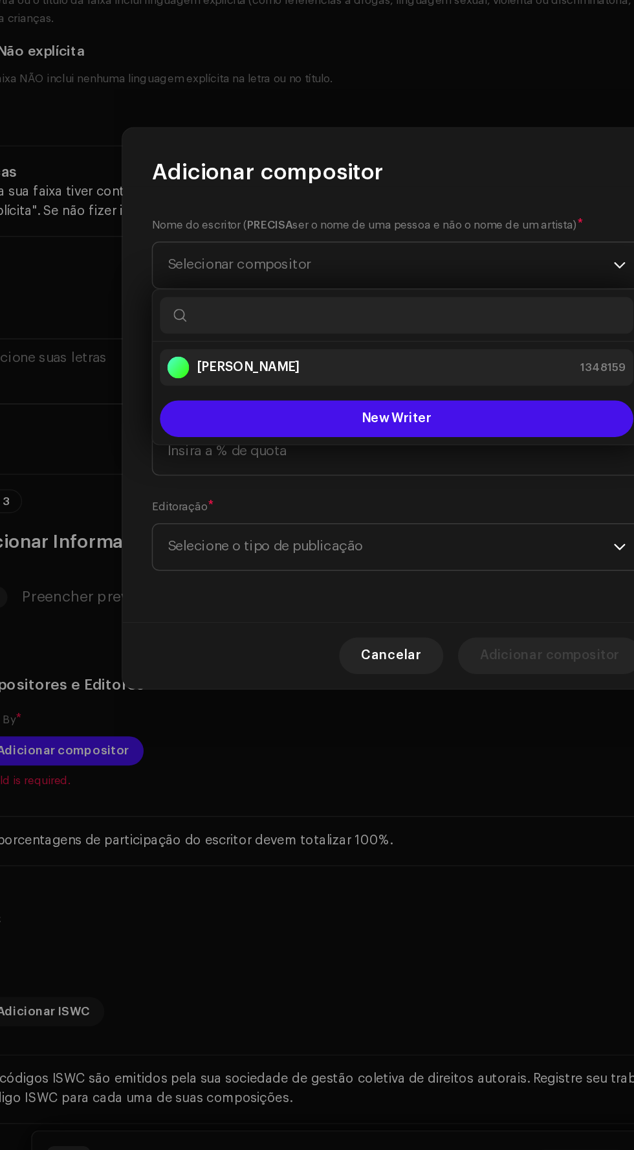
click at [379, 550] on div "[PERSON_NAME] 1348159" at bounding box center [317, 547] width 325 height 16
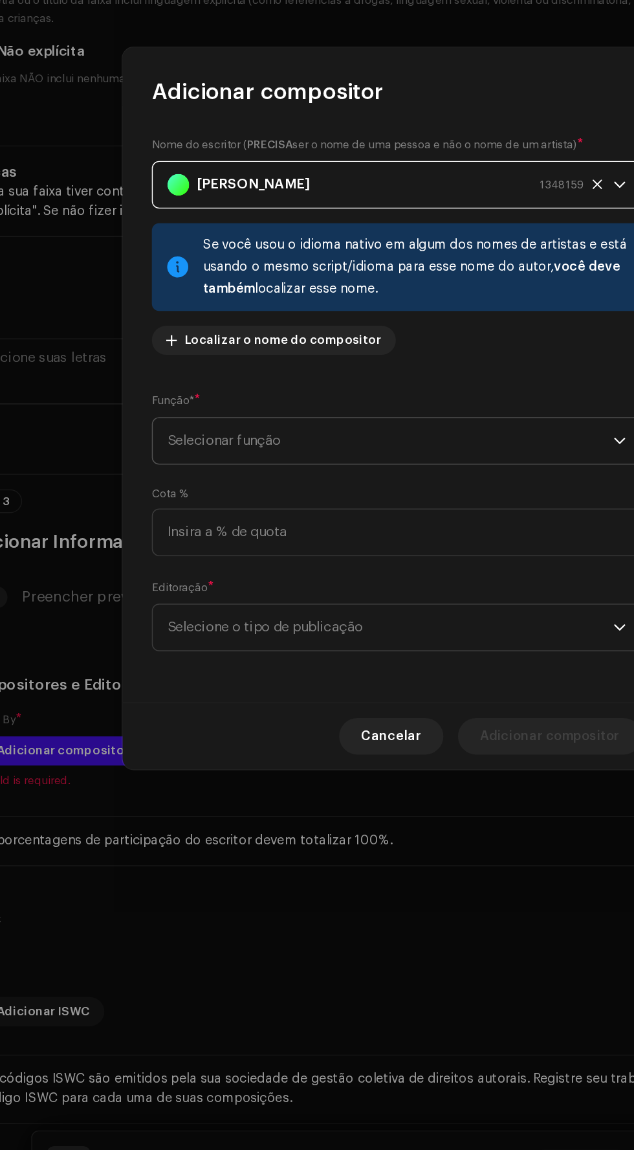
click at [364, 611] on span "Selecionar função" at bounding box center [313, 598] width 316 height 32
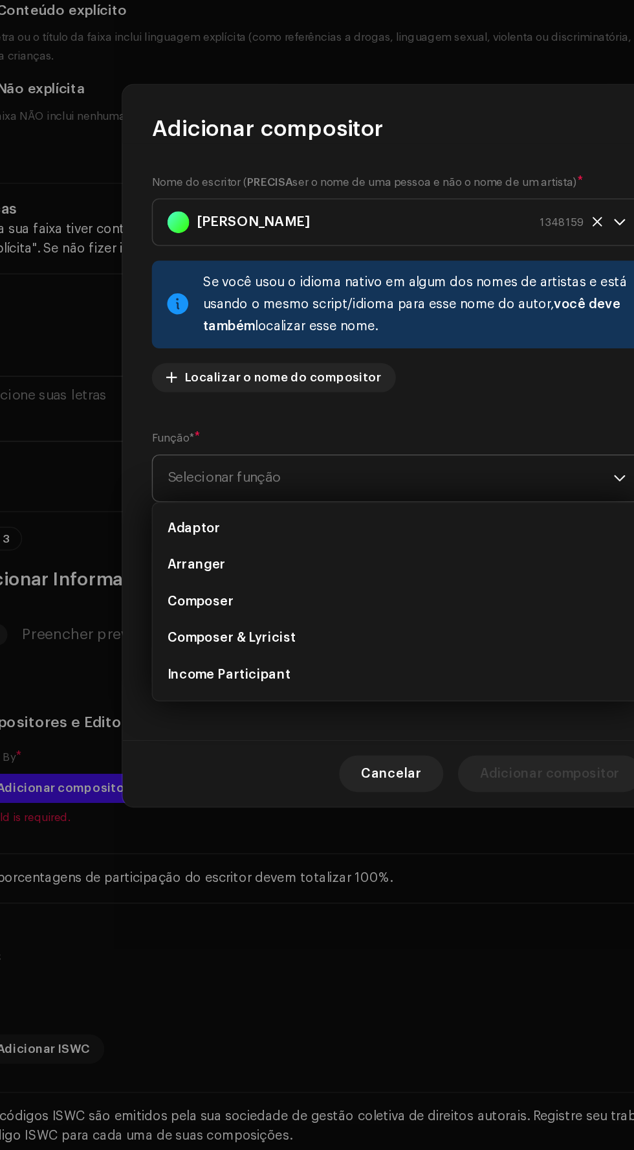
scroll to position [2707, 0]
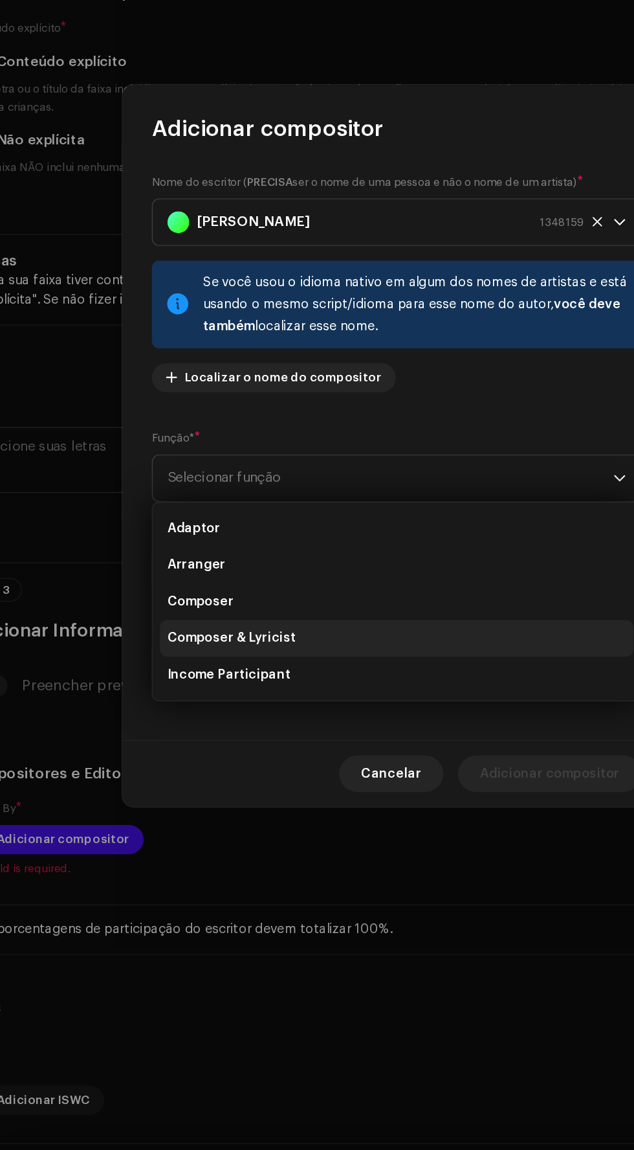
click at [323, 711] on li "Composer & Lyricist" at bounding box center [317, 712] width 335 height 26
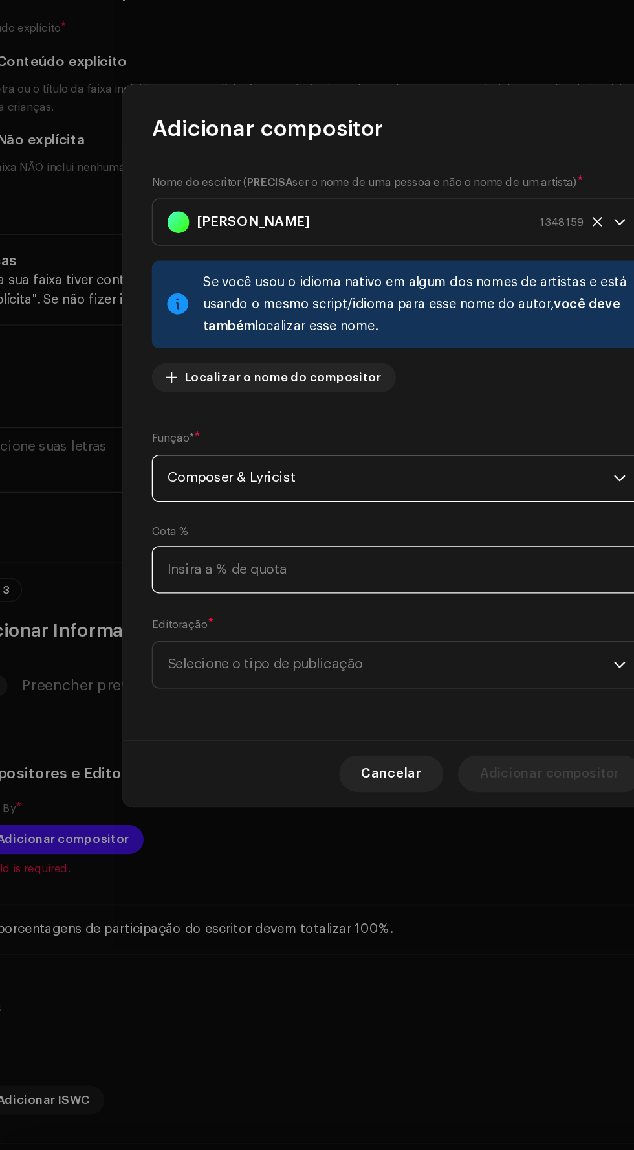
click at [357, 680] on input at bounding box center [317, 663] width 347 height 34
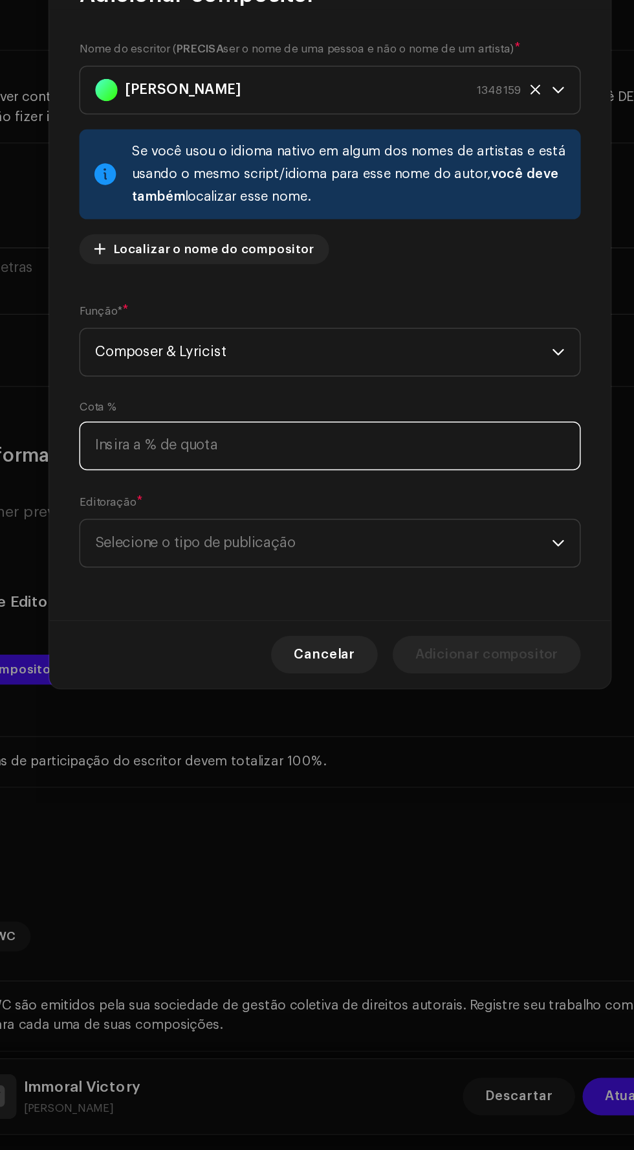
scroll to position [70, 0]
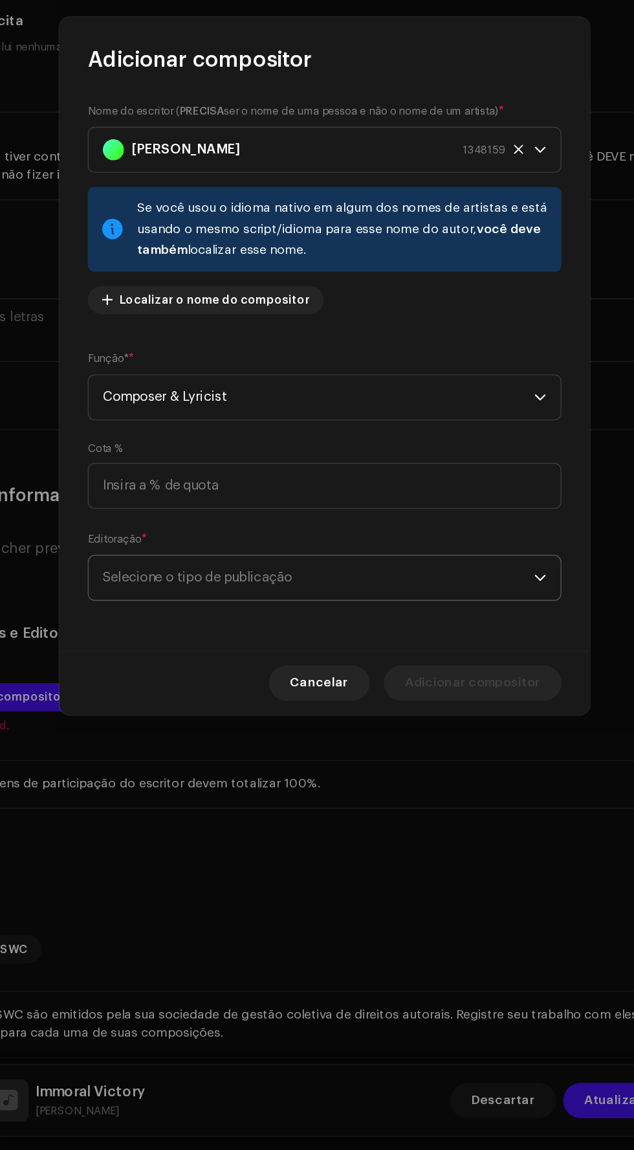
click at [456, 738] on span "Selecione o tipo de publicação" at bounding box center [313, 730] width 316 height 32
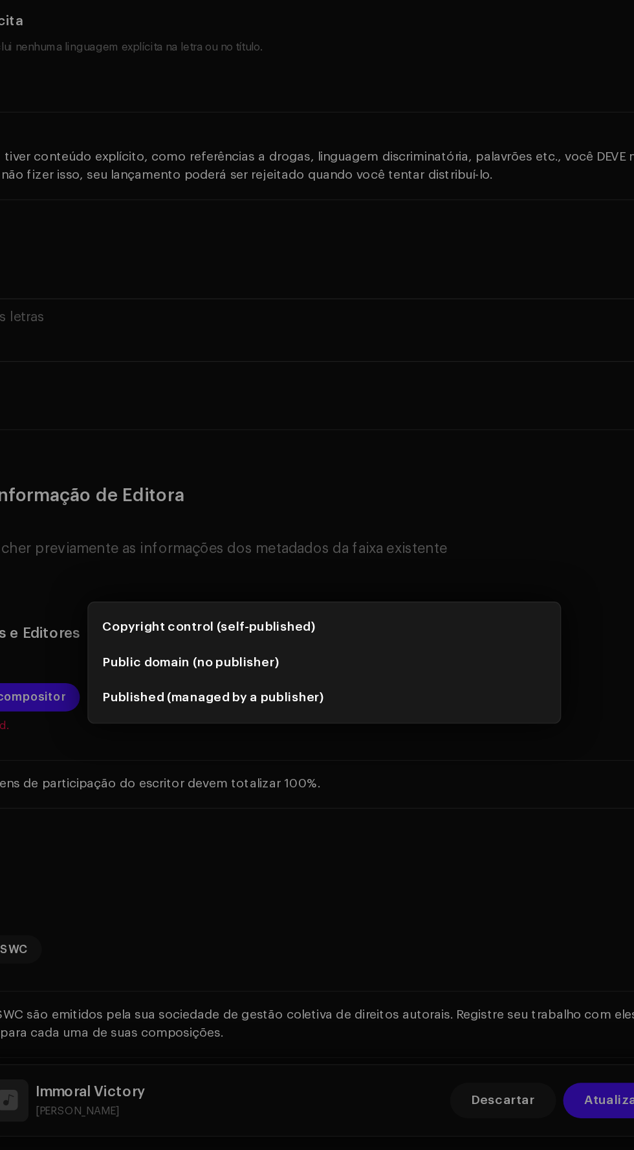
click at [431, 919] on div "Adicionar compositor Nome do escritor ( PRECISA ser o nome de [PERSON_NAME] e n…" at bounding box center [317, 575] width 634 height 1150
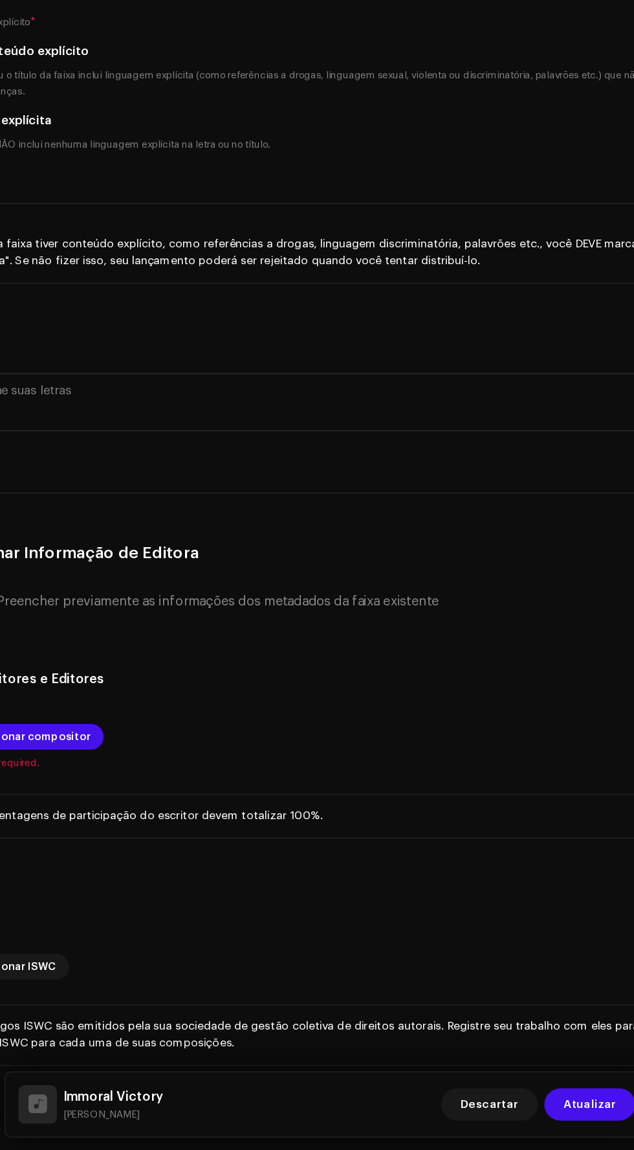
scroll to position [71, 0]
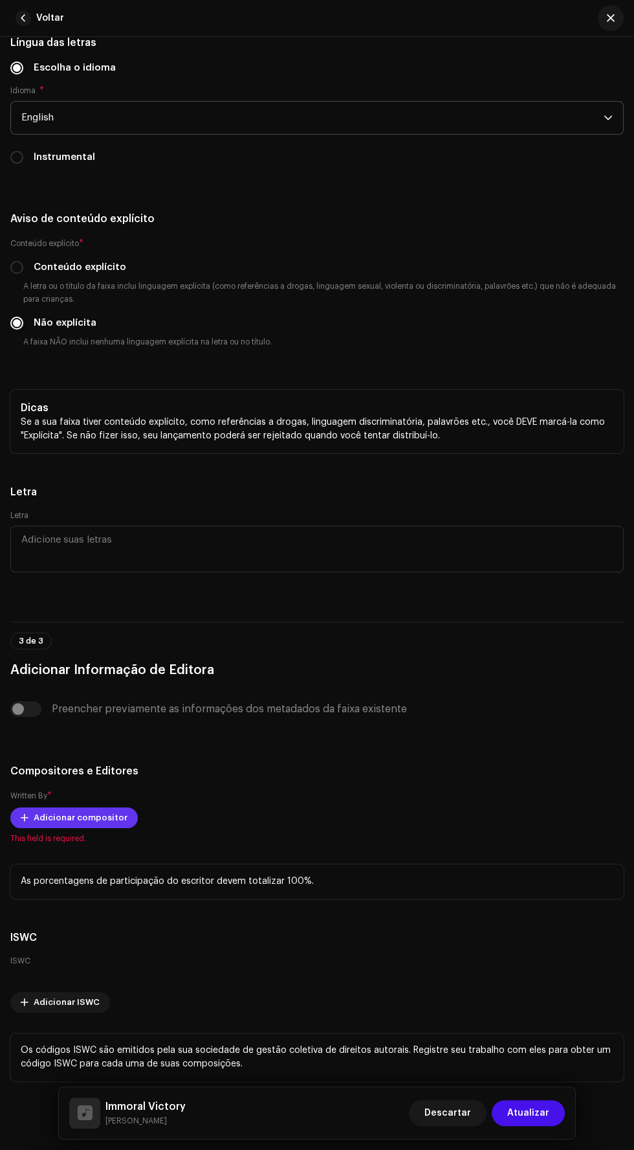
click at [75, 818] on span "Adicionar compositor" at bounding box center [81, 818] width 94 height 26
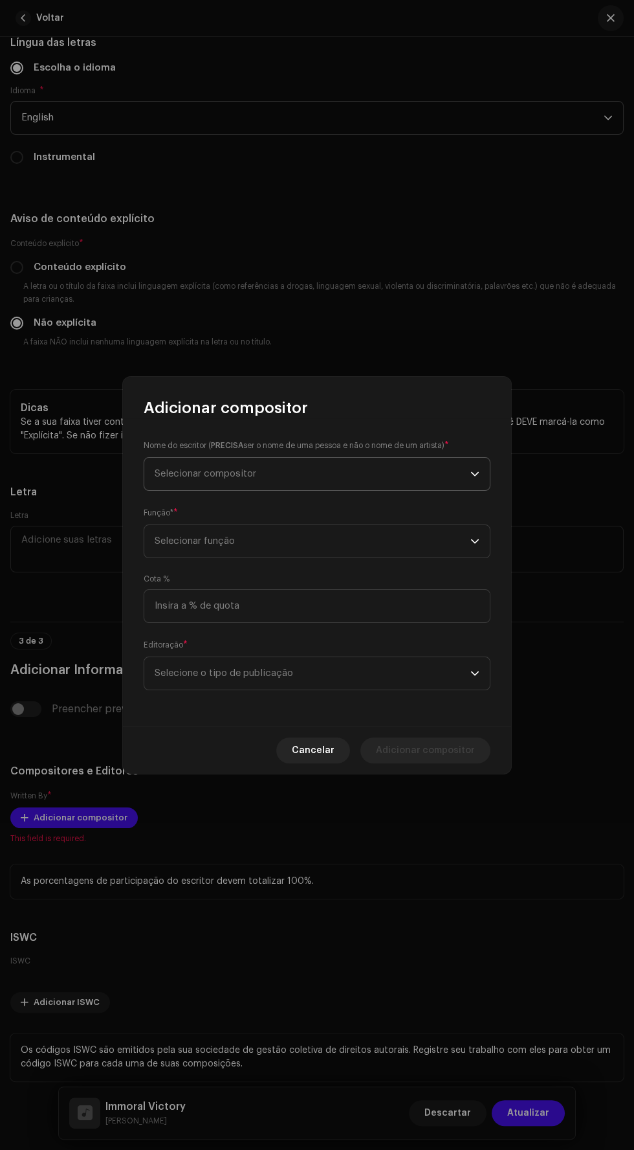
click at [392, 478] on span "Selecionar compositor" at bounding box center [313, 474] width 316 height 32
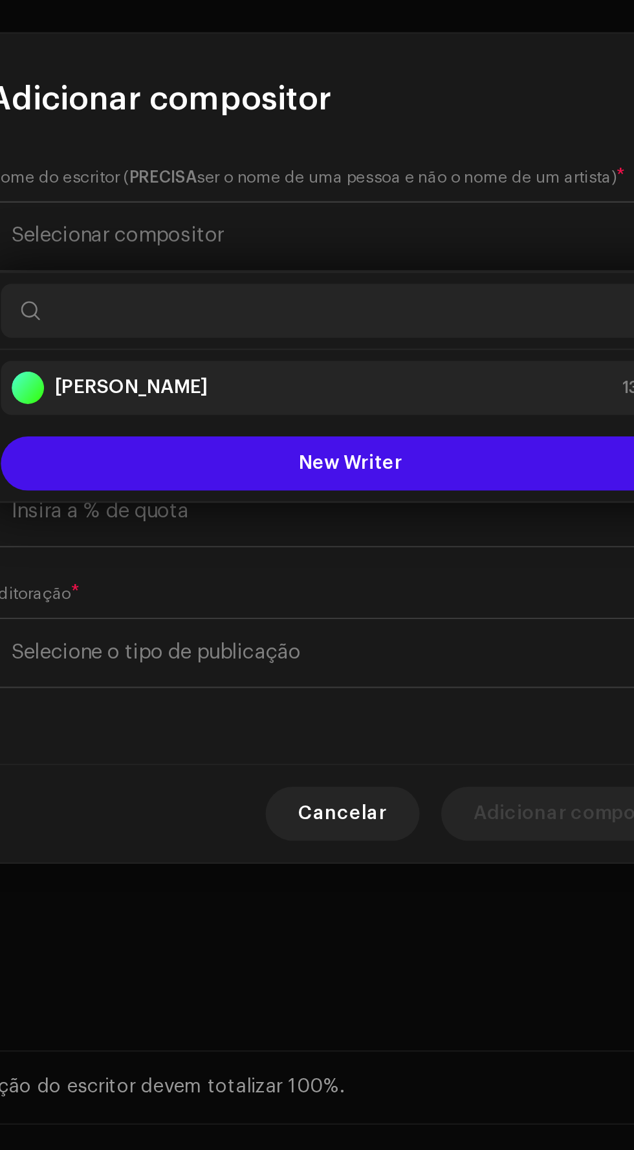
click at [363, 544] on div "[PERSON_NAME] 1348159" at bounding box center [317, 547] width 325 height 16
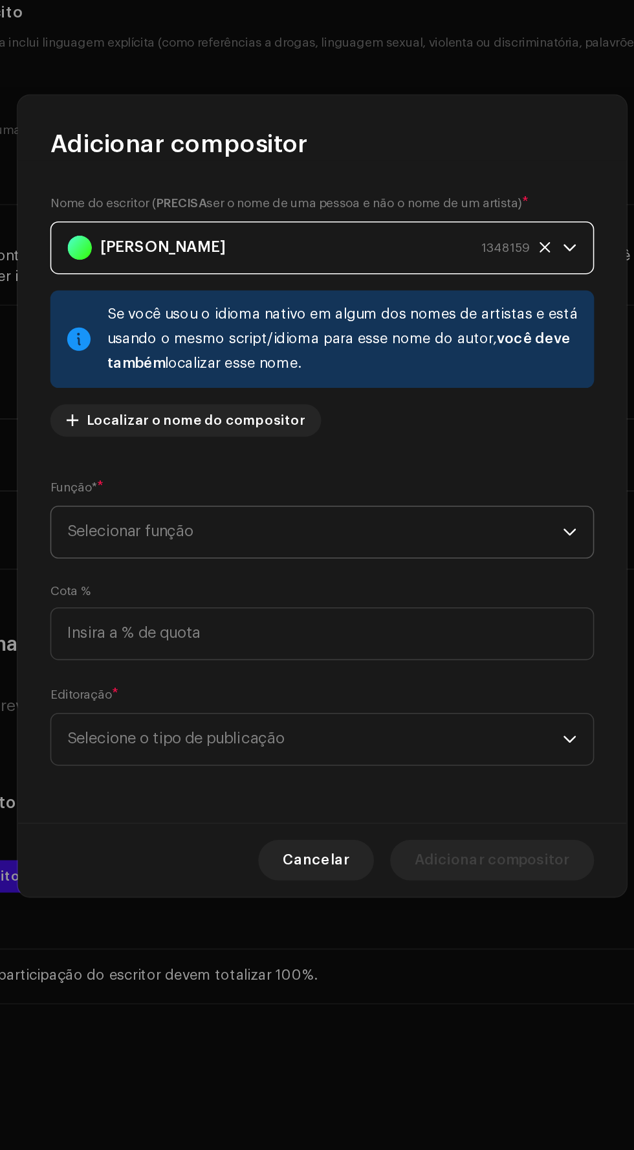
click at [395, 609] on span "Selecionar função" at bounding box center [313, 598] width 316 height 32
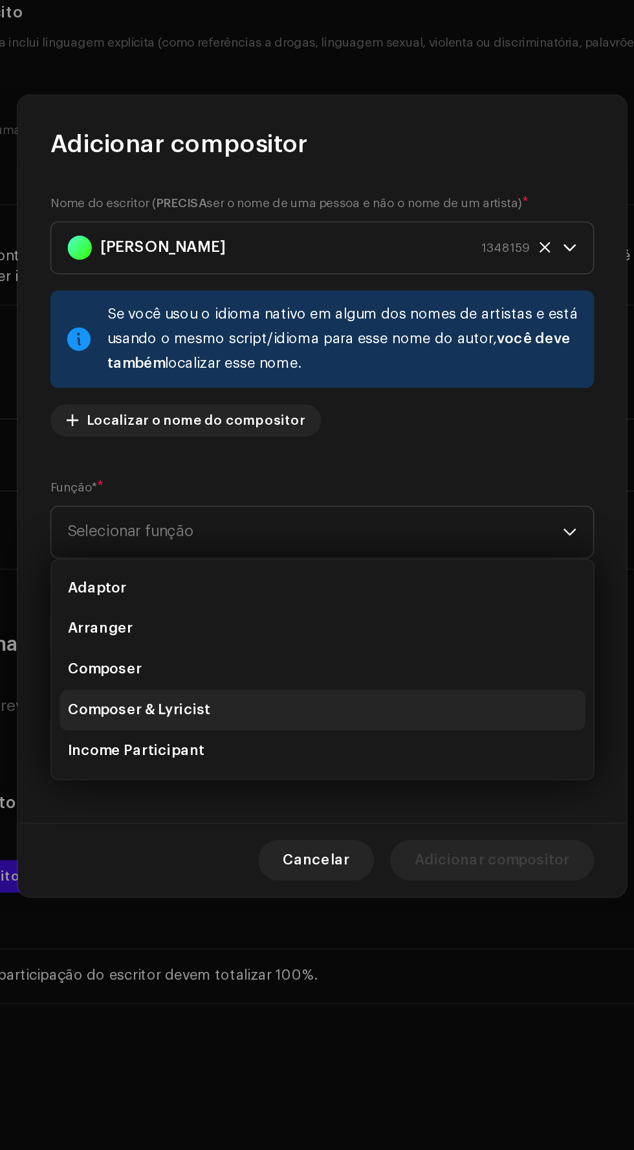
click at [329, 708] on li "Composer & Lyricist" at bounding box center [317, 712] width 335 height 26
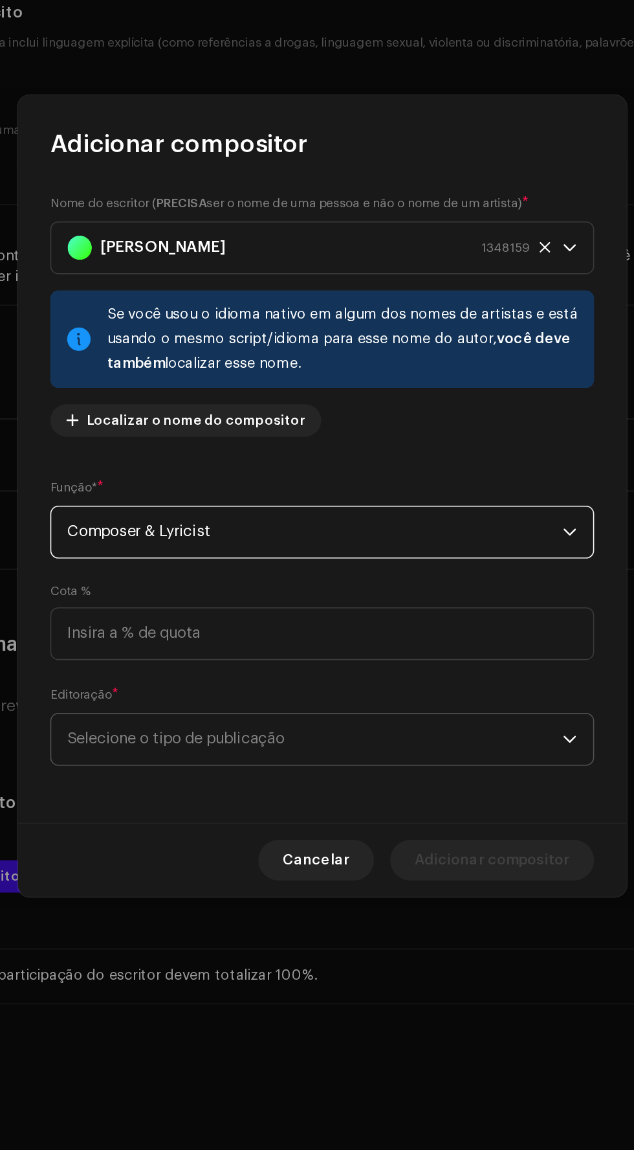
click at [398, 739] on span "Selecione o tipo de publicação" at bounding box center [313, 730] width 316 height 32
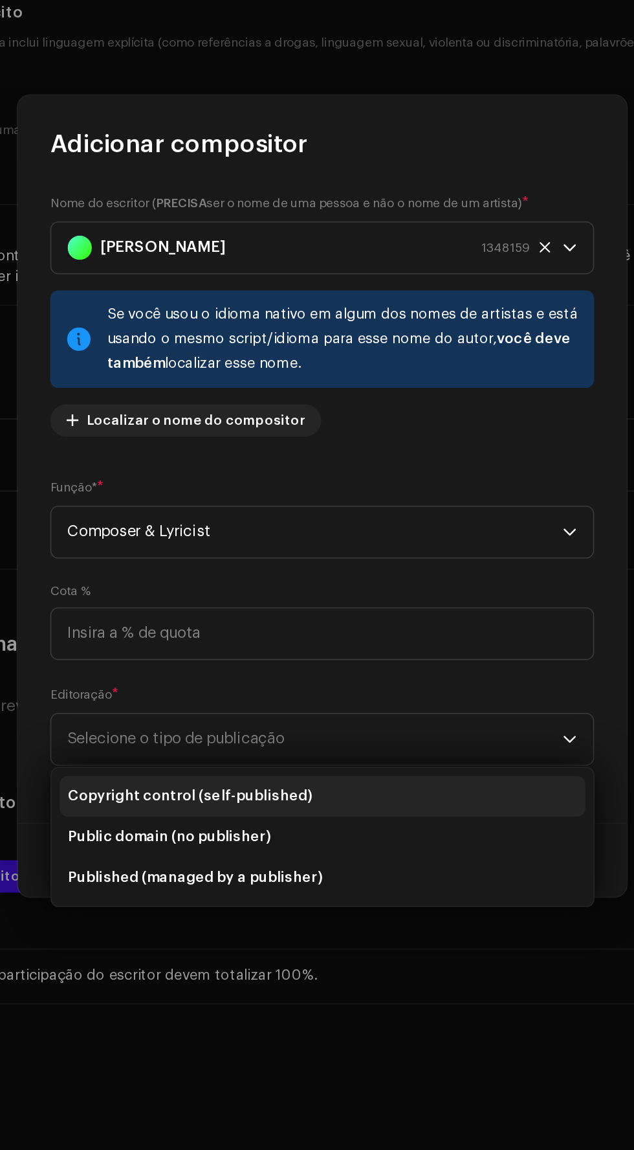
click at [370, 767] on li "Copyright control (self-published)" at bounding box center [317, 767] width 335 height 26
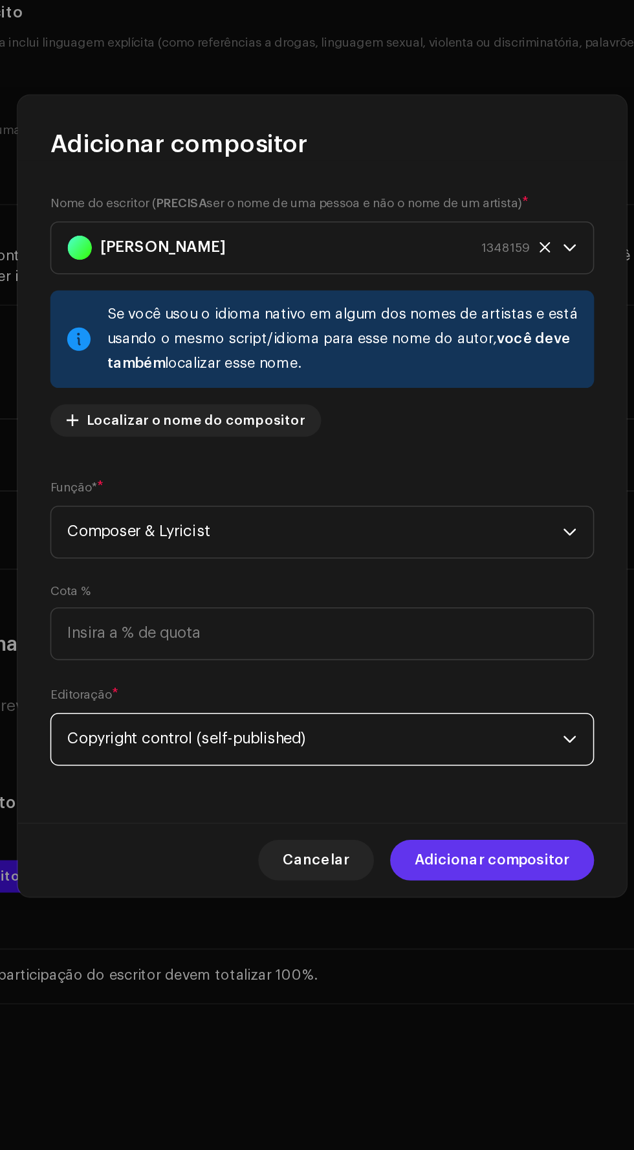
click at [449, 805] on span "Adicionar compositor" at bounding box center [425, 807] width 99 height 26
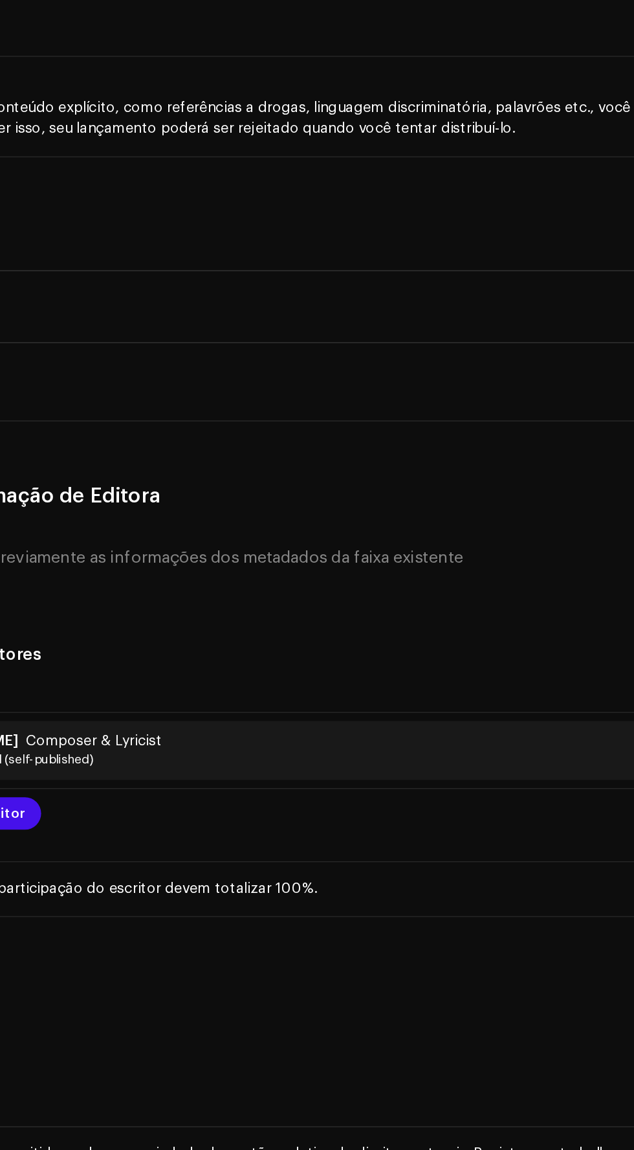
scroll to position [70, 0]
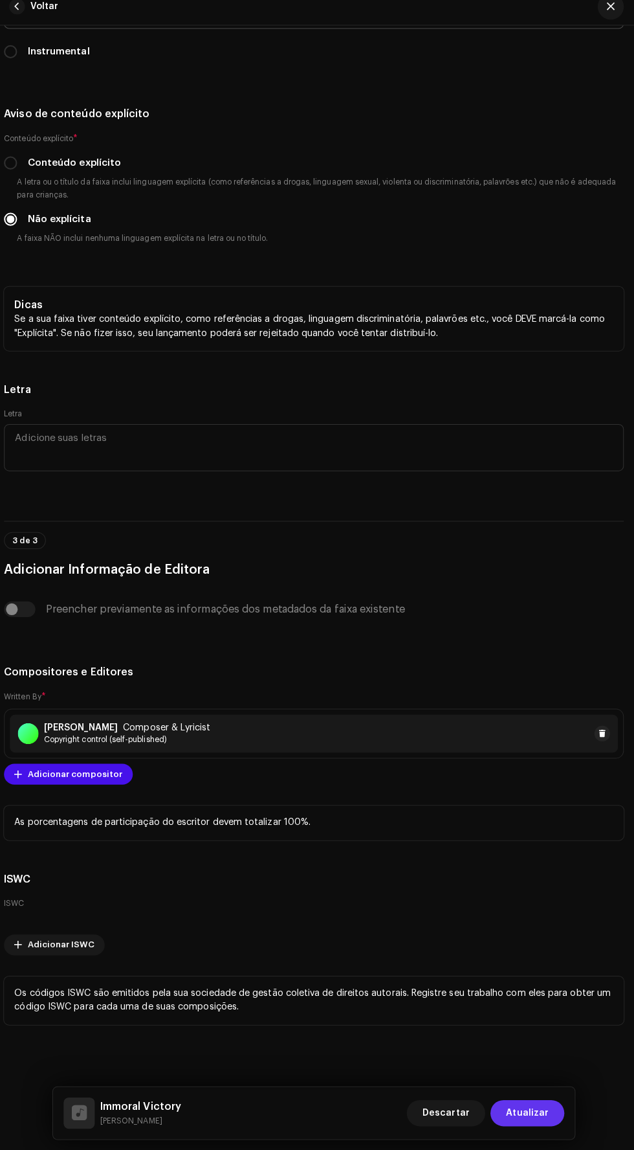
click at [535, 1113] on span "Atualizar" at bounding box center [529, 1113] width 42 height 26
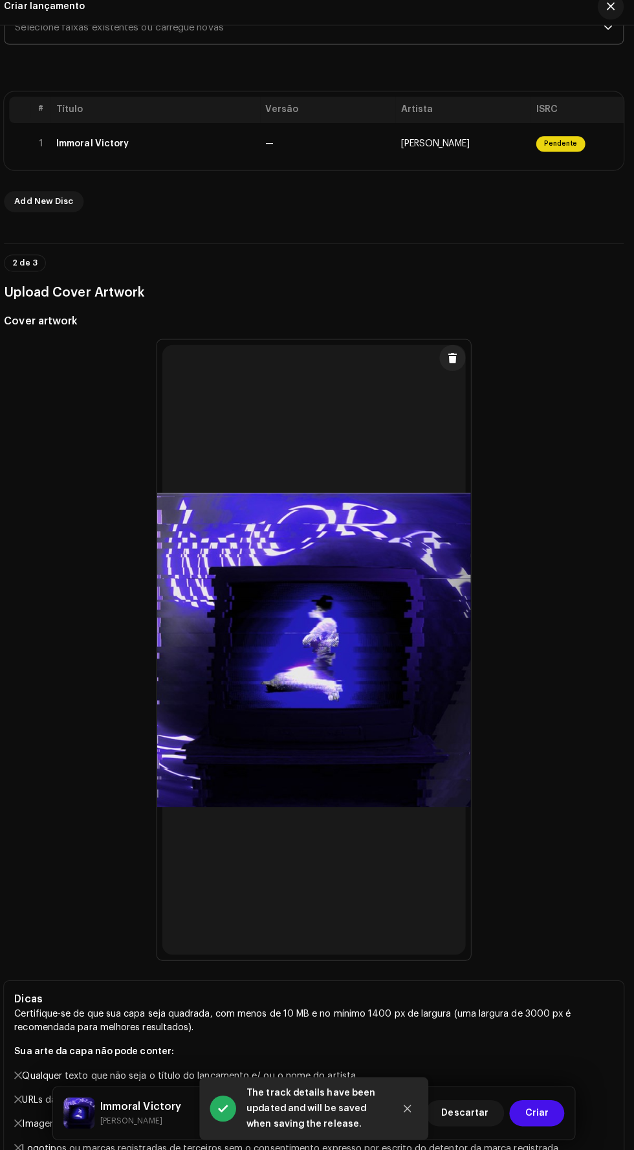
scroll to position [222, 0]
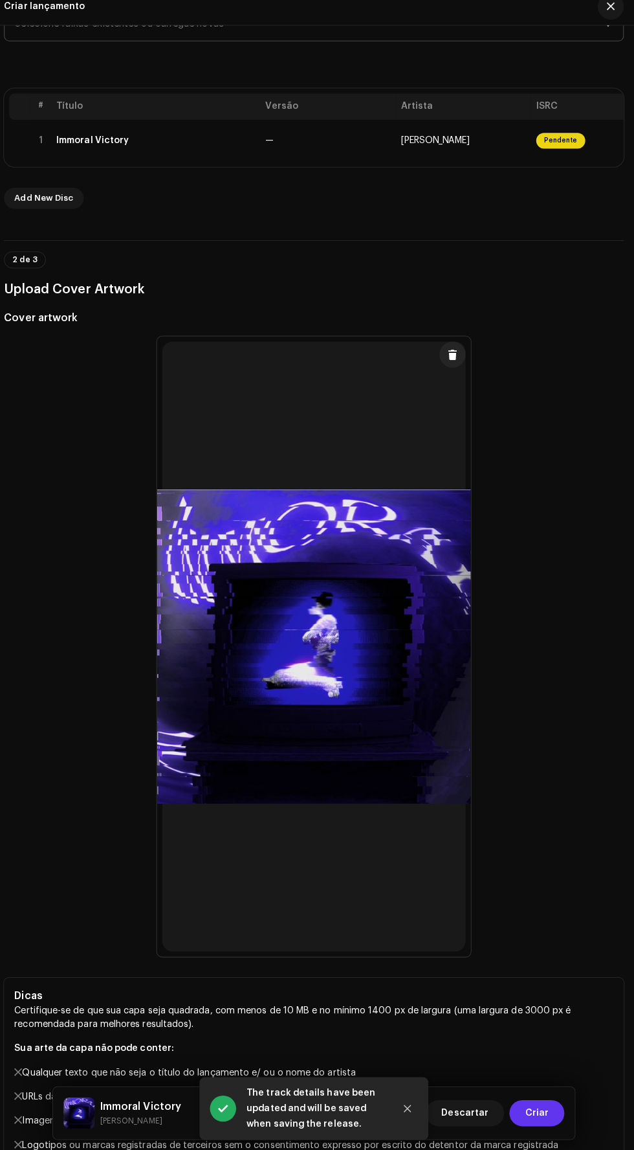
click at [544, 1114] on span "Criar" at bounding box center [537, 1113] width 23 height 26
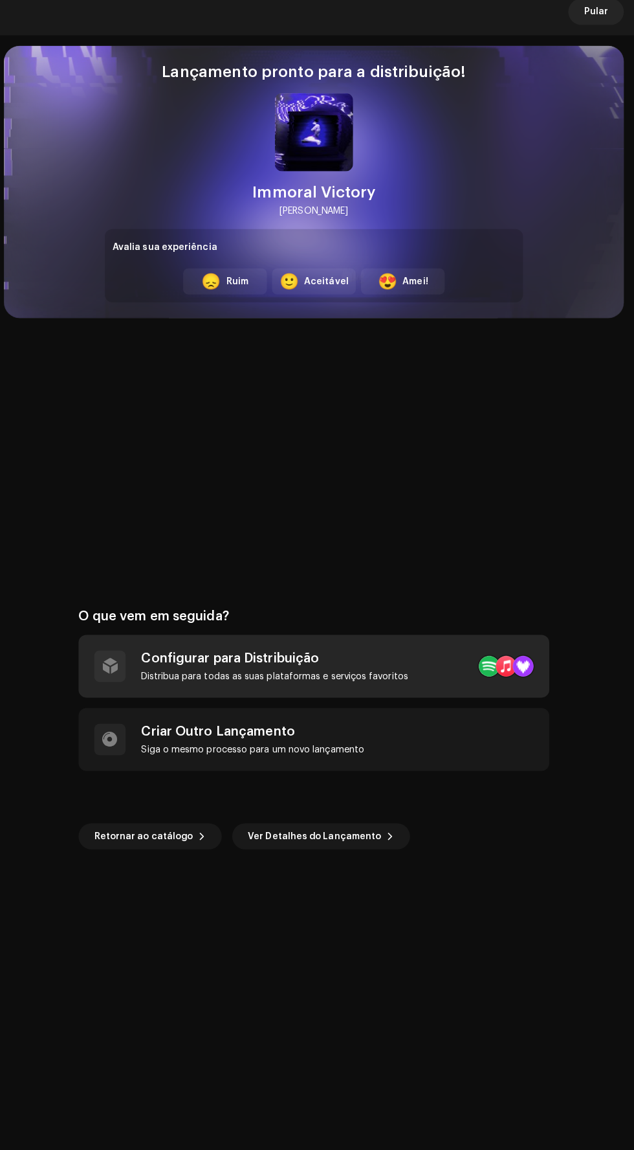
click at [485, 660] on div at bounding box center [490, 670] width 21 height 21
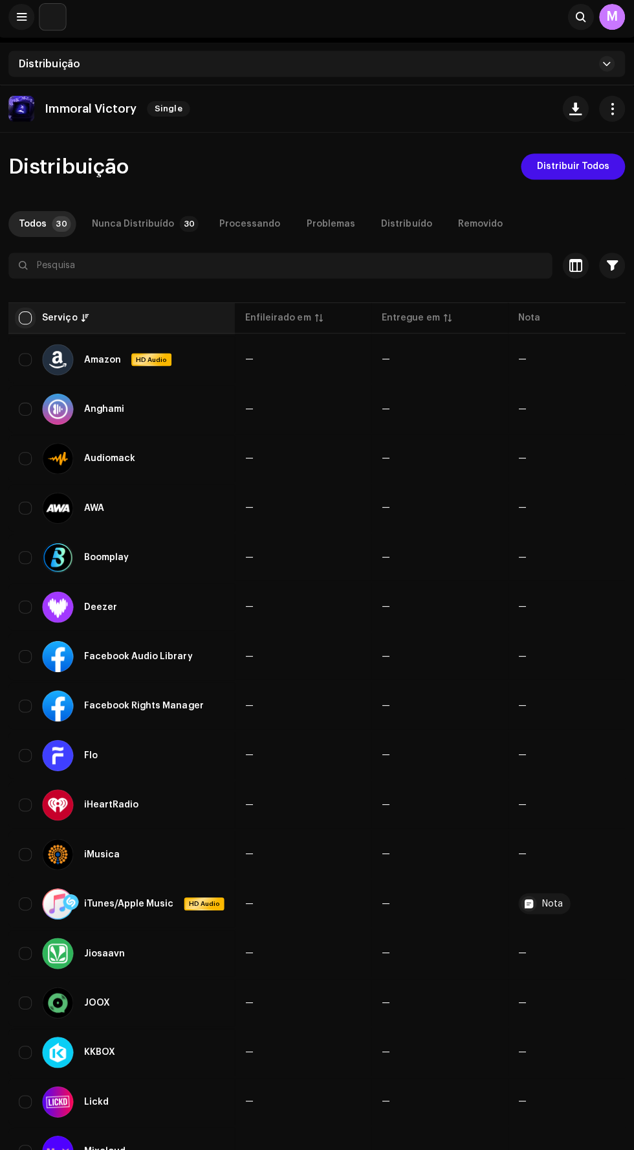
click at [28, 319] on input "checkbox" at bounding box center [27, 319] width 13 height 13
checkbox input "true"
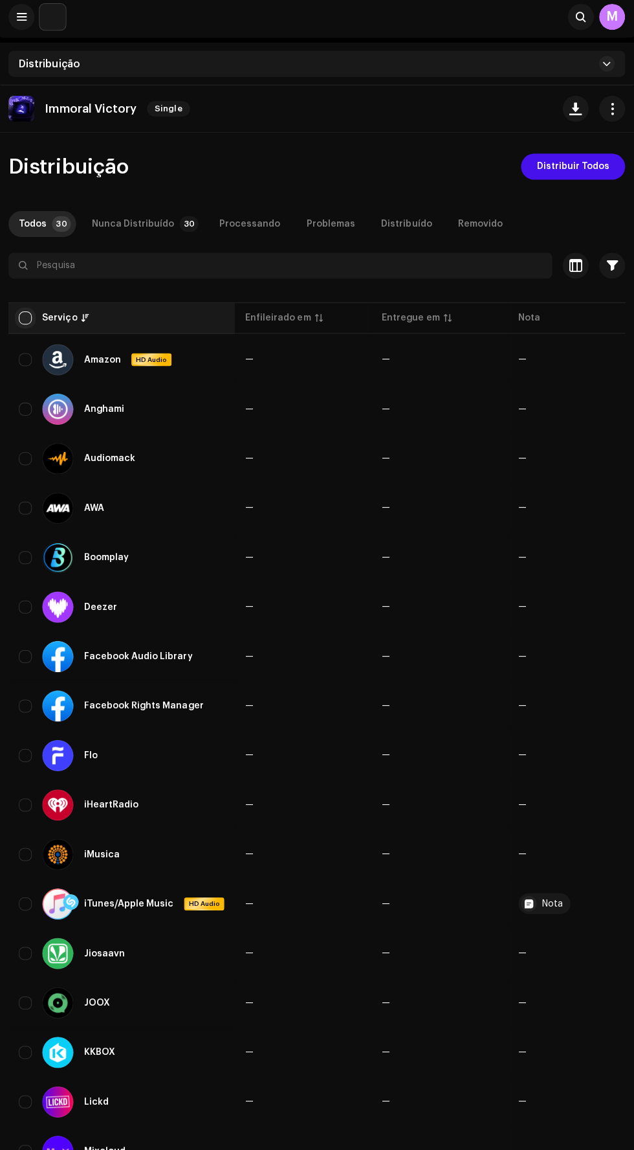
checkbox input "true"
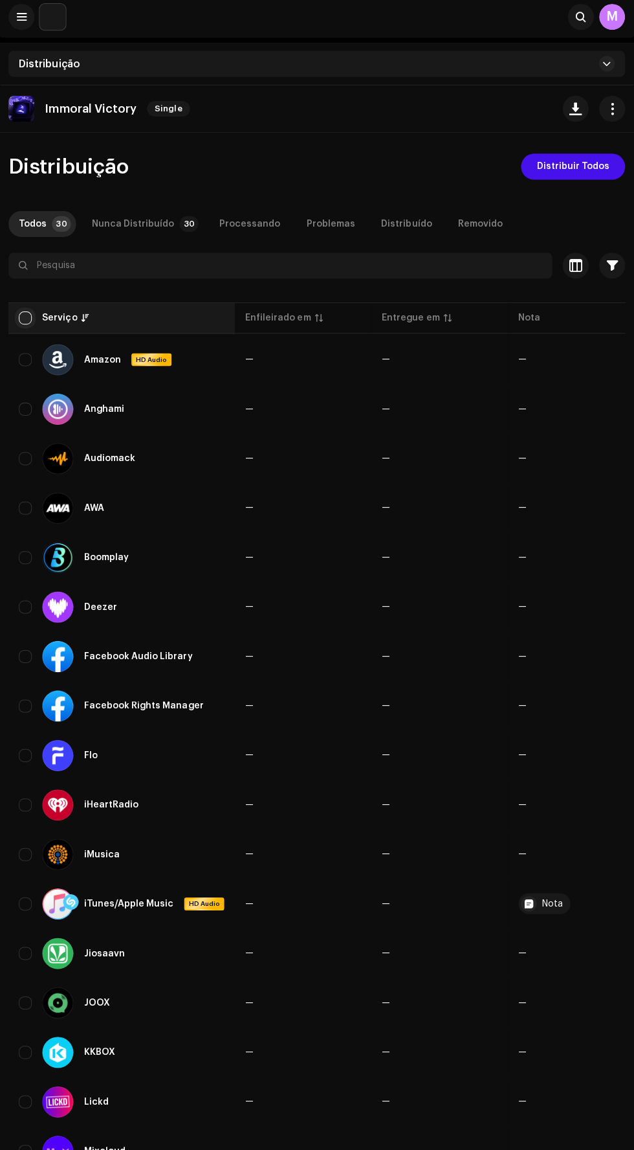
checkbox input "true"
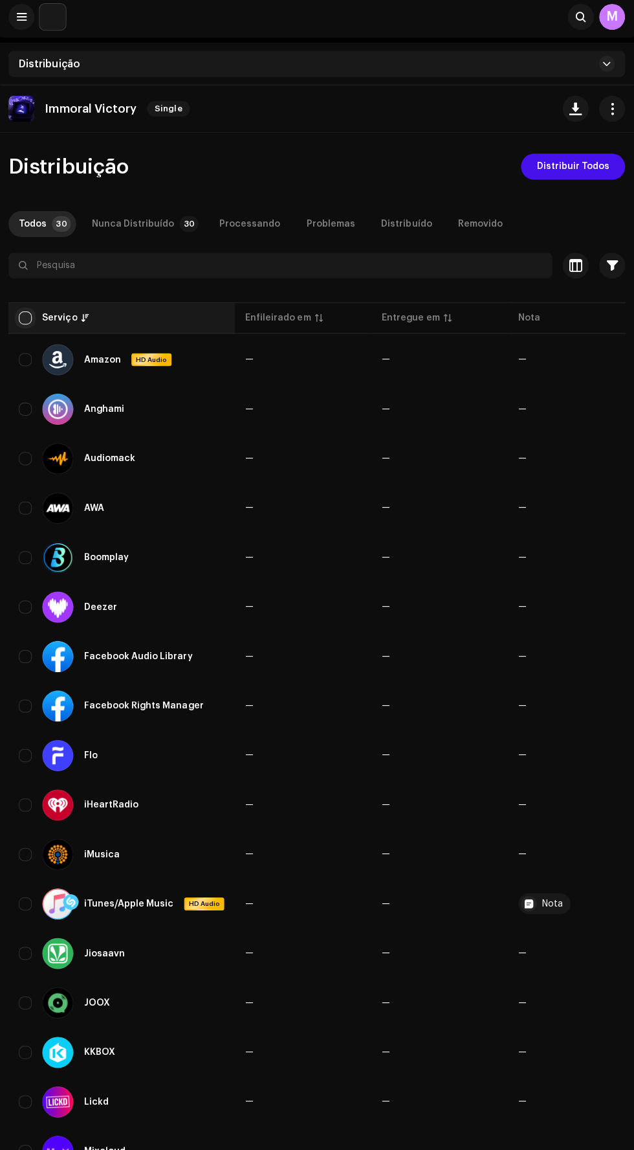
checkbox input "true"
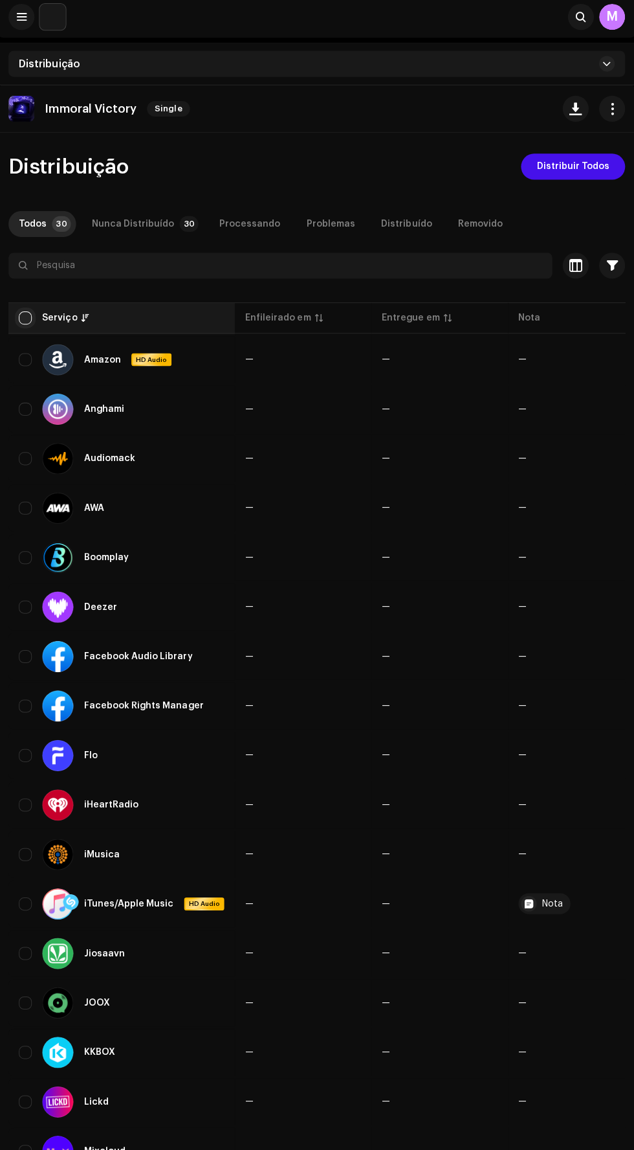
checkbox input "true"
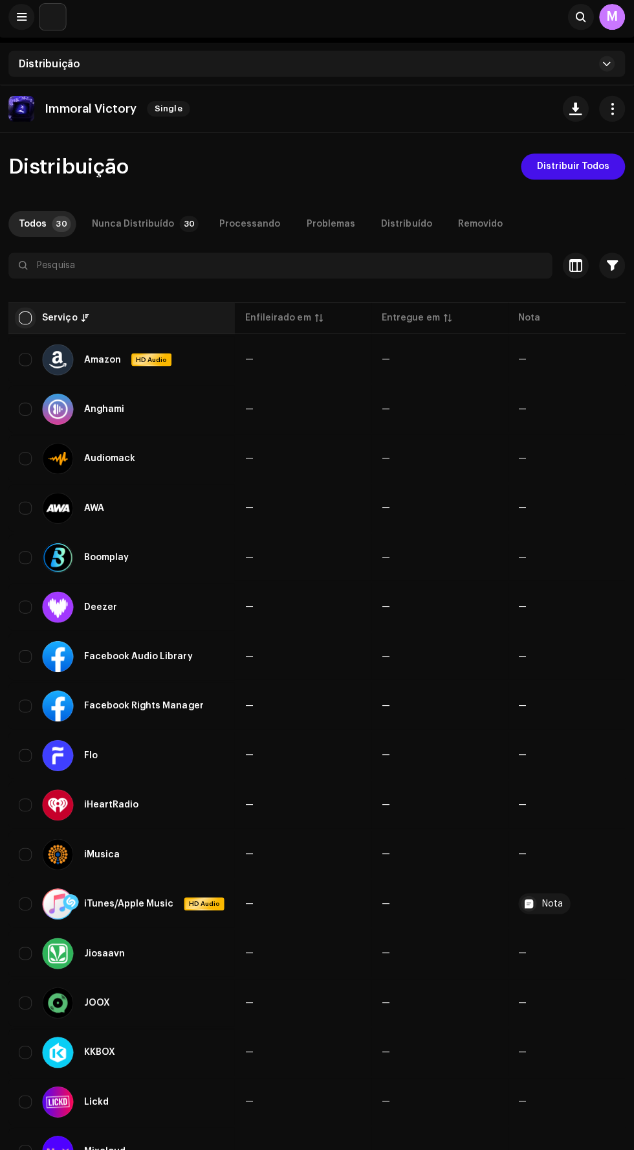
checkbox input "true"
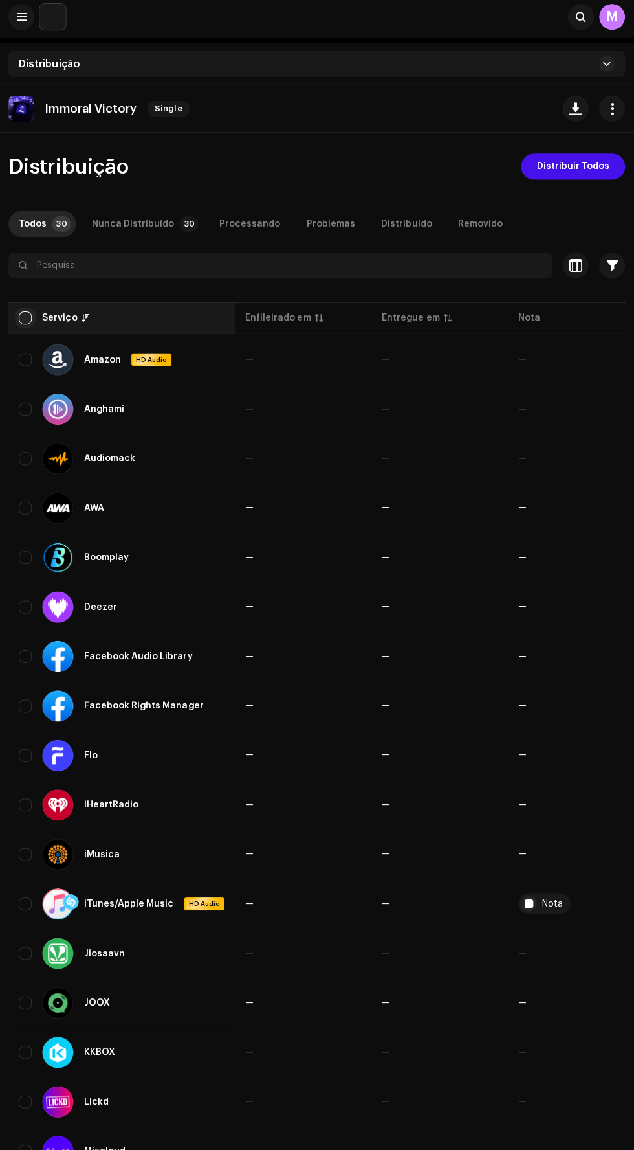
checkbox input "true"
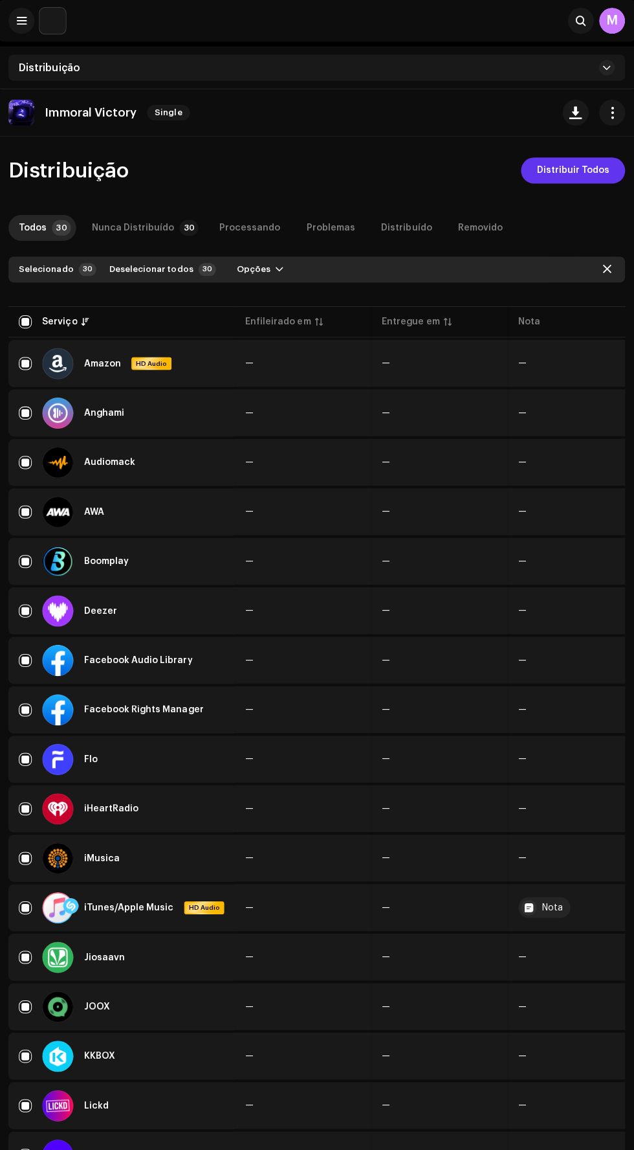
click at [566, 168] on span "Distribuir Todos" at bounding box center [572, 170] width 73 height 26
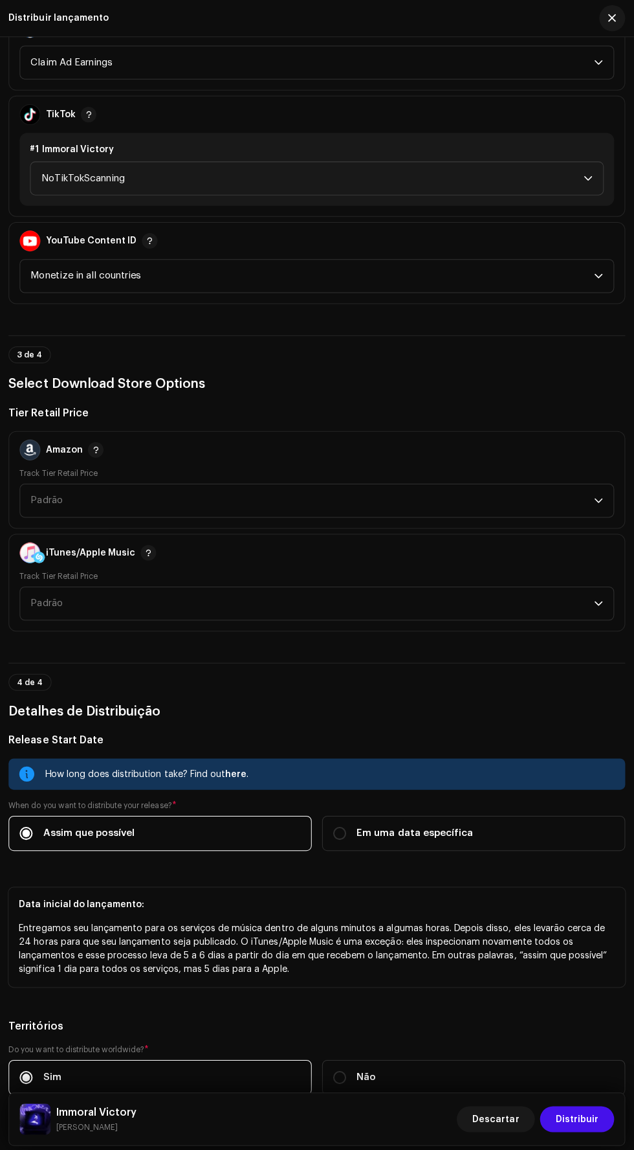
scroll to position [1509, 0]
click at [460, 823] on span "Em uma data específica" at bounding box center [415, 828] width 116 height 14
click at [346, 823] on input "Em uma data específica" at bounding box center [339, 828] width 13 height 13
radio input "true"
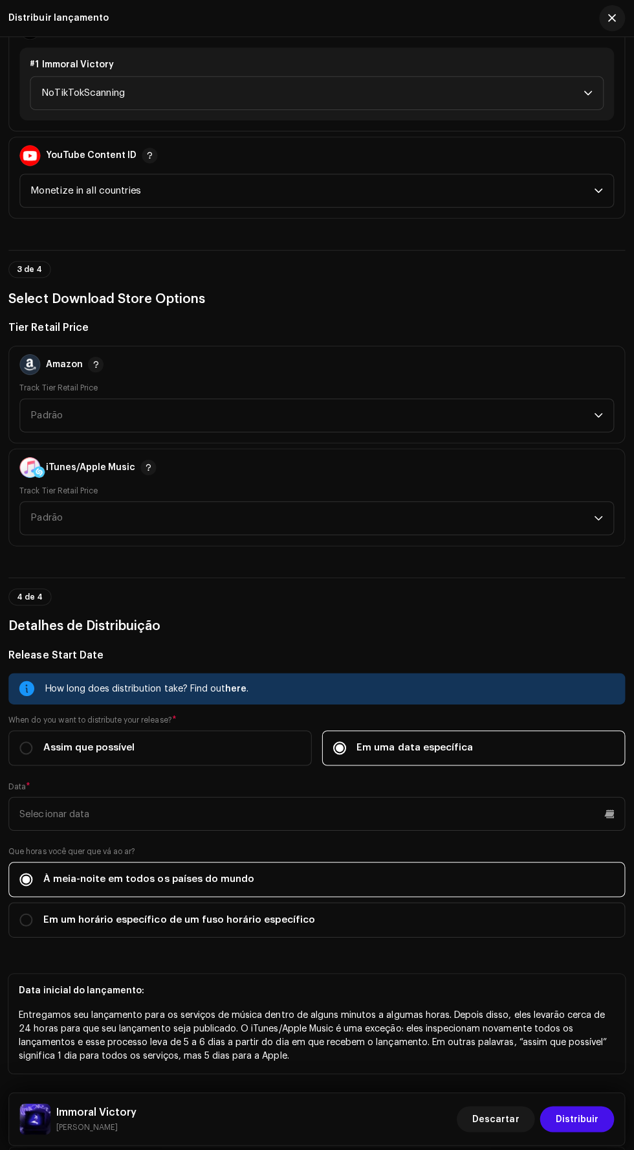
scroll to position [1668, 0]
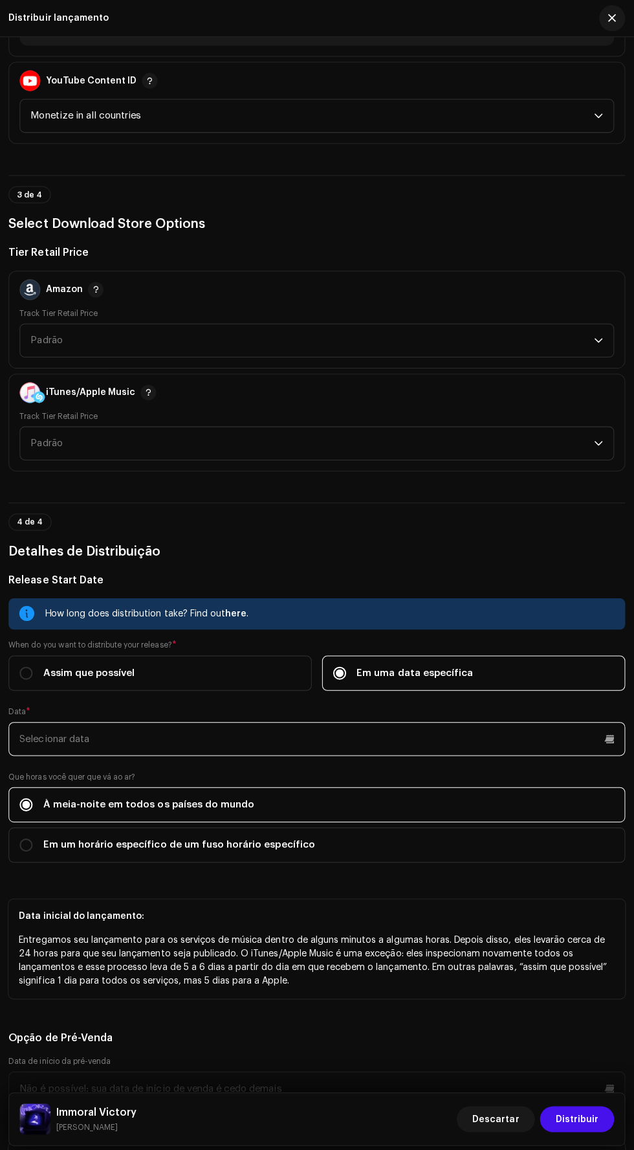
click at [478, 730] on input "text" at bounding box center [317, 735] width 614 height 34
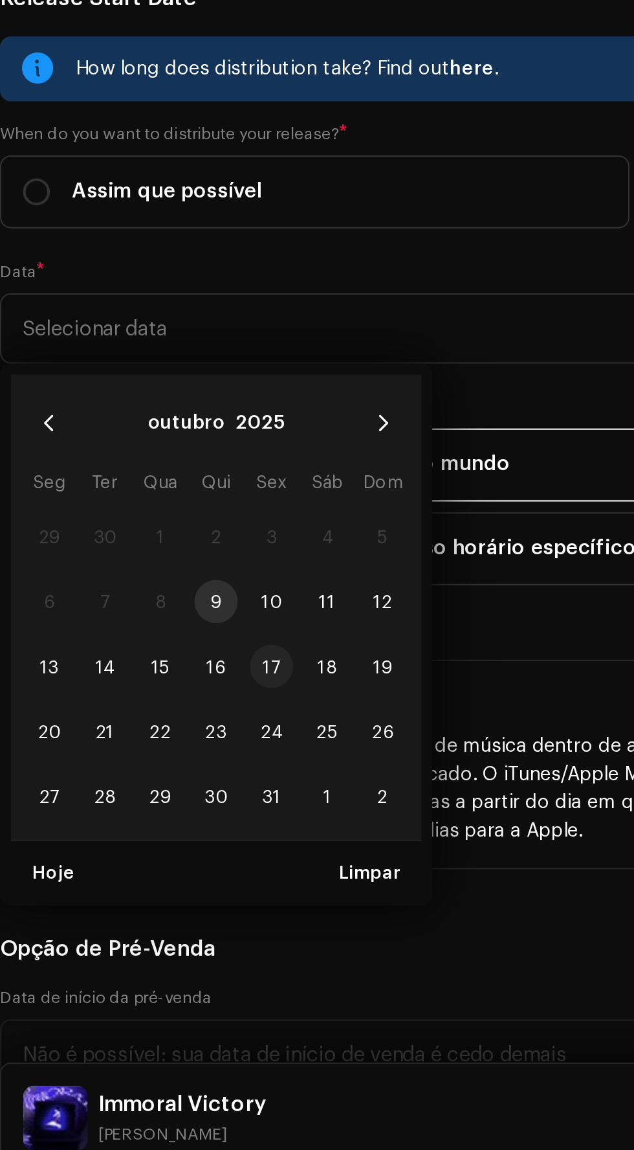
click at [140, 891] on span "17" at bounding box center [140, 896] width 21 height 21
type input "[DATE]"
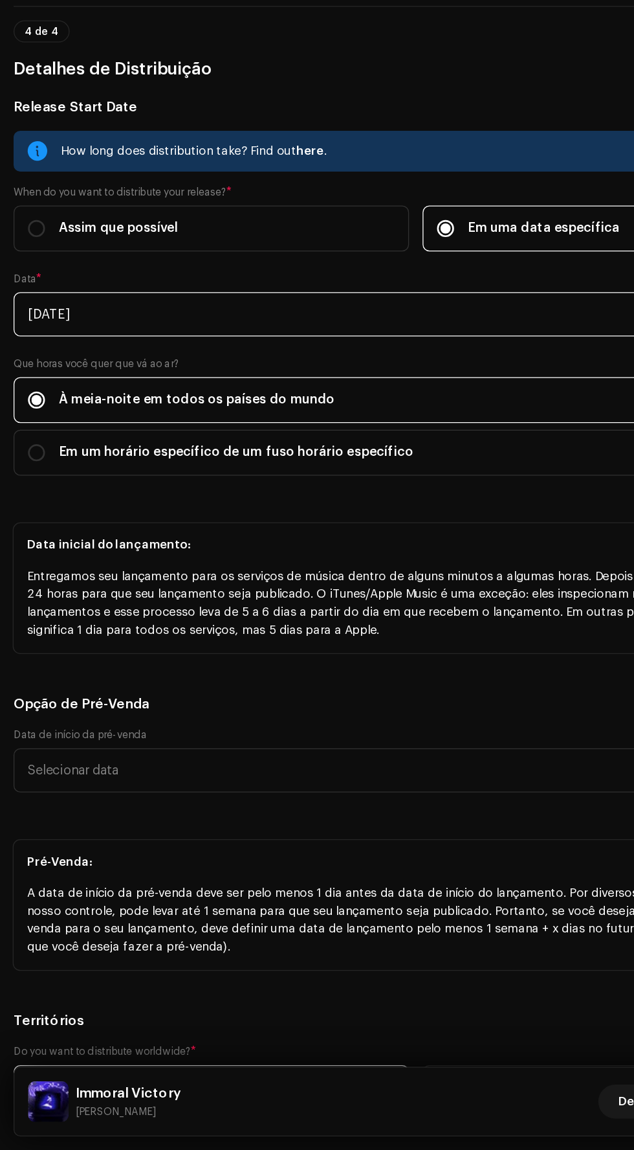
scroll to position [1896, 0]
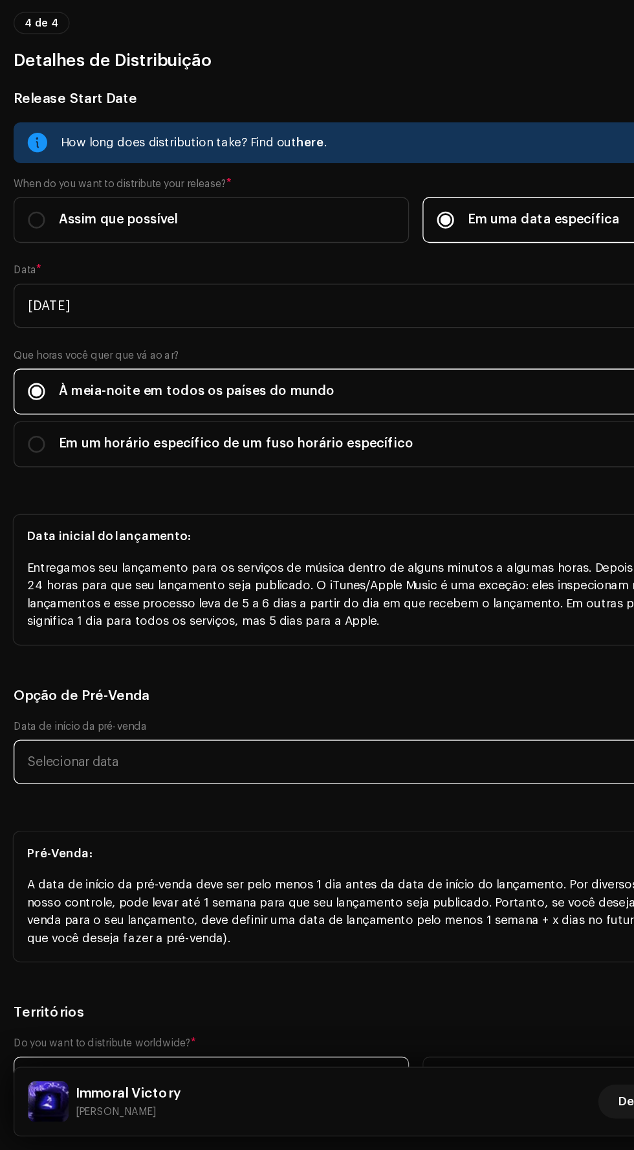
click at [351, 853] on input "text" at bounding box center [317, 854] width 614 height 34
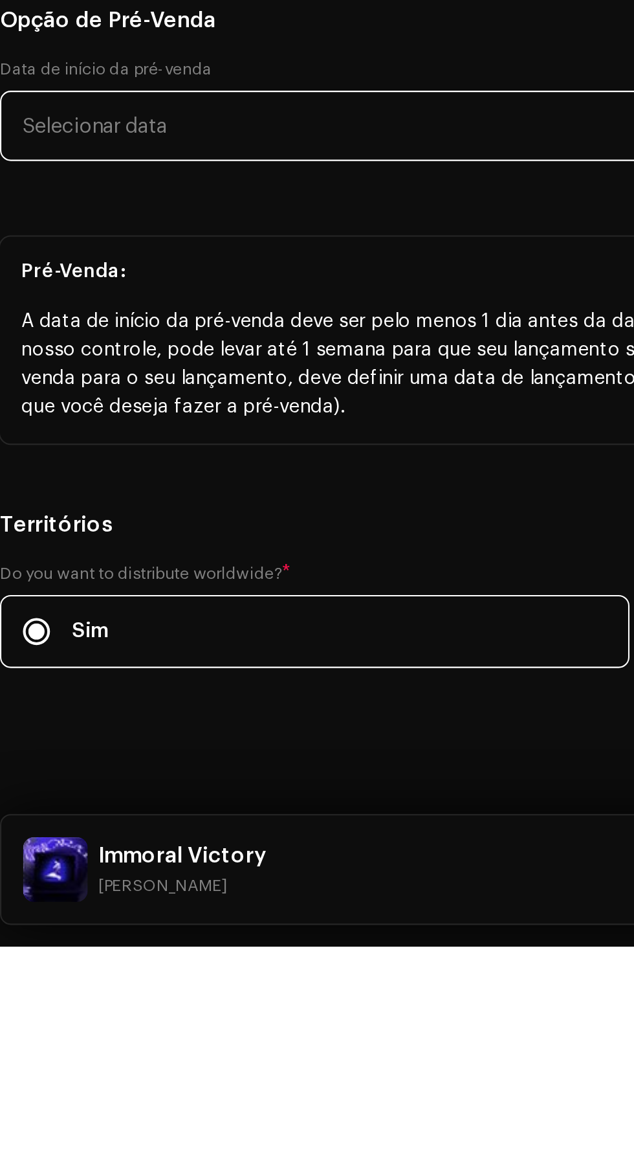
scroll to position [1994, 0]
click at [209, 747] on input "text" at bounding box center [317, 756] width 614 height 34
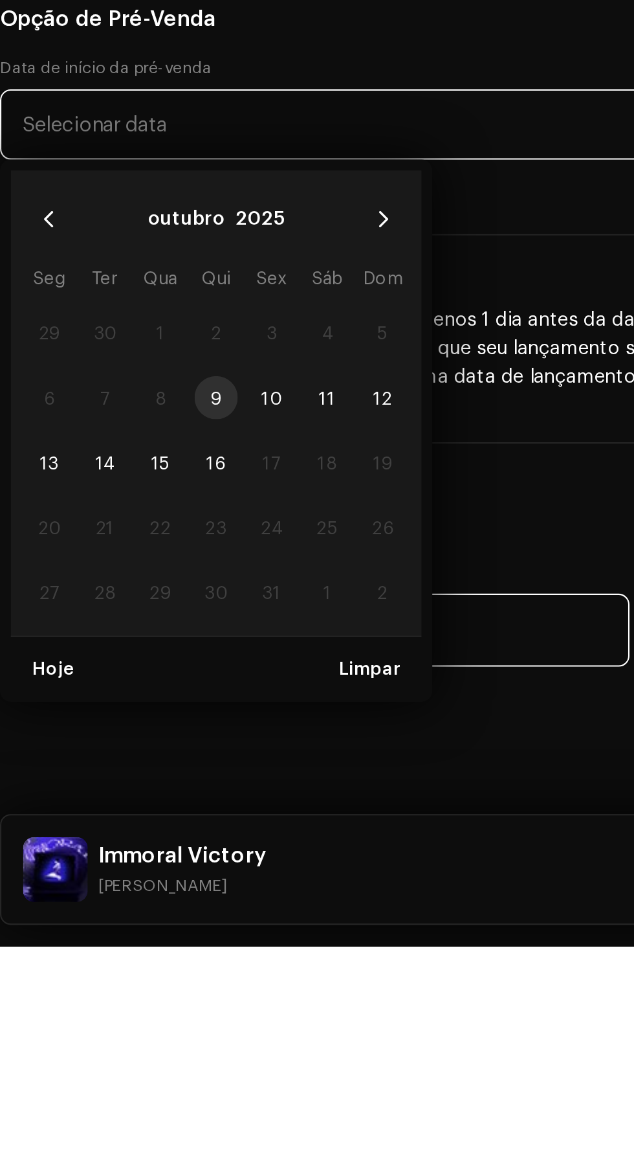
scroll to position [17, 0]
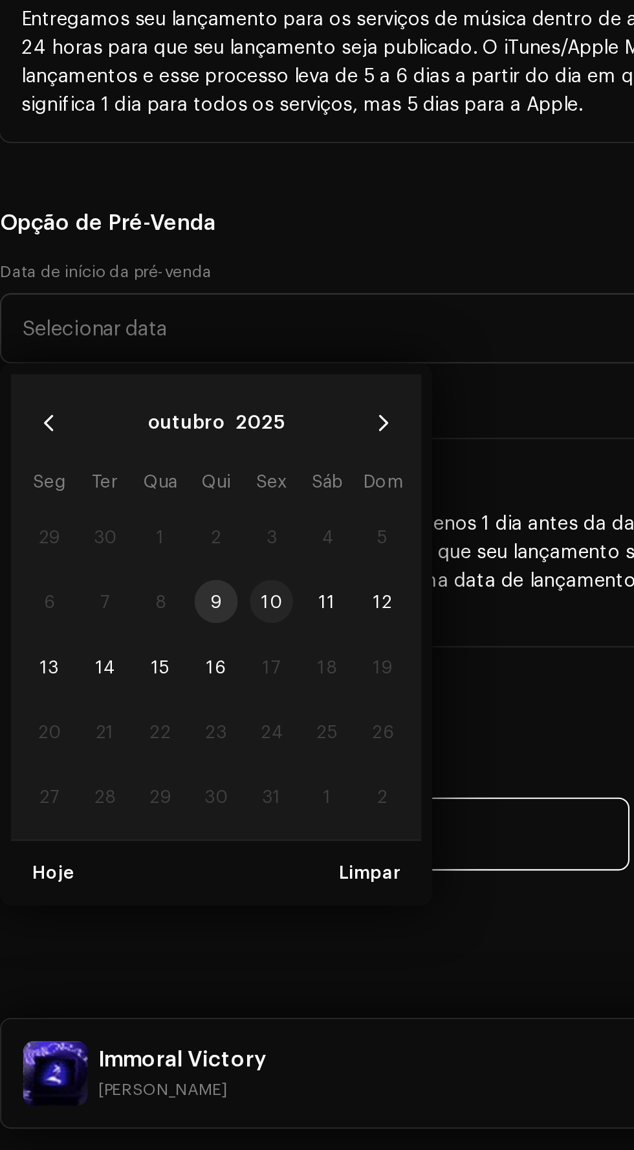
click at [142, 882] on span "10" at bounding box center [140, 887] width 21 height 21
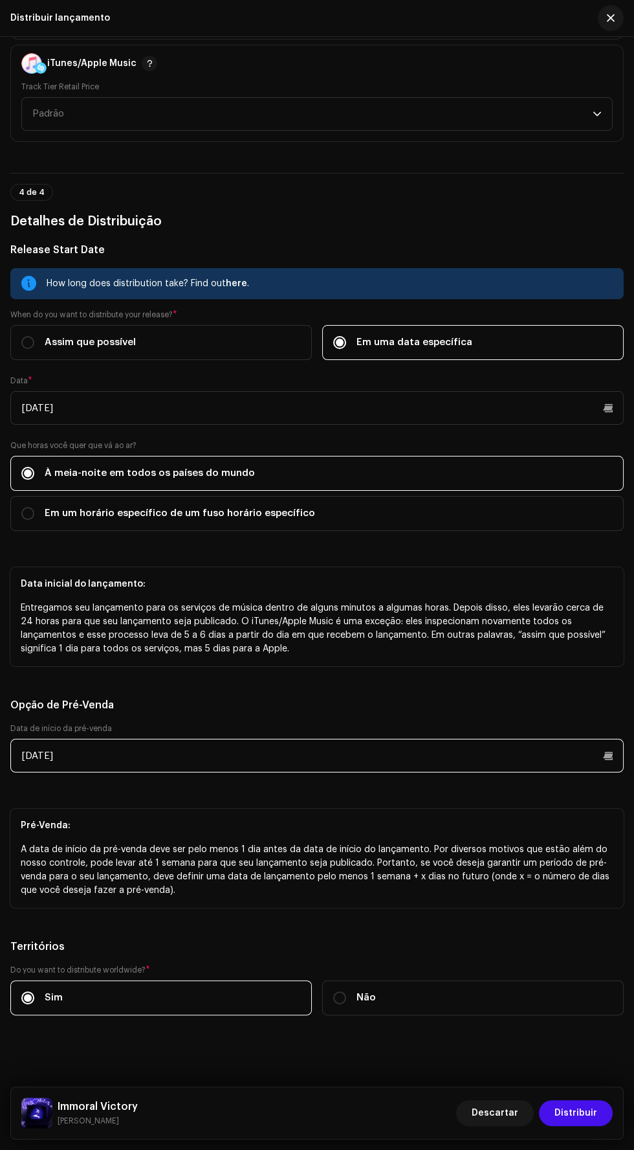
scroll to position [1993, 0]
click at [67, 748] on input "[DATE]" at bounding box center [317, 757] width 614 height 34
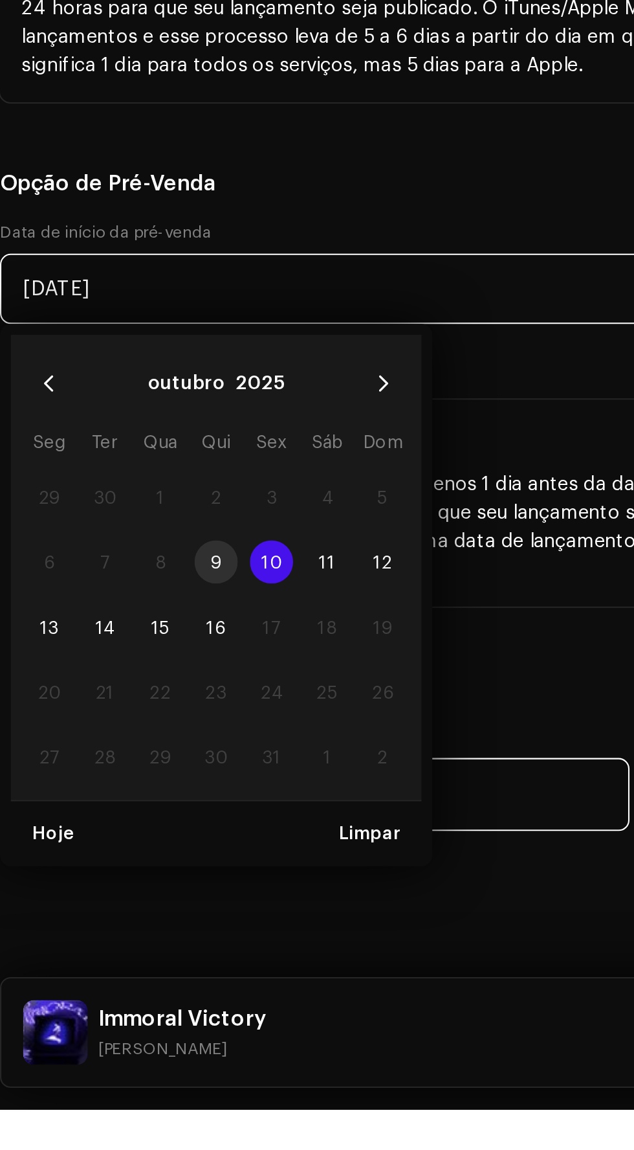
scroll to position [16, 0]
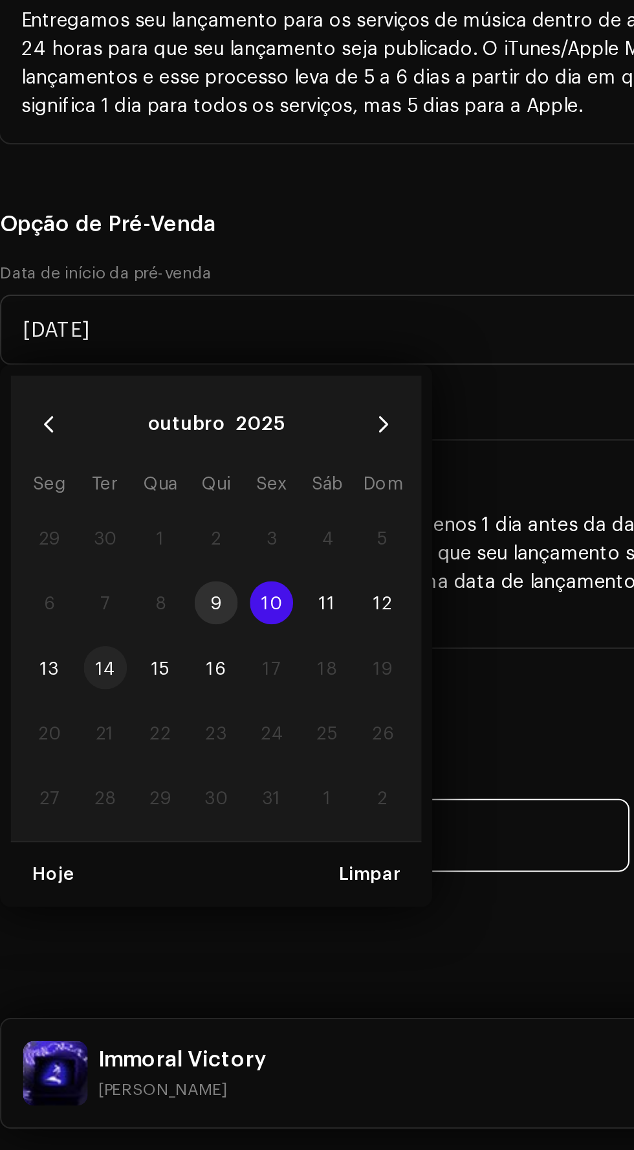
click at [57, 913] on span "14" at bounding box center [60, 918] width 21 height 21
type input "[DATE]"
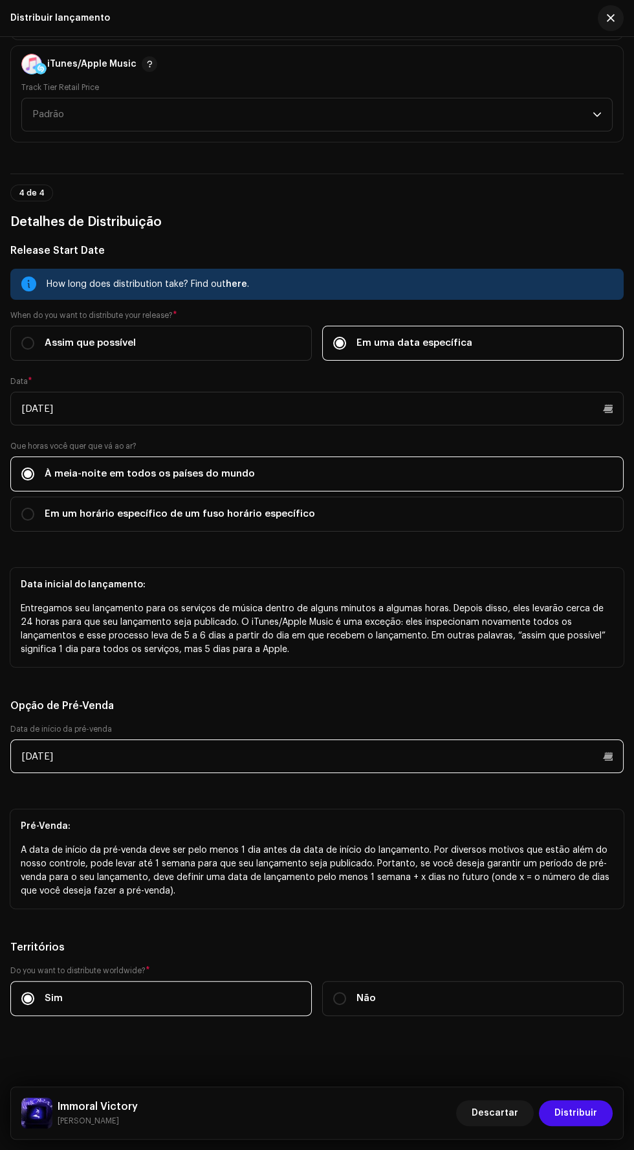
scroll to position [1995, 0]
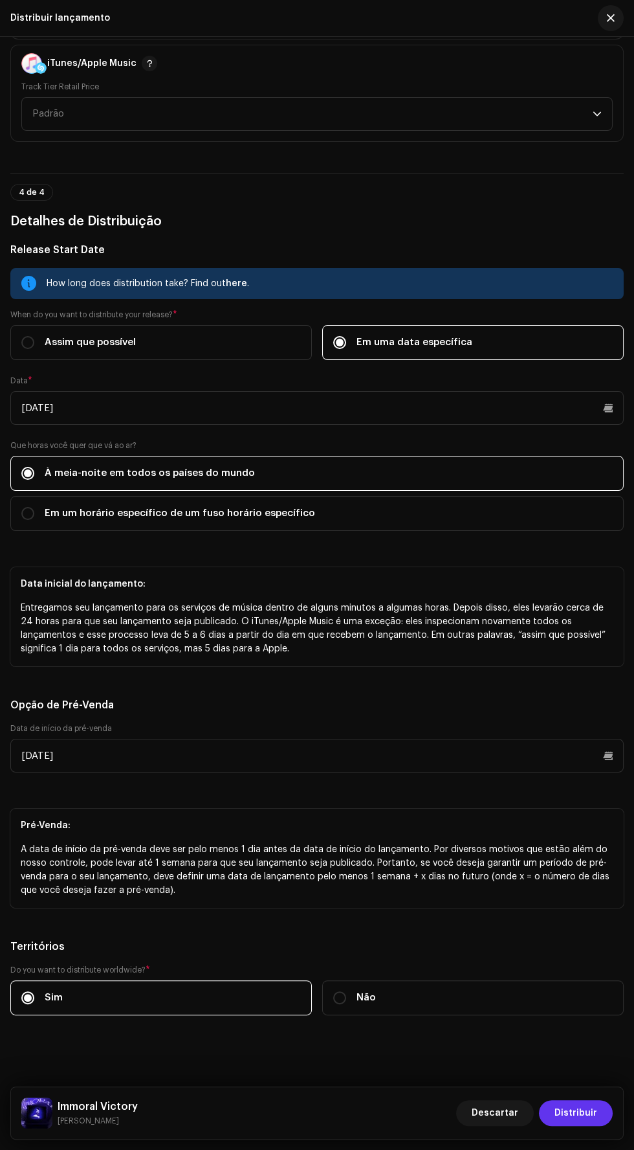
click at [572, 1109] on span "Distribuir" at bounding box center [576, 1113] width 43 height 26
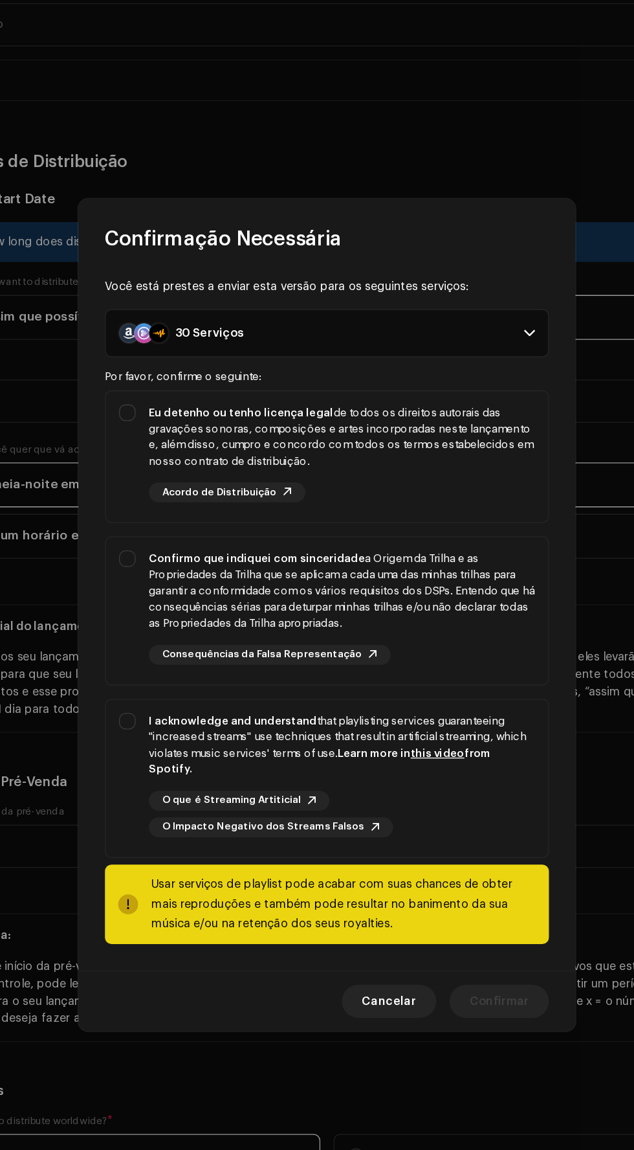
scroll to position [32, 0]
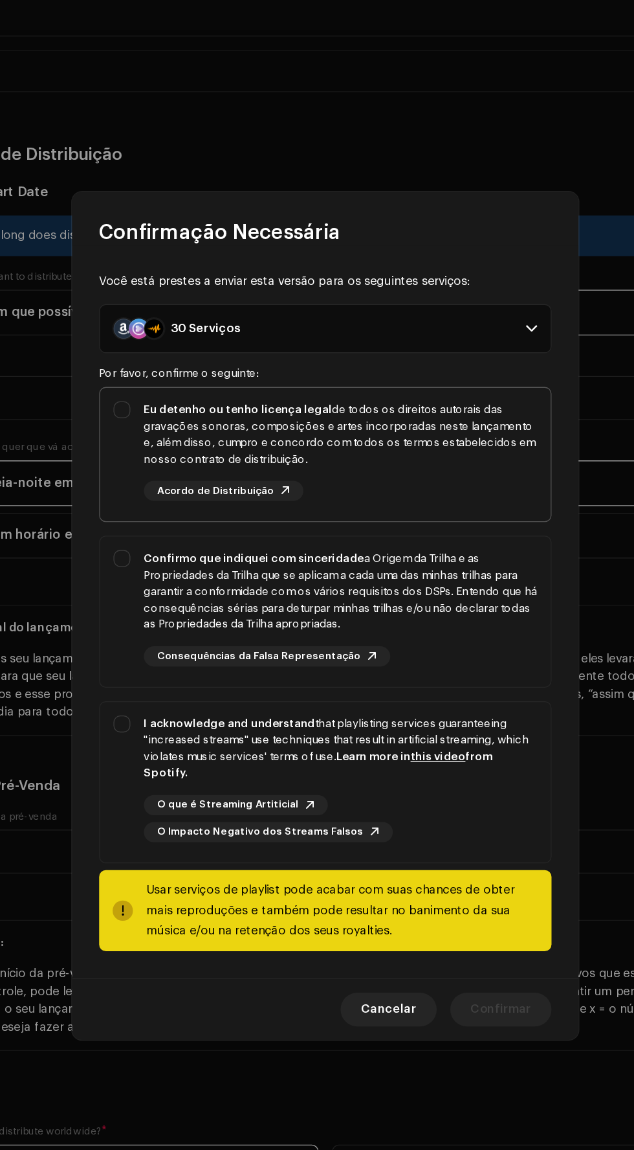
click at [153, 423] on div "Eu detenho ou tenho licença legal de todos os direitos autorais das gravações s…" at bounding box center [317, 448] width 346 height 97
checkbox input "true"
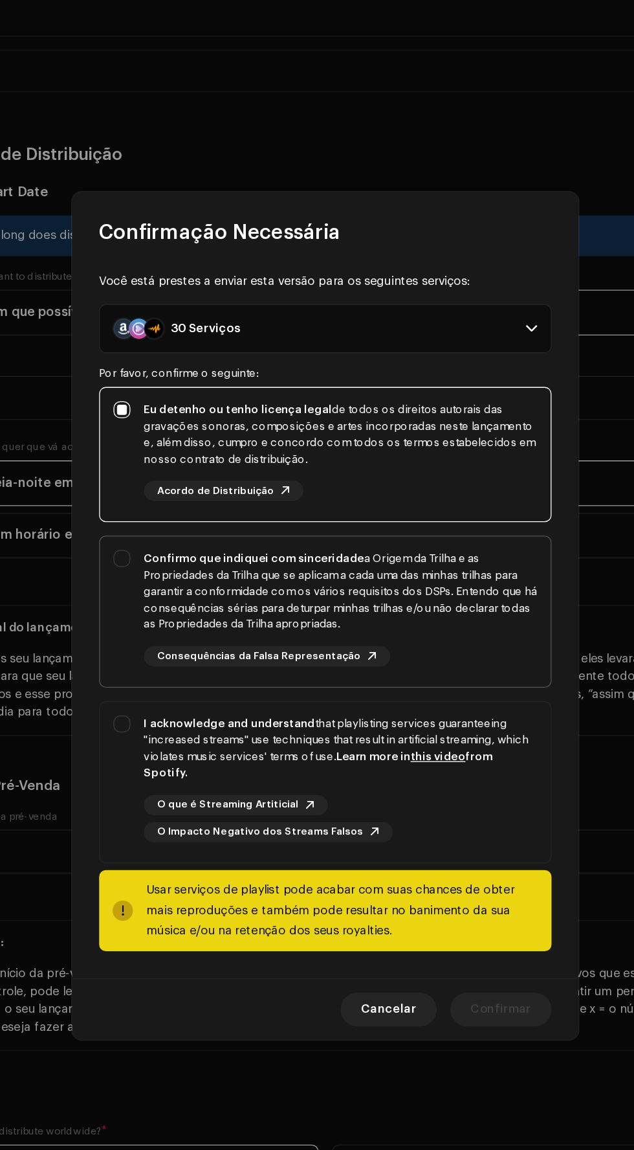
click at [151, 543] on div "Confirmo que indiquei com sinceridade a Origem da Trilha e as Propriedades da T…" at bounding box center [317, 569] width 346 height 110
checkbox input "true"
click at [148, 671] on div "I acknowledge and understand that playlisting services guaranteeing "increased …" at bounding box center [317, 700] width 346 height 118
checkbox input "true"
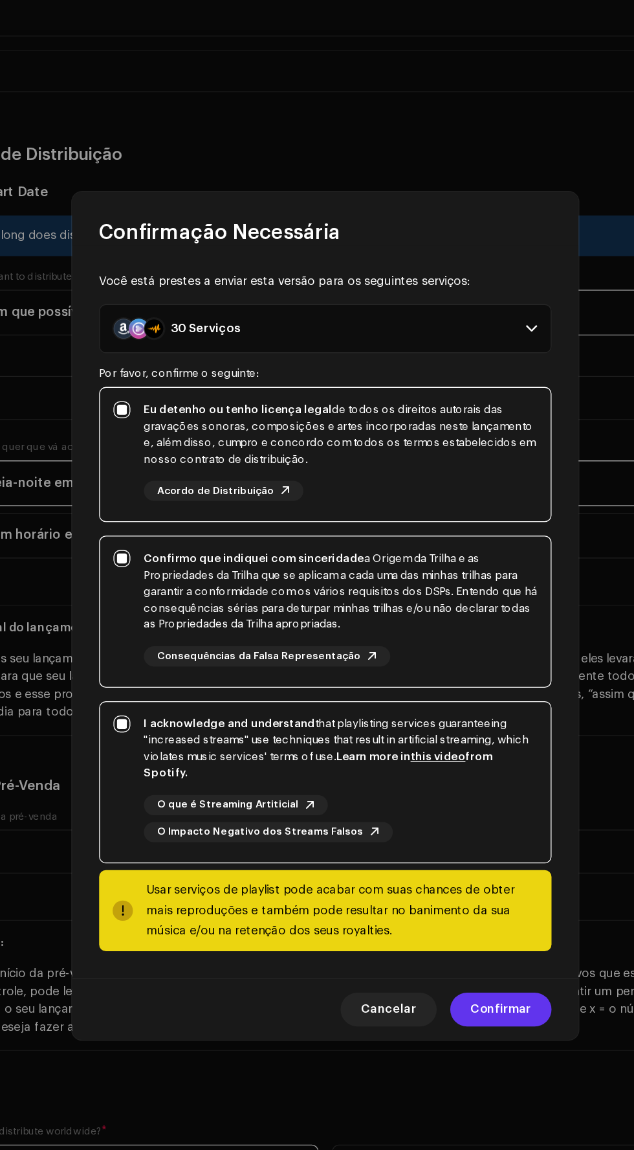
click at [460, 866] on span "Confirmar" at bounding box center [452, 877] width 47 height 26
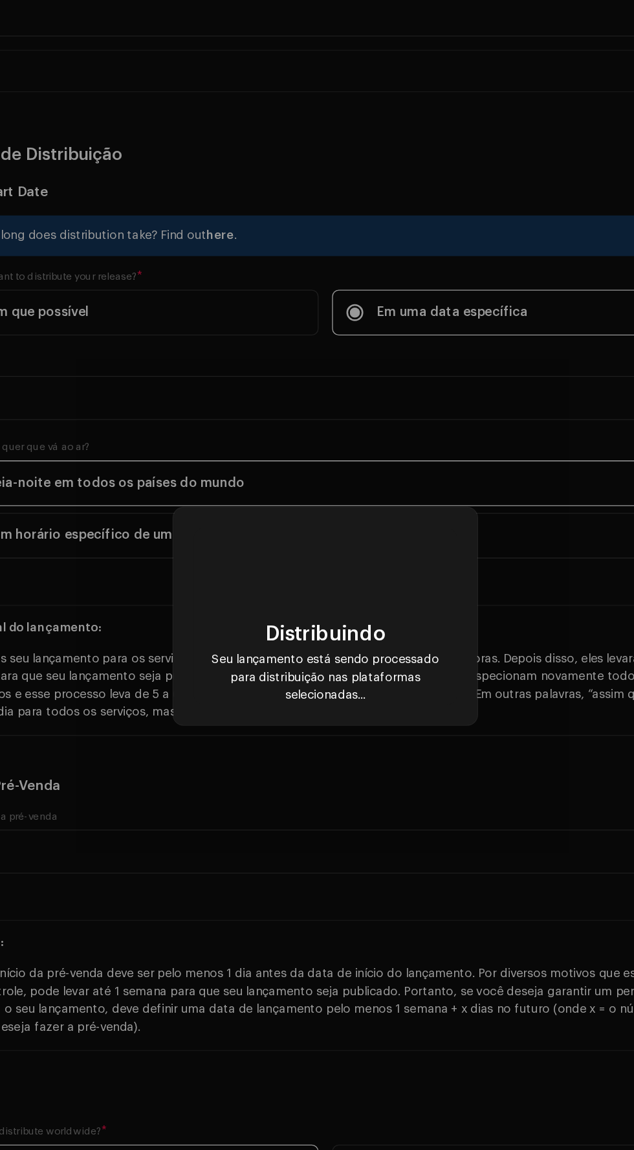
checkbox input "false"
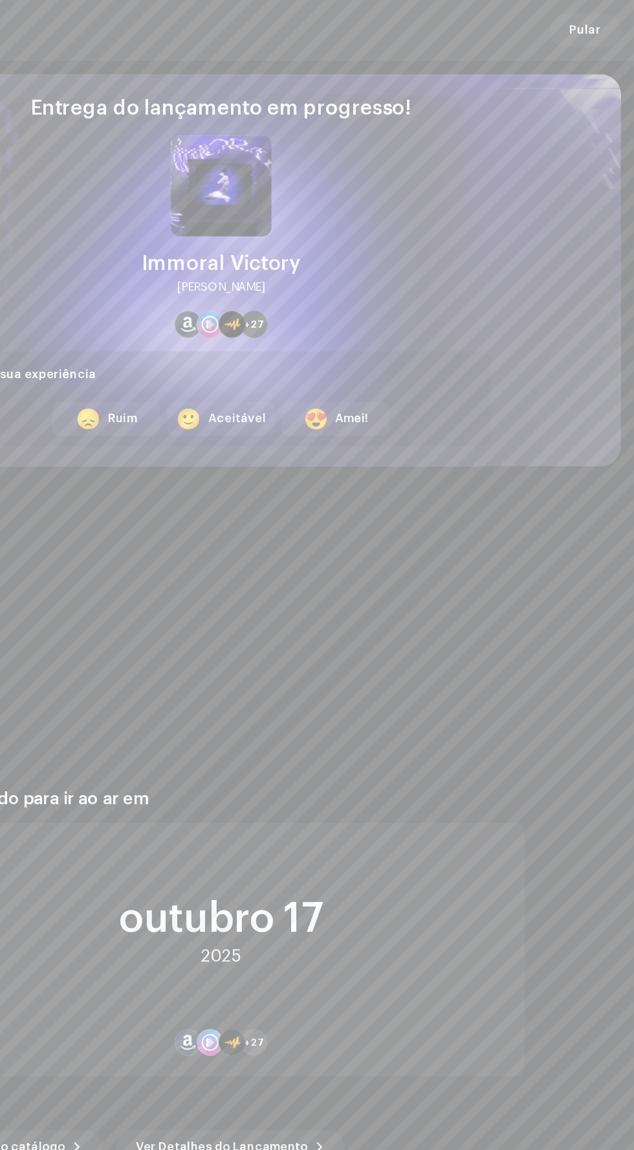
scroll to position [0, 0]
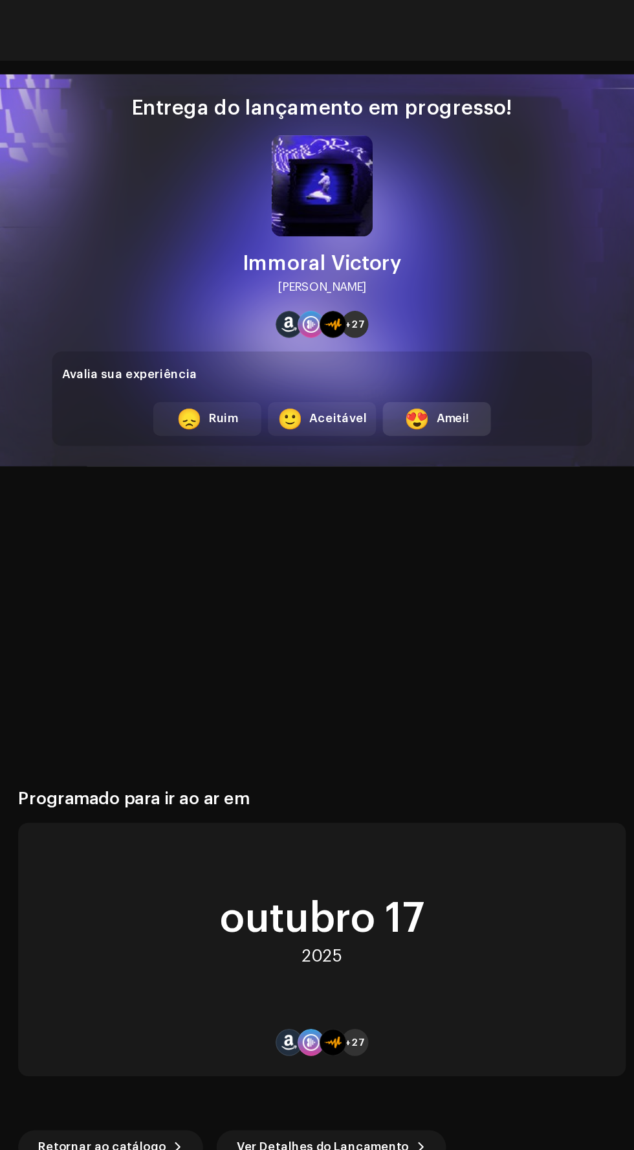
click at [424, 321] on div "Amei!" at bounding box center [417, 322] width 25 height 14
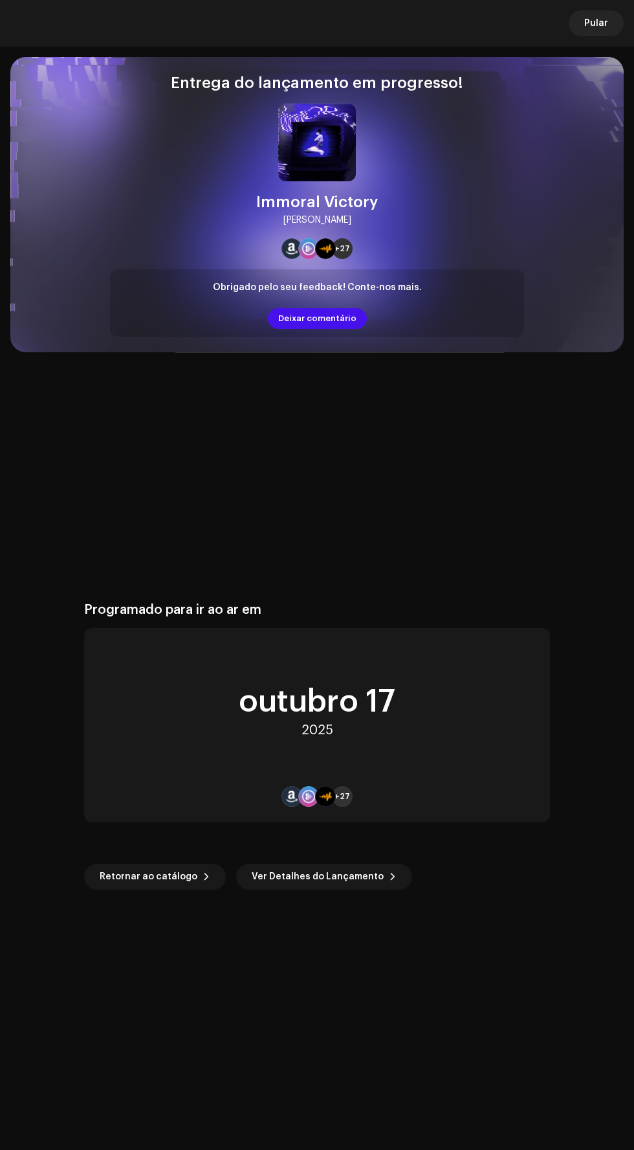
scroll to position [1995, 0]
click at [203, 873] on span at bounding box center [207, 876] width 8 height 10
